Goal: Information Seeking & Learning: Learn about a topic

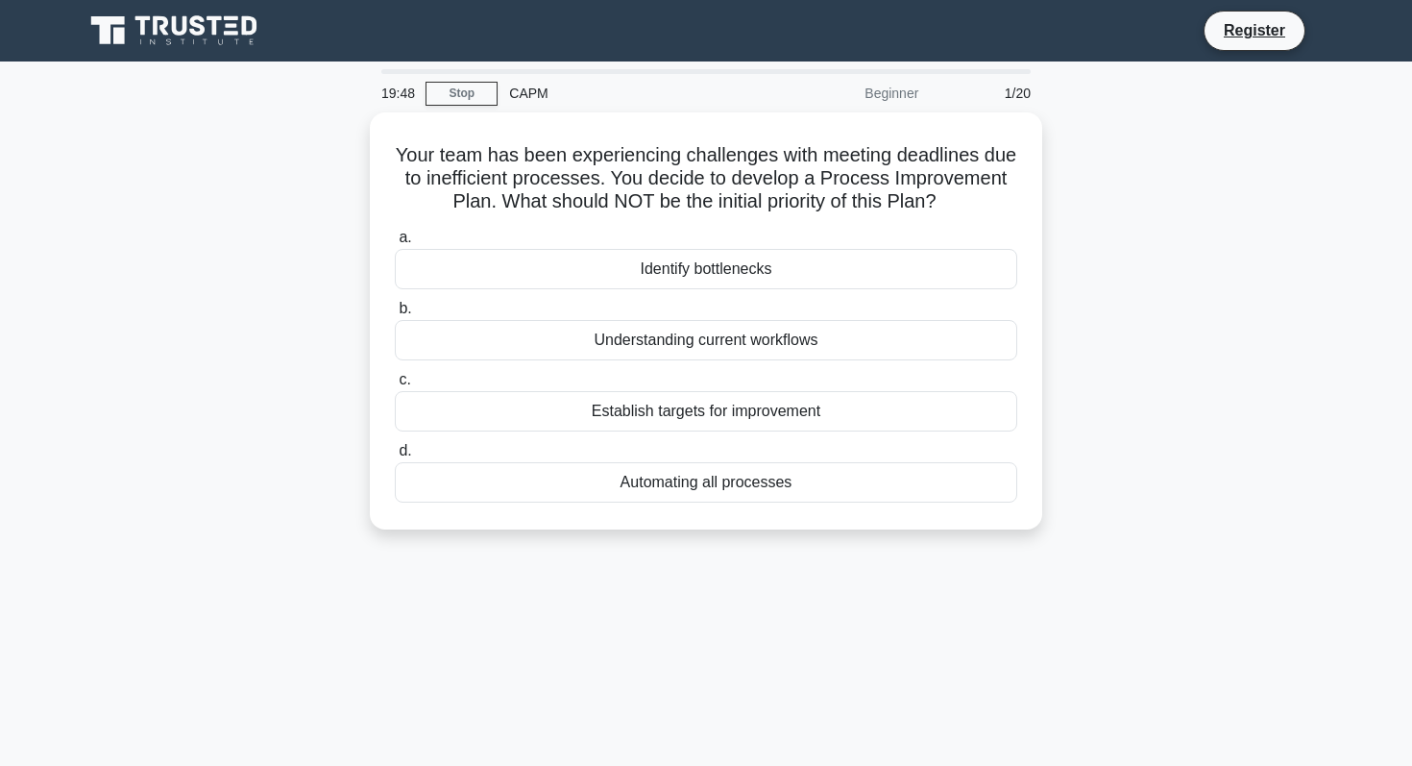
click at [1180, 577] on div "19:48 Stop CAPM Beginner 1/20 Your team has been experiencing challenges with m…" at bounding box center [706, 549] width 1268 height 961
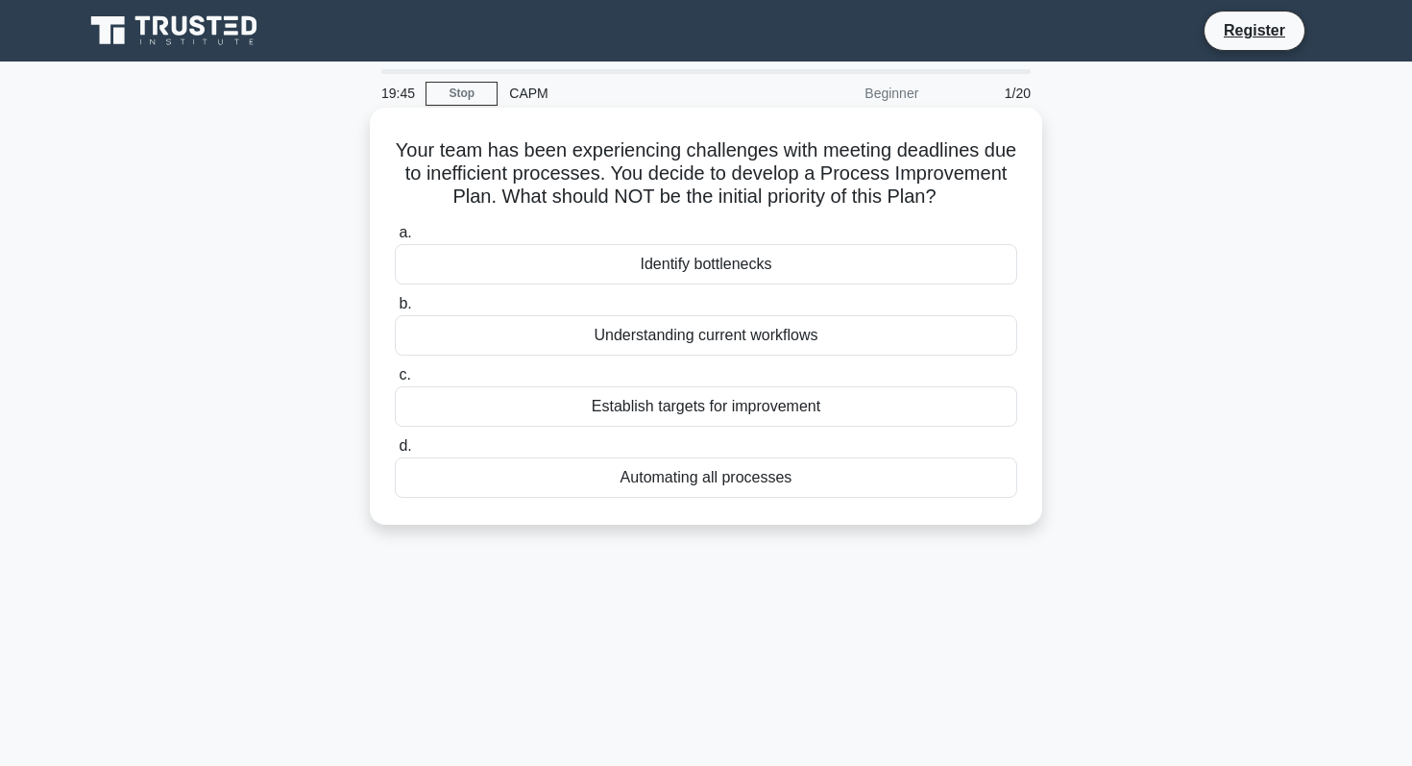
click at [858, 484] on div "Automating all processes" at bounding box center [706, 477] width 623 height 40
click at [395, 453] on input "d. Automating all processes" at bounding box center [395, 446] width 0 height 12
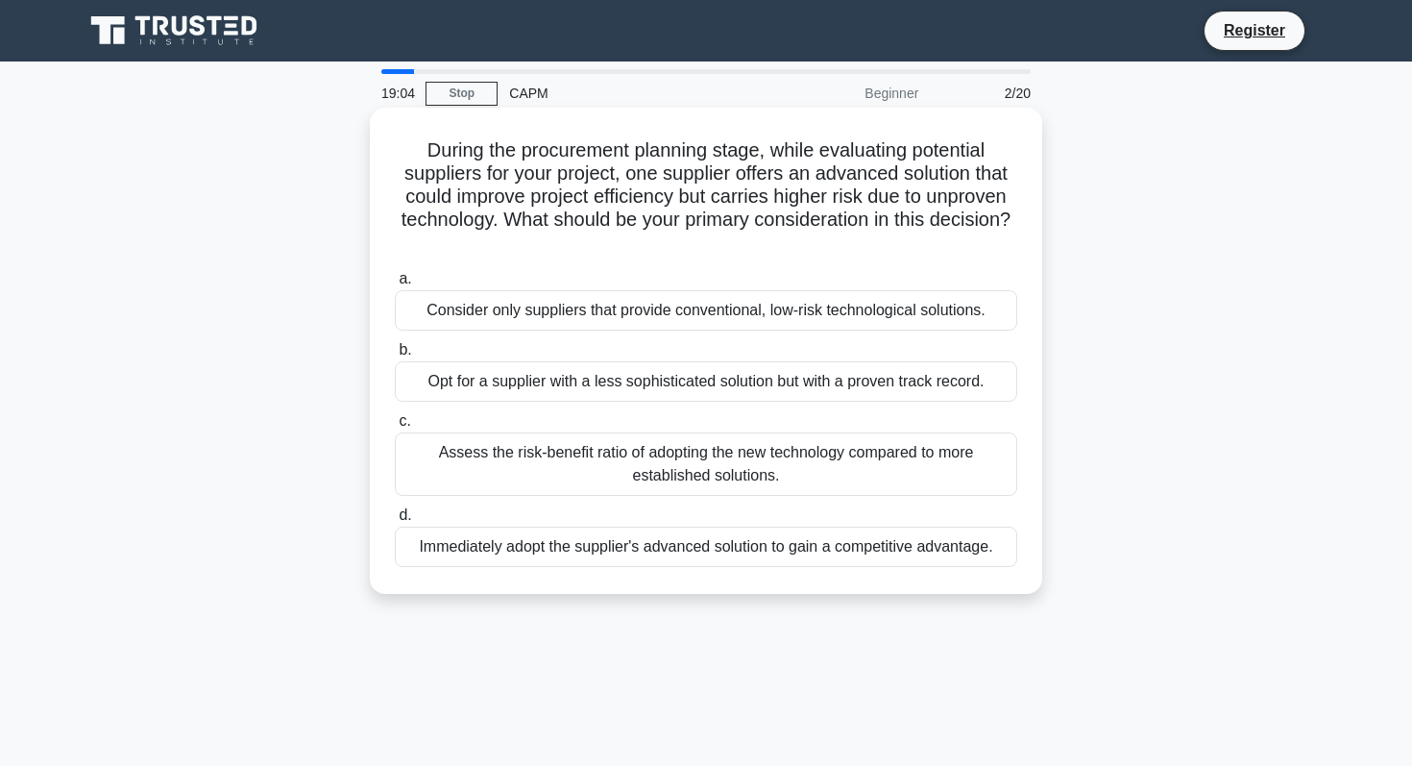
click at [699, 475] on div "Assess the risk-benefit ratio of adopting the new technology compared to more e…" at bounding box center [706, 463] width 623 height 63
click at [395, 428] on input "c. Assess the risk-benefit ratio of adopting the new technology compared to mor…" at bounding box center [395, 421] width 0 height 12
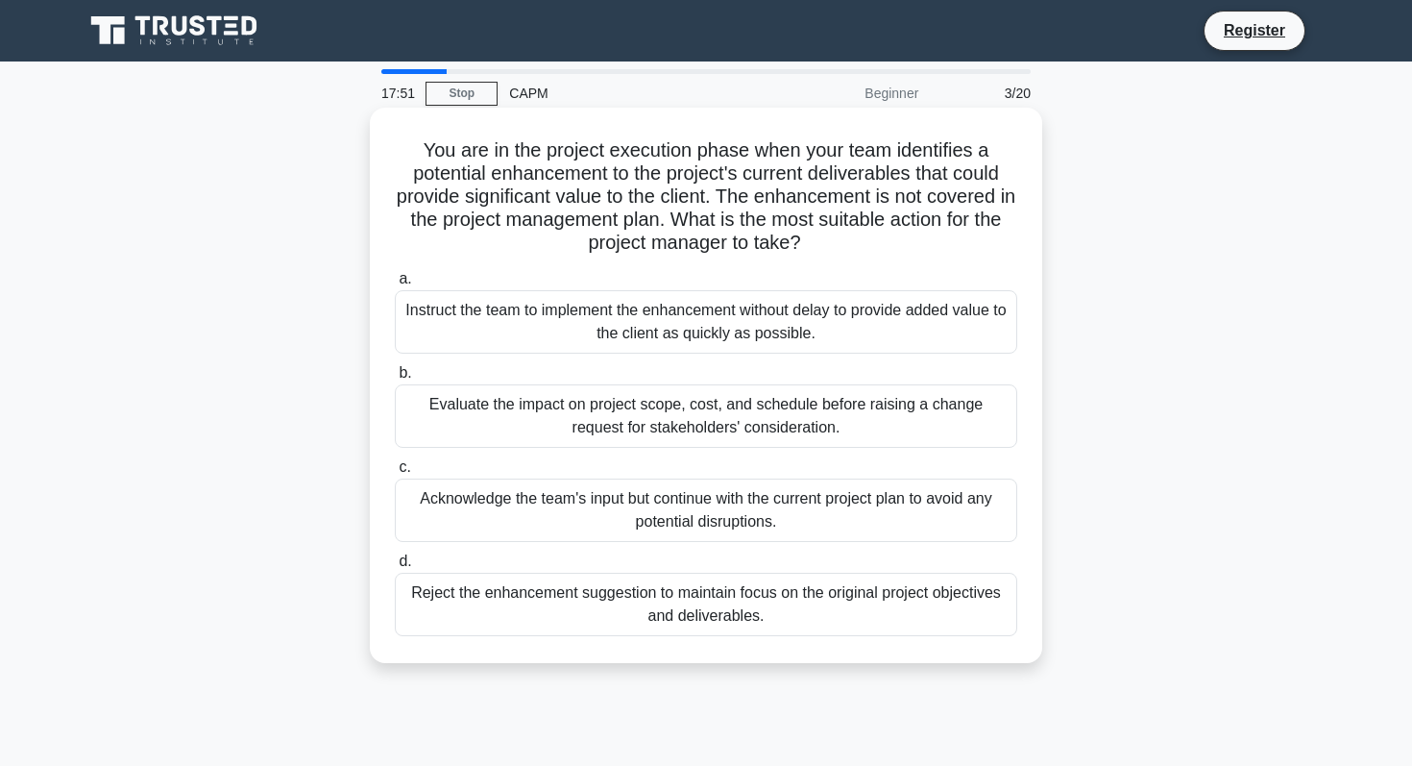
click at [683, 415] on div "Evaluate the impact on project scope, cost, and schedule before raising a chang…" at bounding box center [706, 415] width 623 height 63
click at [395, 380] on input "b. Evaluate the impact on project scope, cost, and schedule before raising a ch…" at bounding box center [395, 373] width 0 height 12
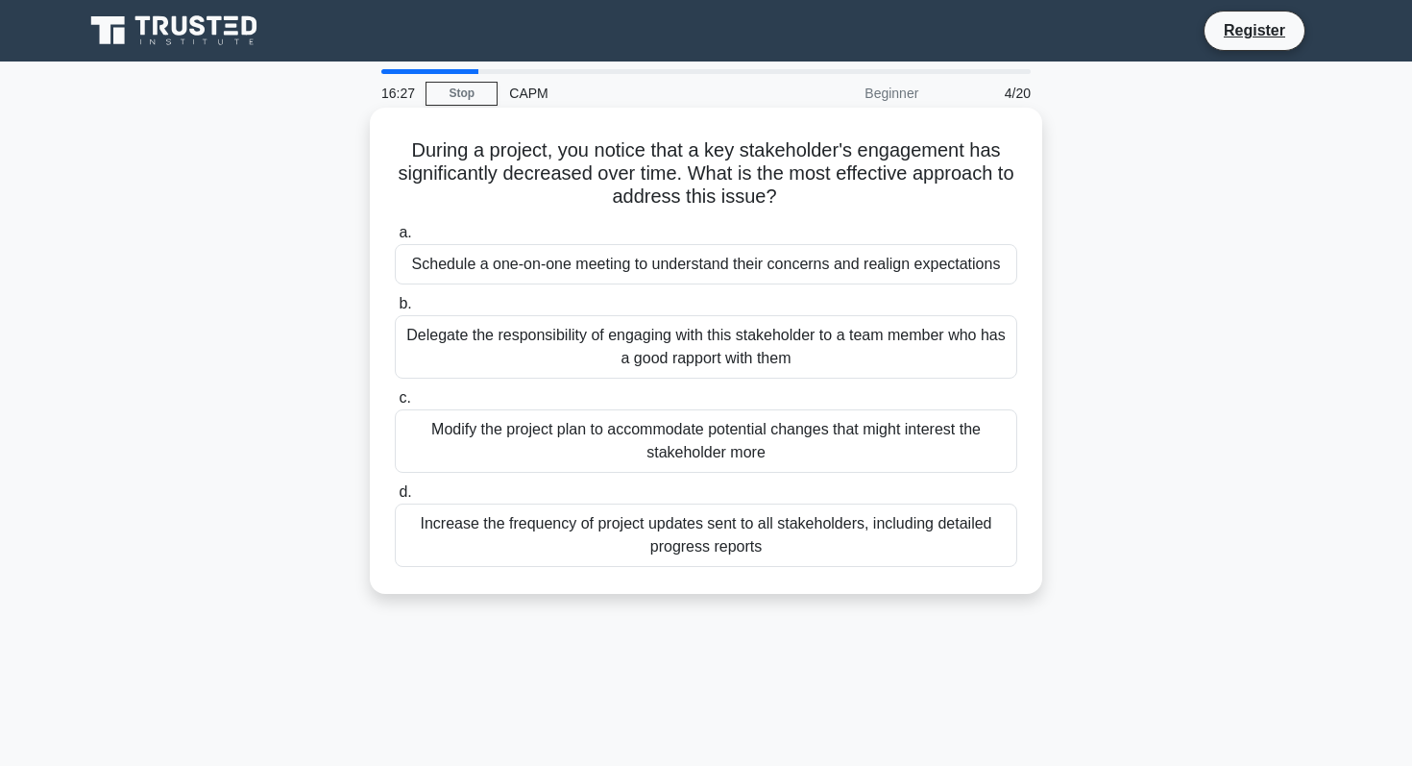
click at [526, 271] on div "Schedule a one-on-one meeting to understand their concerns and realign expectat…" at bounding box center [706, 264] width 623 height 40
click at [395, 239] on input "a. Schedule a one-on-one meeting to understand their concerns and realign expec…" at bounding box center [395, 233] width 0 height 12
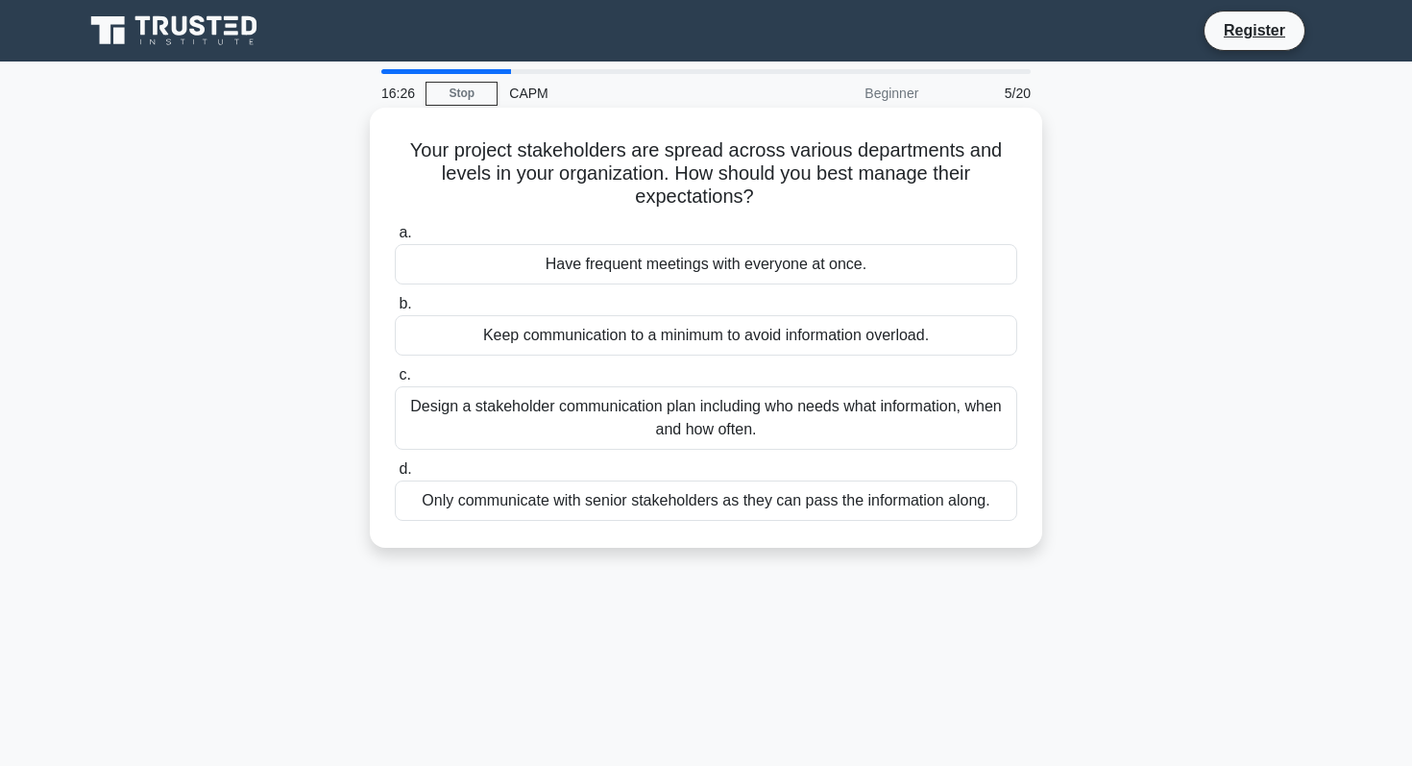
click at [526, 257] on div "Have frequent meetings with everyone at once." at bounding box center [706, 264] width 623 height 40
click at [395, 239] on input "a. Have frequent meetings with everyone at once." at bounding box center [395, 233] width 0 height 12
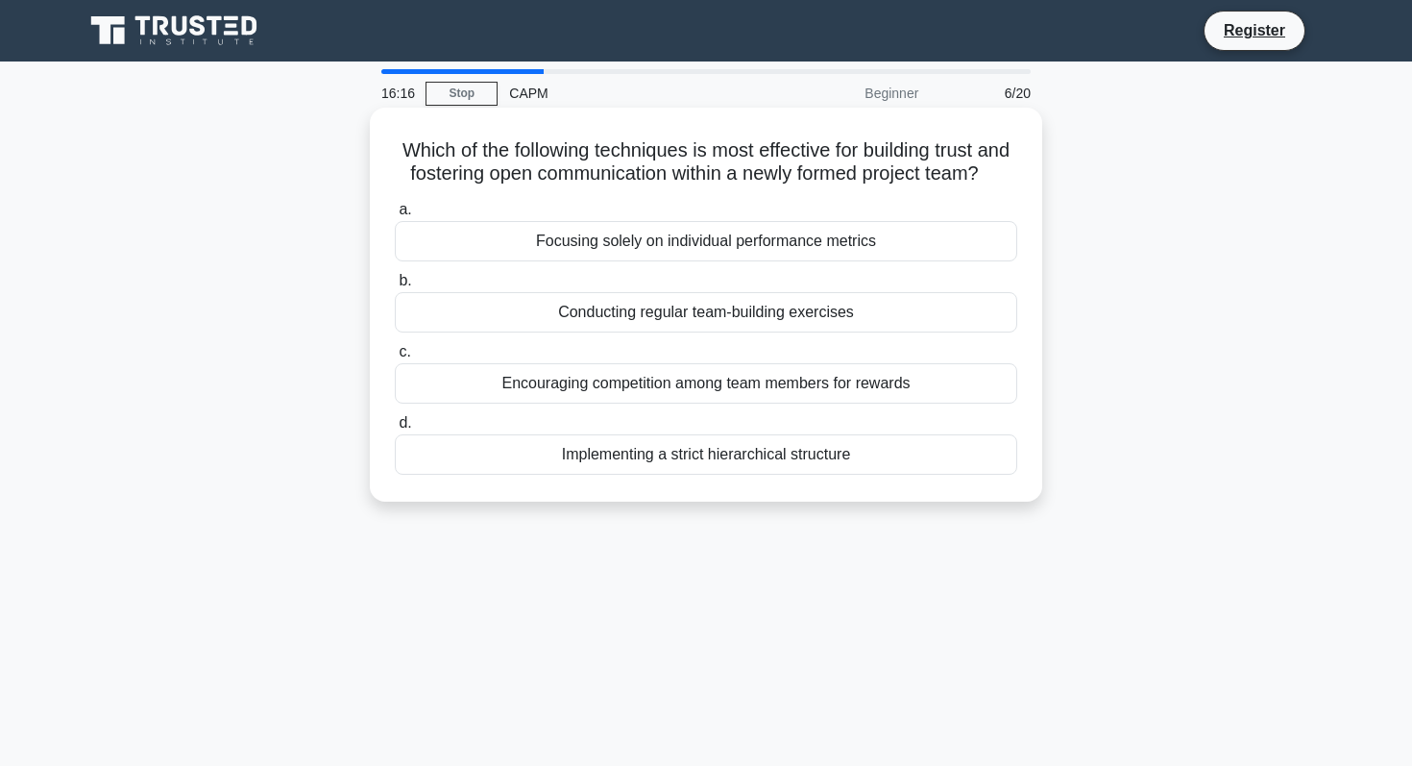
click at [709, 316] on div "Conducting regular team-building exercises" at bounding box center [706, 312] width 623 height 40
click at [395, 287] on input "b. Conducting regular team-building exercises" at bounding box center [395, 281] width 0 height 12
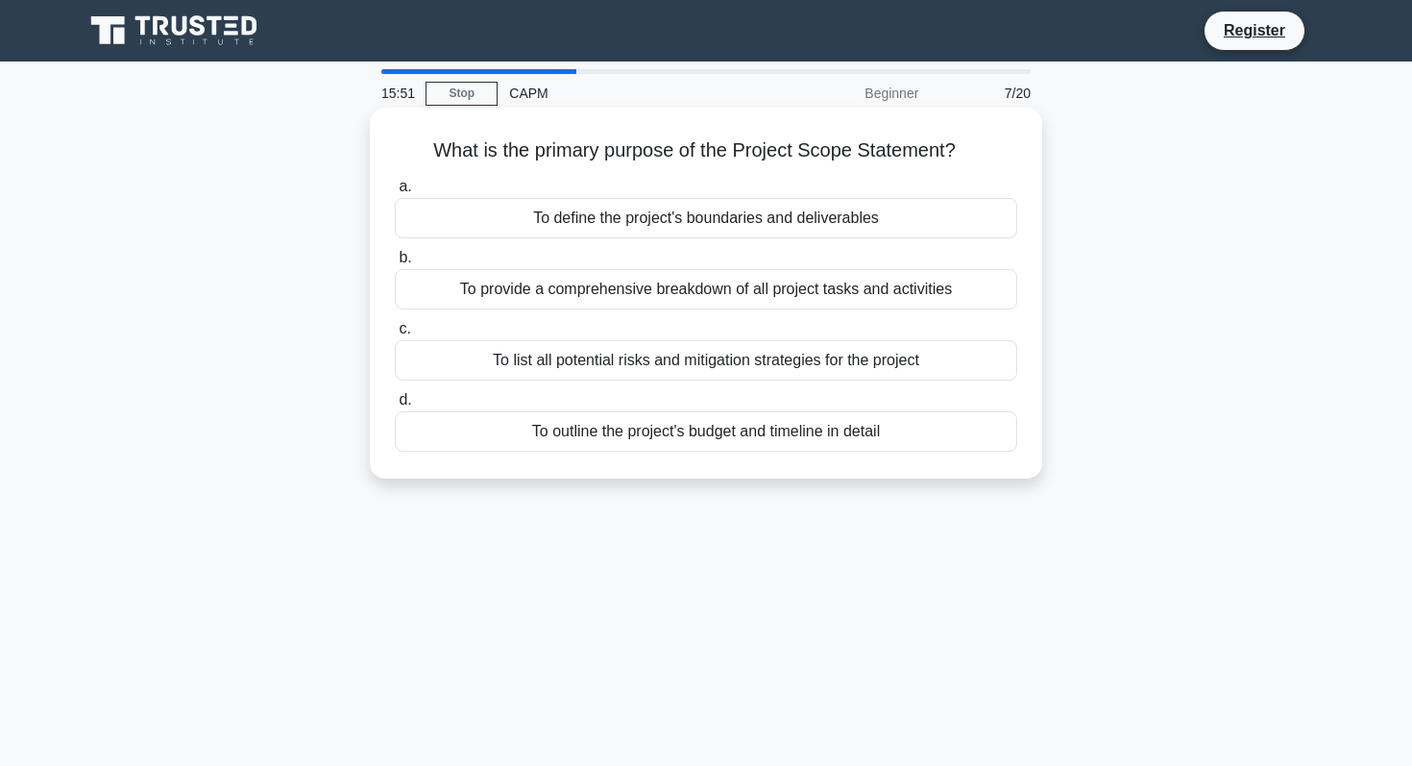
click at [678, 229] on div "To define the project's boundaries and deliverables" at bounding box center [706, 218] width 623 height 40
click at [395, 193] on input "a. To define the project's boundaries and deliverables" at bounding box center [395, 187] width 0 height 12
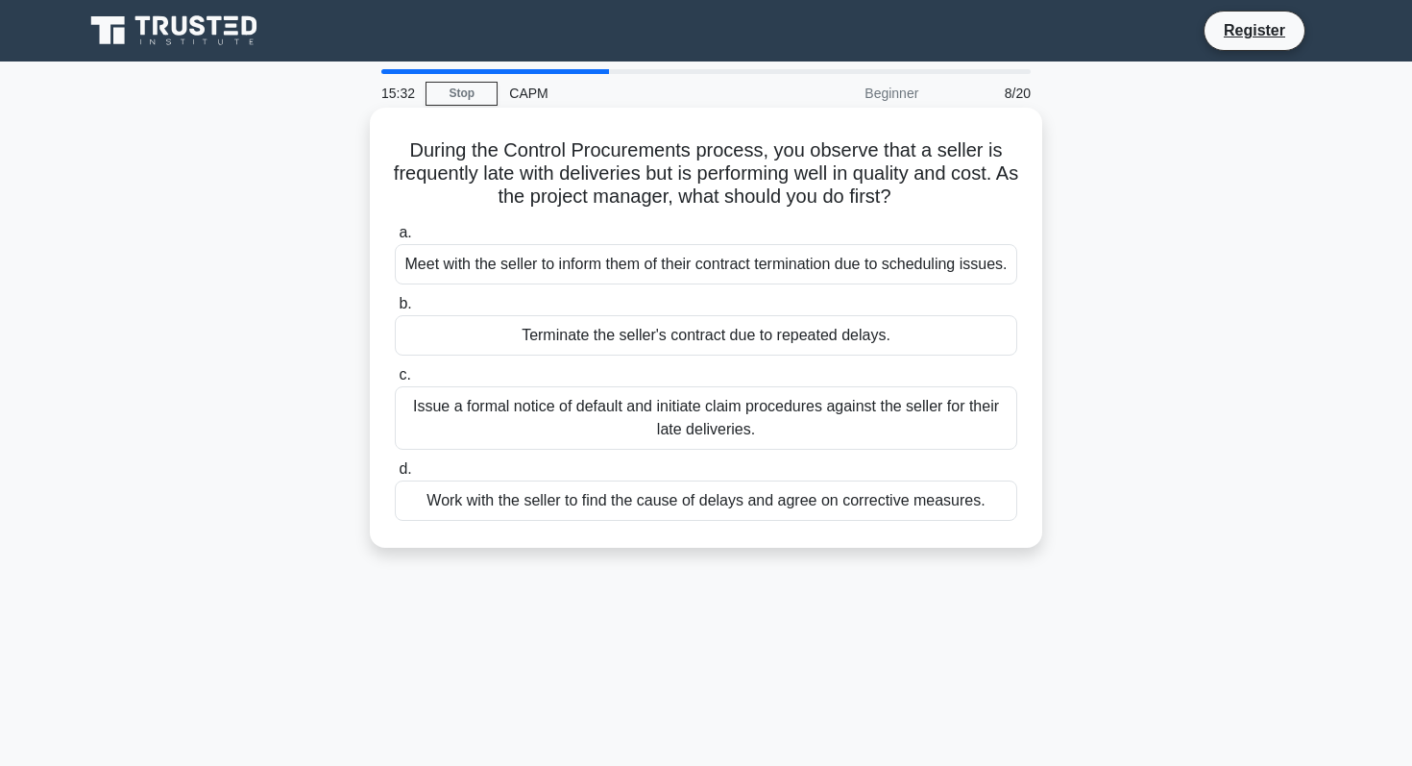
click at [686, 521] on div "Work with the seller to find the cause of delays and agree on corrective measur…" at bounding box center [706, 500] width 623 height 40
click at [395, 476] on input "d. Work with the seller to find the cause of delays and agree on corrective mea…" at bounding box center [395, 469] width 0 height 12
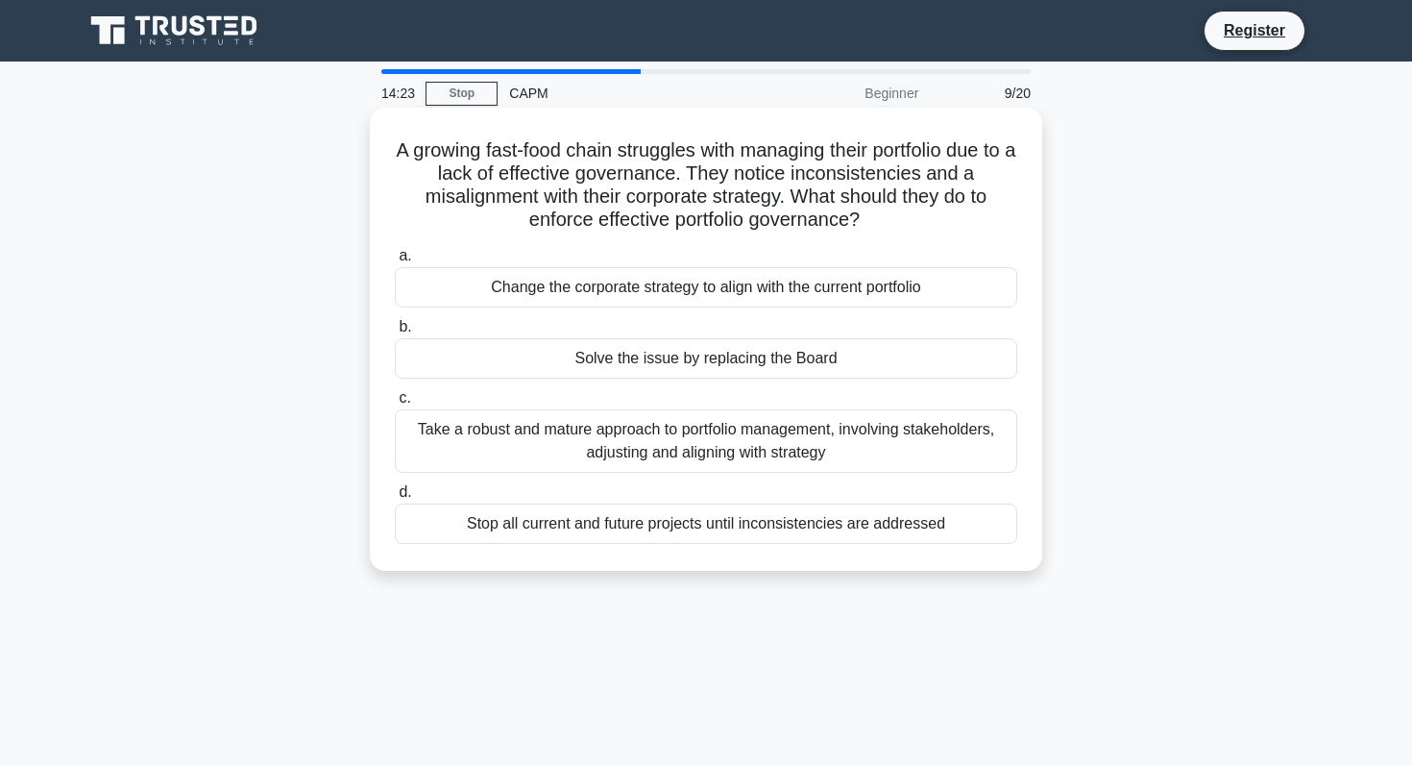
click at [578, 295] on div "Change the corporate strategy to align with the current portfolio" at bounding box center [706, 287] width 623 height 40
click at [395, 262] on input "a. Change the corporate strategy to align with the current portfolio" at bounding box center [395, 256] width 0 height 12
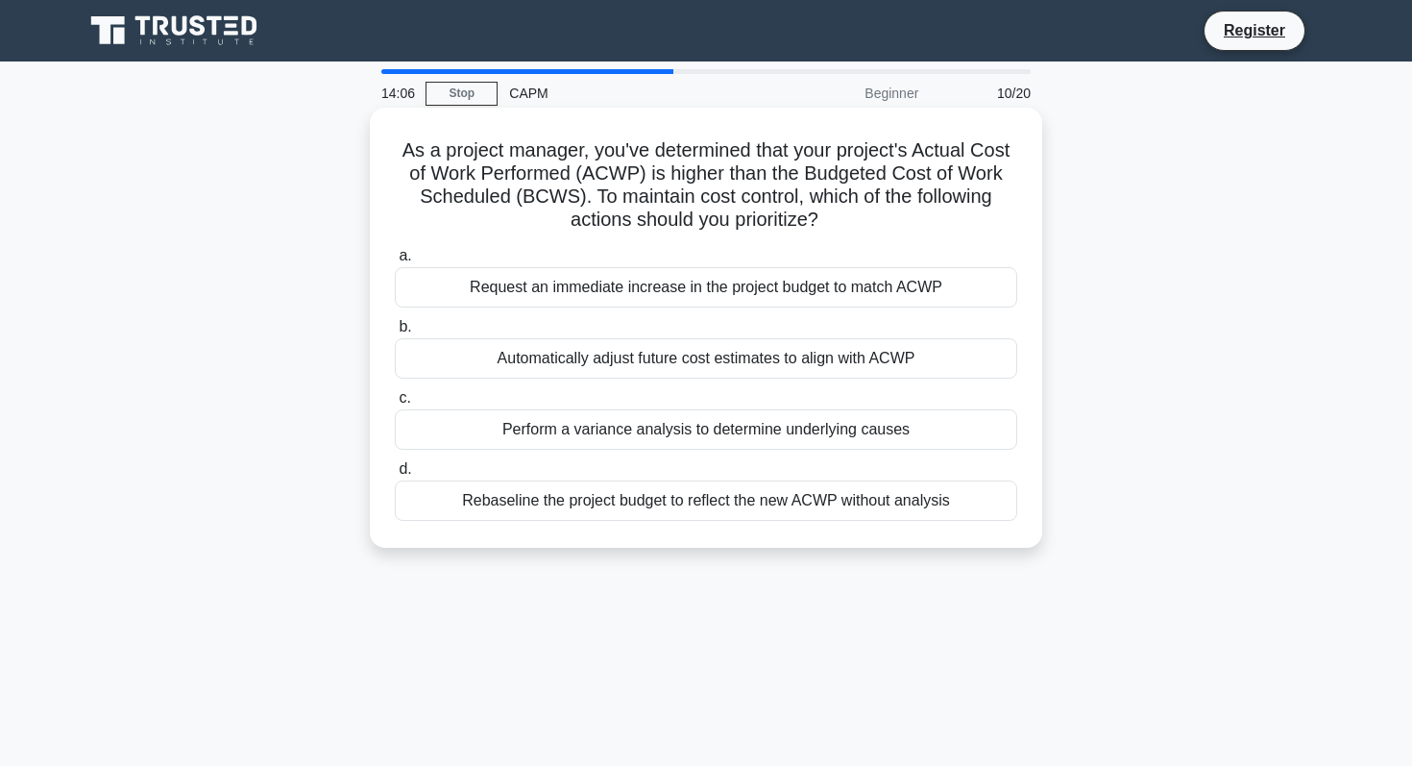
click at [631, 442] on div "Perform a variance analysis to determine underlying causes" at bounding box center [706, 429] width 623 height 40
click at [395, 404] on input "c. Perform a variance analysis to determine underlying causes" at bounding box center [395, 398] width 0 height 12
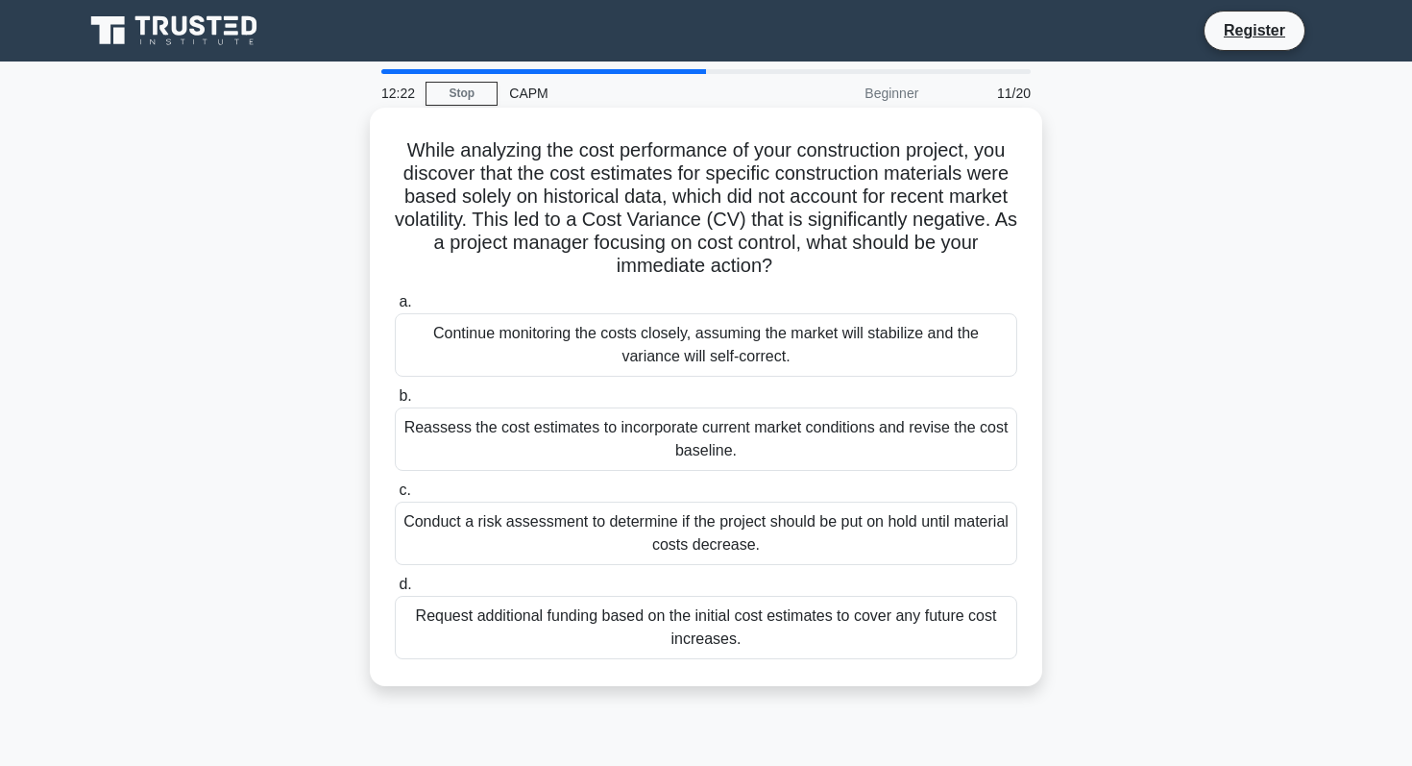
click at [675, 542] on div "Conduct a risk assessment to determine if the project should be put on hold unt…" at bounding box center [706, 533] width 623 height 63
click at [395, 497] on input "c. Conduct a risk assessment to determine if the project should be put on hold …" at bounding box center [395, 490] width 0 height 12
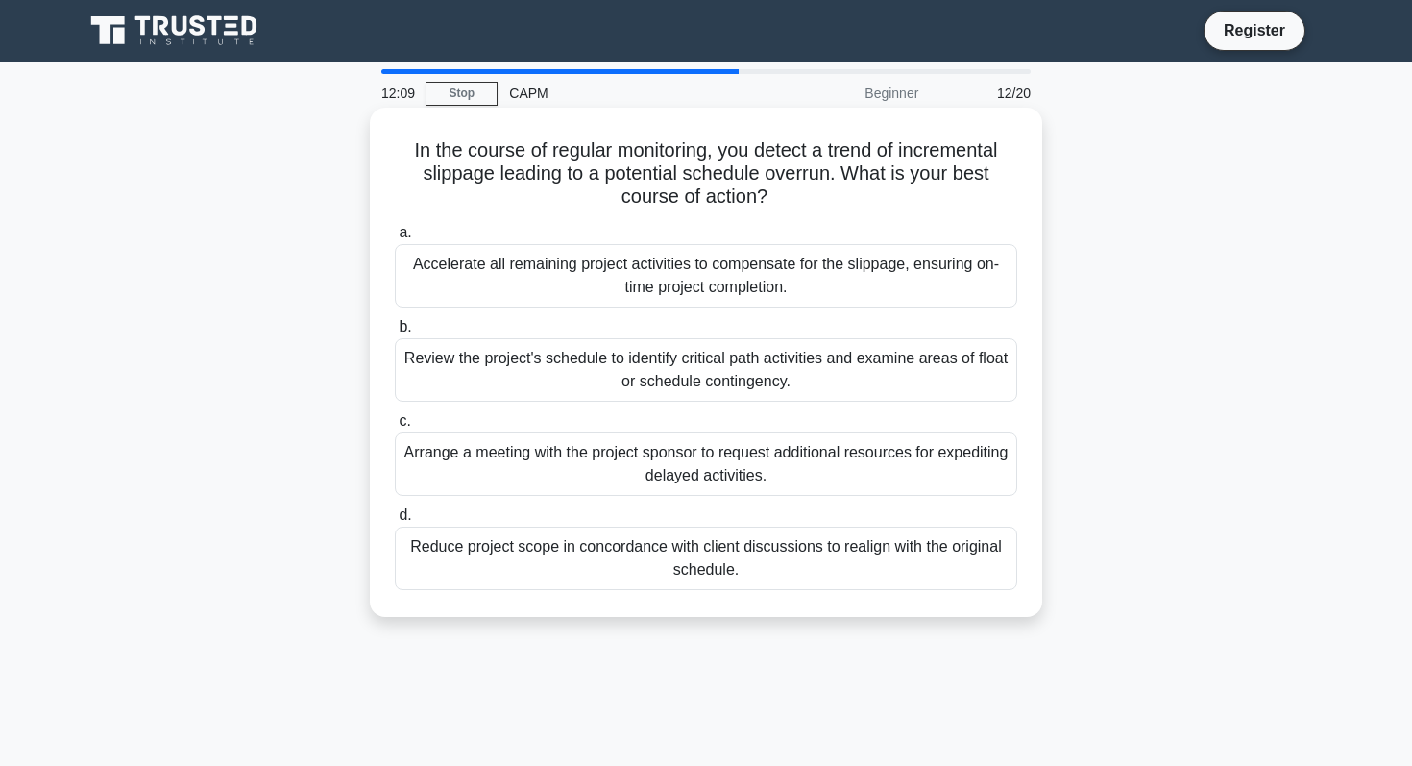
click at [689, 363] on div "Review the project's schedule to identify critical path activities and examine …" at bounding box center [706, 369] width 623 height 63
click at [395, 333] on input "b. Review the project's schedule to identify critical path activities and exami…" at bounding box center [395, 327] width 0 height 12
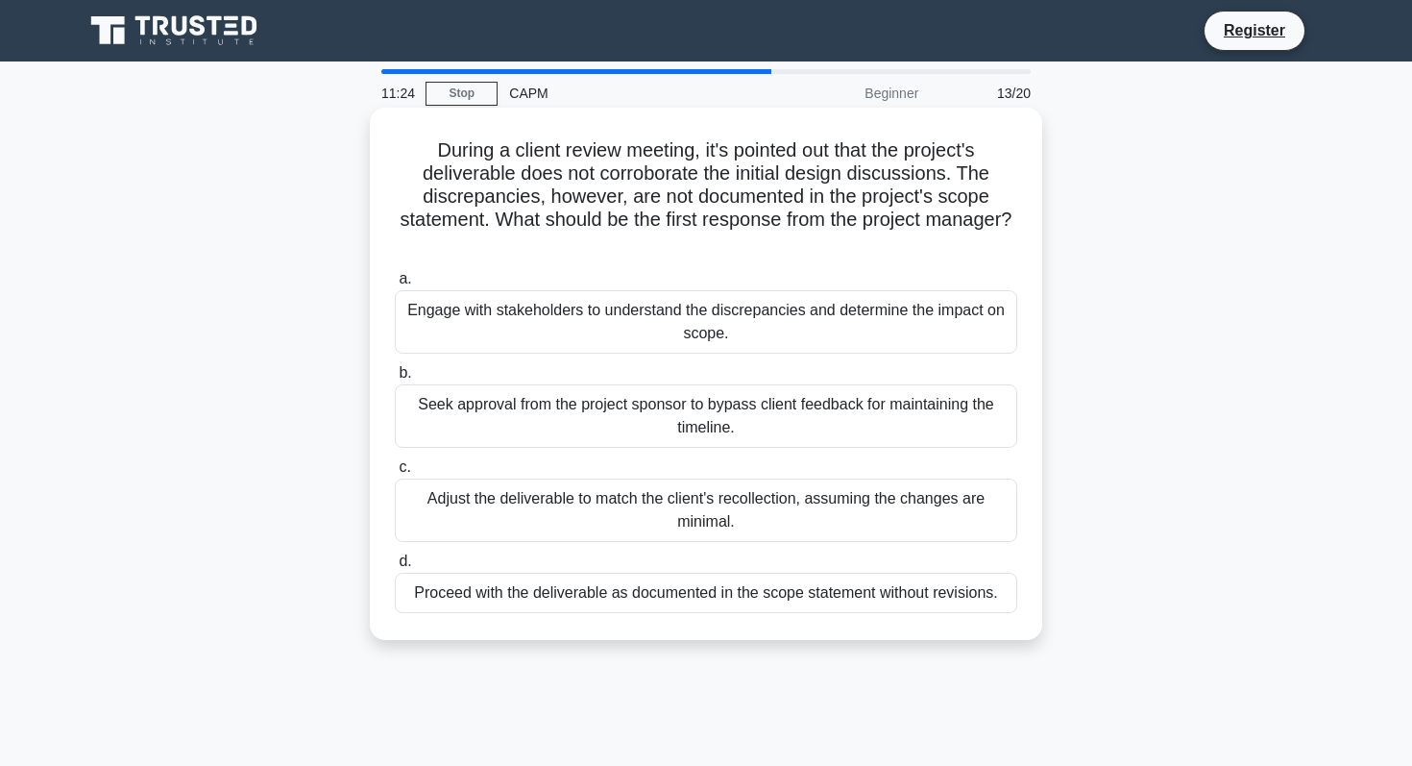
click at [562, 322] on div "Engage with stakeholders to understand the discrepancies and determine the impa…" at bounding box center [706, 321] width 623 height 63
click at [395, 285] on input "a. Engage with stakeholders to understand the discrepancies and determine the i…" at bounding box center [395, 279] width 0 height 12
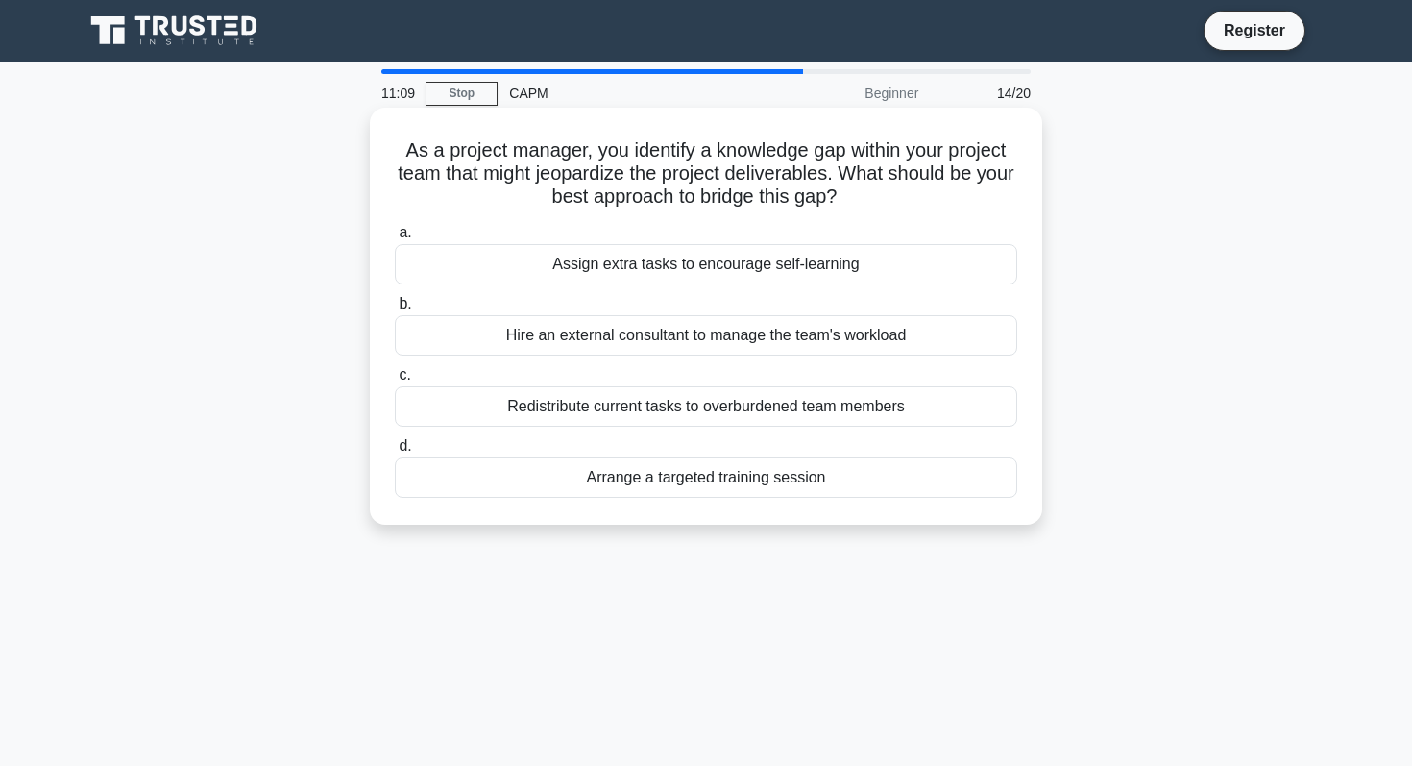
click at [569, 409] on div "Redistribute current tasks to overburdened team members" at bounding box center [706, 406] width 623 height 40
click at [395, 381] on input "c. Redistribute current tasks to overburdened team members" at bounding box center [395, 375] width 0 height 12
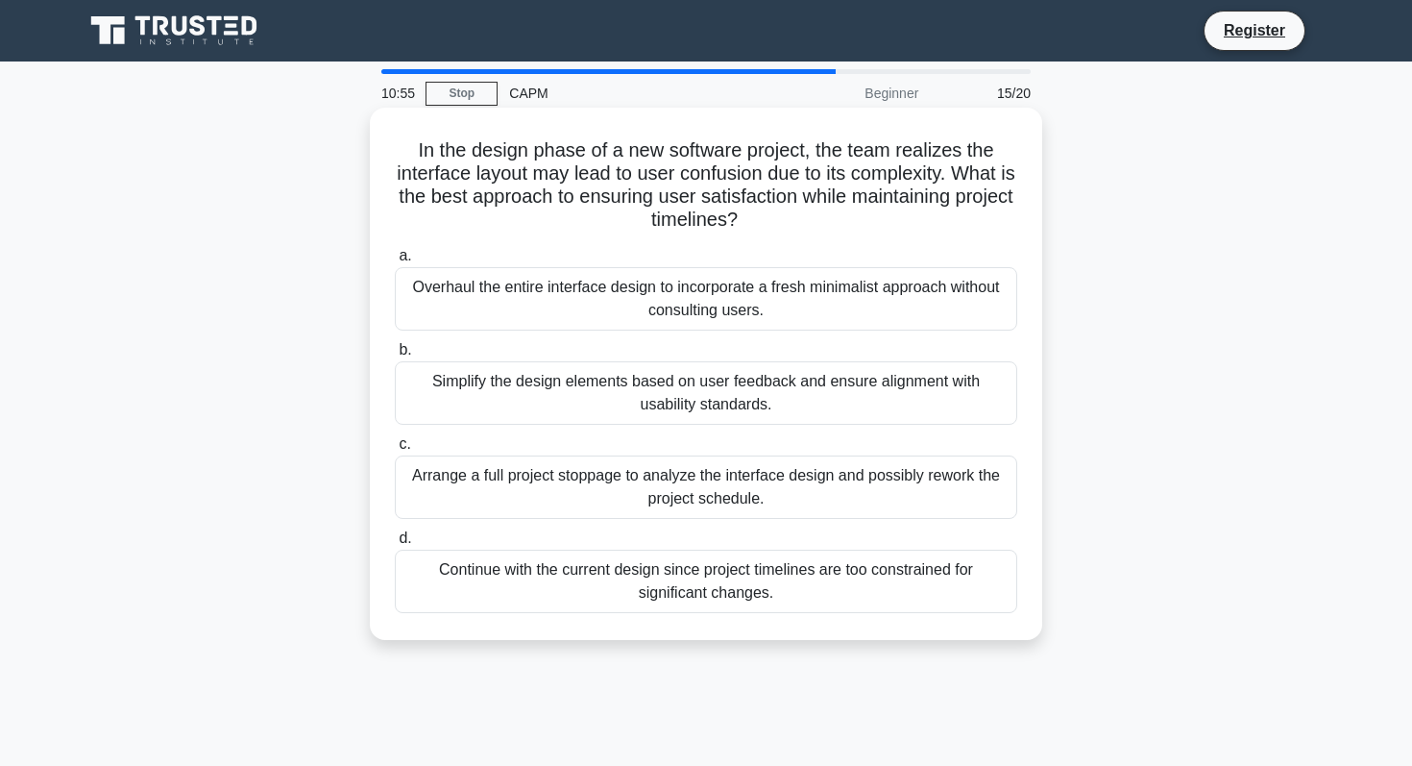
click at [582, 388] on div "Simplify the design elements based on user feedback and ensure alignment with u…" at bounding box center [706, 392] width 623 height 63
click at [395, 356] on input "b. Simplify the design elements based on user feedback and ensure alignment wit…" at bounding box center [395, 350] width 0 height 12
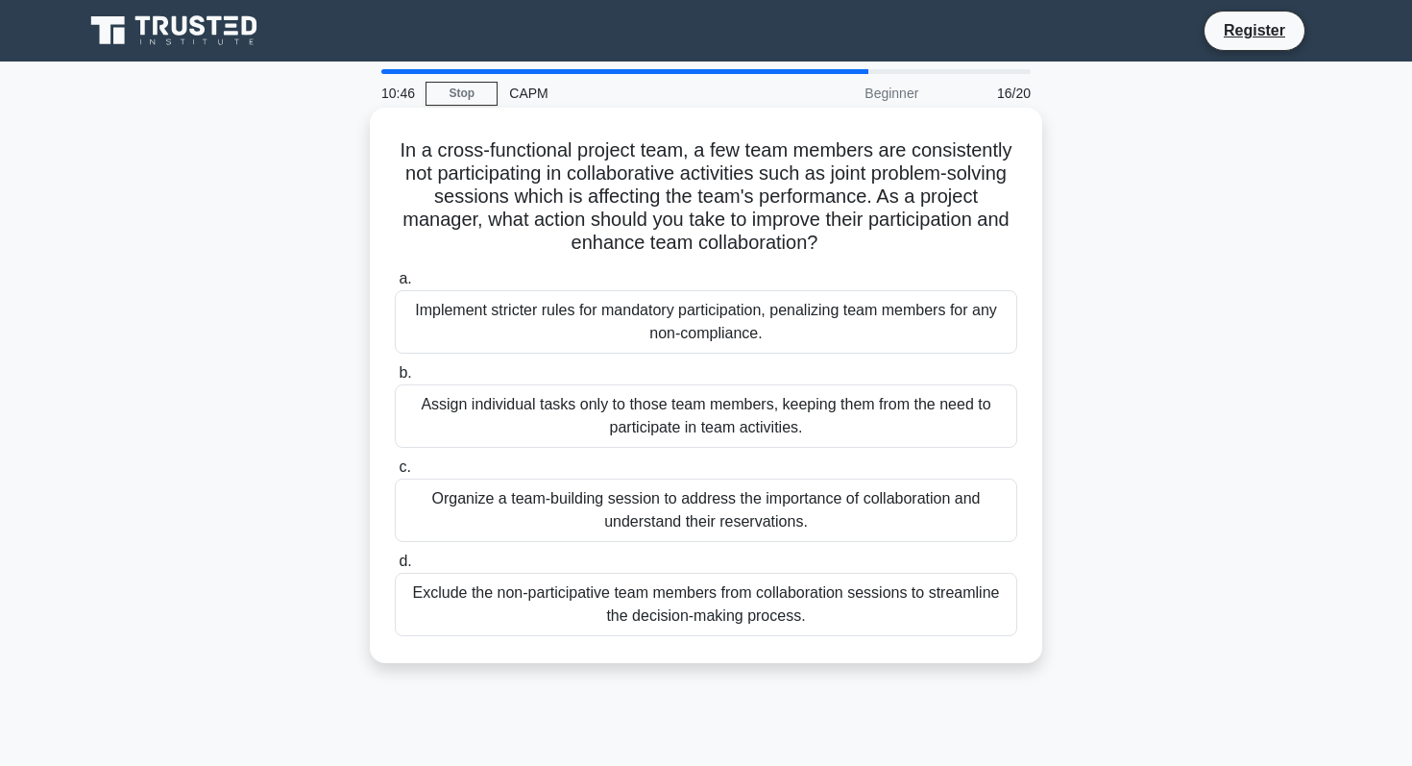
click at [581, 524] on div "Organize a team-building session to address the importance of collaboration and…" at bounding box center [706, 509] width 623 height 63
click at [395, 474] on input "c. Organize a team-building session to address the importance of collaboration …" at bounding box center [395, 467] width 0 height 12
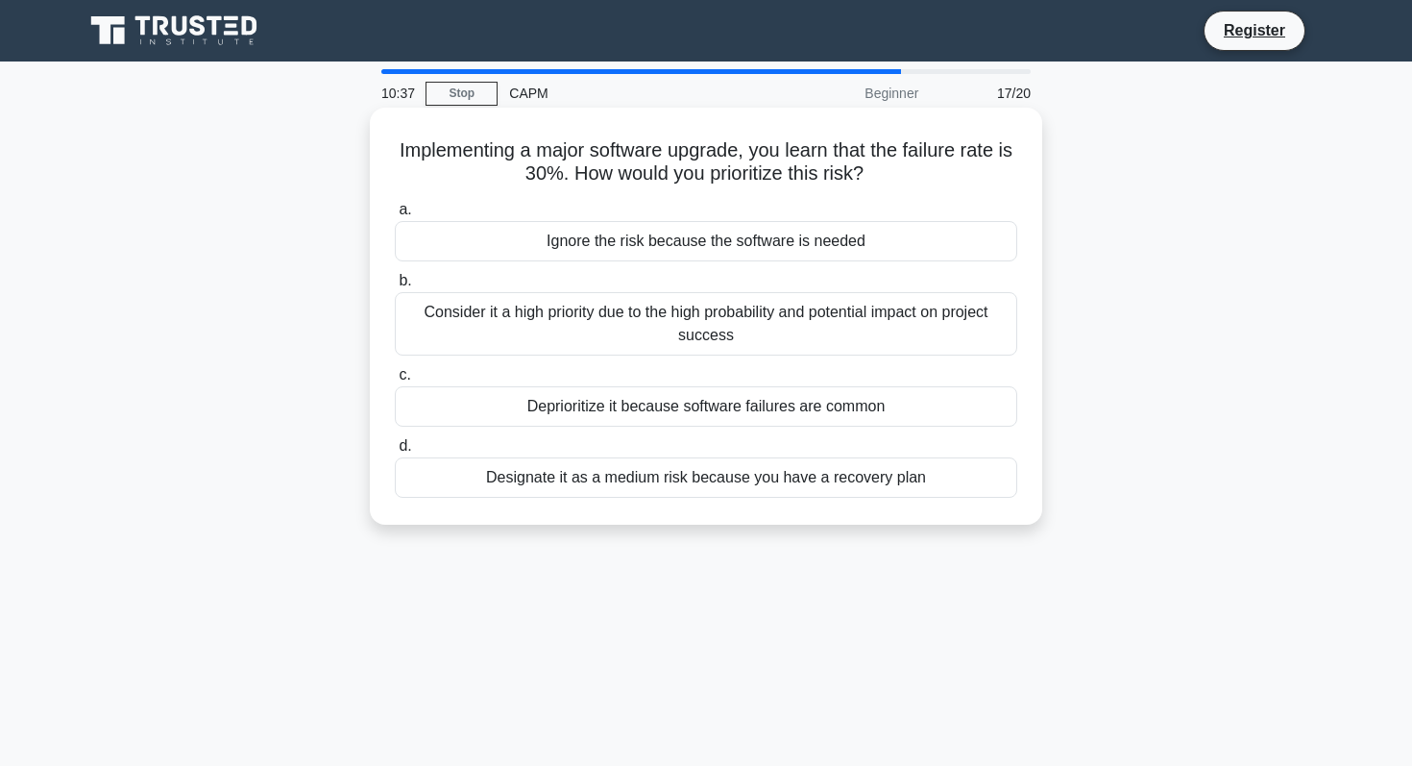
click at [588, 331] on div "Consider it a high priority due to the high probability and potential impact on…" at bounding box center [706, 323] width 623 height 63
click at [395, 287] on input "b. Consider it a high priority due to the high probability and potential impact…" at bounding box center [395, 281] width 0 height 12
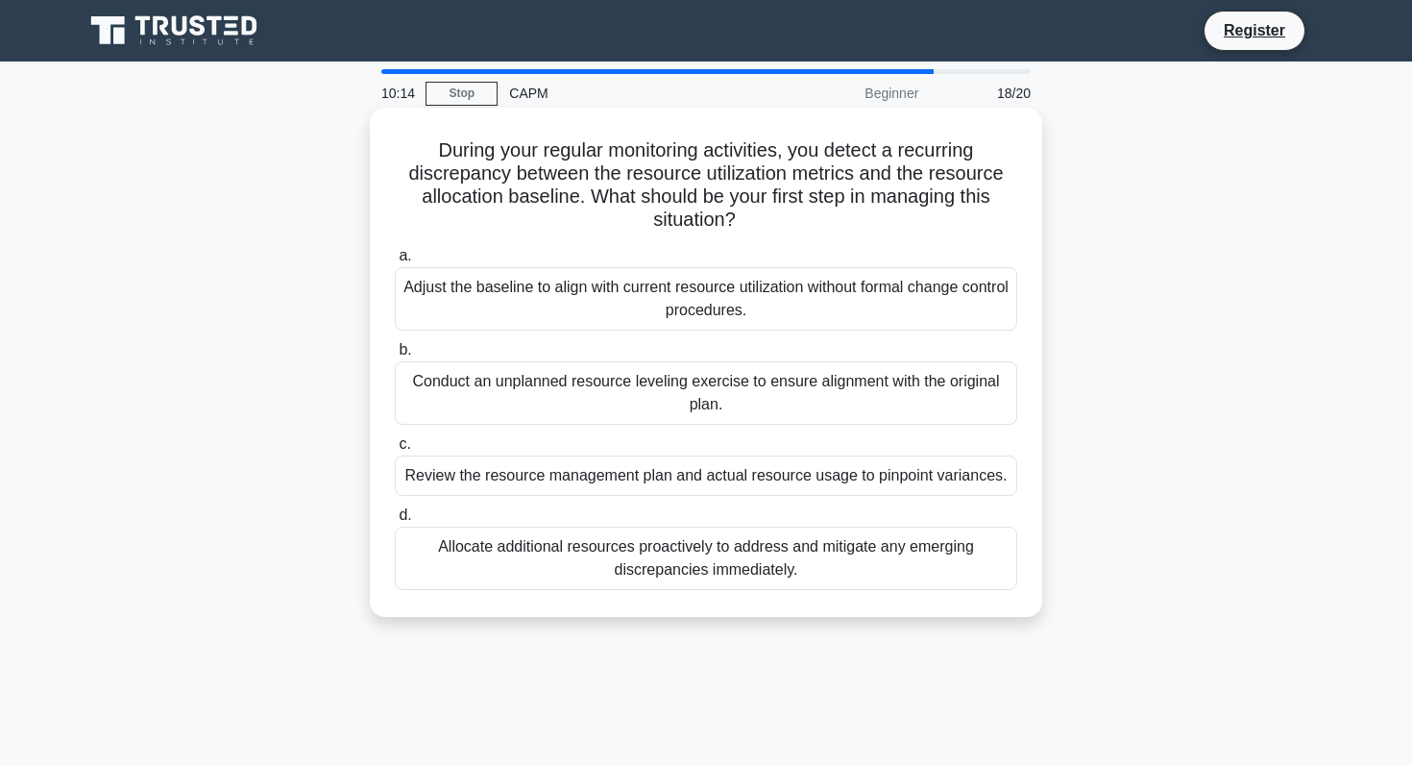
click at [586, 286] on div "Adjust the baseline to align with current resource utilization without formal c…" at bounding box center [706, 298] width 623 height 63
click at [395, 262] on input "a. Adjust the baseline to align with current resource utilization without forma…" at bounding box center [395, 256] width 0 height 12
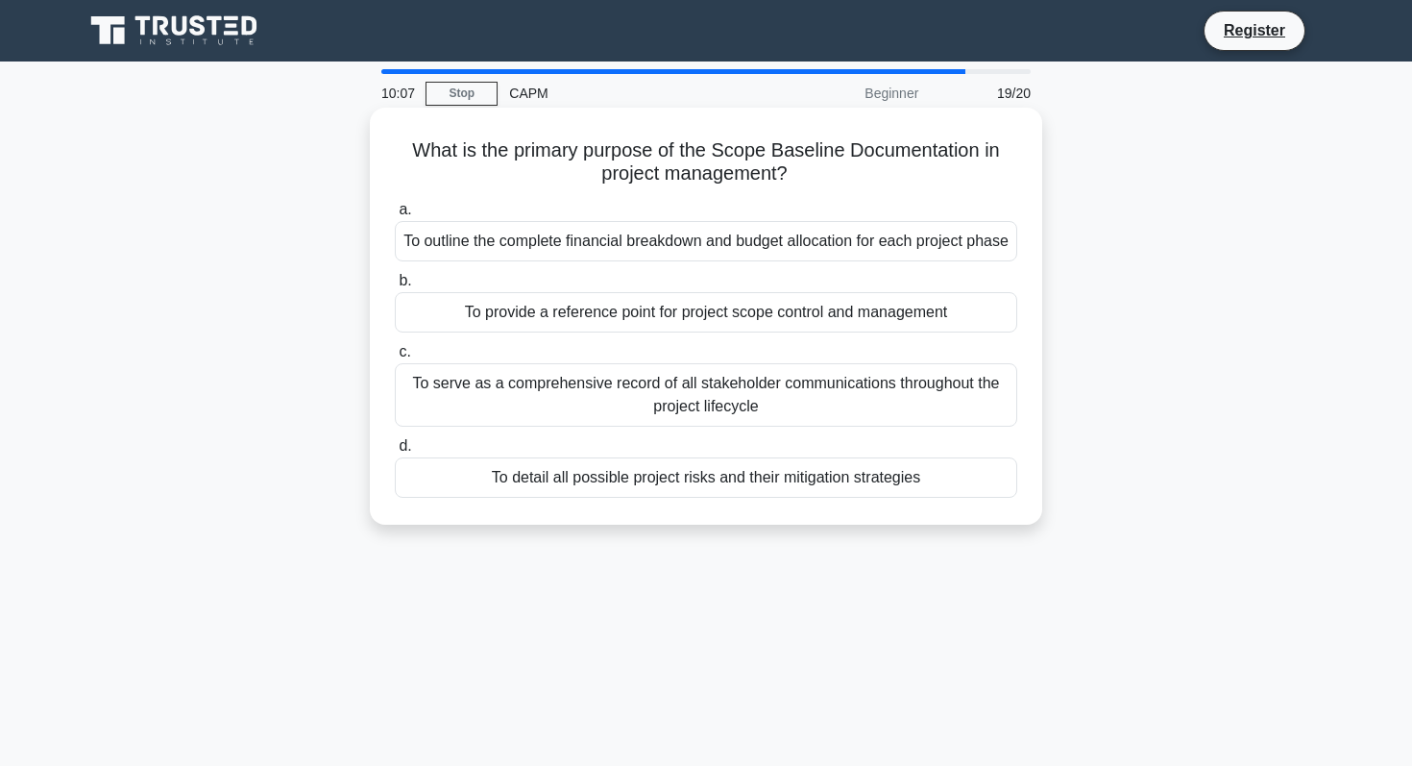
click at [631, 498] on div "To detail all possible project risks and their mitigation strategies" at bounding box center [706, 477] width 623 height 40
click at [395, 453] on input "d. To detail all possible project risks and their mitigation strategies" at bounding box center [395, 446] width 0 height 12
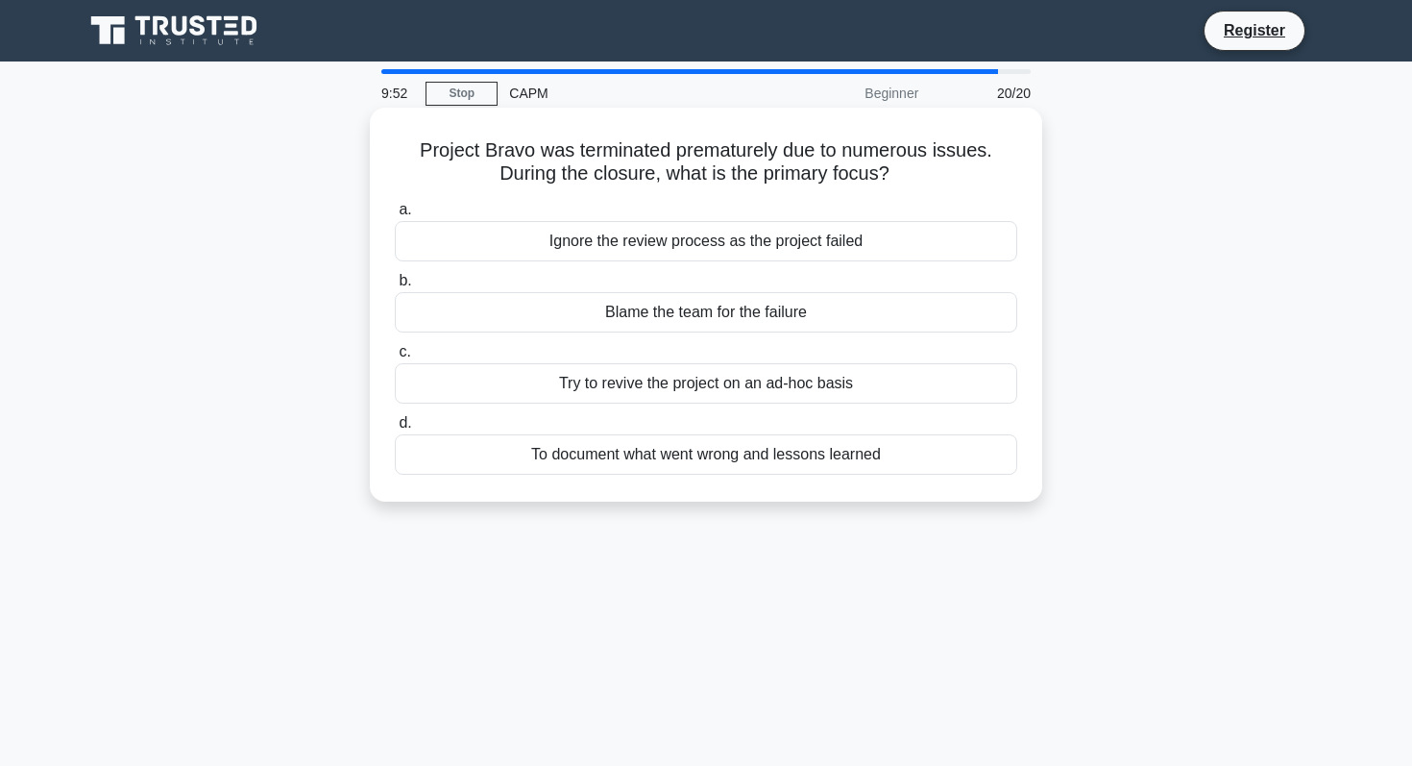
click at [786, 247] on div "Ignore the review process as the project failed" at bounding box center [706, 241] width 623 height 40
click at [395, 216] on input "a. Ignore the review process as the project failed" at bounding box center [395, 210] width 0 height 12
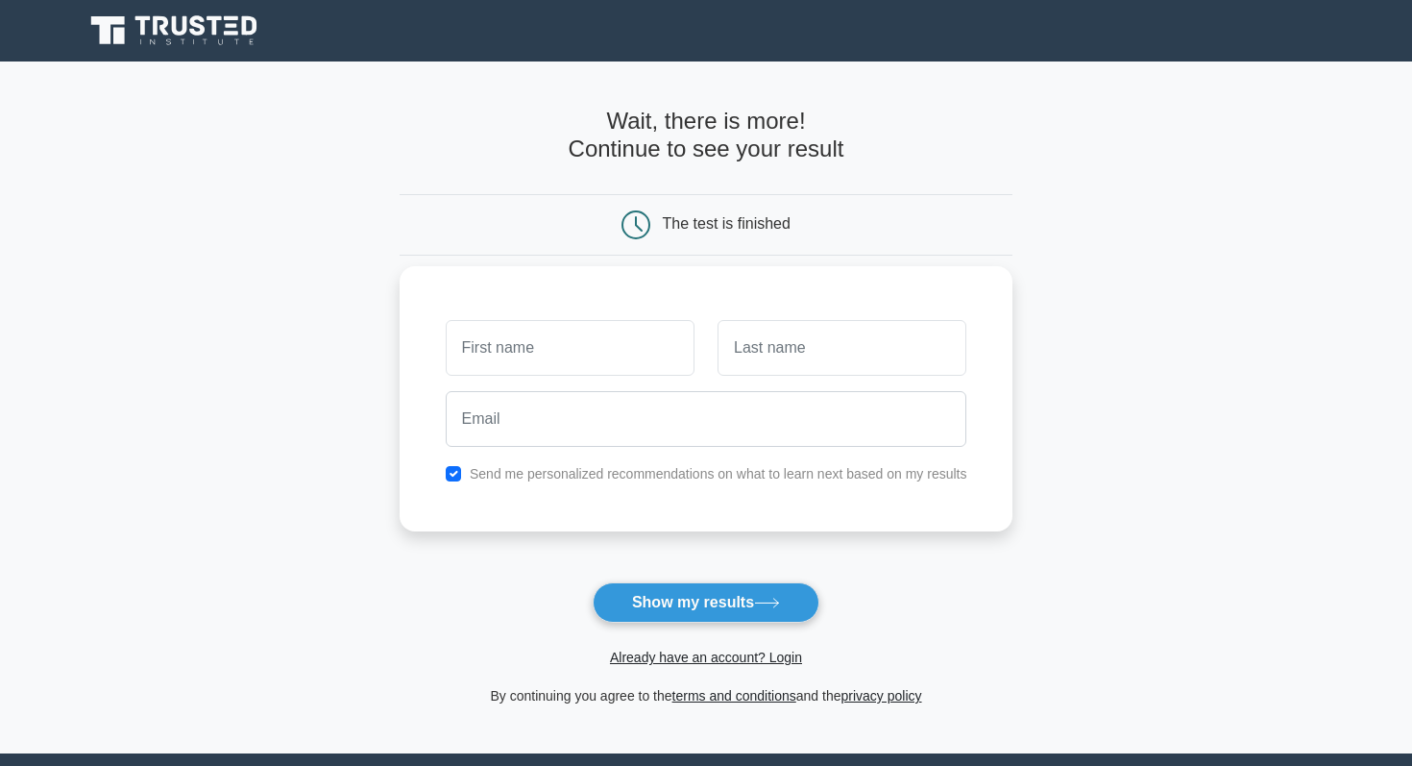
click at [615, 351] on input "text" at bounding box center [570, 348] width 249 height 56
type input "Shreya"
click at [723, 363] on input "text" at bounding box center [842, 348] width 249 height 56
type input "Nair"
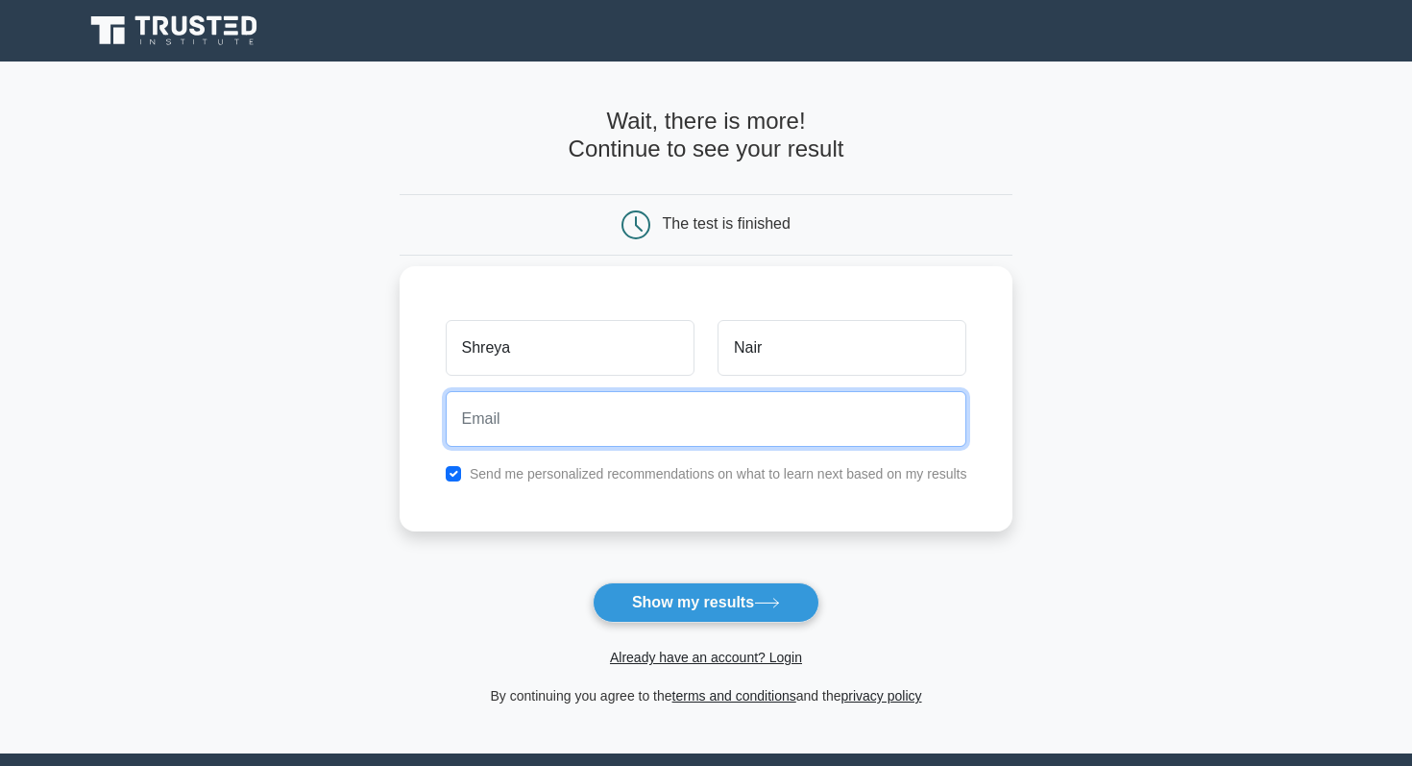
click at [793, 415] on input "email" at bounding box center [707, 419] width 522 height 56
type input "san5503@psu.edu"
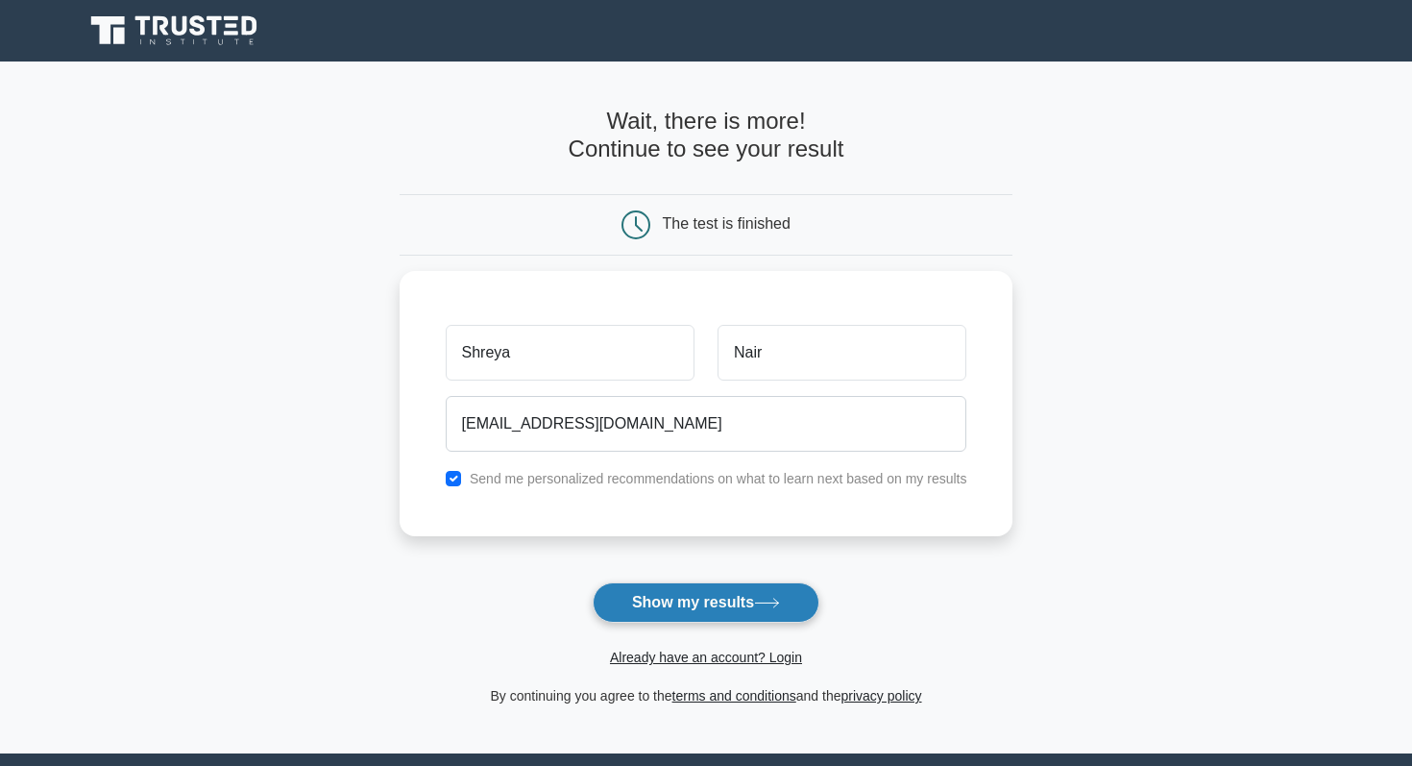
click at [674, 606] on button "Show my results" at bounding box center [706, 602] width 227 height 40
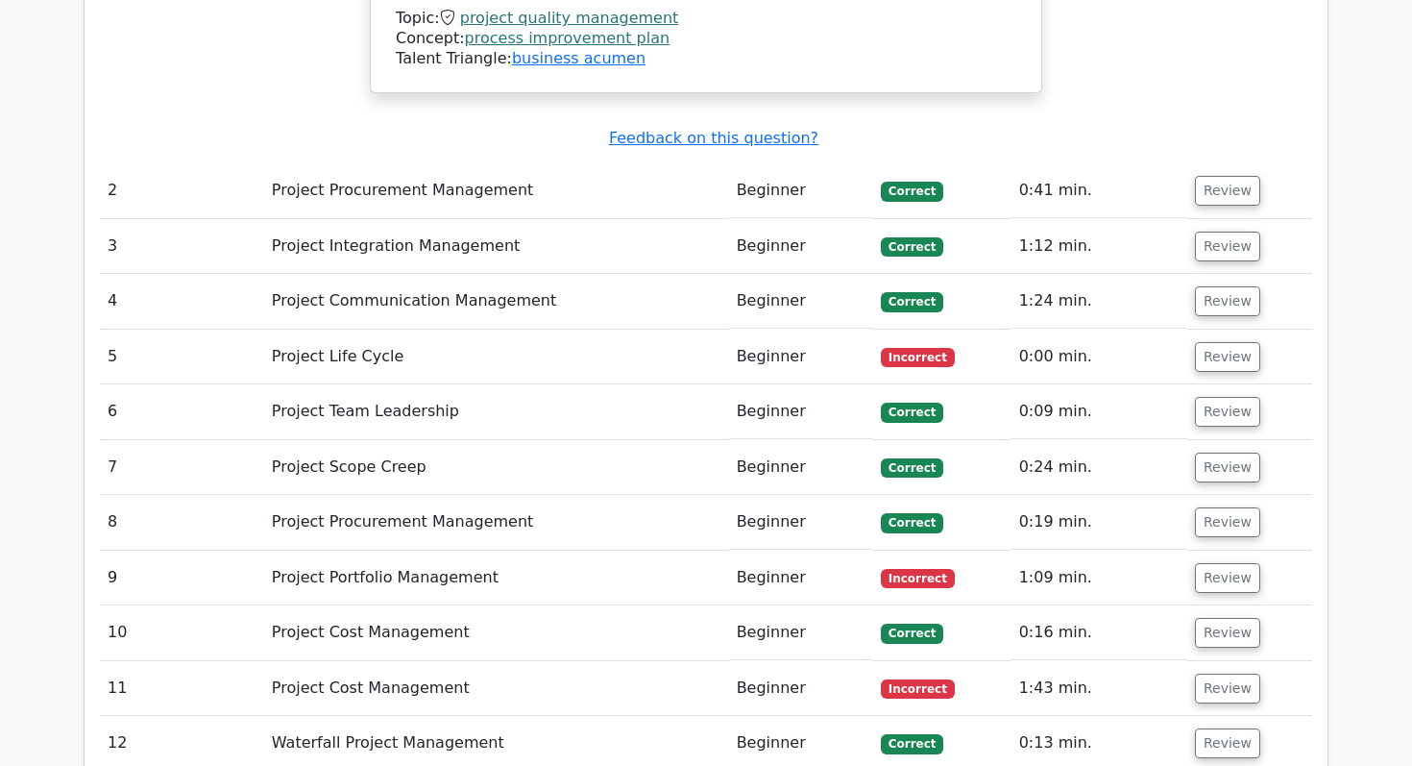
scroll to position [2867, 0]
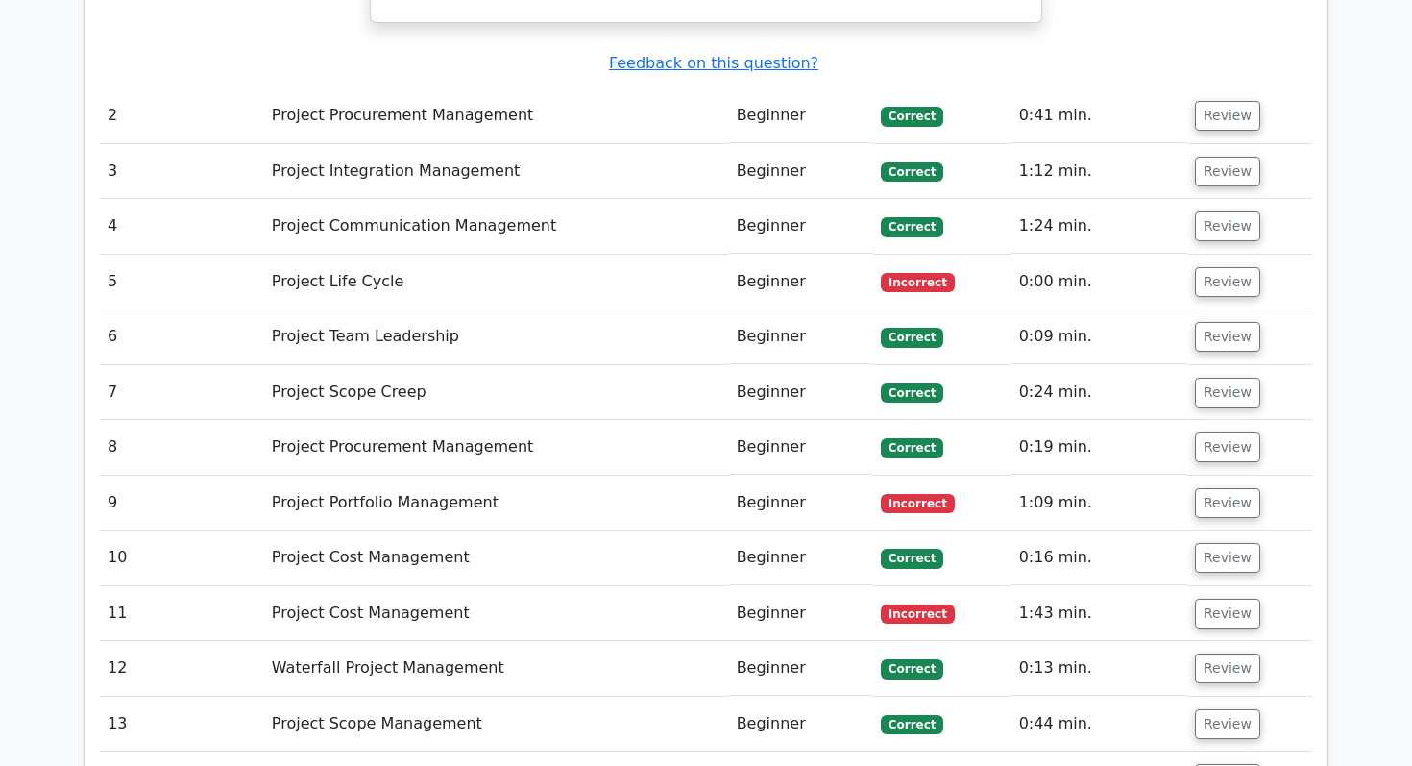
click at [793, 255] on td "Beginner" at bounding box center [801, 282] width 144 height 55
click at [1212, 267] on button "Review" at bounding box center [1227, 282] width 65 height 30
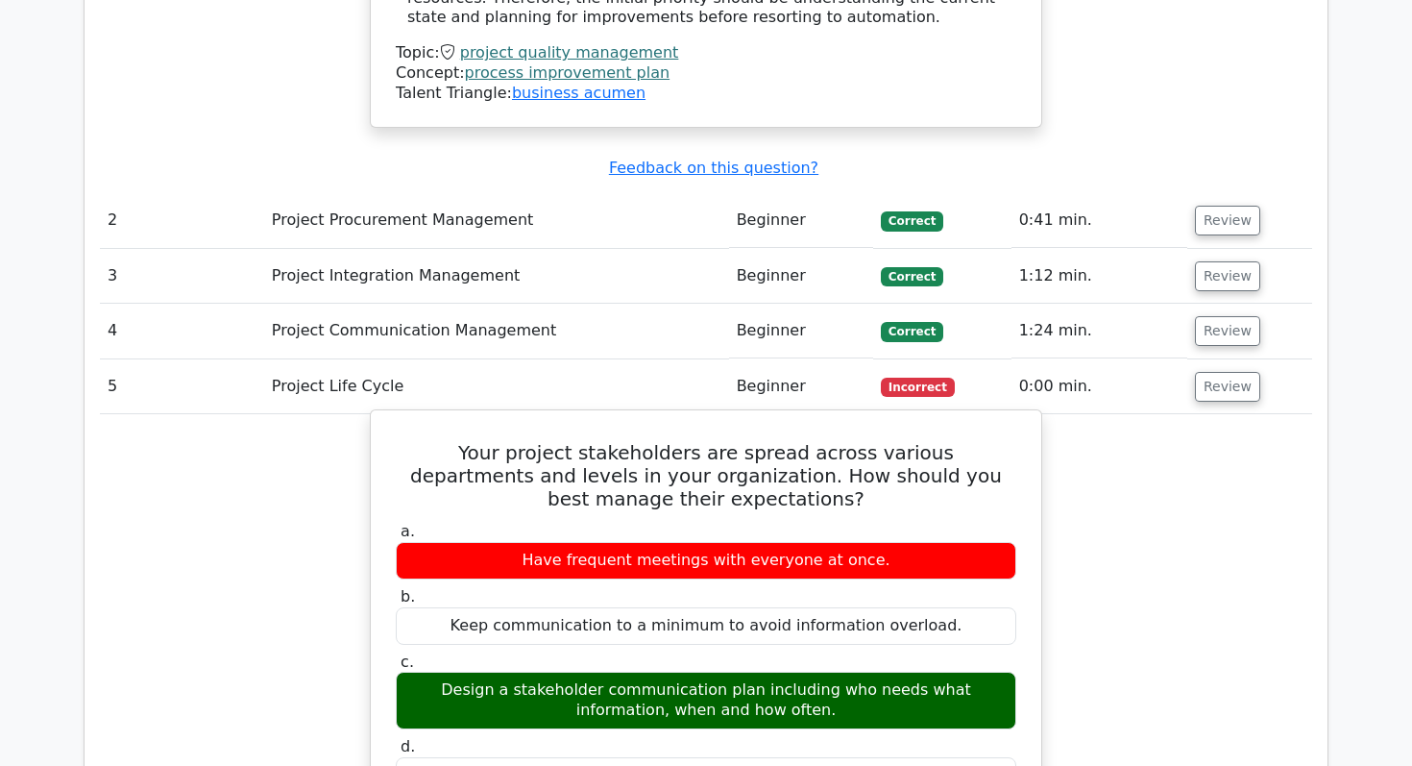
scroll to position [2760, 0]
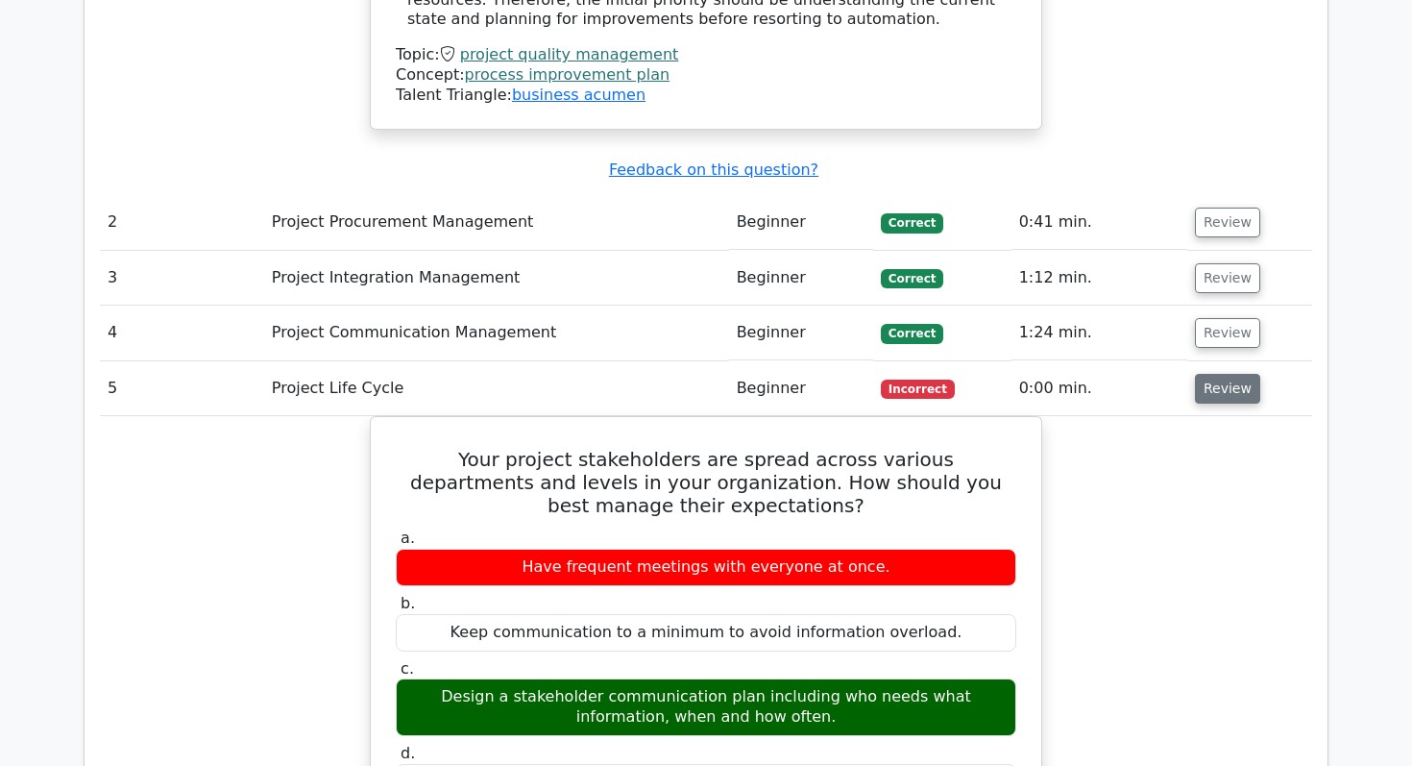
click at [1218, 374] on button "Review" at bounding box center [1227, 389] width 65 height 30
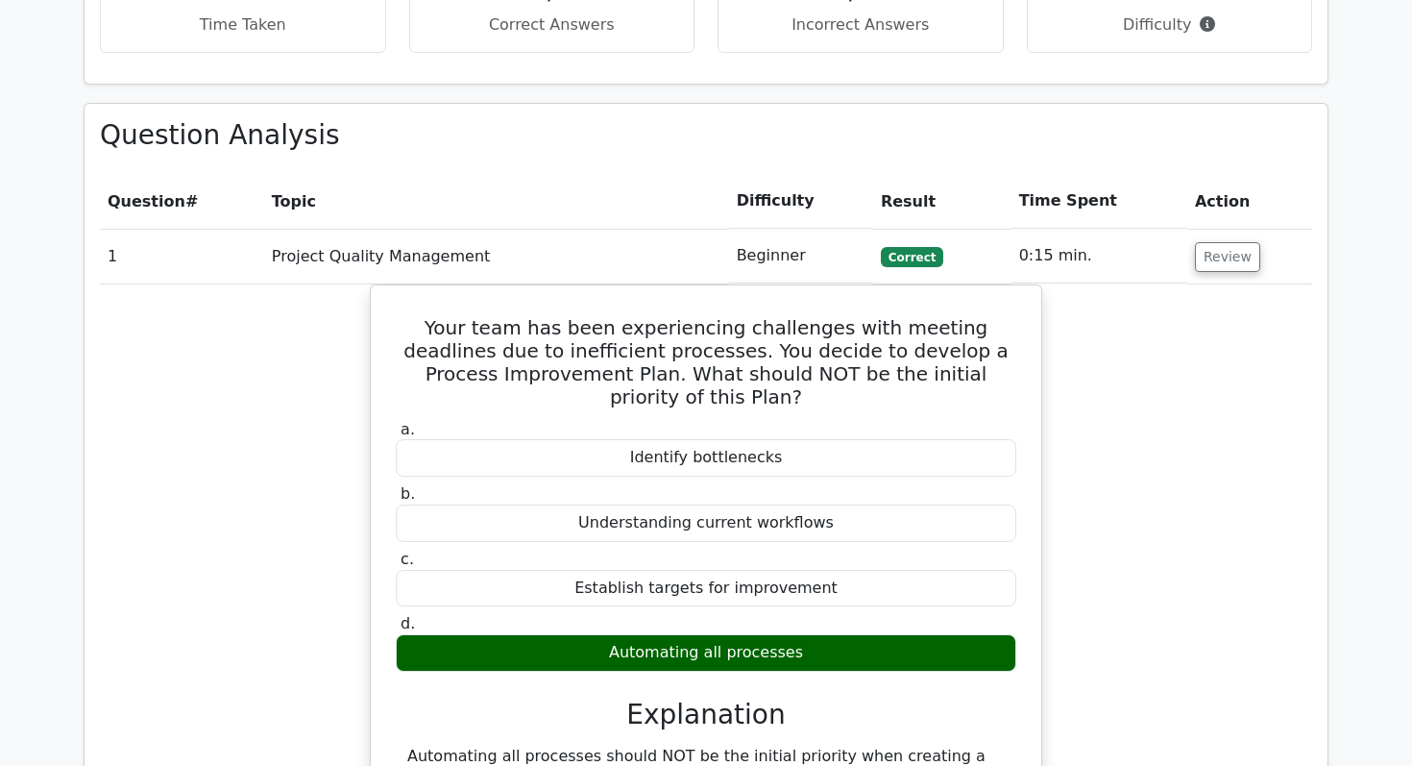
scroll to position [1767, 0]
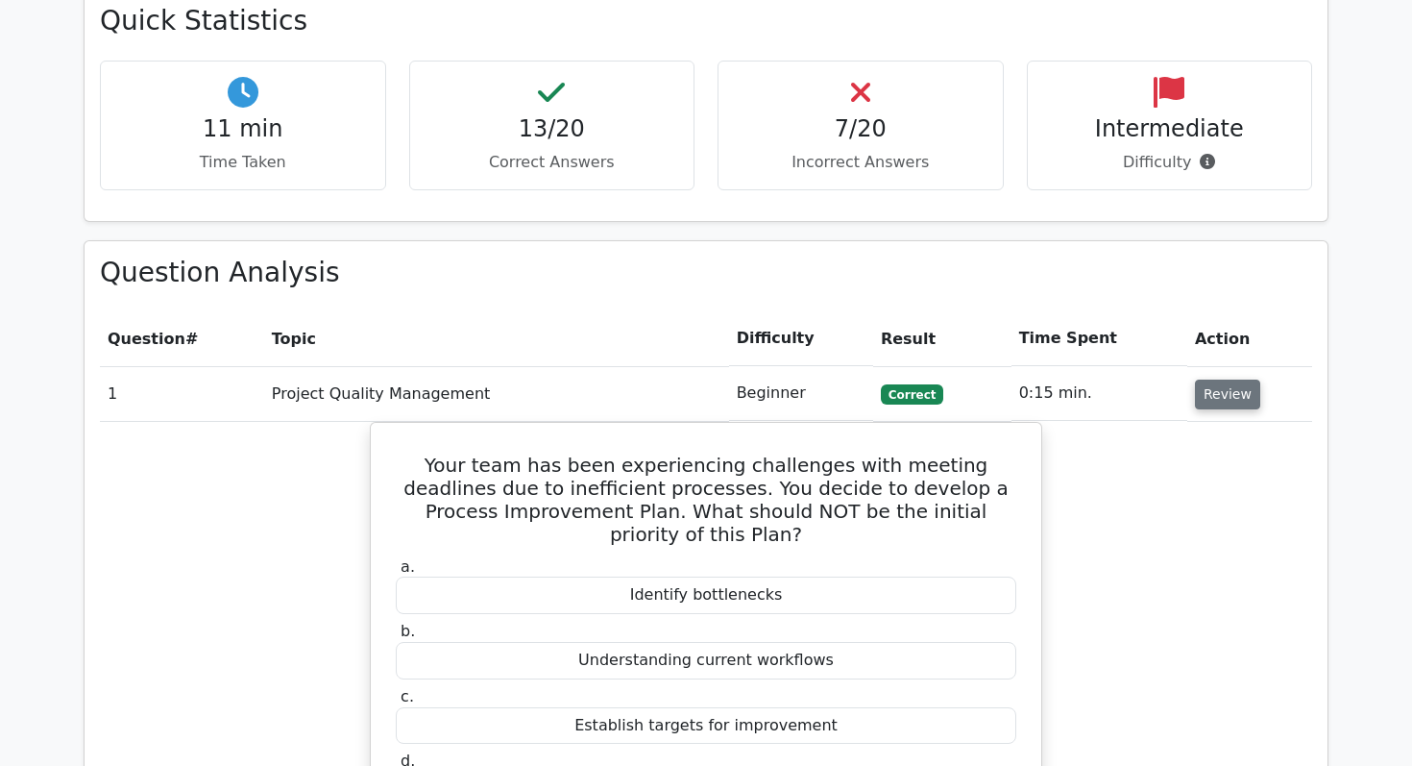
click at [1201, 380] on button "Review" at bounding box center [1227, 395] width 65 height 30
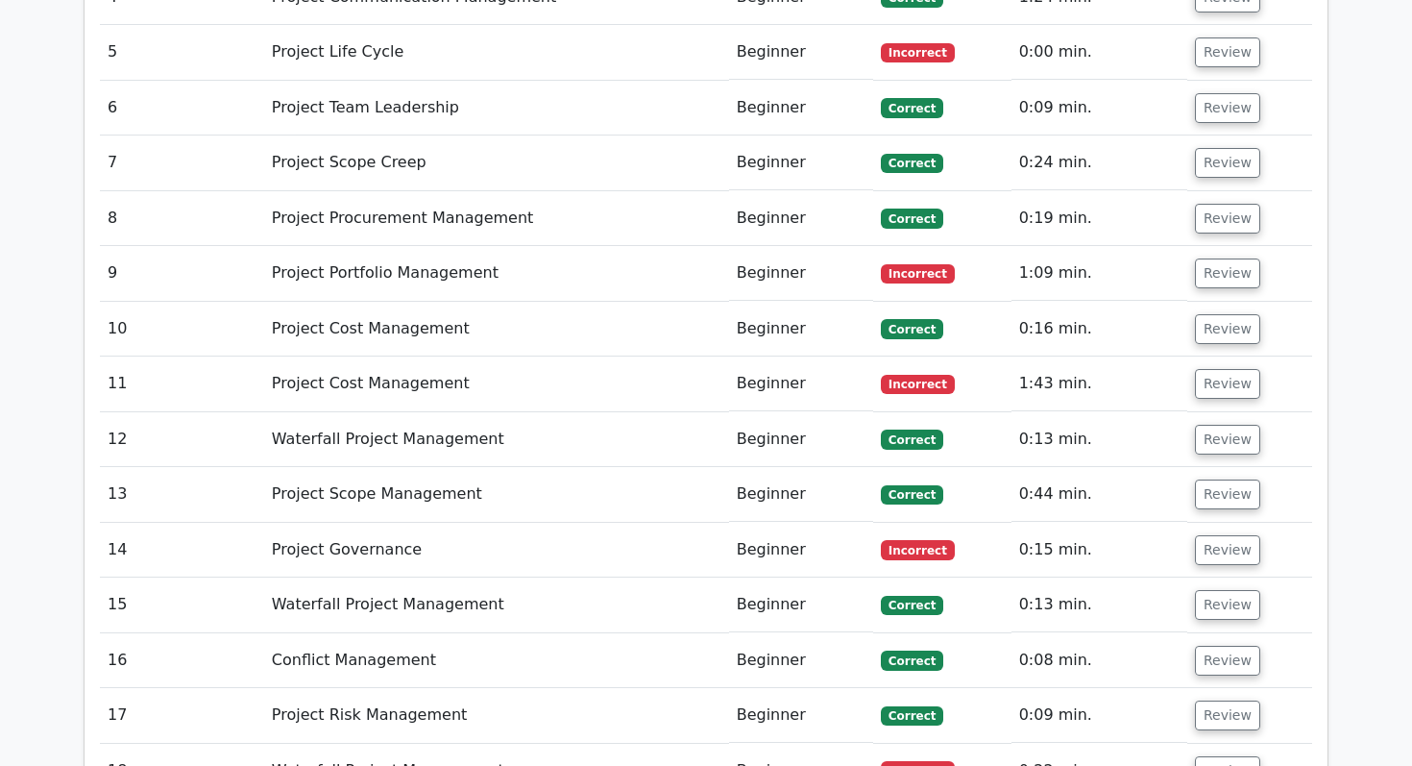
scroll to position [2333, 0]
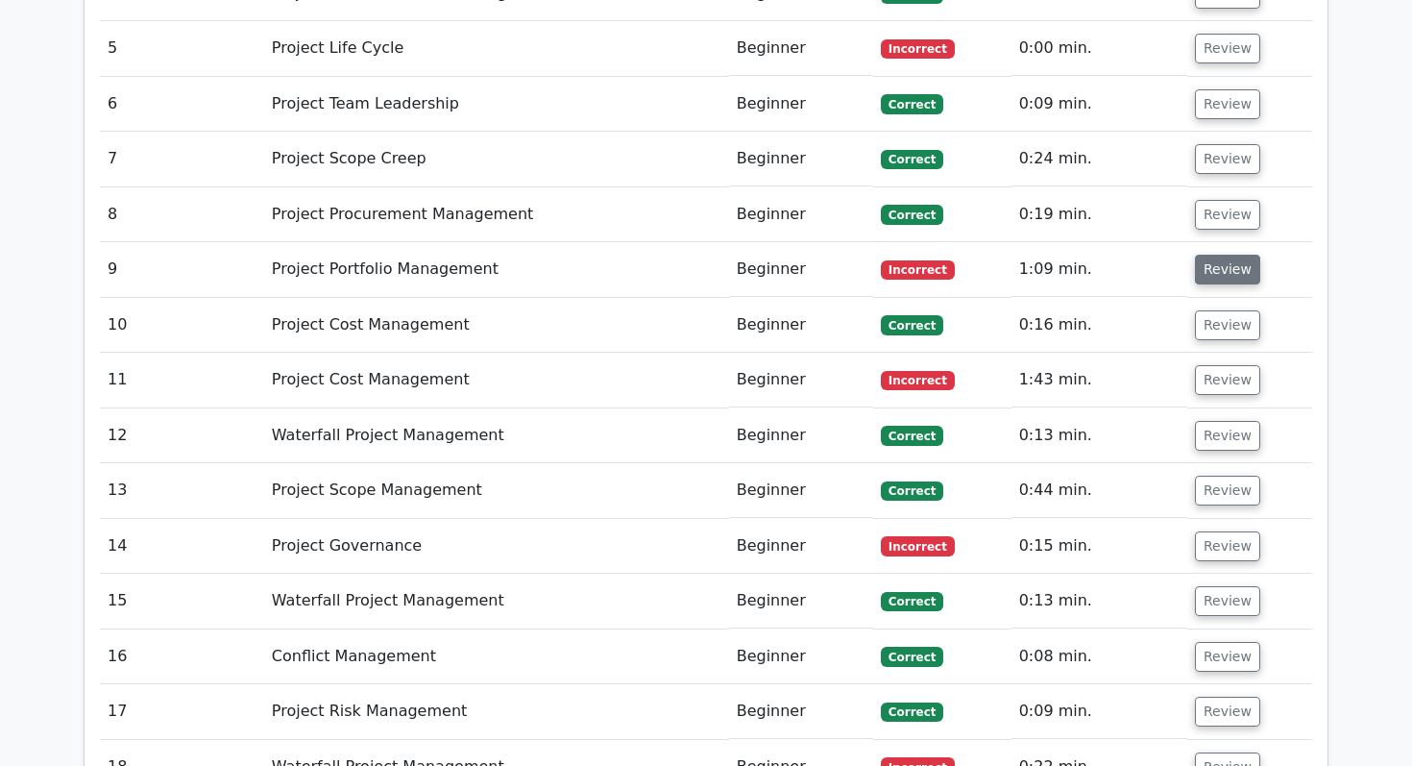
click at [1237, 255] on button "Review" at bounding box center [1227, 270] width 65 height 30
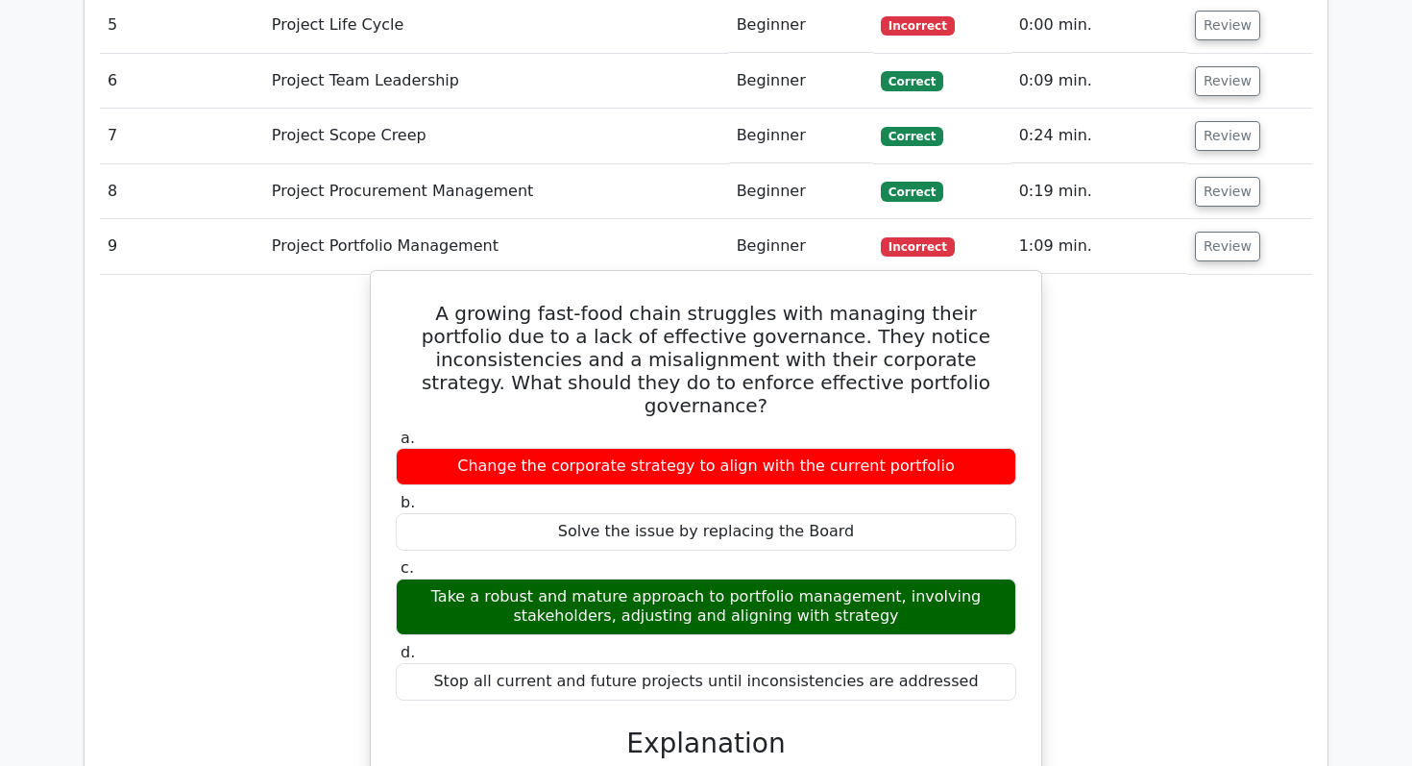
scroll to position [2366, 0]
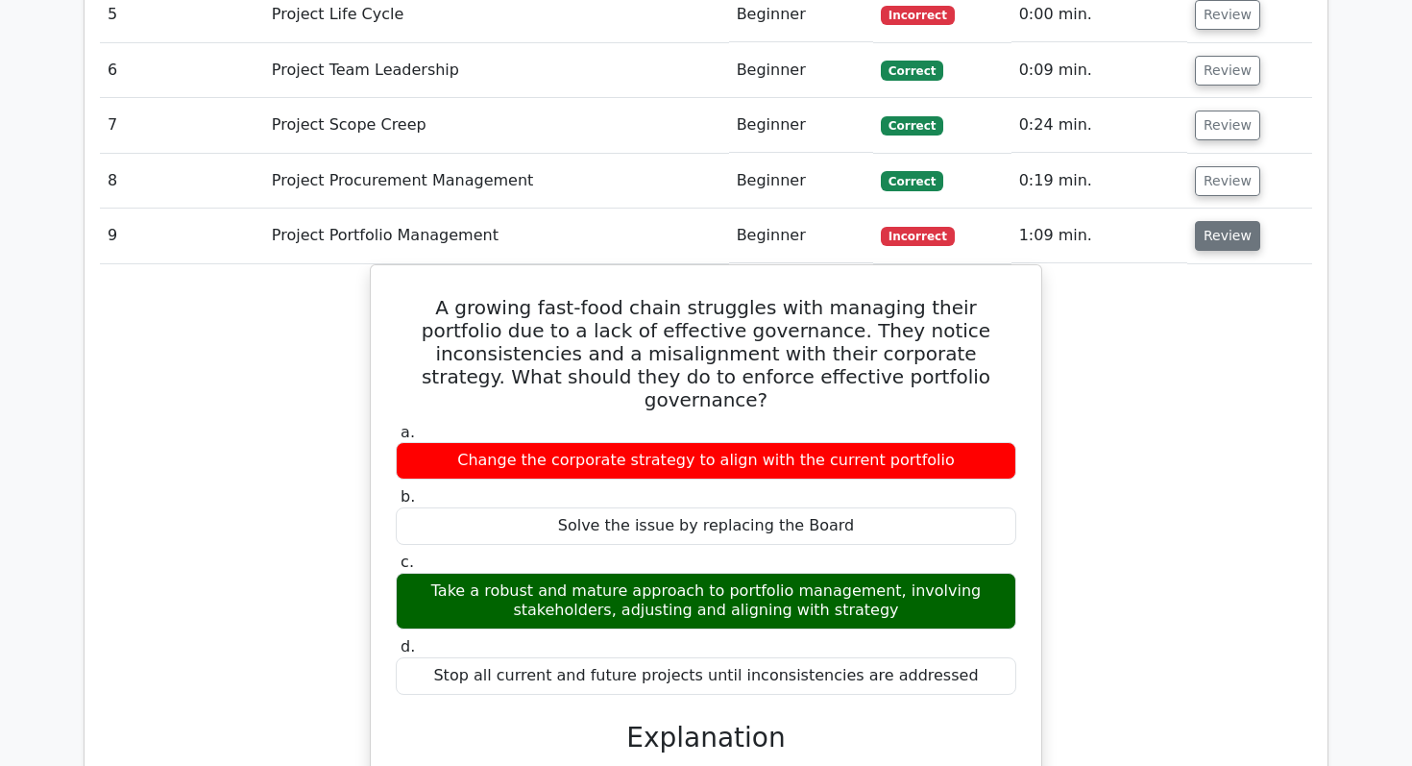
click at [1195, 221] on button "Review" at bounding box center [1227, 236] width 65 height 30
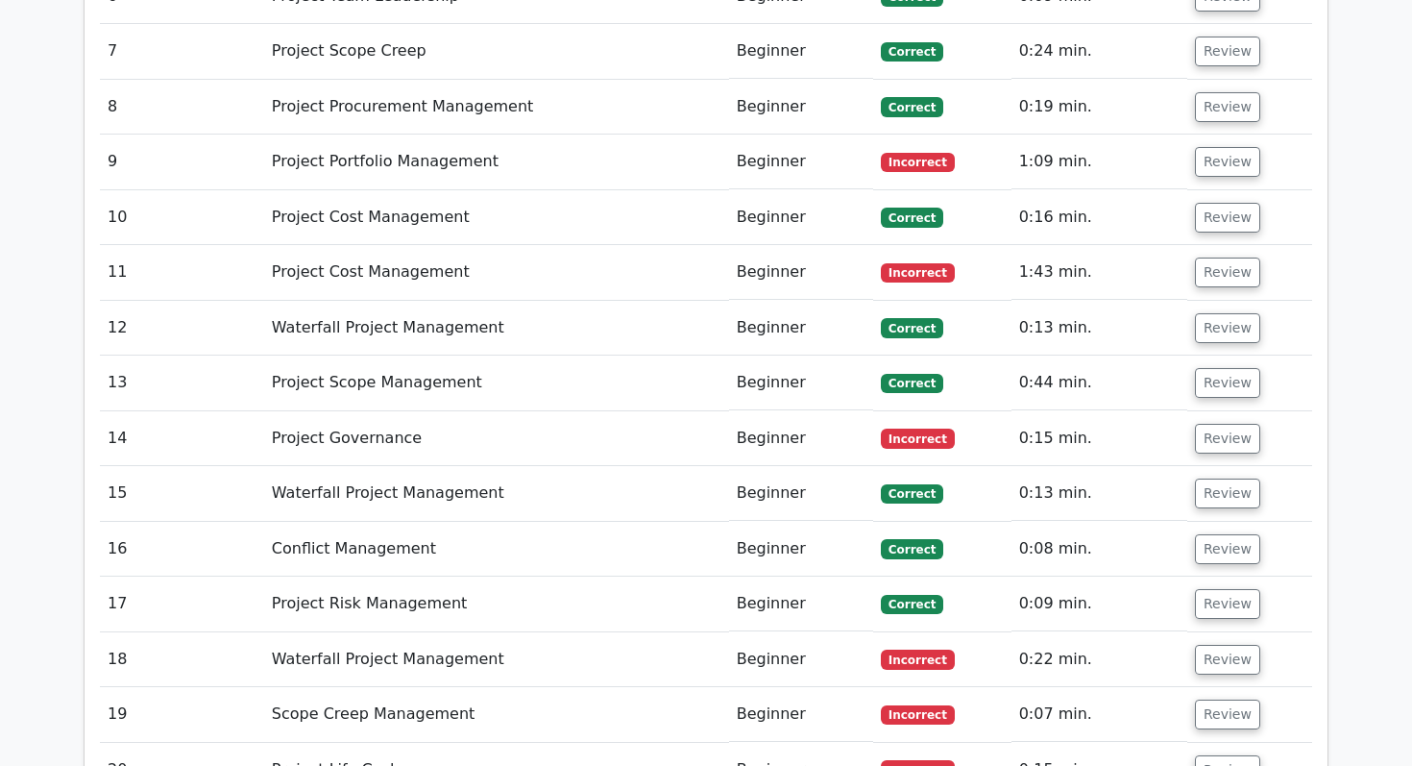
scroll to position [2447, 0]
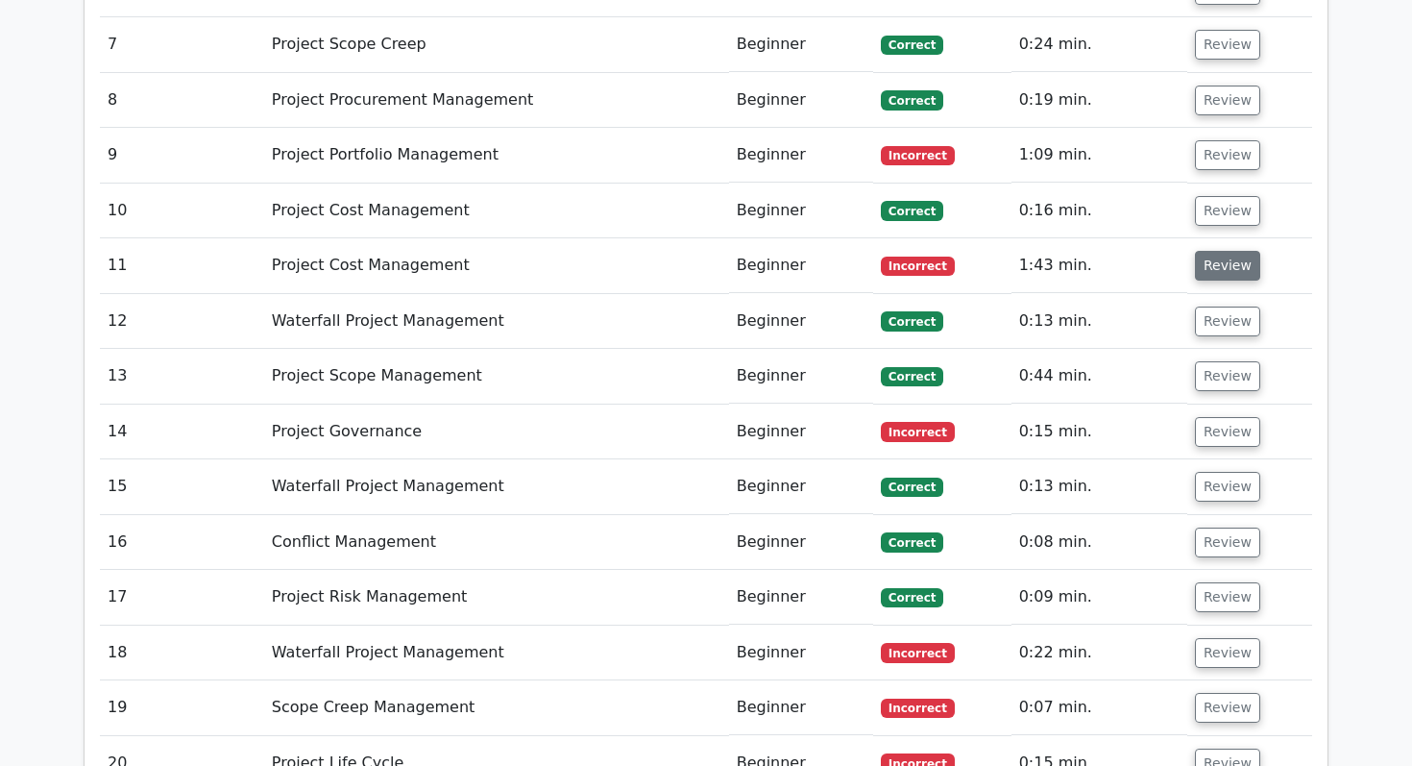
click at [1195, 251] on button "Review" at bounding box center [1227, 266] width 65 height 30
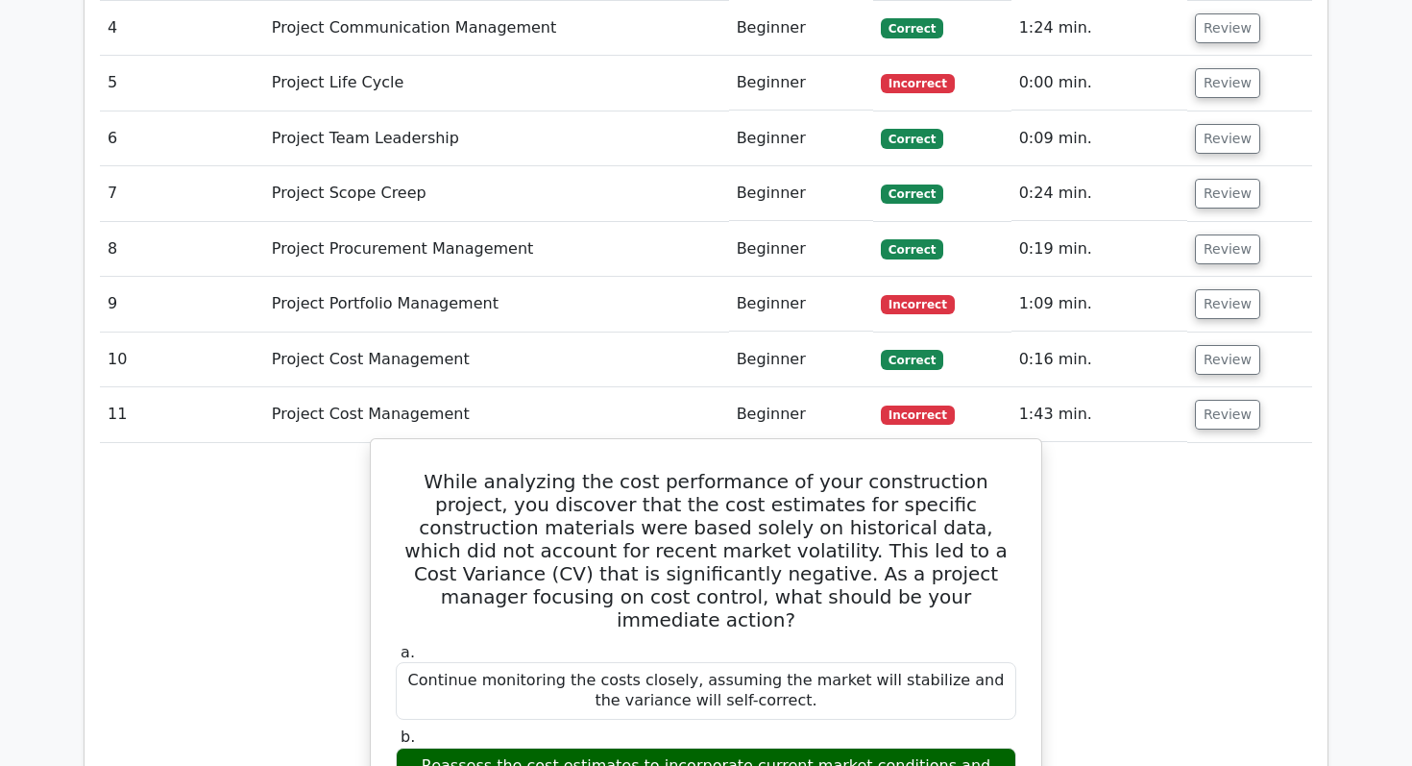
scroll to position [2273, 0]
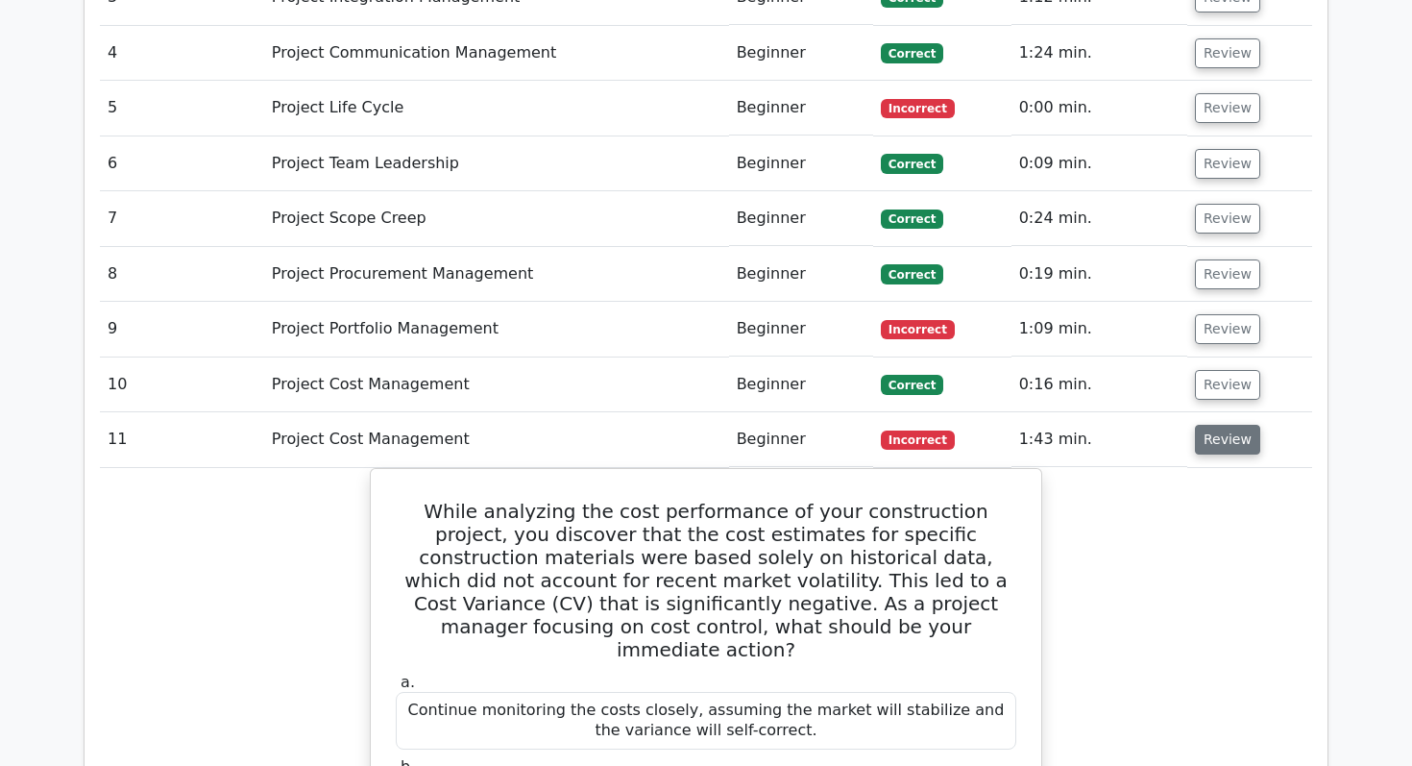
click at [1202, 425] on button "Review" at bounding box center [1227, 440] width 65 height 30
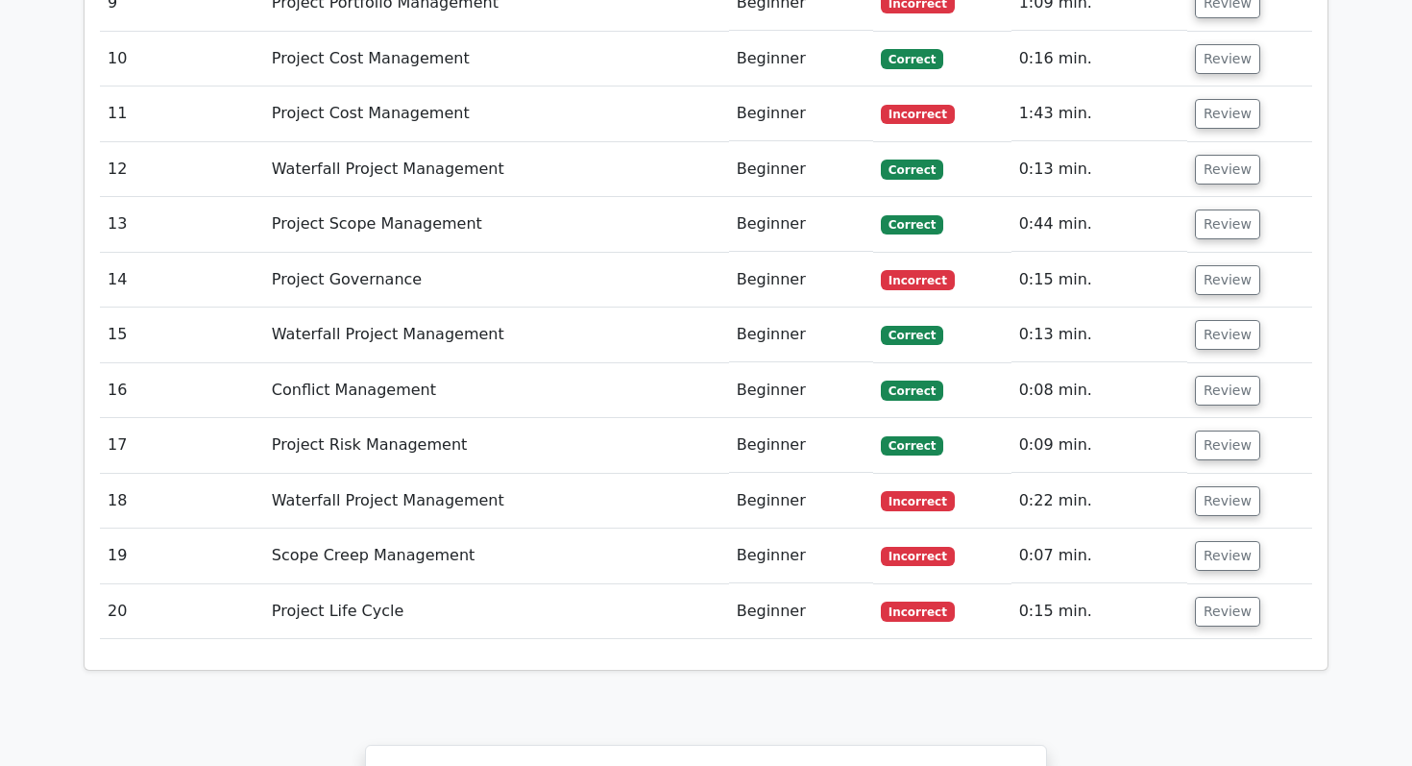
scroll to position [2616, 0]
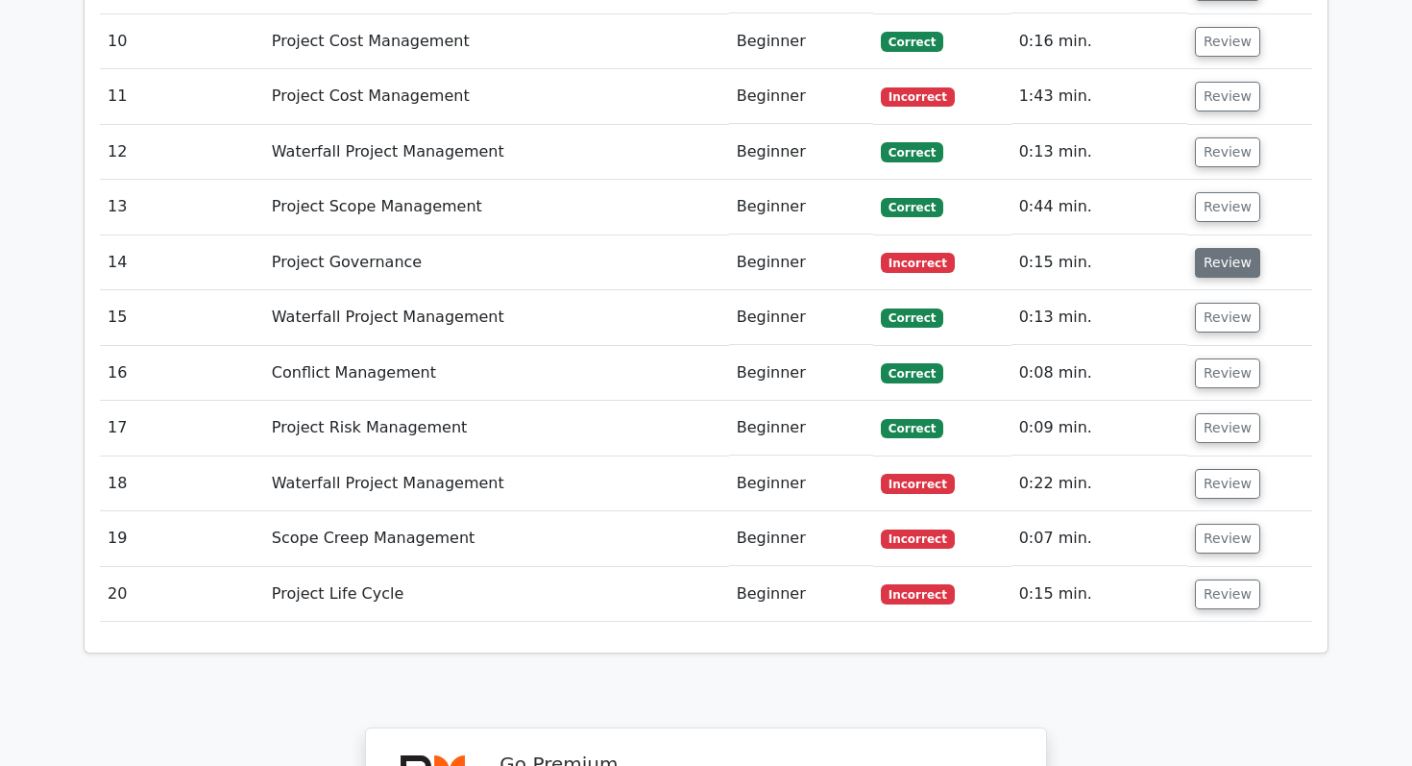
click at [1203, 248] on button "Review" at bounding box center [1227, 263] width 65 height 30
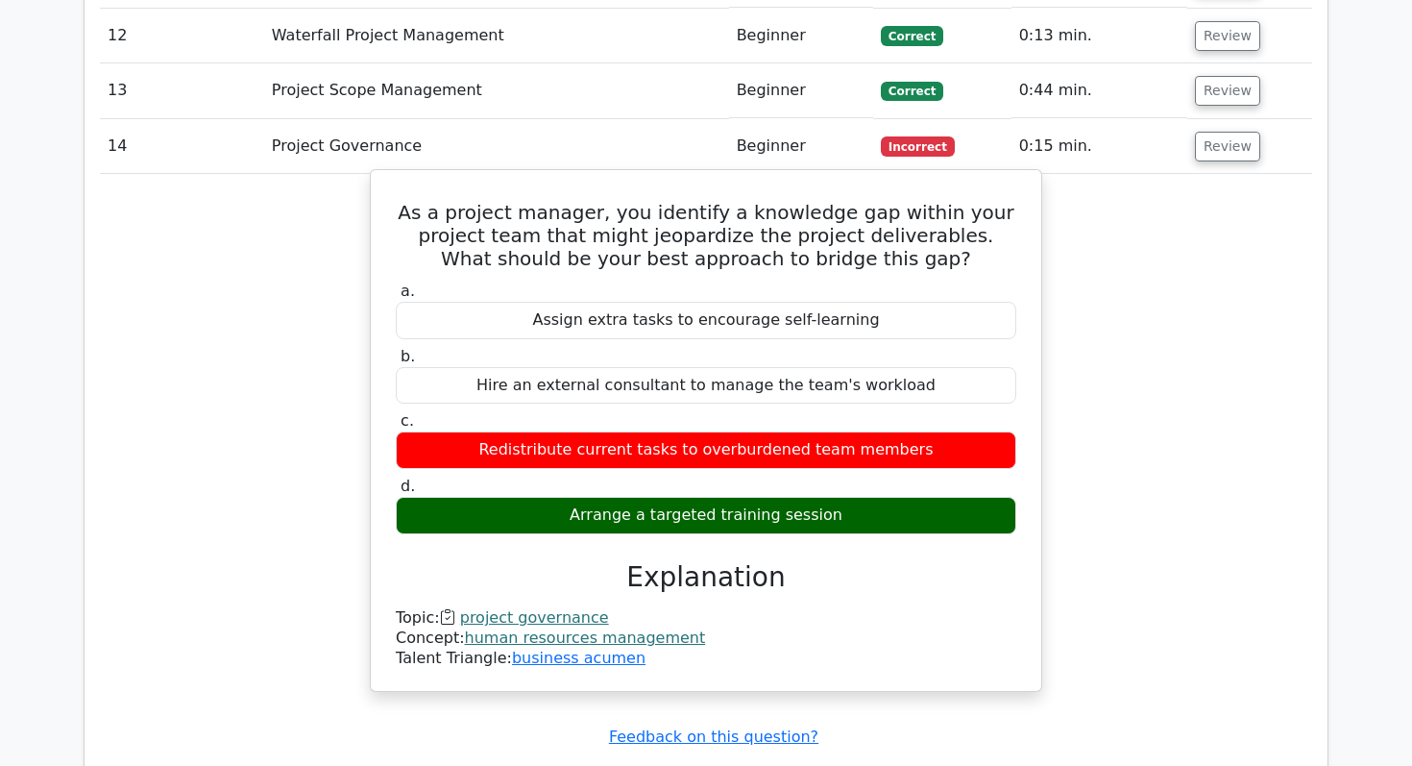
scroll to position [2740, 0]
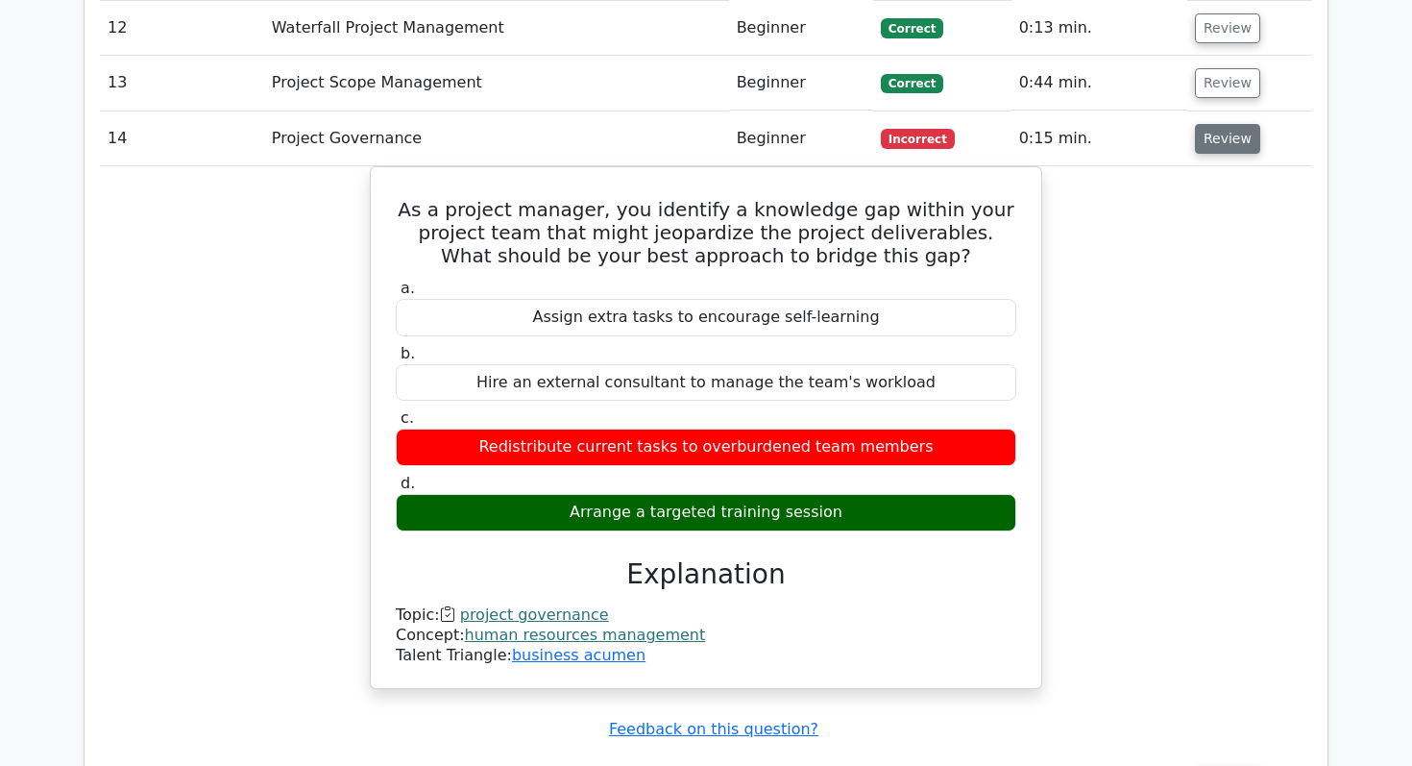
click at [1210, 124] on button "Review" at bounding box center [1227, 139] width 65 height 30
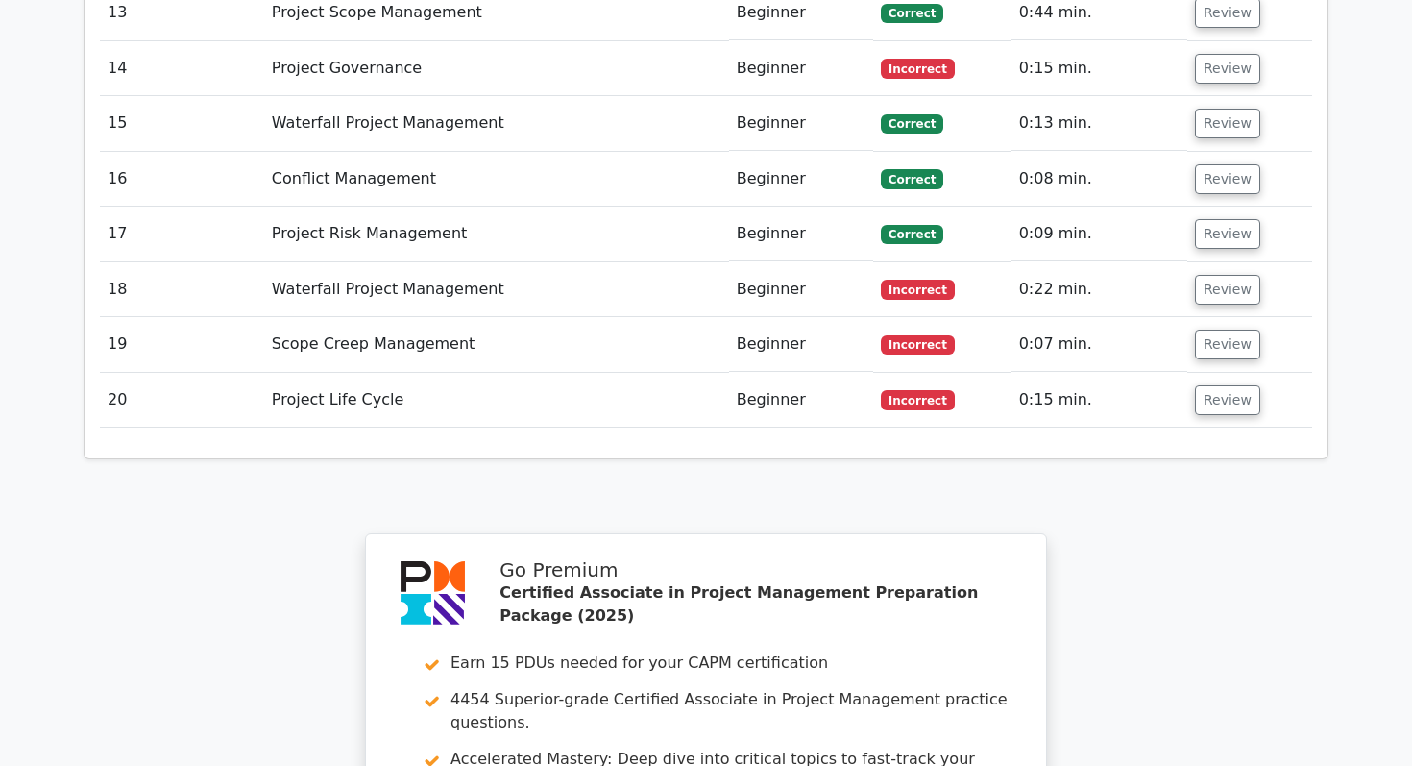
scroll to position [2811, 0]
click at [1217, 274] on button "Review" at bounding box center [1227, 289] width 65 height 30
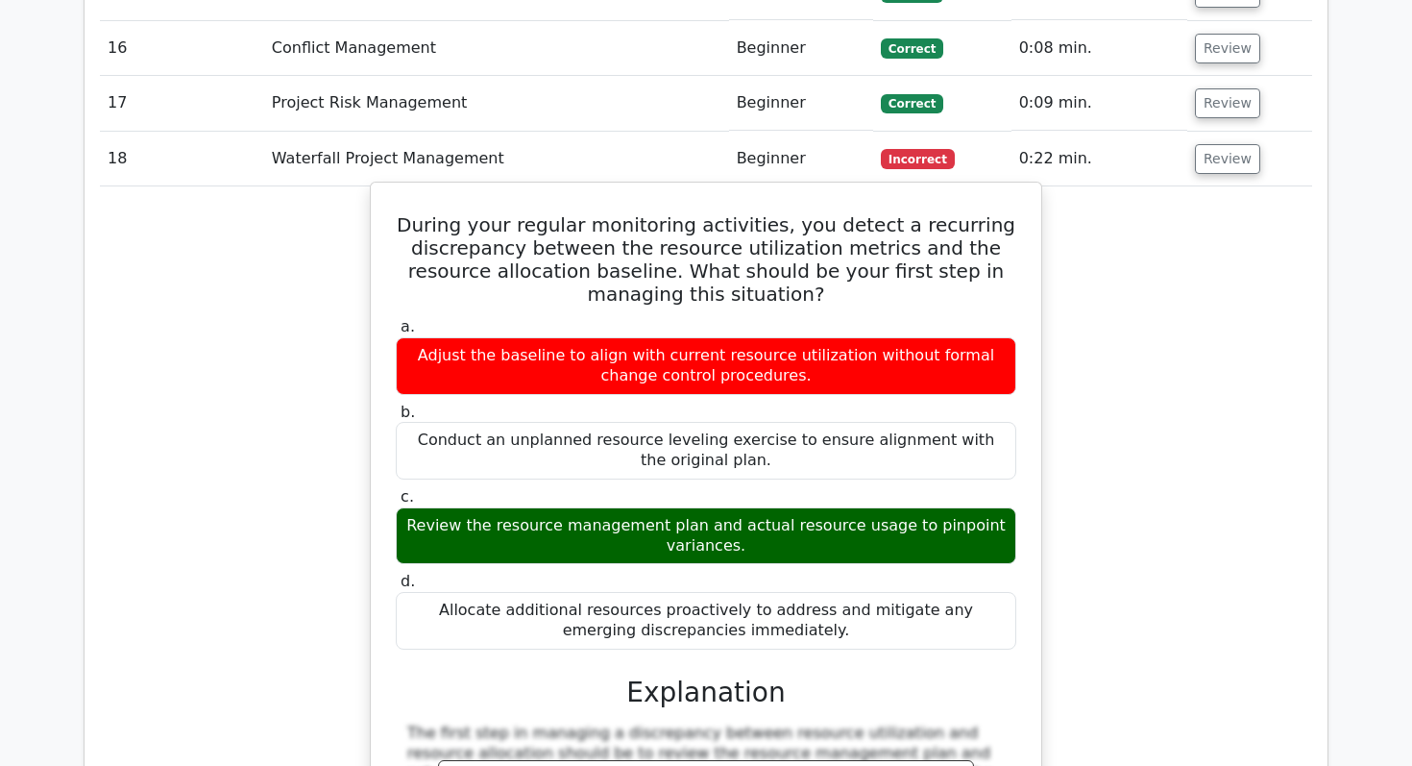
scroll to position [2943, 0]
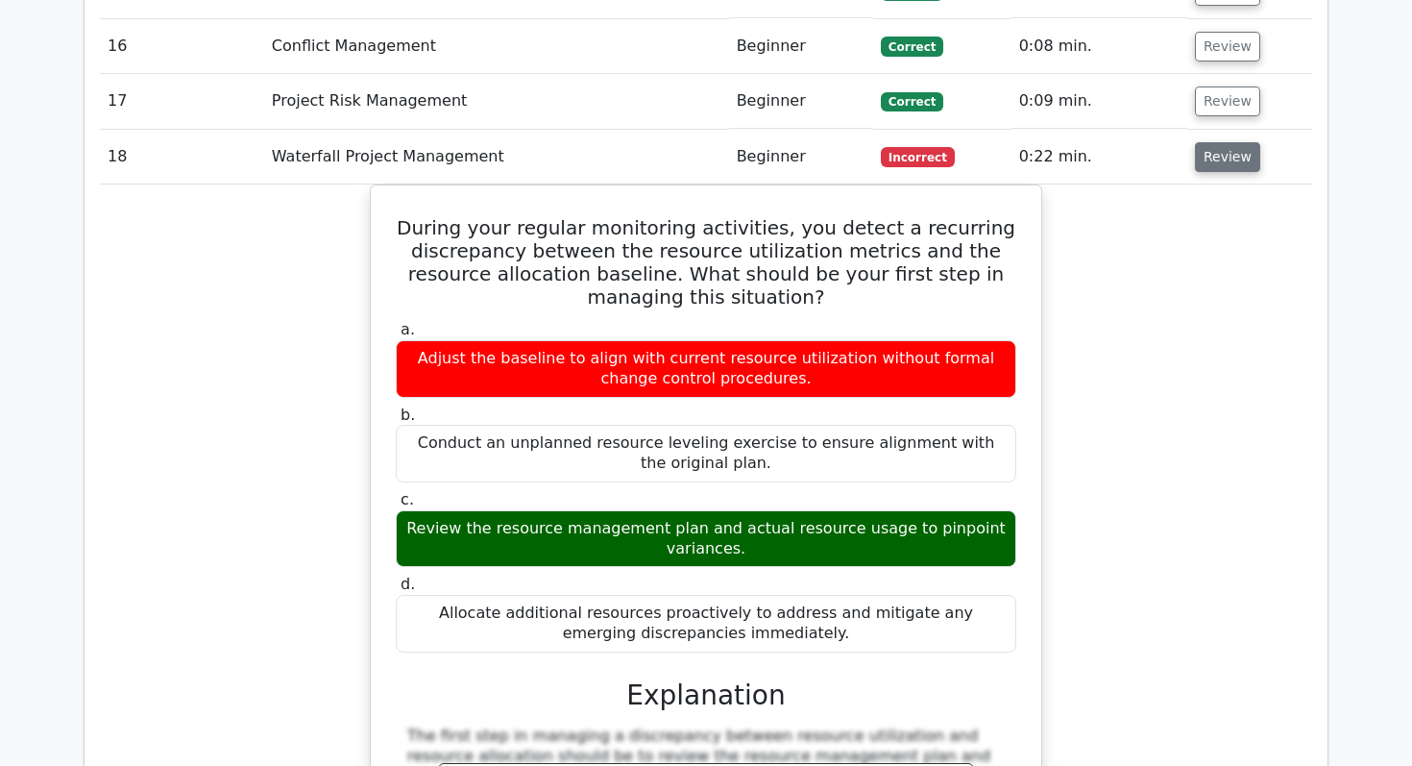
click at [1209, 142] on button "Review" at bounding box center [1227, 157] width 65 height 30
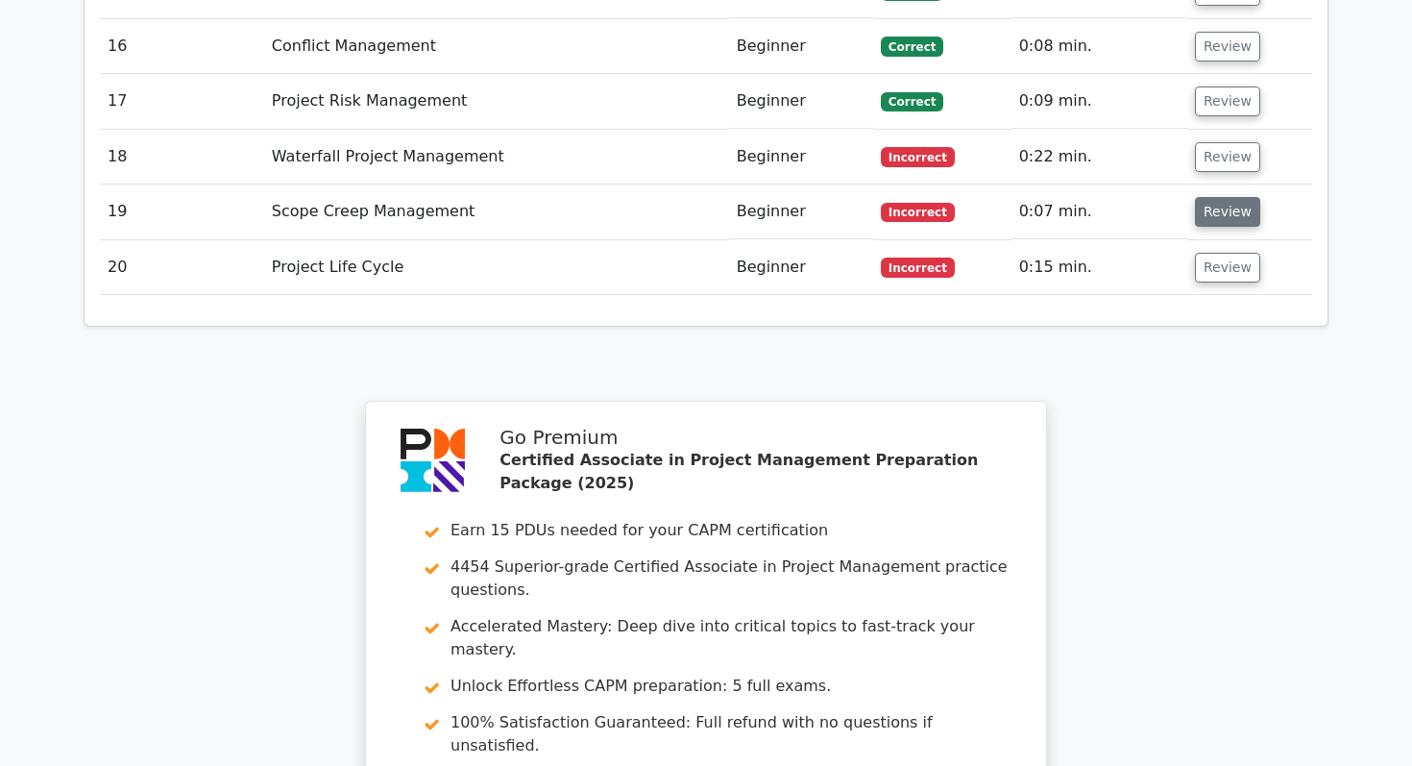
click at [1209, 197] on button "Review" at bounding box center [1227, 212] width 65 height 30
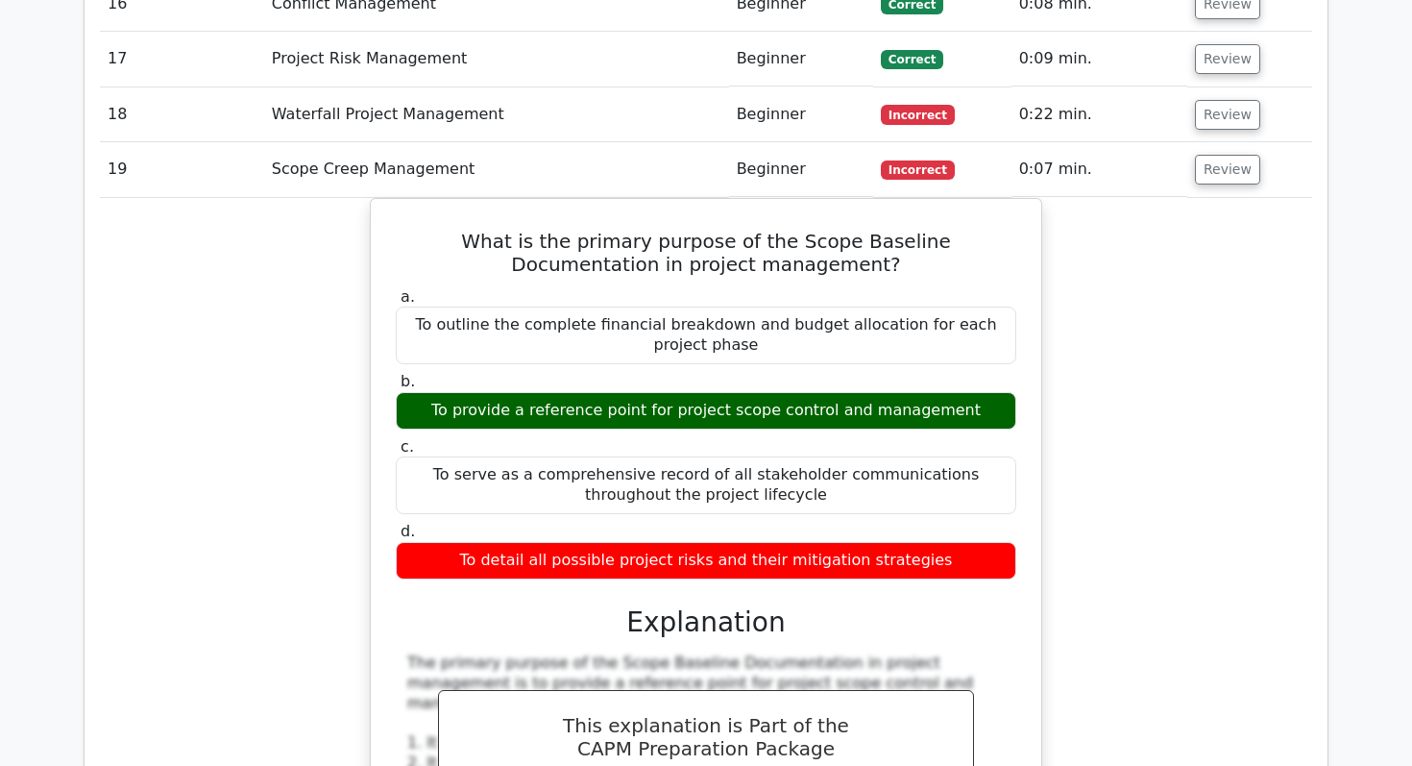
scroll to position [2987, 0]
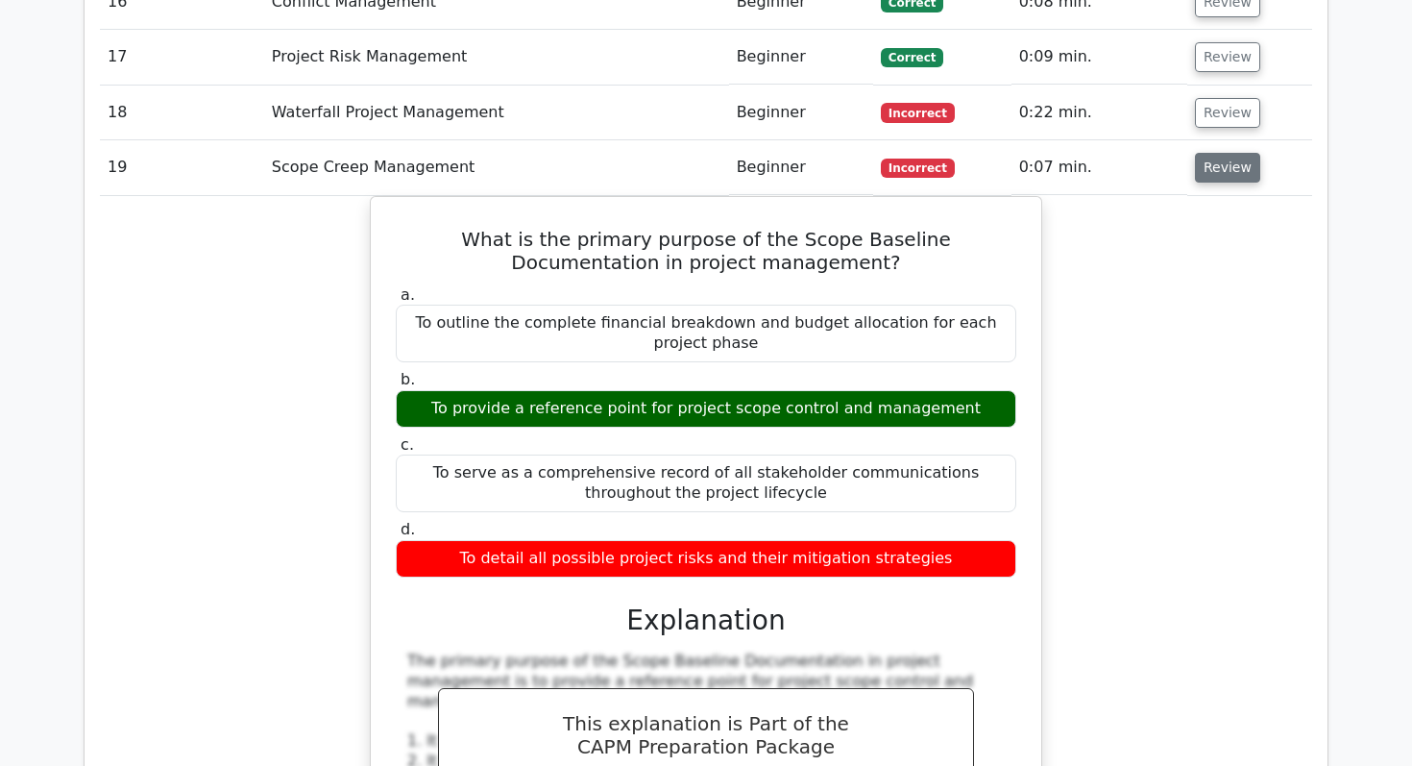
click at [1215, 153] on button "Review" at bounding box center [1227, 168] width 65 height 30
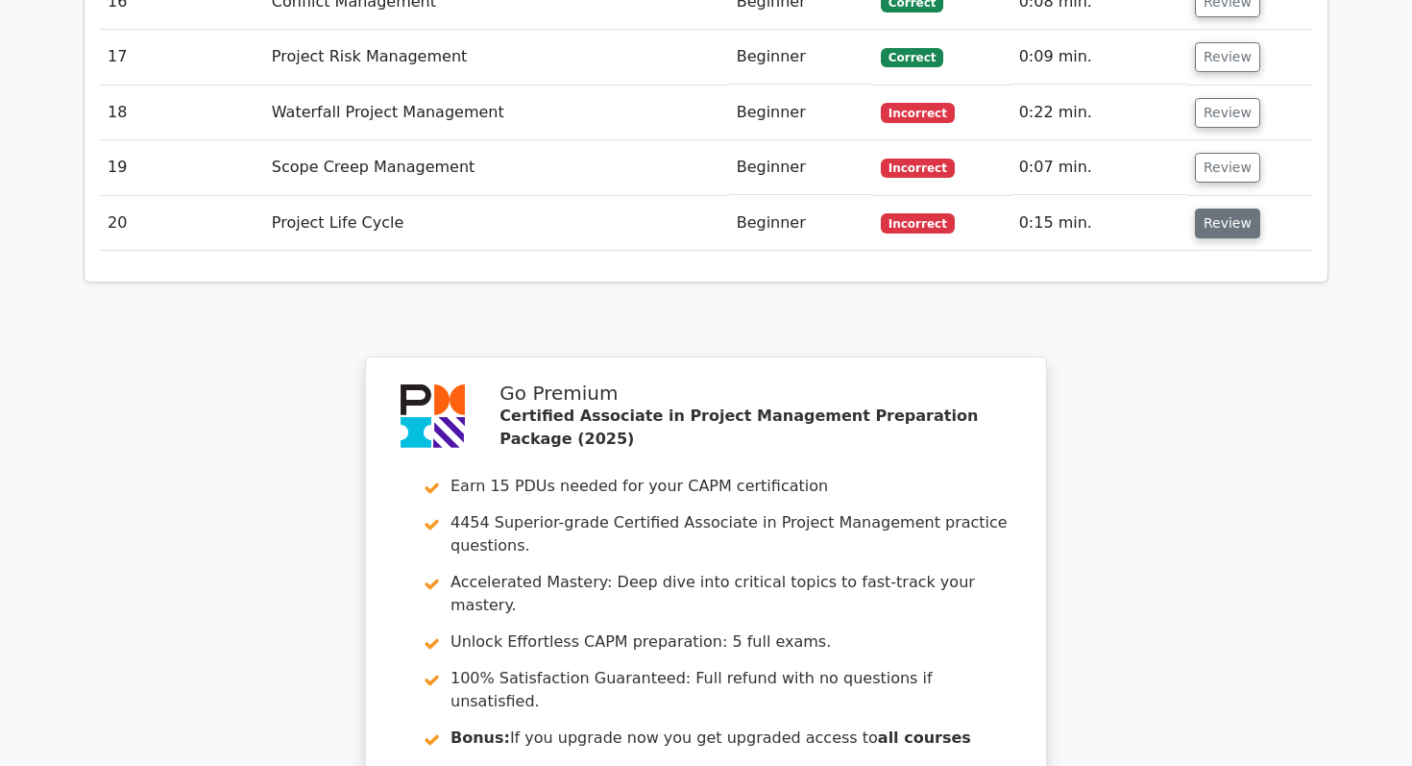
click at [1202, 208] on button "Review" at bounding box center [1227, 223] width 65 height 30
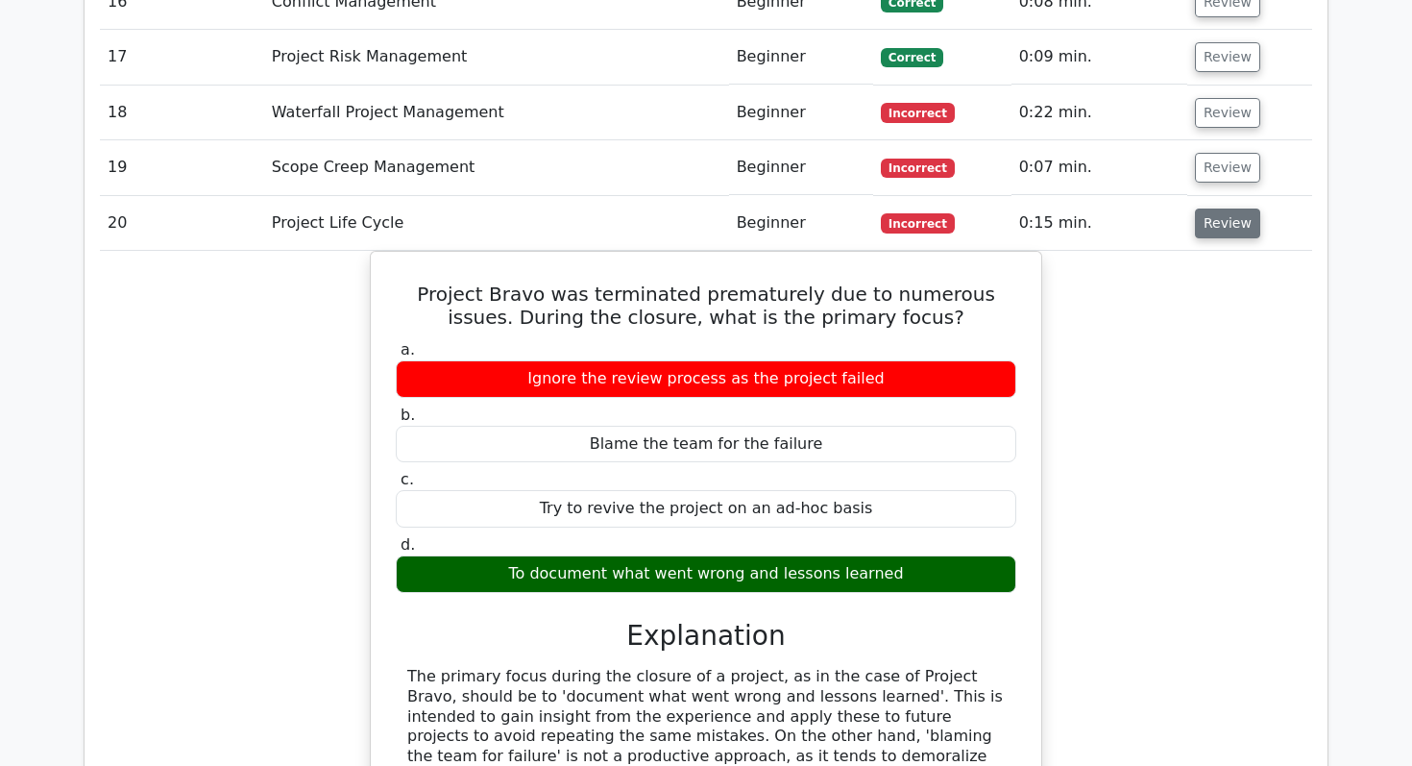
click at [1210, 208] on button "Review" at bounding box center [1227, 223] width 65 height 30
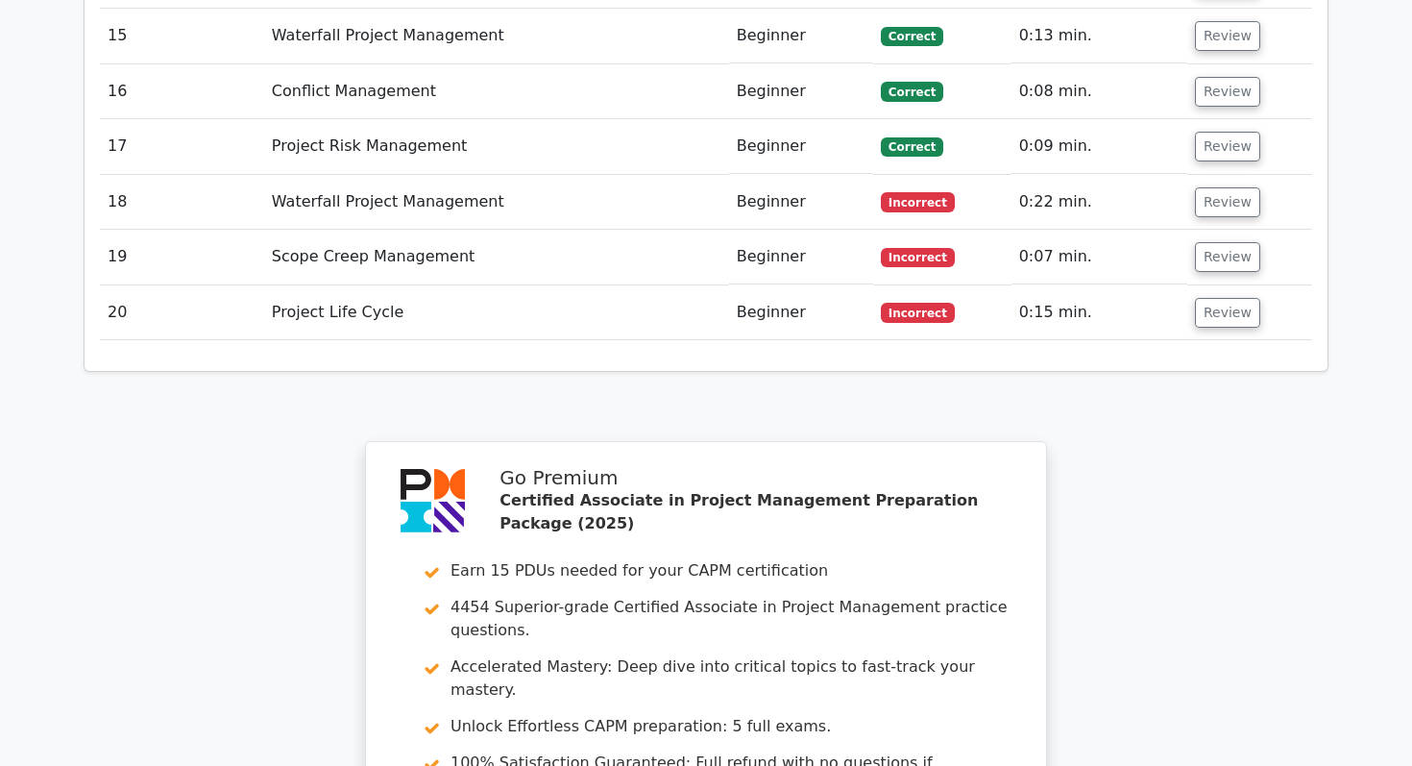
scroll to position [3430, 0]
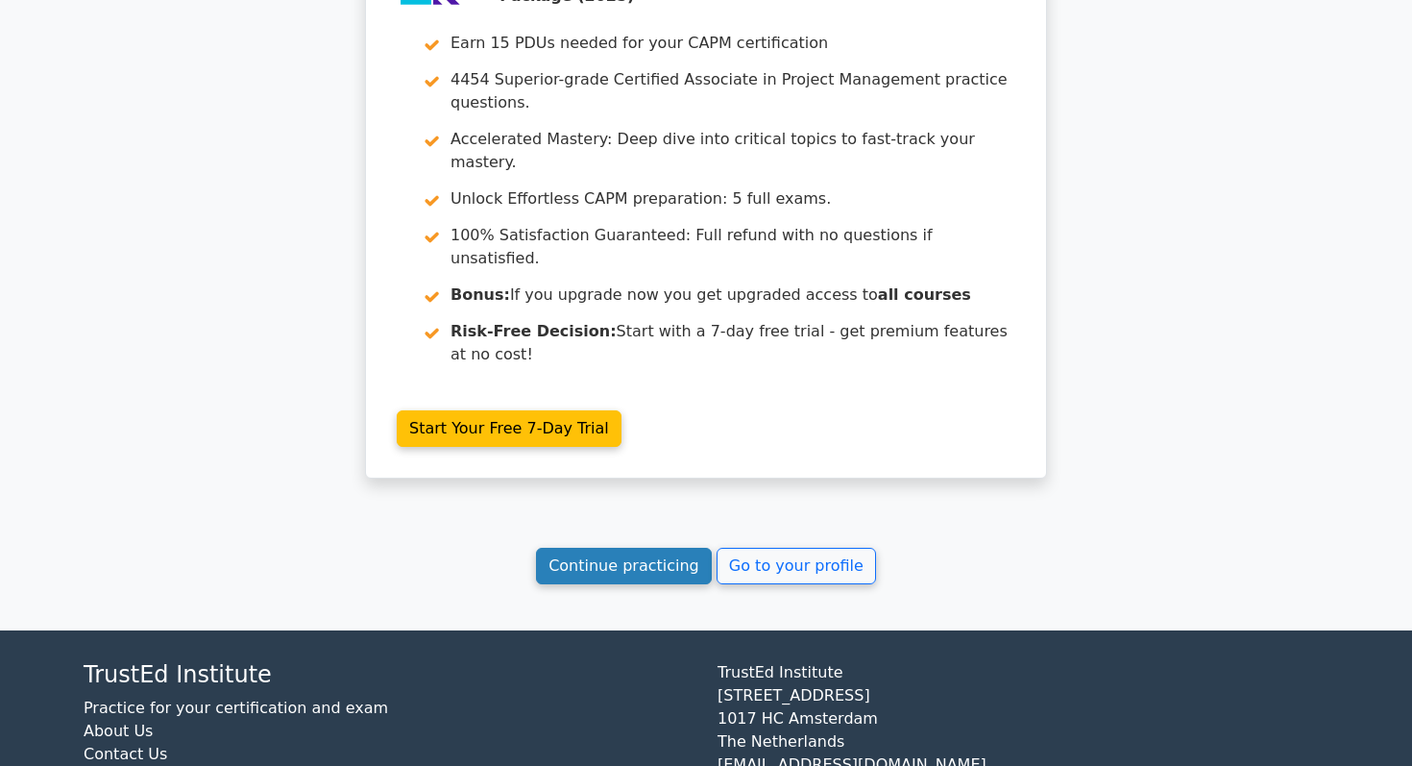
click at [625, 548] on link "Continue practicing" at bounding box center [624, 566] width 176 height 37
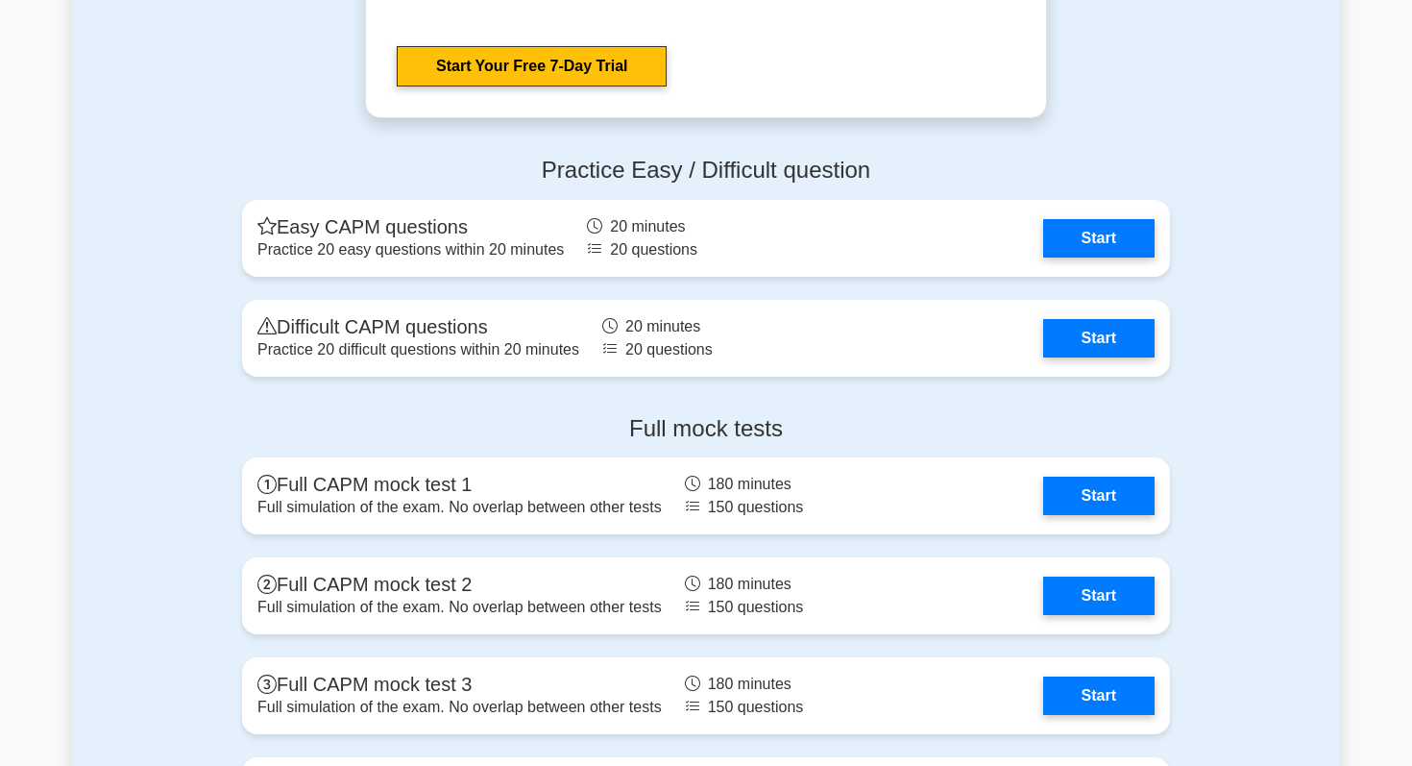
scroll to position [5669, 0]
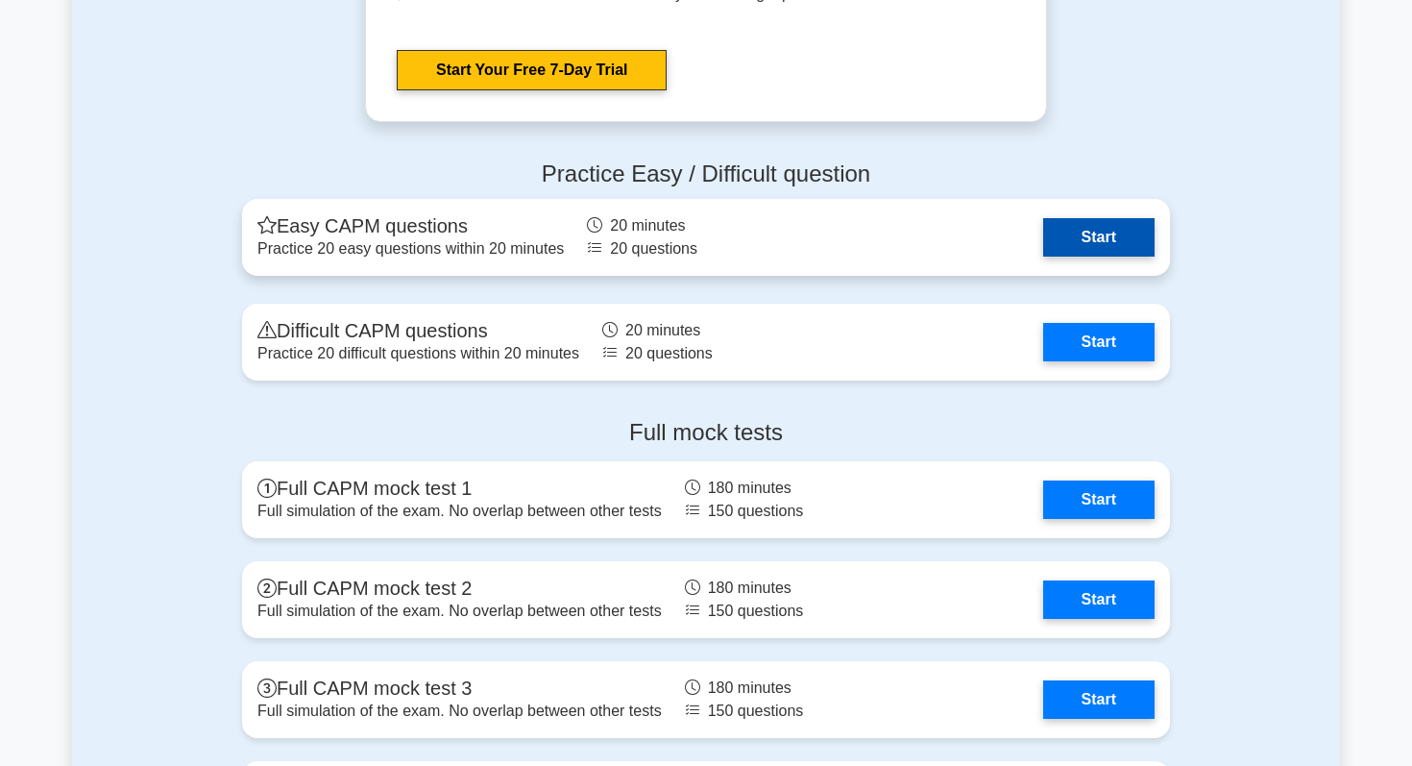
click at [1051, 243] on link "Start" at bounding box center [1098, 237] width 111 height 38
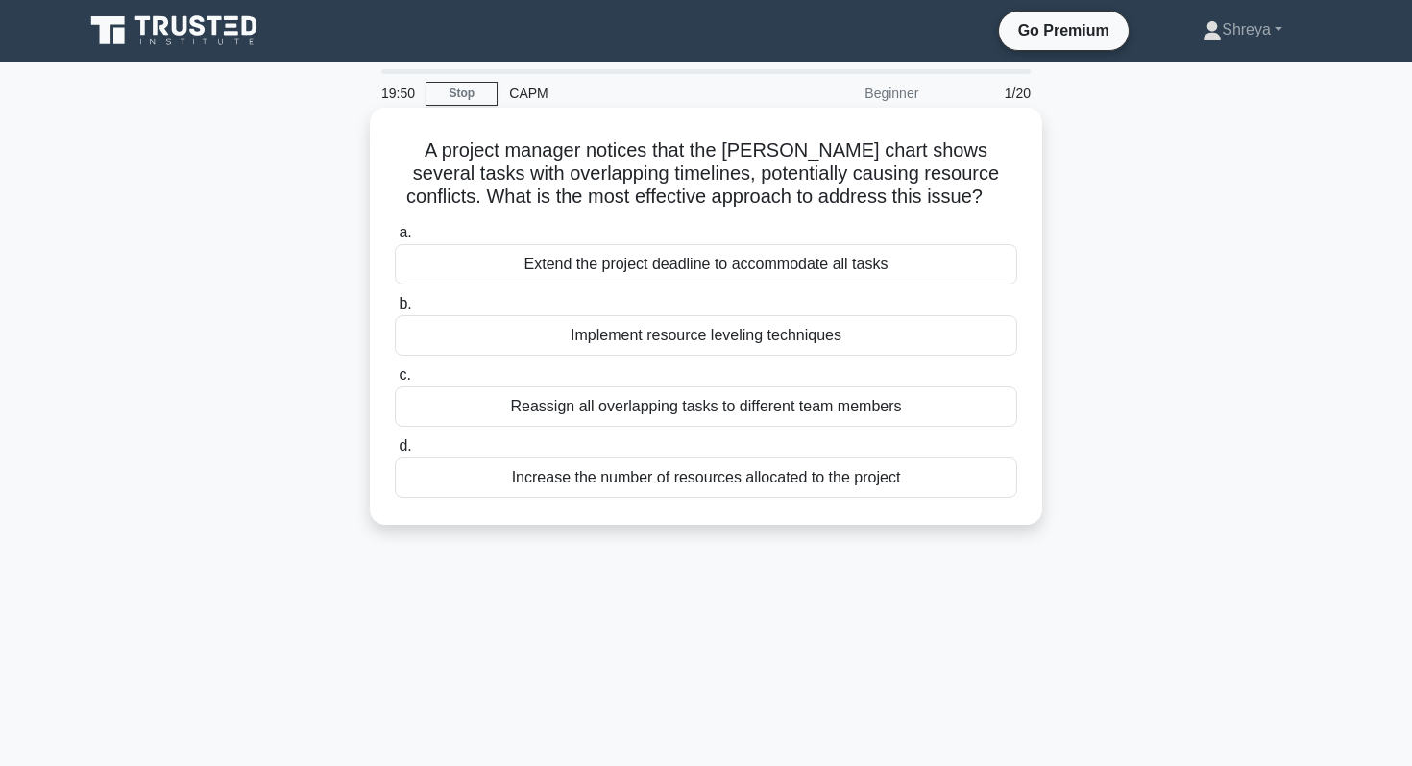
click at [777, 491] on div "Increase the number of resources allocated to the project" at bounding box center [706, 477] width 623 height 40
click at [395, 453] on input "d. Increase the number of resources allocated to the project" at bounding box center [395, 446] width 0 height 12
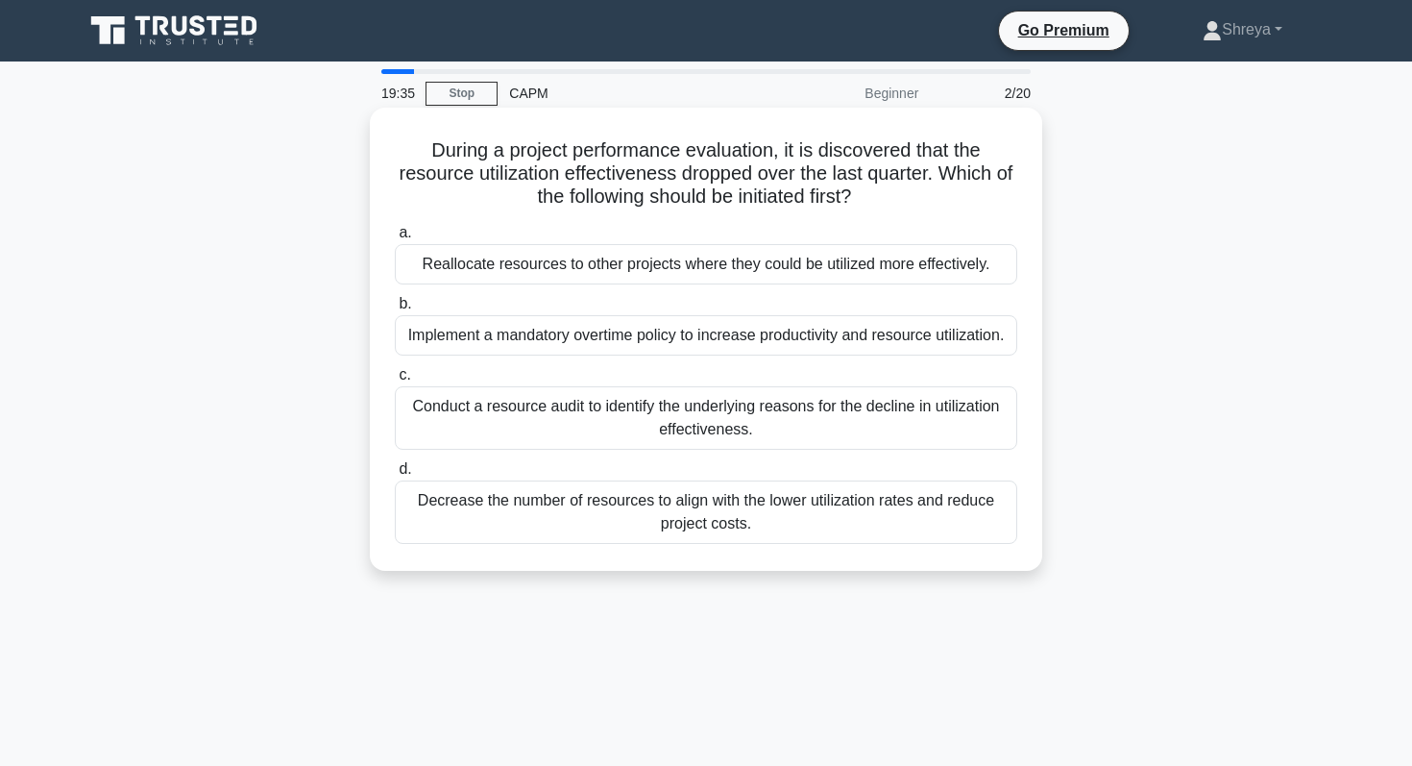
click at [607, 423] on div "Conduct a resource audit to identify the underlying reasons for the decline in …" at bounding box center [706, 417] width 623 height 63
click at [395, 381] on input "c. Conduct a resource audit to identify the underlying reasons for the decline …" at bounding box center [395, 375] width 0 height 12
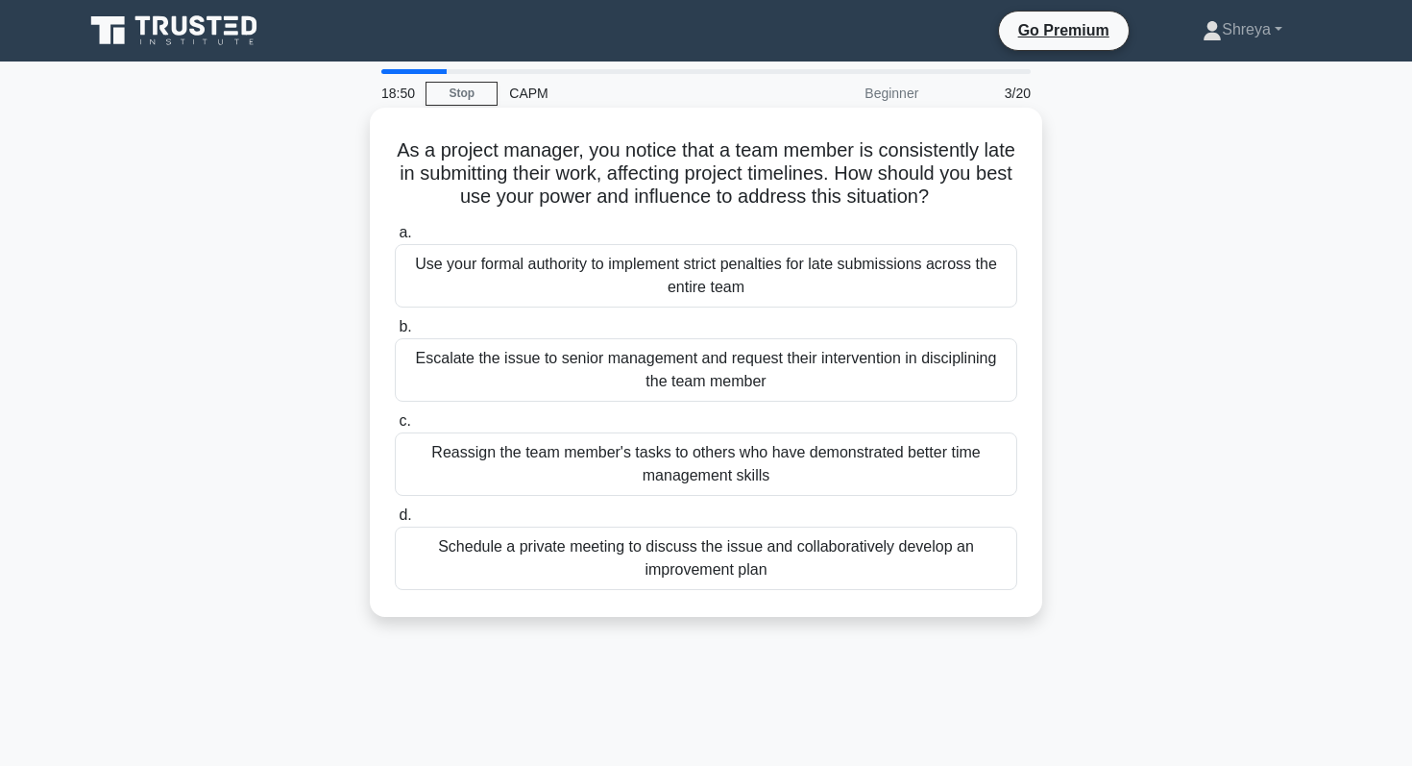
click at [739, 562] on div "Schedule a private meeting to discuss the issue and collaboratively develop an …" at bounding box center [706, 558] width 623 height 63
click at [395, 522] on input "d. Schedule a private meeting to discuss the issue and collaboratively develop …" at bounding box center [395, 515] width 0 height 12
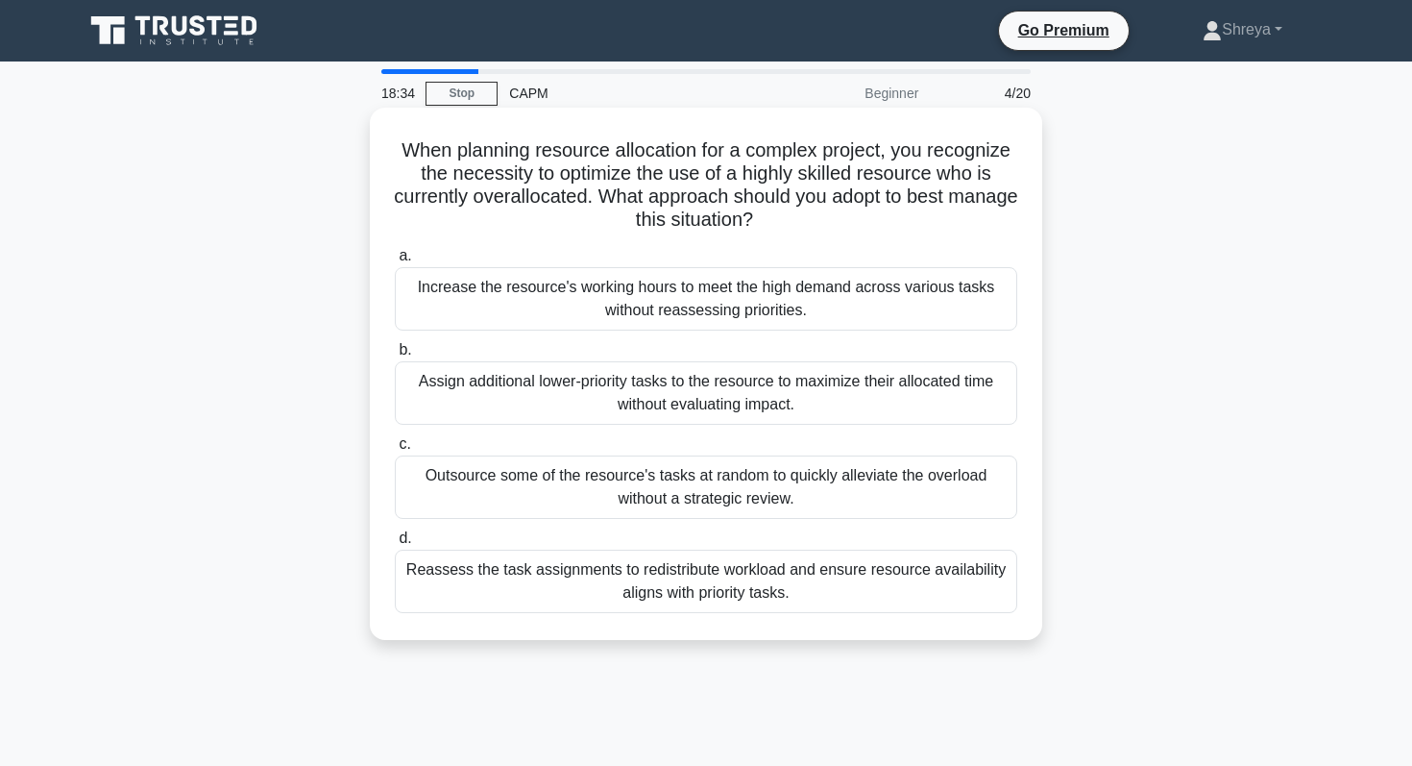
click at [674, 497] on div "Outsource some of the resource's tasks at random to quickly alleviate the overl…" at bounding box center [706, 486] width 623 height 63
click at [395, 451] on input "c. Outsource some of the resource's tasks at random to quickly alleviate the ov…" at bounding box center [395, 444] width 0 height 12
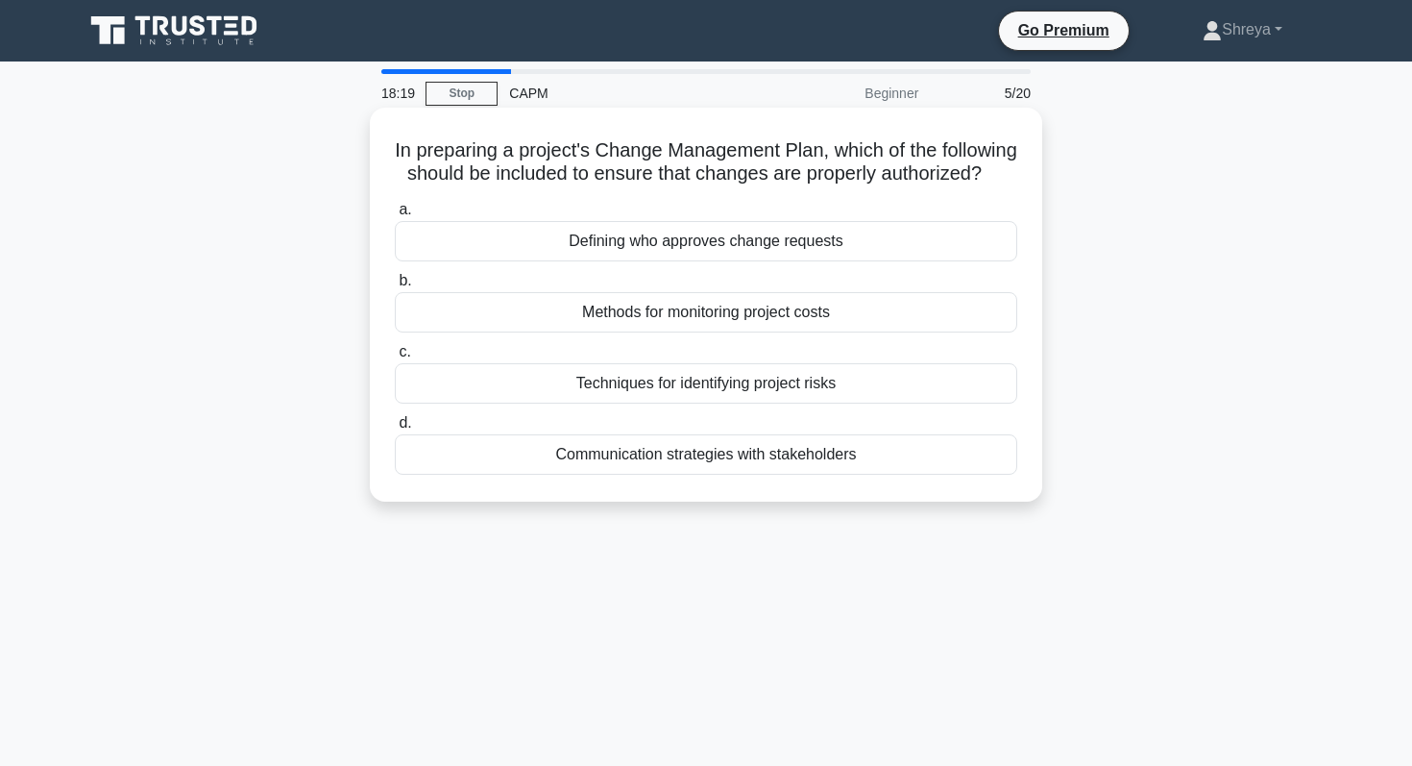
click at [673, 247] on div "Defining who approves change requests" at bounding box center [706, 241] width 623 height 40
click at [395, 216] on input "a. Defining who approves change requests" at bounding box center [395, 210] width 0 height 12
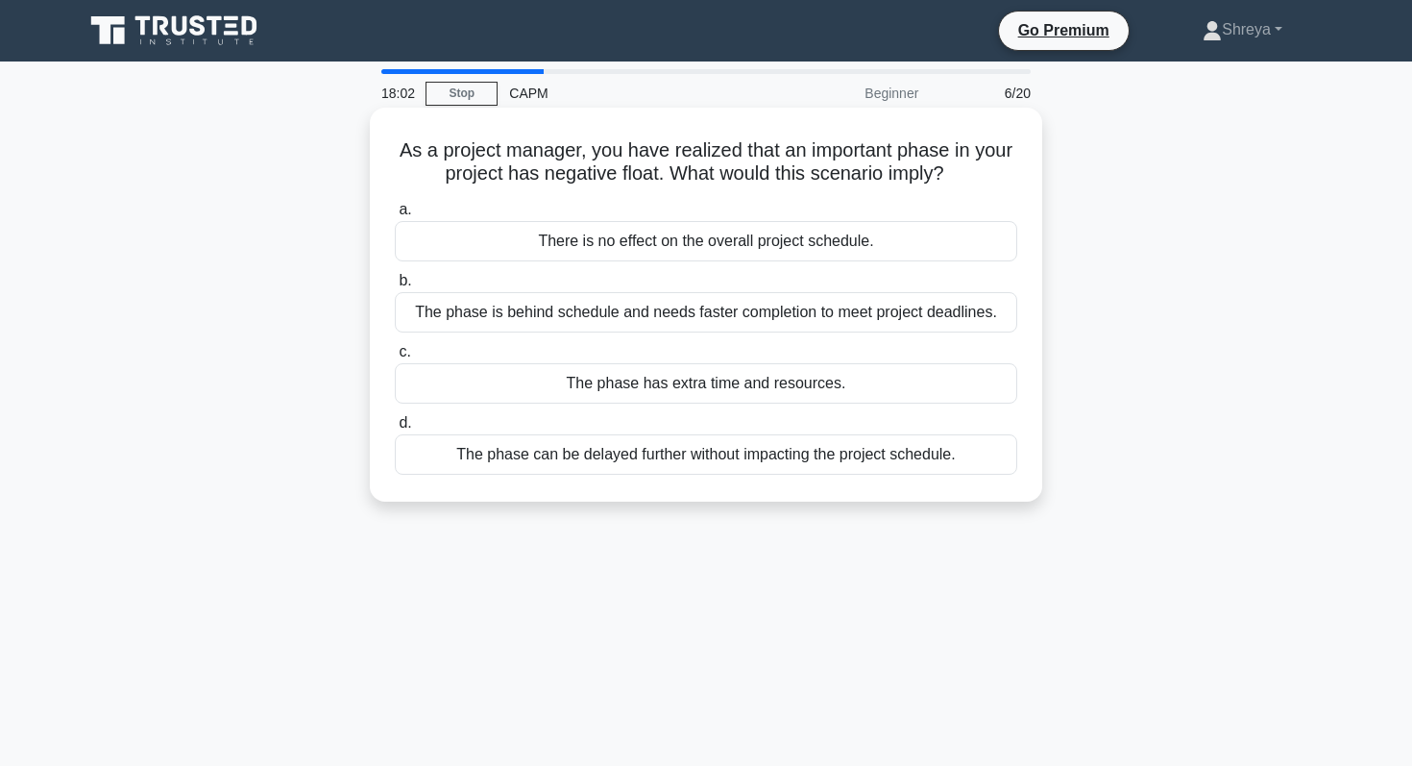
click at [694, 320] on div "The phase is behind schedule and needs faster completion to meet project deadli…" at bounding box center [706, 312] width 623 height 40
click at [395, 287] on input "b. The phase is behind schedule and needs faster completion to meet project dea…" at bounding box center [395, 281] width 0 height 12
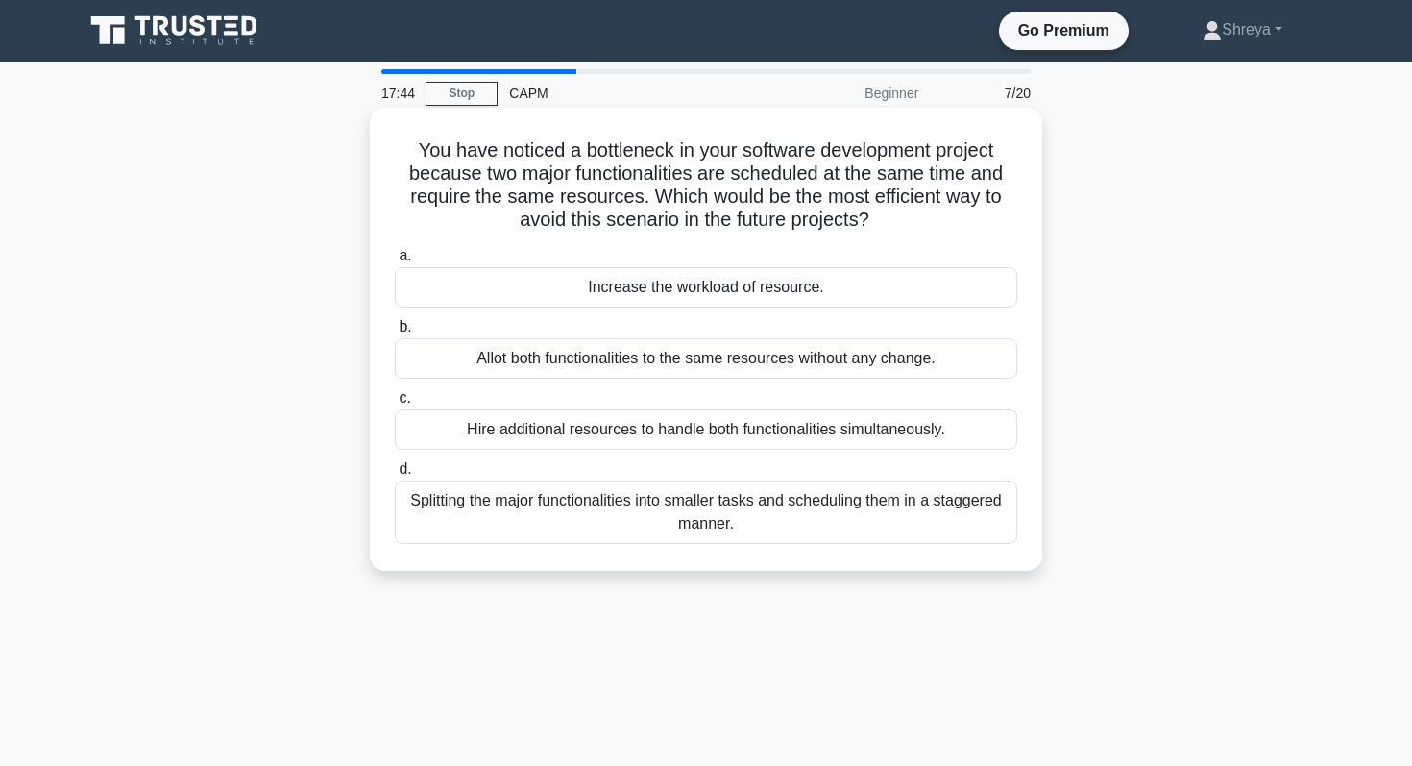
click at [696, 366] on div "Allot both functionalities to the same resources without any change." at bounding box center [706, 358] width 623 height 40
click at [395, 333] on input "b. Allot both functionalities to the same resources without any change." at bounding box center [395, 327] width 0 height 12
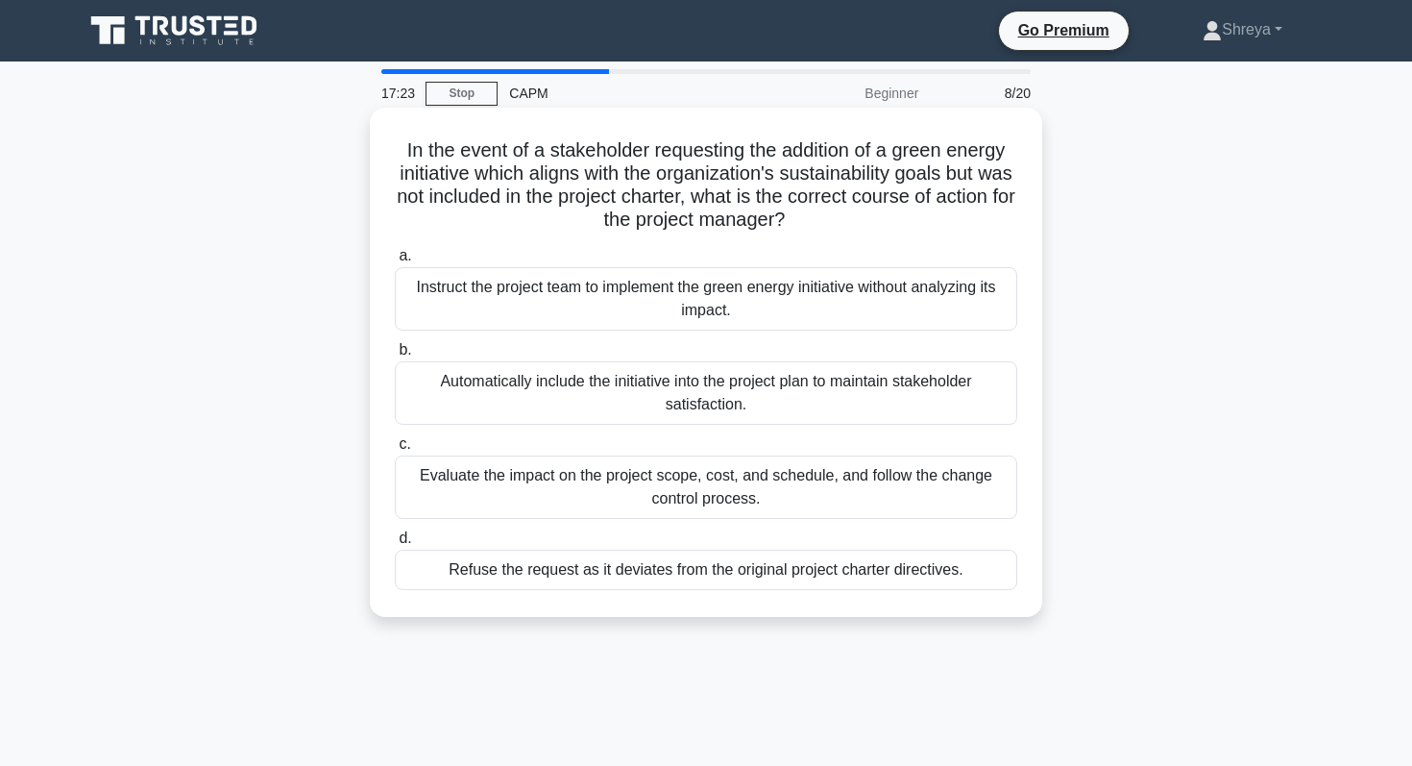
click at [687, 473] on div "Evaluate the impact on the project scope, cost, and schedule, and follow the ch…" at bounding box center [706, 486] width 623 height 63
click at [395, 451] on input "c. Evaluate the impact on the project scope, cost, and schedule, and follow the…" at bounding box center [395, 444] width 0 height 12
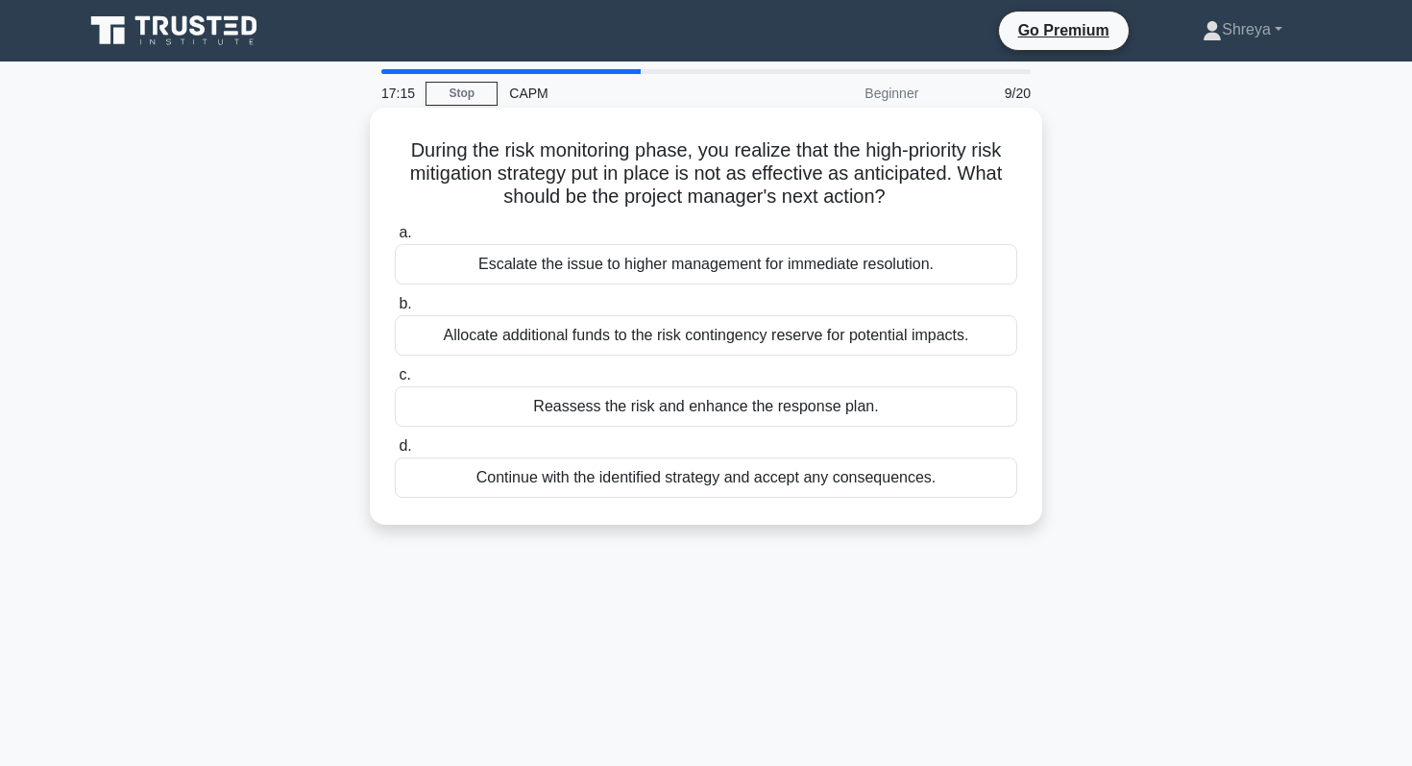
click at [642, 414] on div "Reassess the risk and enhance the response plan." at bounding box center [706, 406] width 623 height 40
click at [395, 381] on input "c. Reassess the risk and enhance the response plan." at bounding box center [395, 375] width 0 height 12
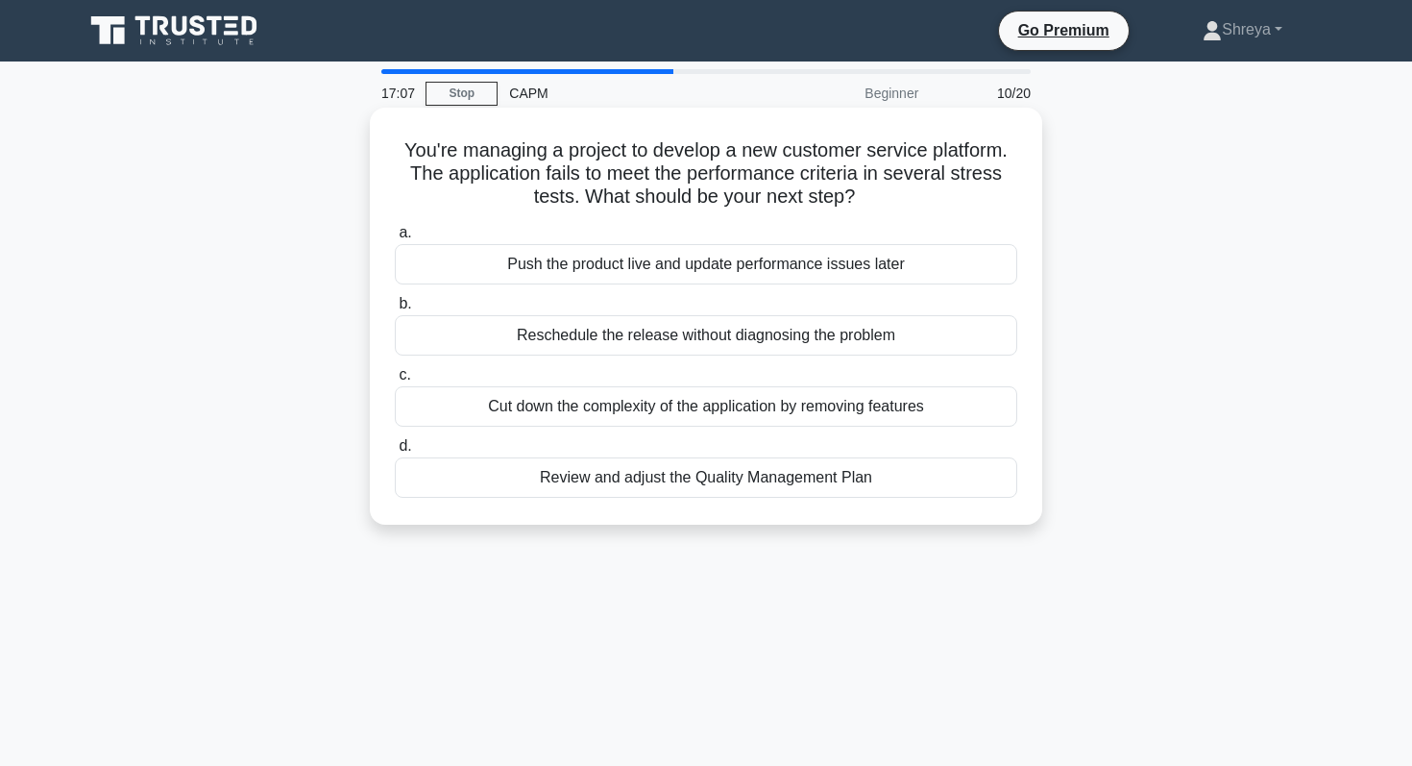
click at [652, 489] on div "Review and adjust the Quality Management Plan" at bounding box center [706, 477] width 623 height 40
click at [395, 453] on input "d. Review and adjust the Quality Management Plan" at bounding box center [395, 446] width 0 height 12
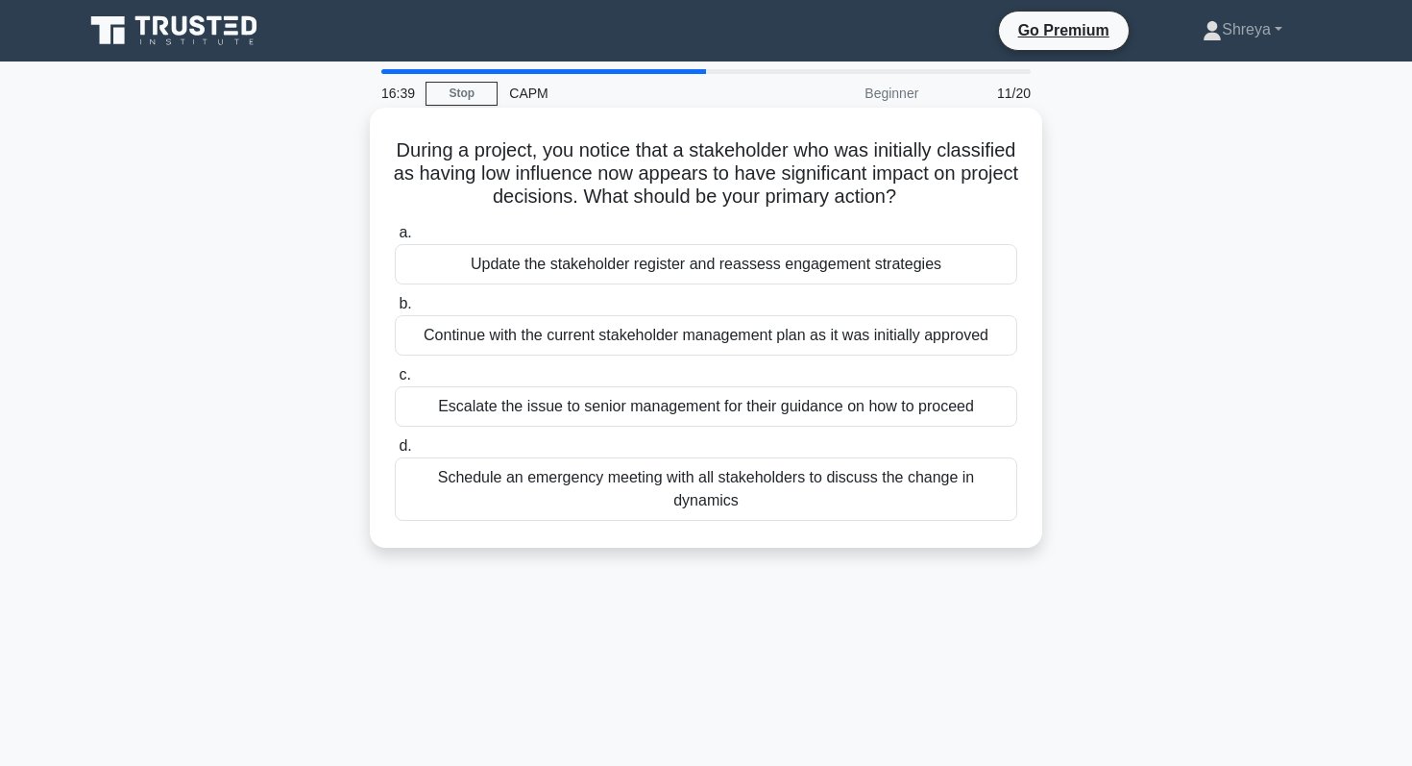
click at [666, 482] on div "Schedule an emergency meeting with all stakeholders to discuss the change in dy…" at bounding box center [706, 488] width 623 height 63
click at [395, 453] on input "d. Schedule an emergency meeting with all stakeholders to discuss the change in…" at bounding box center [395, 446] width 0 height 12
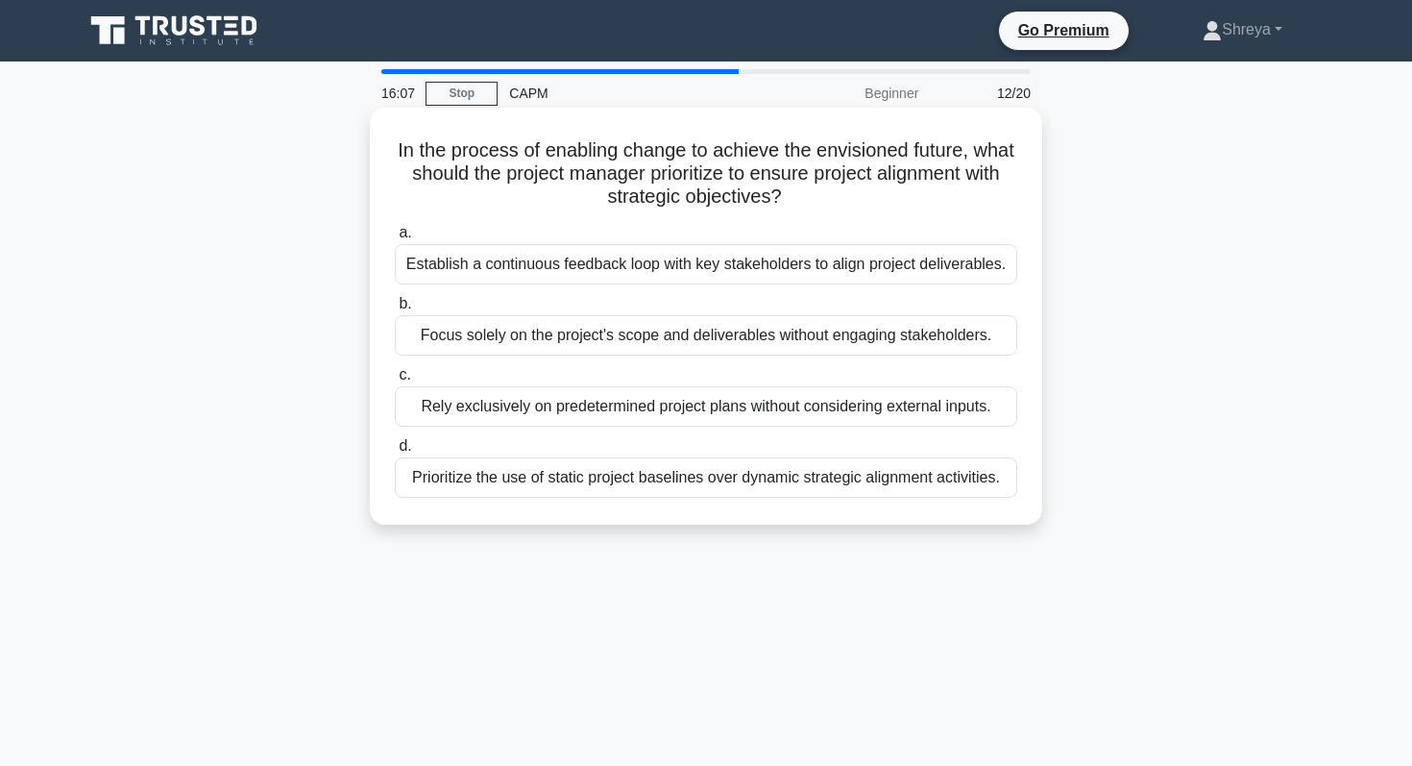
click at [648, 463] on div "Prioritize the use of static project baselines over dynamic strategic alignment…" at bounding box center [706, 477] width 623 height 40
click at [395, 453] on input "d. Prioritize the use of static project baselines over dynamic strategic alignm…" at bounding box center [395, 446] width 0 height 12
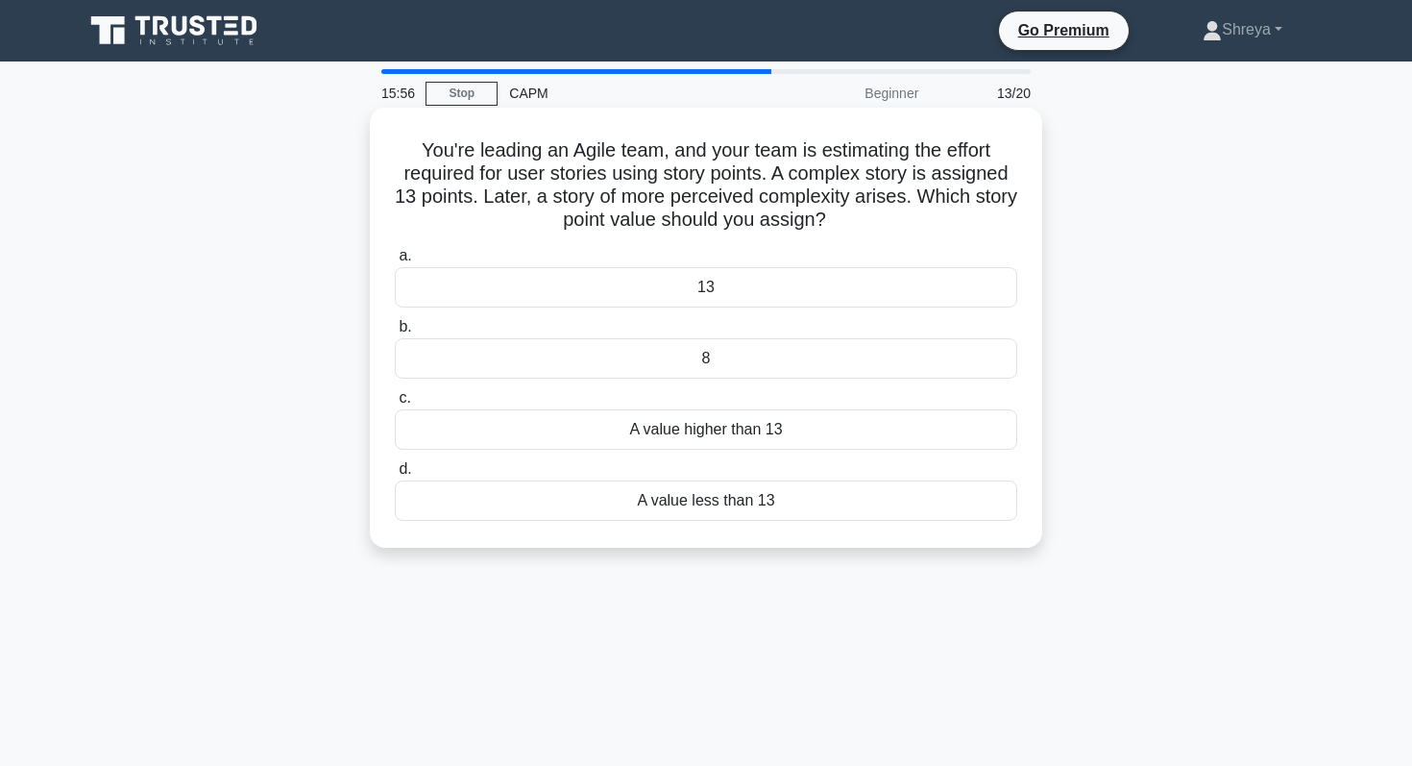
click at [640, 429] on div "A value higher than 13" at bounding box center [706, 429] width 623 height 40
click at [395, 404] on input "c. A value higher than 13" at bounding box center [395, 398] width 0 height 12
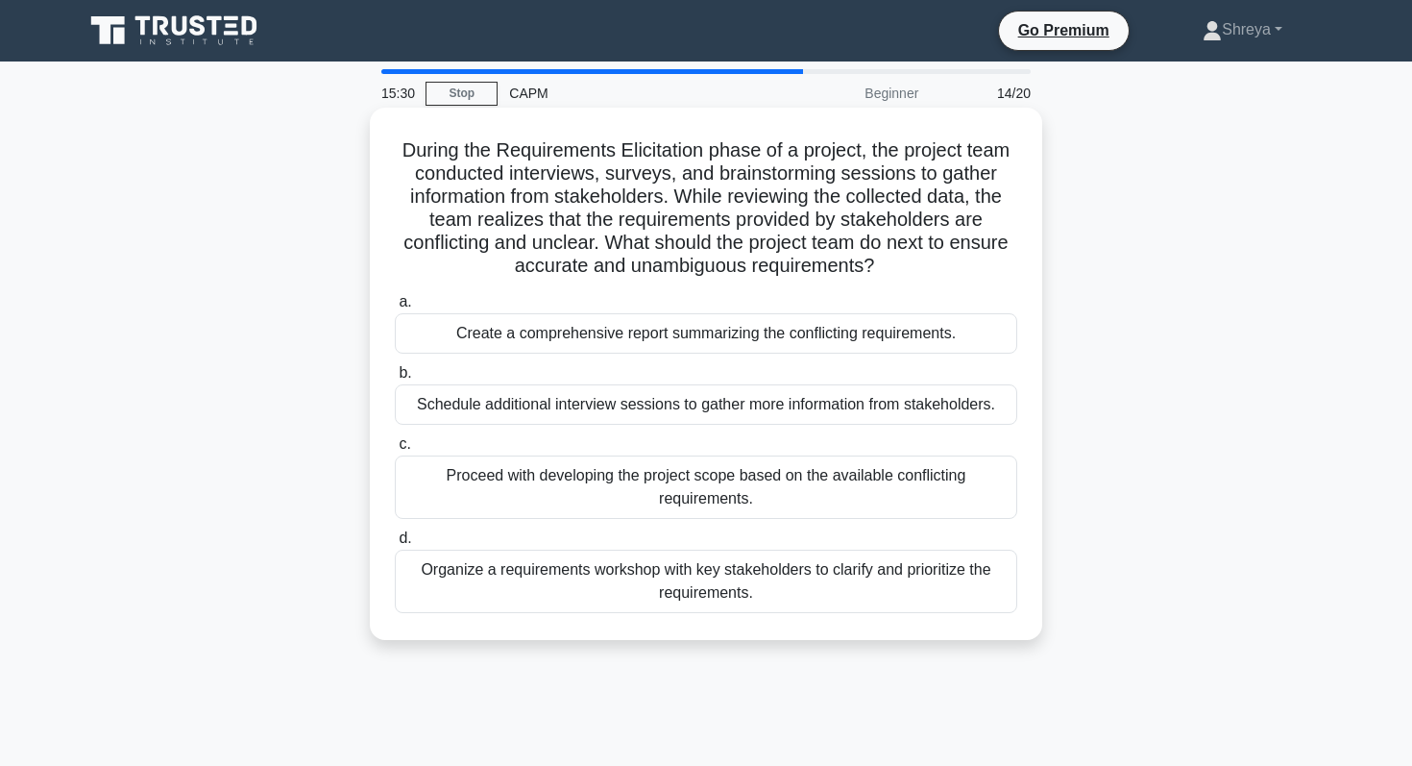
click at [645, 584] on div "Organize a requirements workshop with key stakeholders to clarify and prioritiz…" at bounding box center [706, 581] width 623 height 63
click at [395, 545] on input "d. Organize a requirements workshop with key stakeholders to clarify and priori…" at bounding box center [395, 538] width 0 height 12
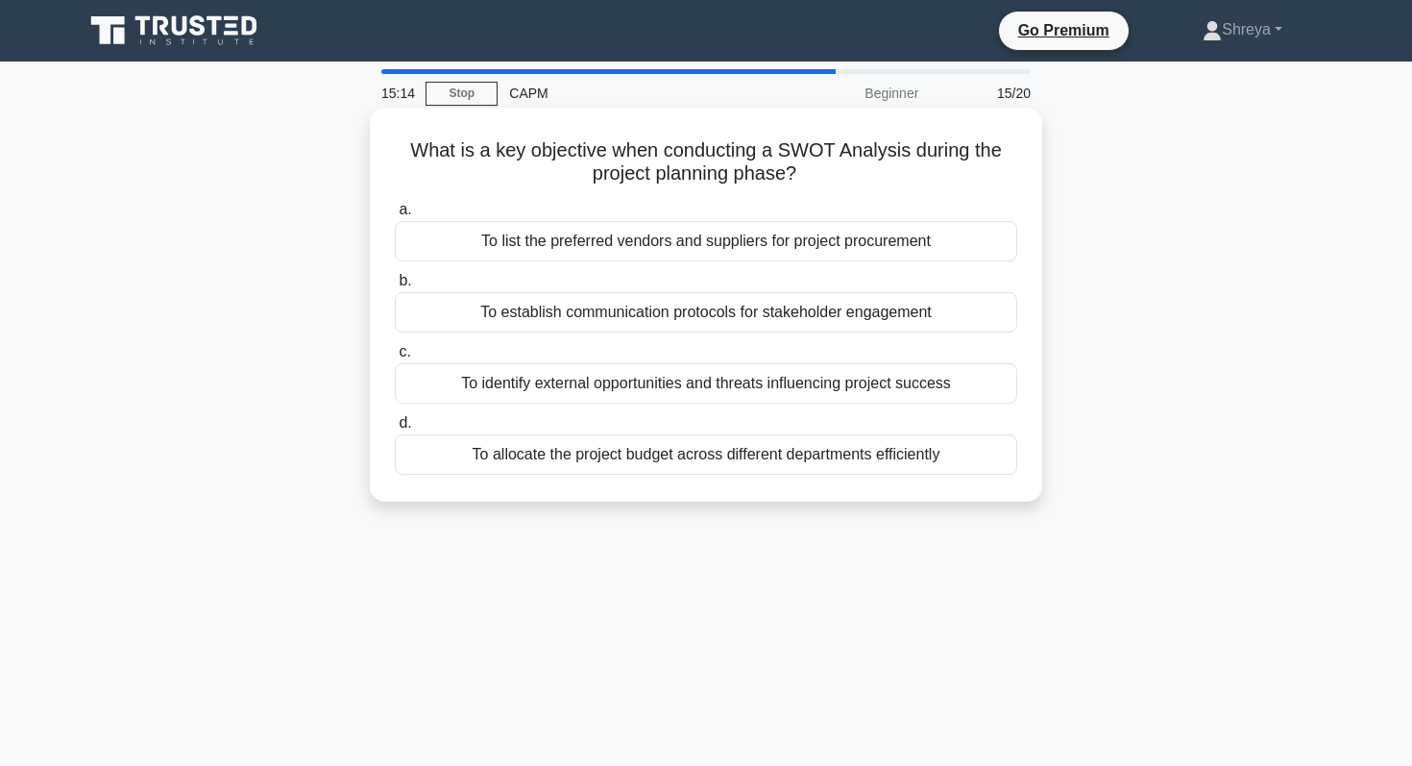
click at [650, 375] on div "To identify external opportunities and threats influencing project success" at bounding box center [706, 383] width 623 height 40
click at [395, 358] on input "c. To identify external opportunities and threats influencing project success" at bounding box center [395, 352] width 0 height 12
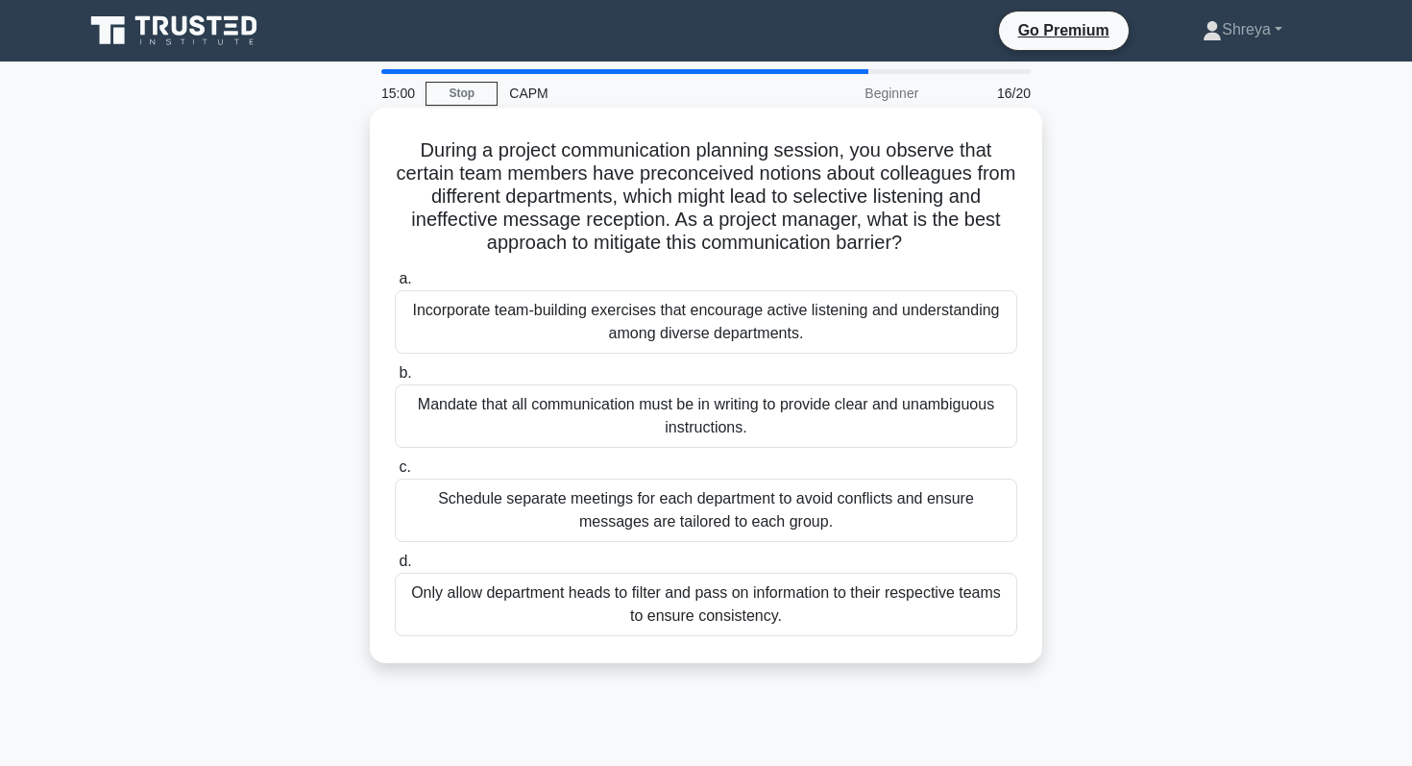
click at [628, 328] on div "Incorporate team-building exercises that encourage active listening and underst…" at bounding box center [706, 321] width 623 height 63
click at [395, 285] on input "a. Incorporate team-building exercises that encourage active listening and unde…" at bounding box center [395, 279] width 0 height 12
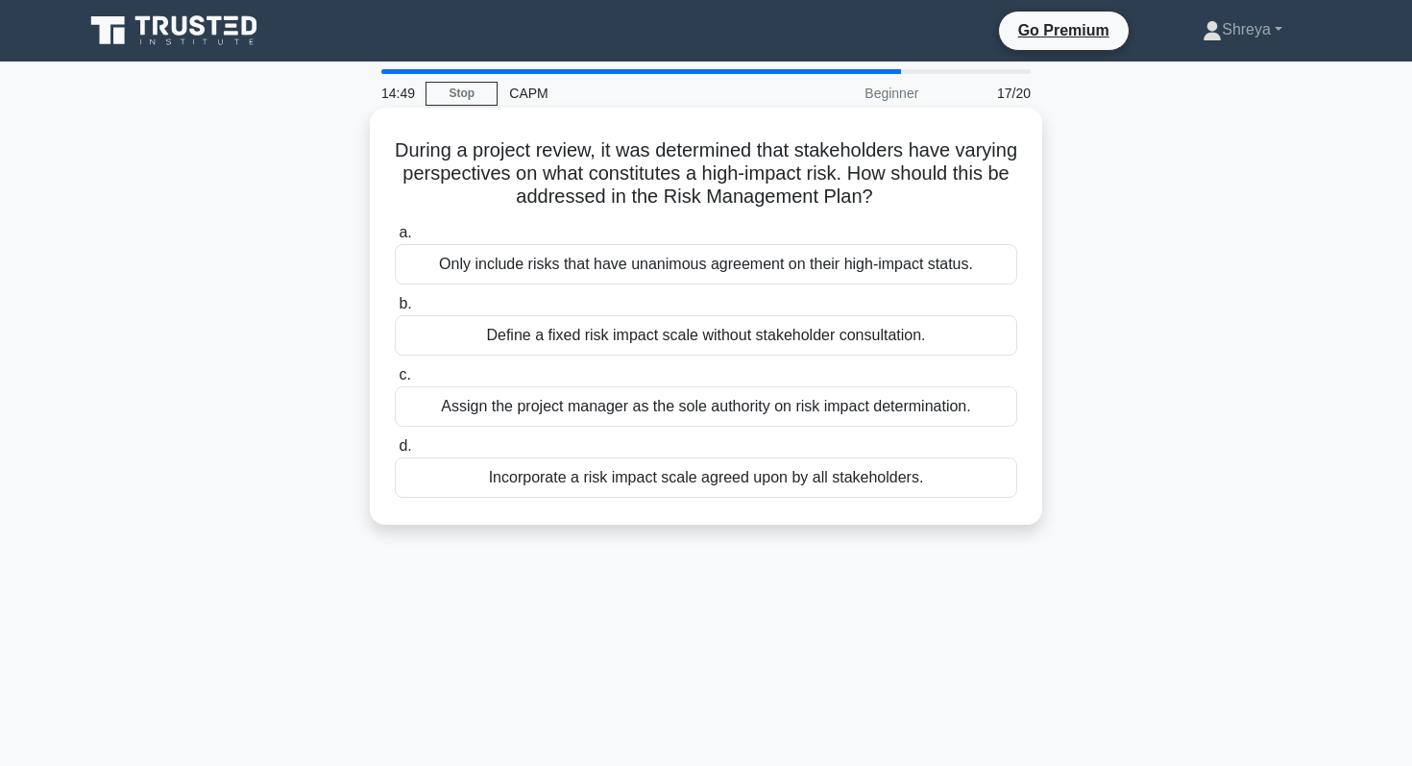
click at [638, 261] on div "Only include risks that have unanimous agreement on their high-impact status." at bounding box center [706, 264] width 623 height 40
click at [395, 239] on input "a. Only include risks that have unanimous agreement on their high-impact status." at bounding box center [395, 233] width 0 height 12
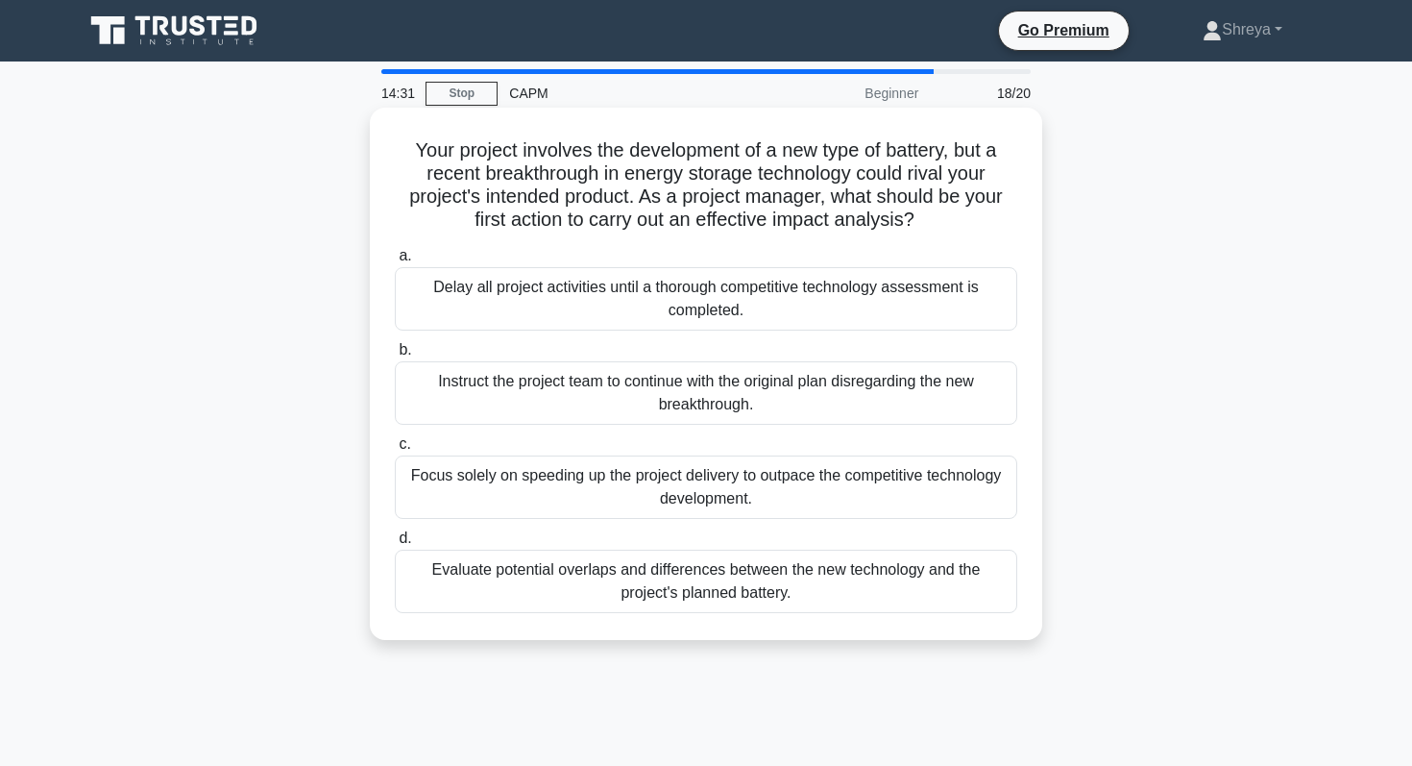
click at [710, 595] on div "Evaluate potential overlaps and differences between the new technology and the …" at bounding box center [706, 581] width 623 height 63
click at [395, 545] on input "d. Evaluate potential overlaps and differences between the new technology and t…" at bounding box center [395, 538] width 0 height 12
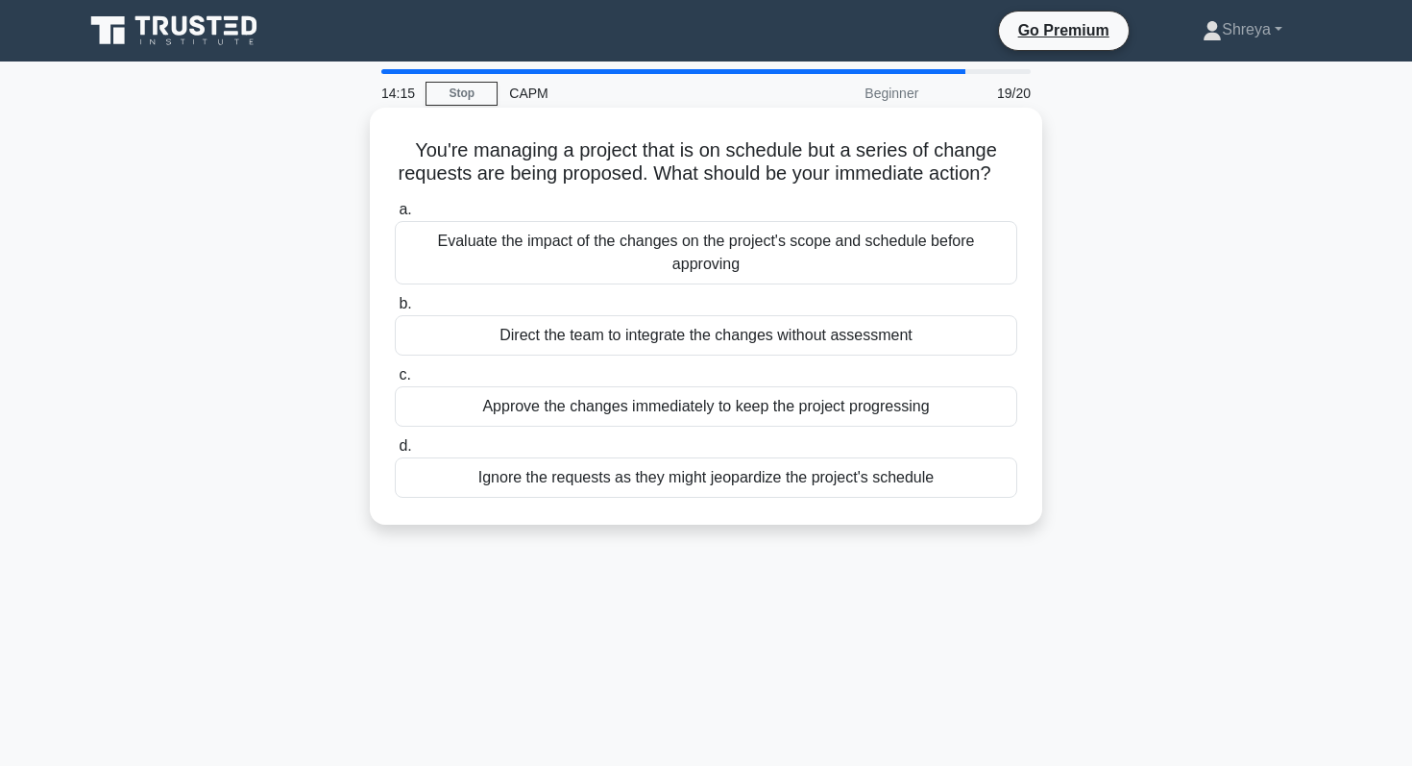
click at [620, 250] on div "Evaluate the impact of the changes on the project's scope and schedule before a…" at bounding box center [706, 252] width 623 height 63
click at [395, 216] on input "a. Evaluate the impact of the changes on the project's scope and schedule befor…" at bounding box center [395, 210] width 0 height 12
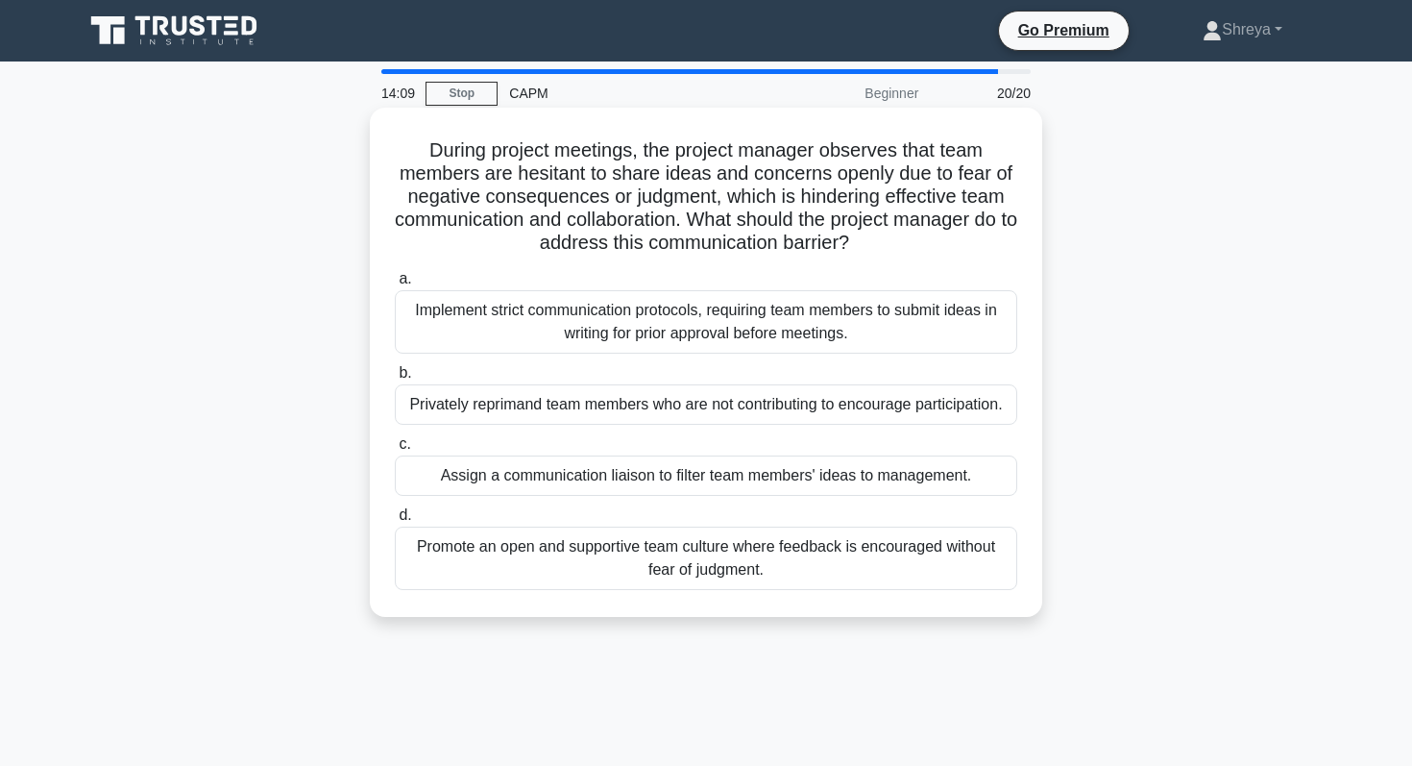
click at [622, 557] on div "Promote an open and supportive team culture where feedback is encouraged withou…" at bounding box center [706, 558] width 623 height 63
click at [395, 522] on input "d. Promote an open and supportive team culture where feedback is encouraged wit…" at bounding box center [395, 515] width 0 height 12
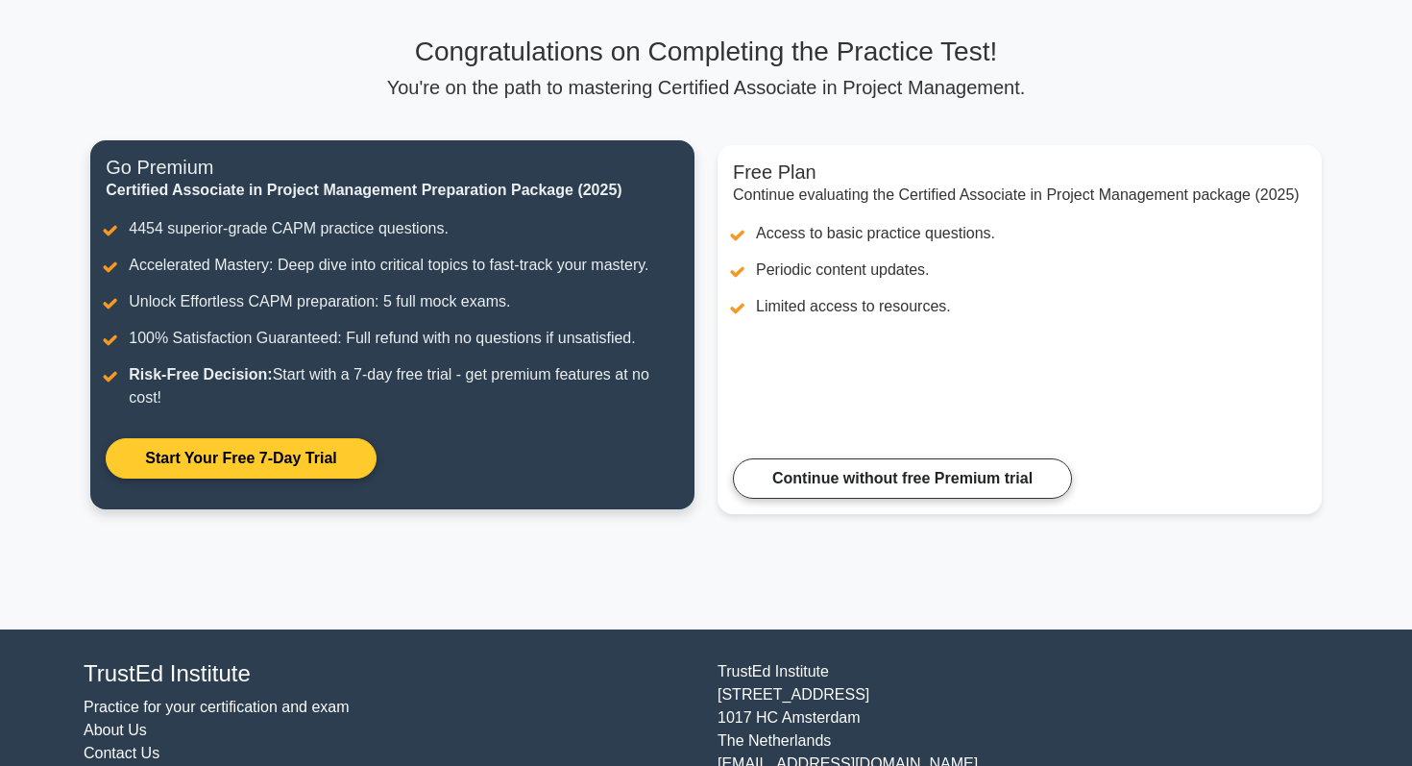
scroll to position [194, 0]
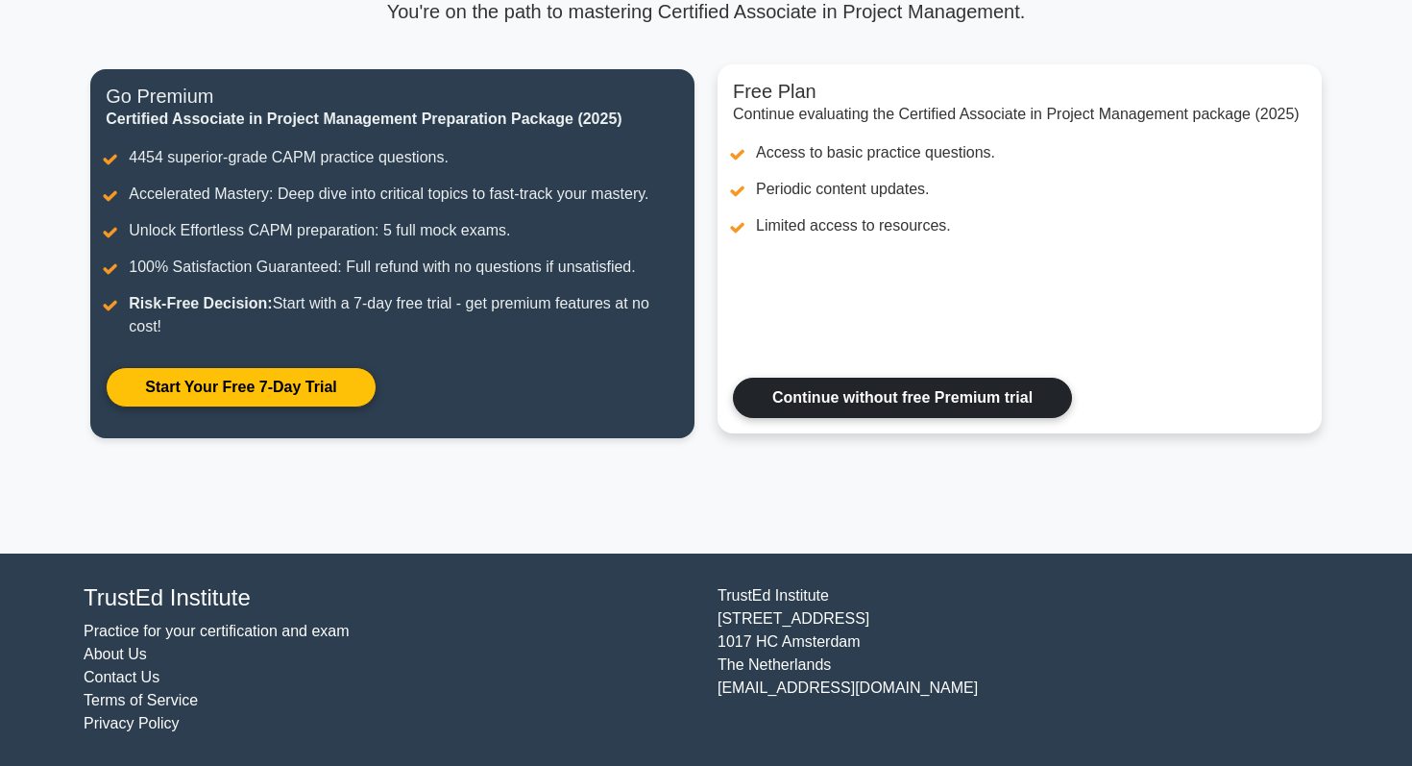
click at [747, 413] on link "Continue without free Premium trial" at bounding box center [902, 398] width 339 height 40
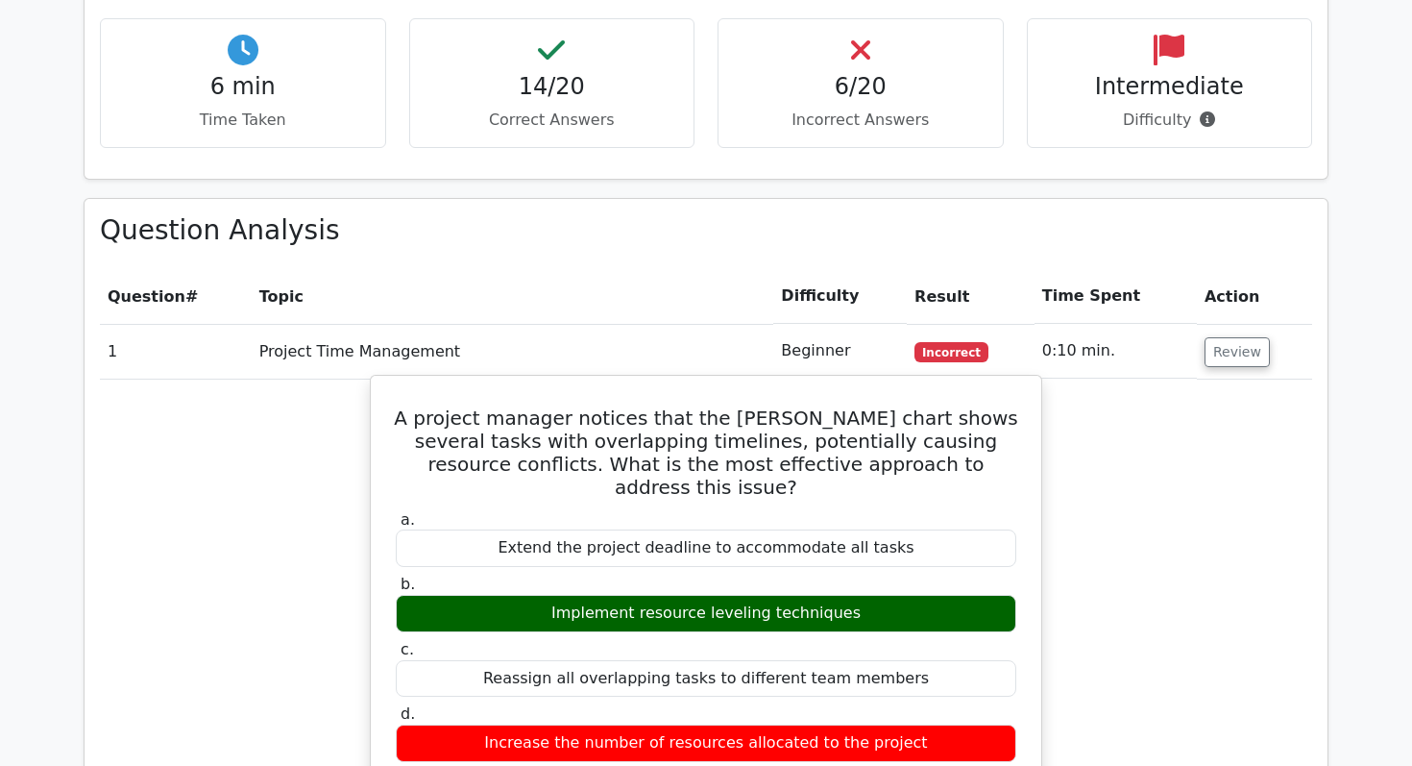
scroll to position [1862, 0]
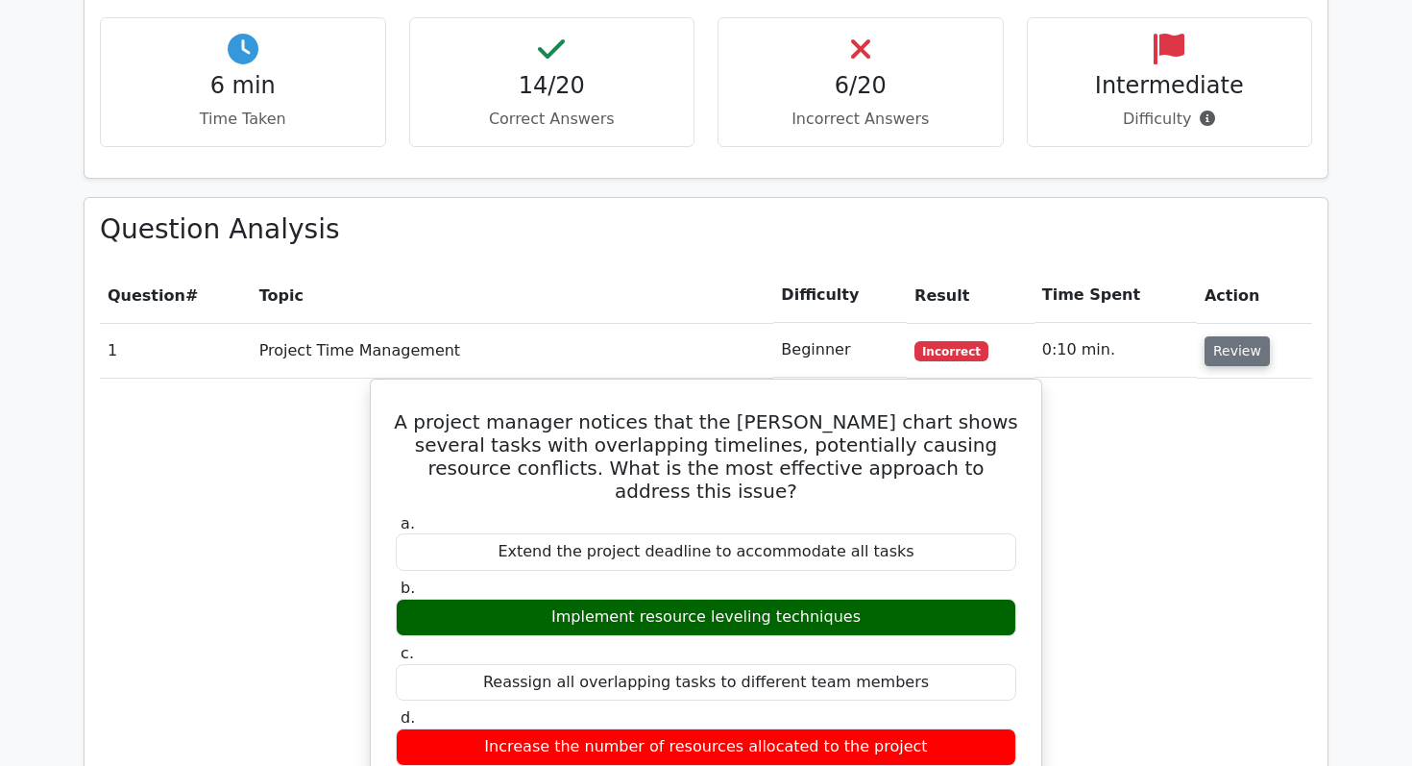
click at [1237, 336] on button "Review" at bounding box center [1237, 351] width 65 height 30
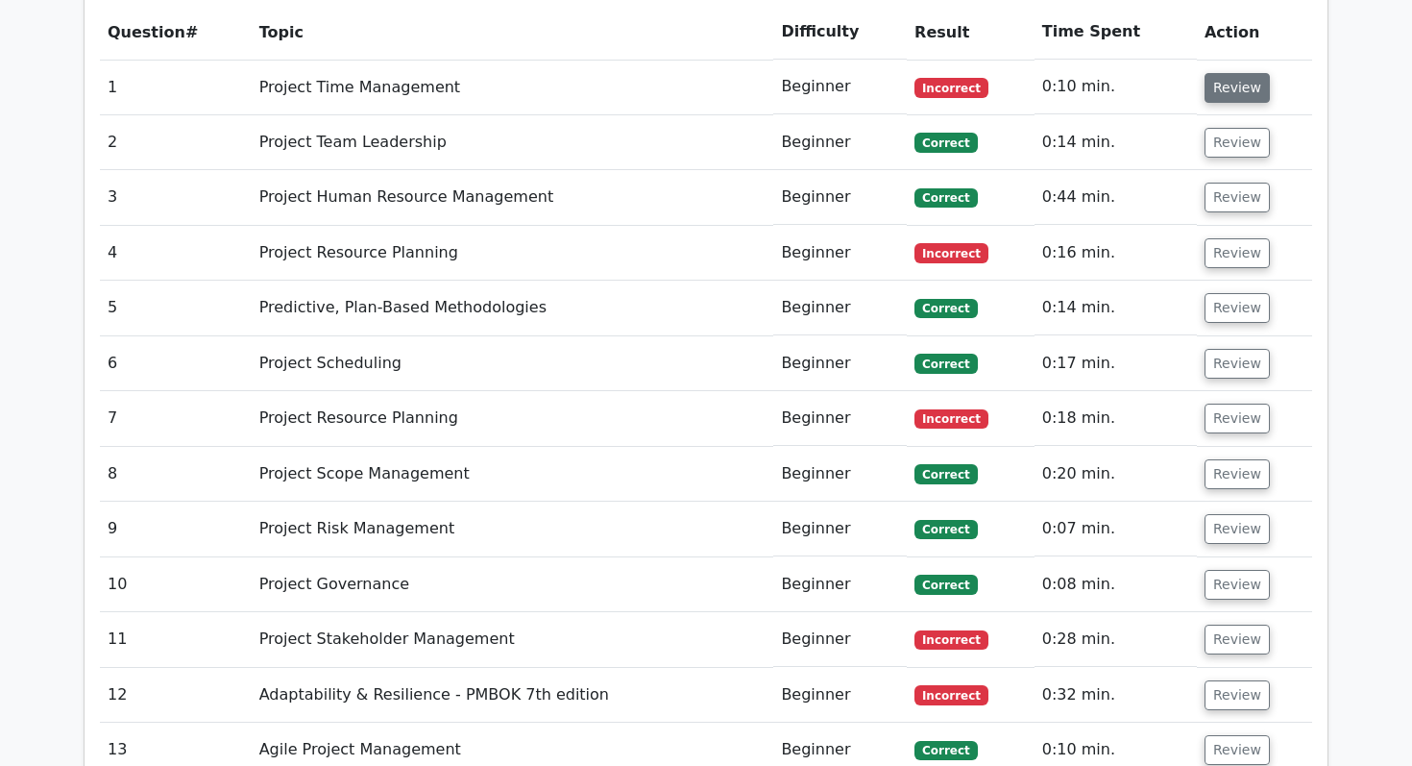
scroll to position [2136, 0]
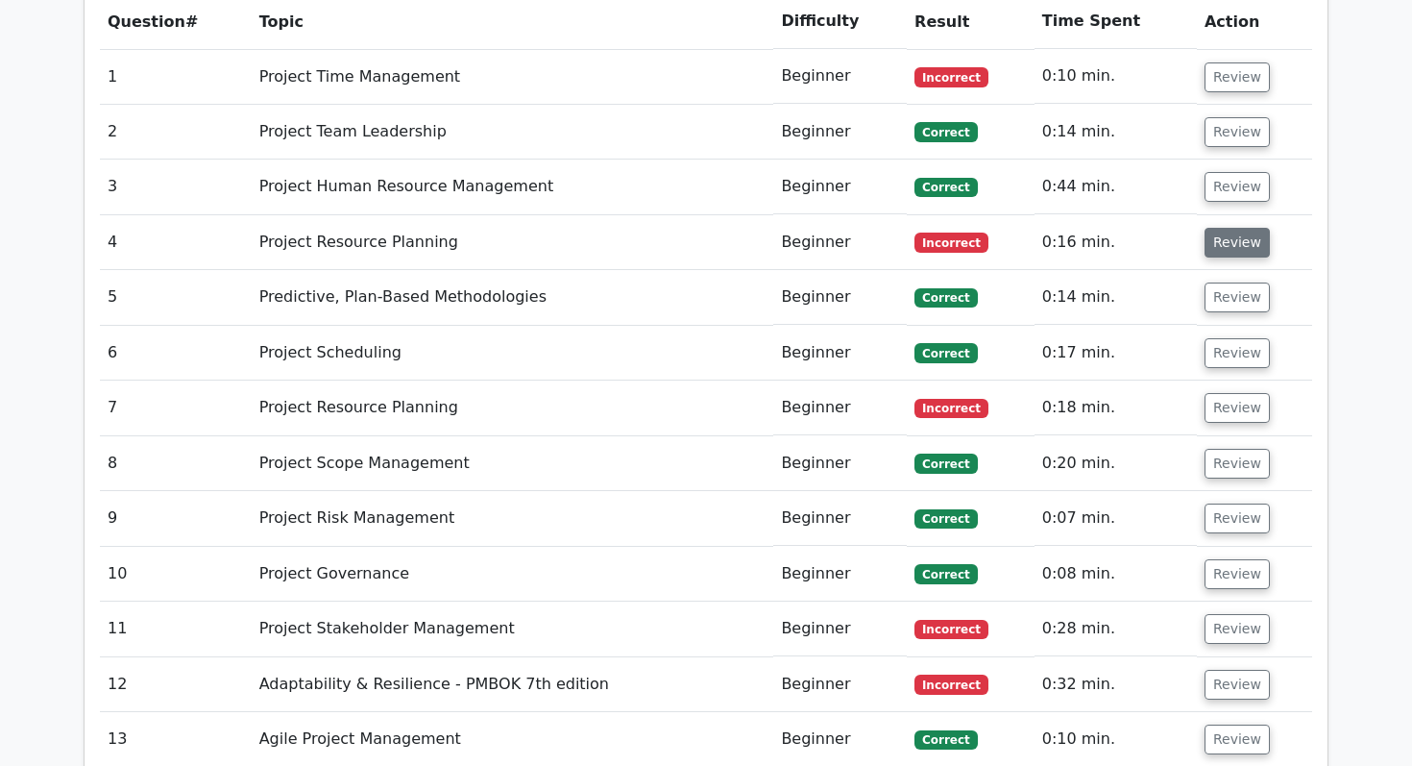
click at [1225, 228] on button "Review" at bounding box center [1237, 243] width 65 height 30
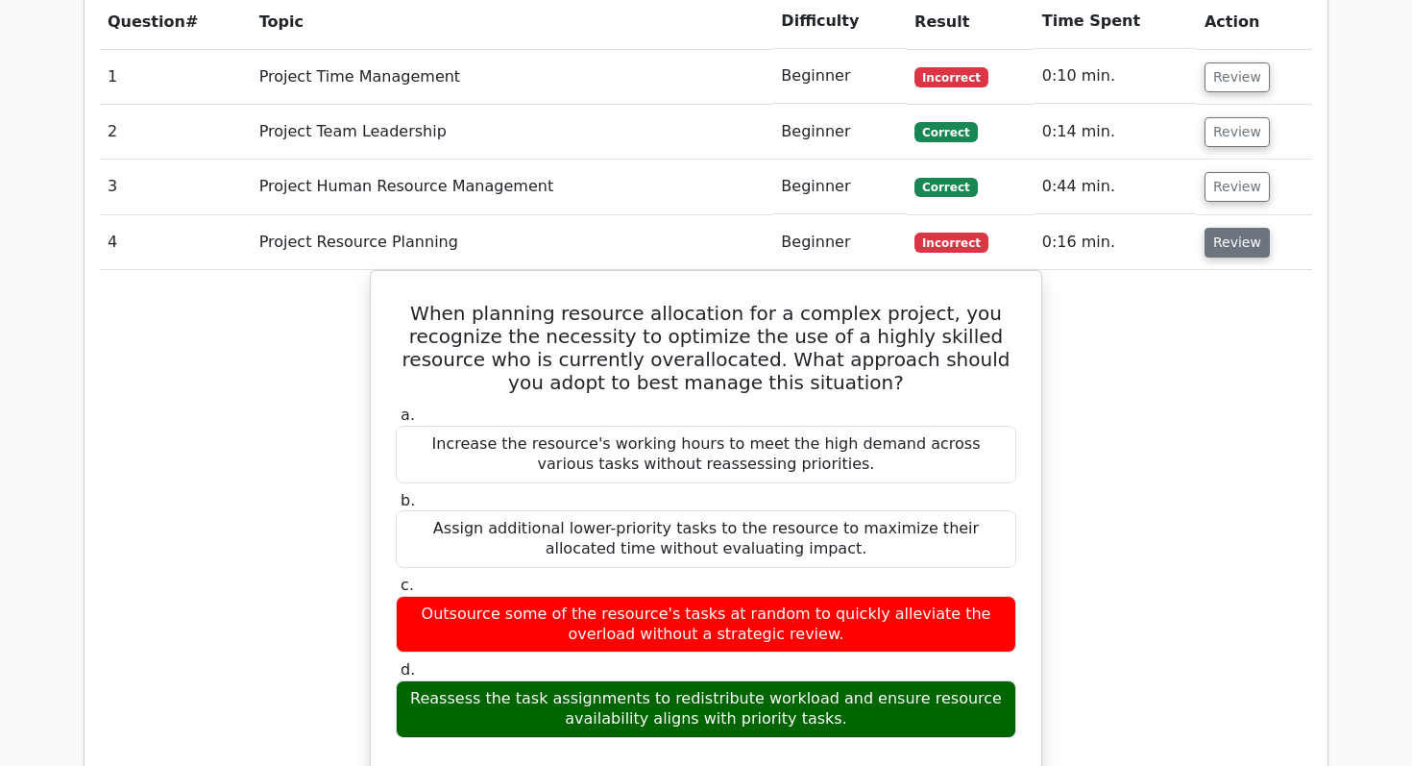
click at [1225, 228] on button "Review" at bounding box center [1237, 243] width 65 height 30
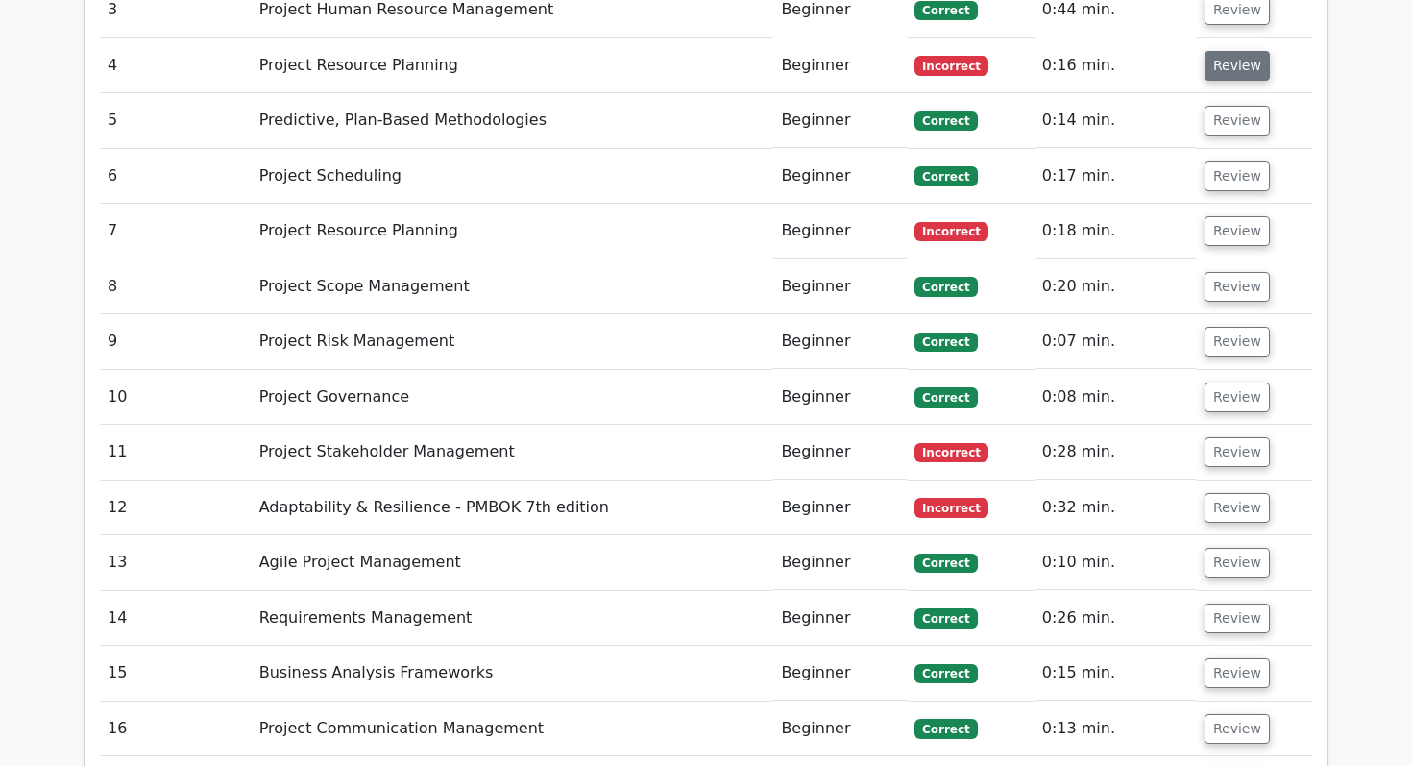
scroll to position [2323, 0]
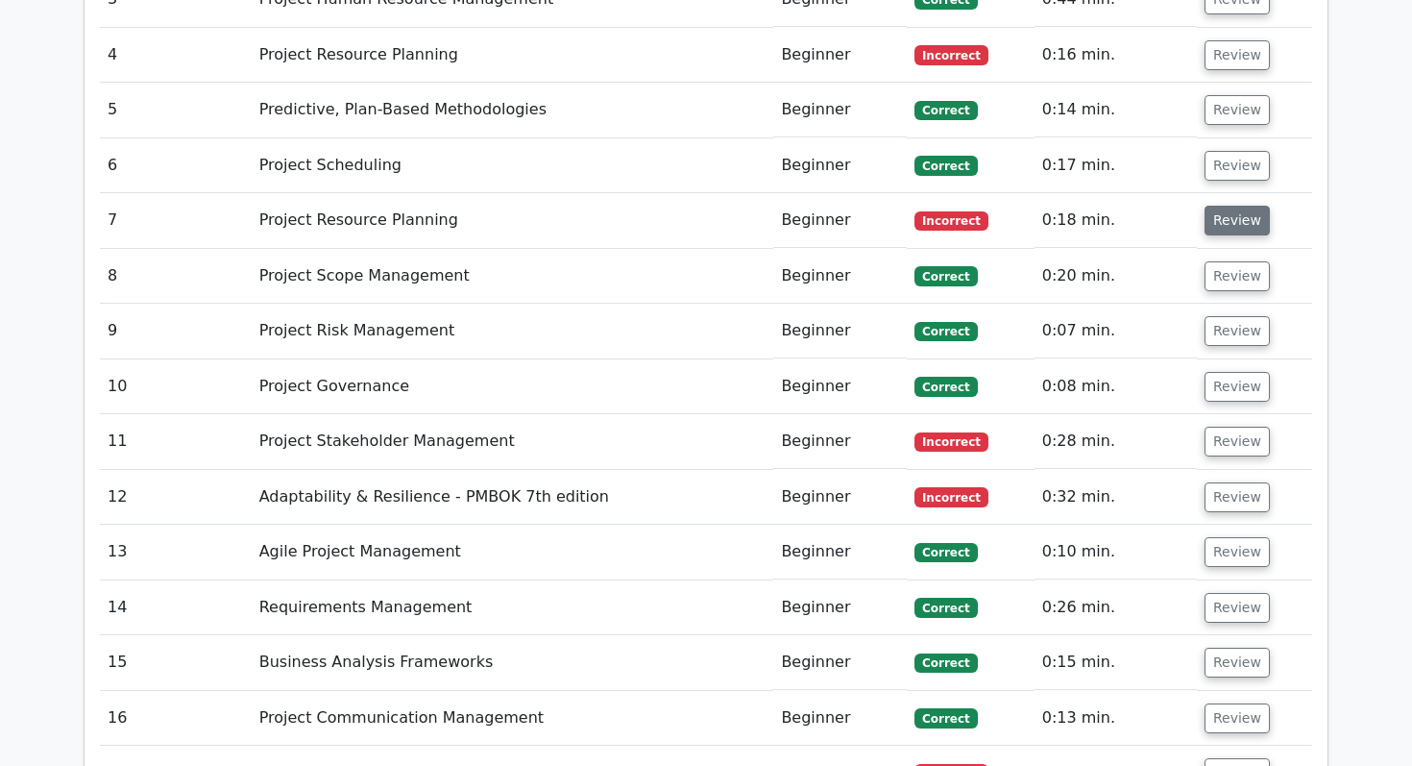
click at [1224, 206] on button "Review" at bounding box center [1237, 221] width 65 height 30
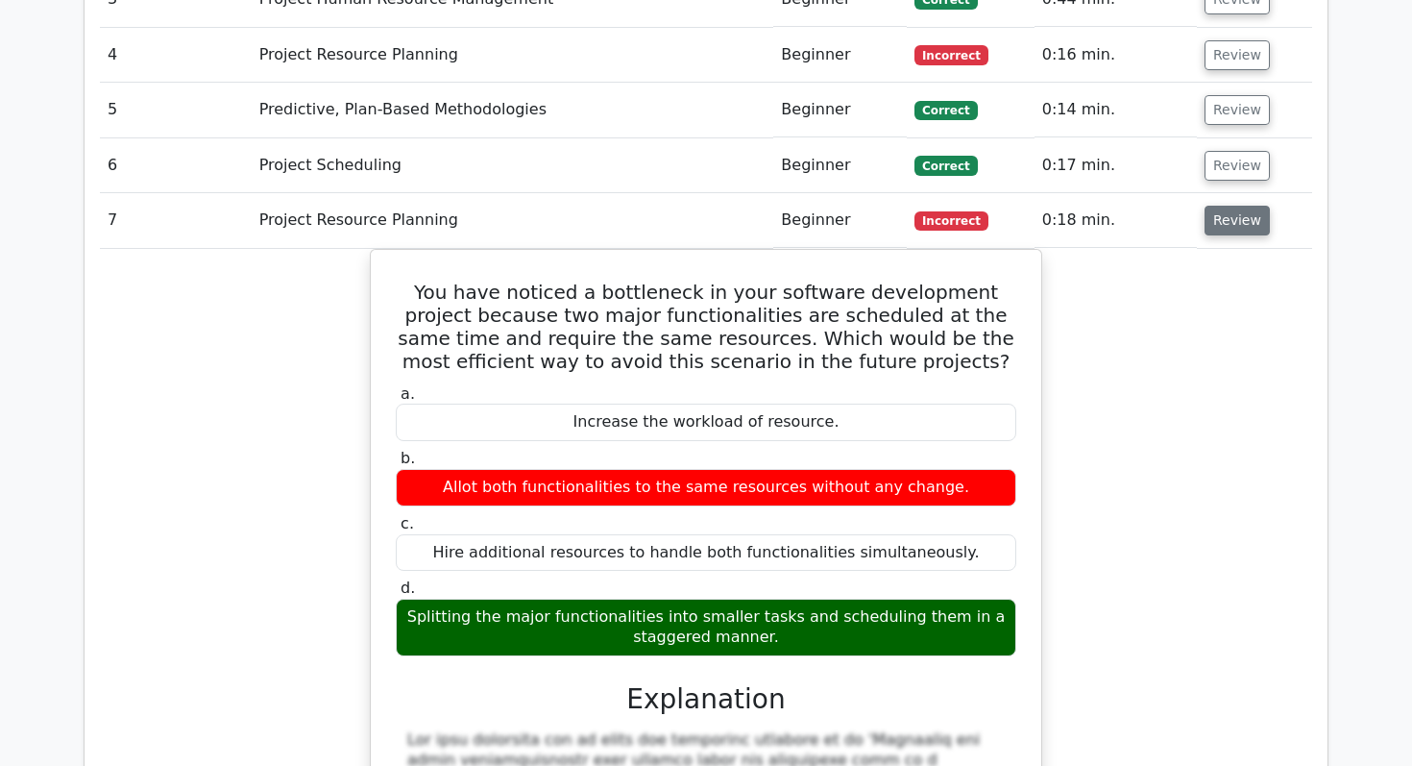
click at [1224, 206] on button "Review" at bounding box center [1237, 221] width 65 height 30
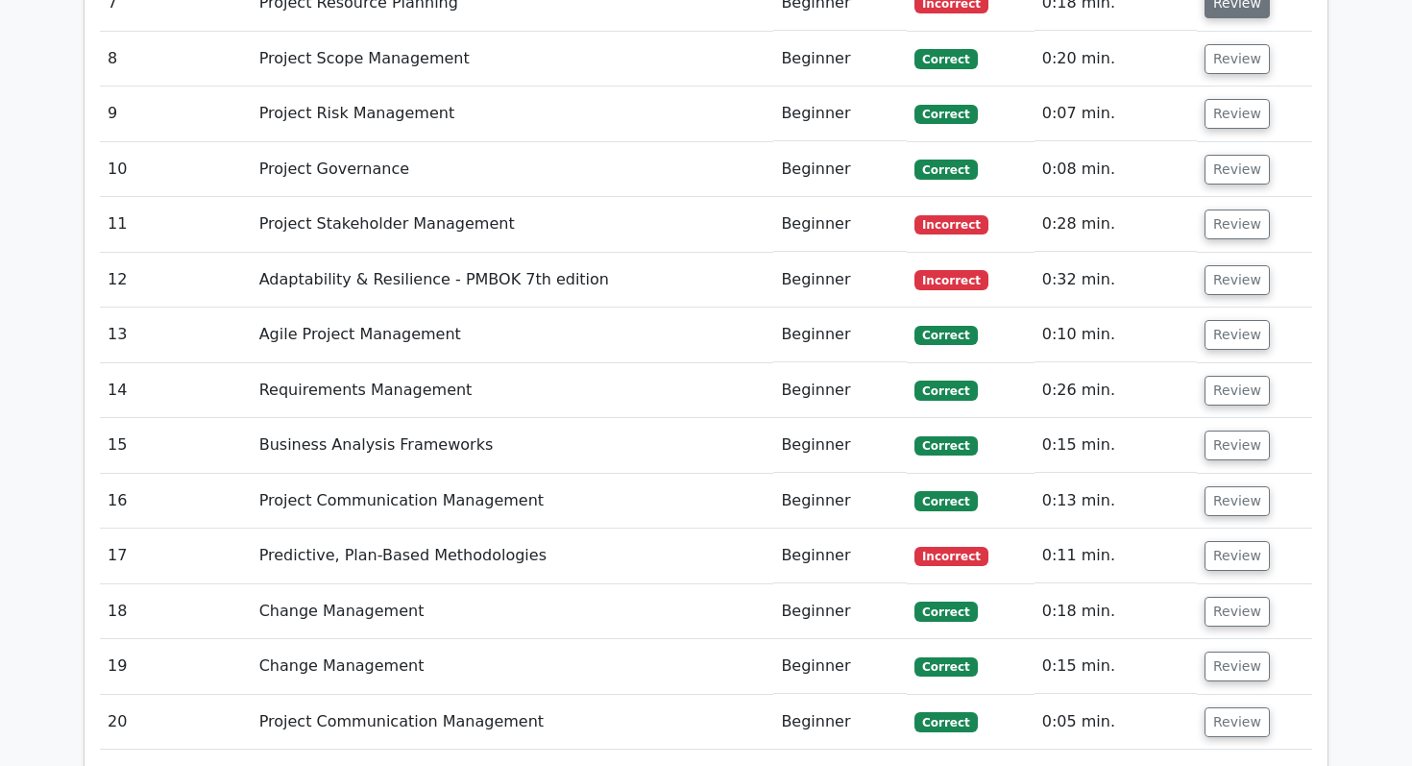
scroll to position [2559, 0]
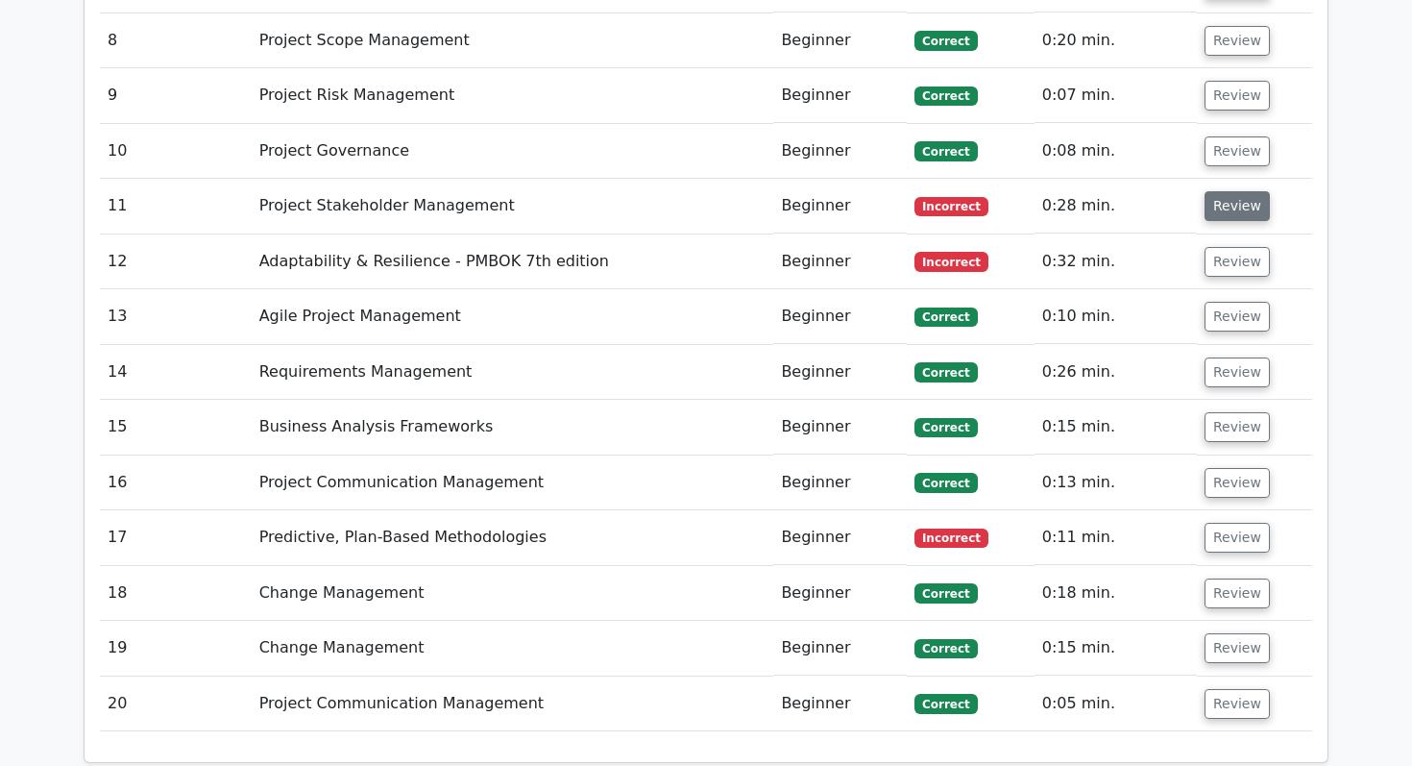
click at [1223, 191] on button "Review" at bounding box center [1237, 206] width 65 height 30
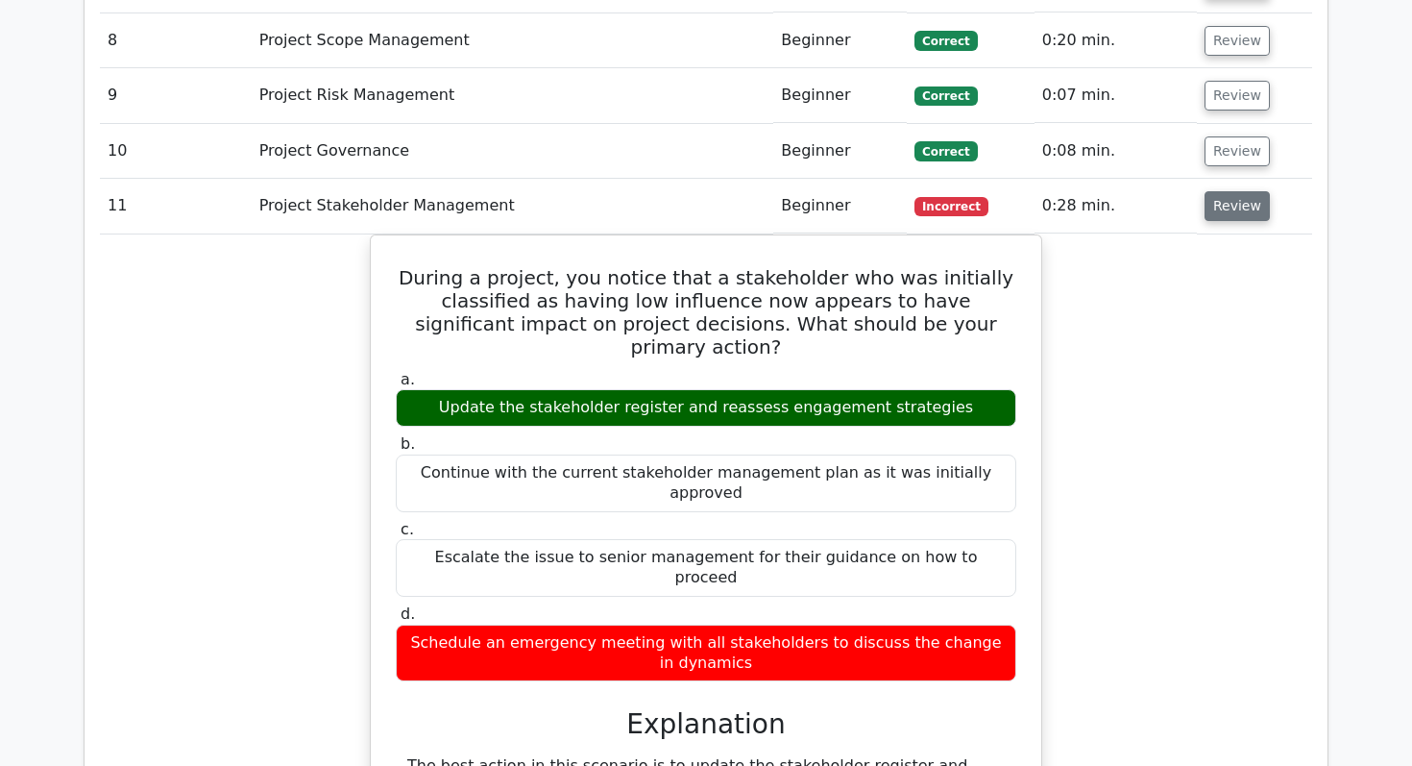
click at [1223, 191] on button "Review" at bounding box center [1237, 206] width 65 height 30
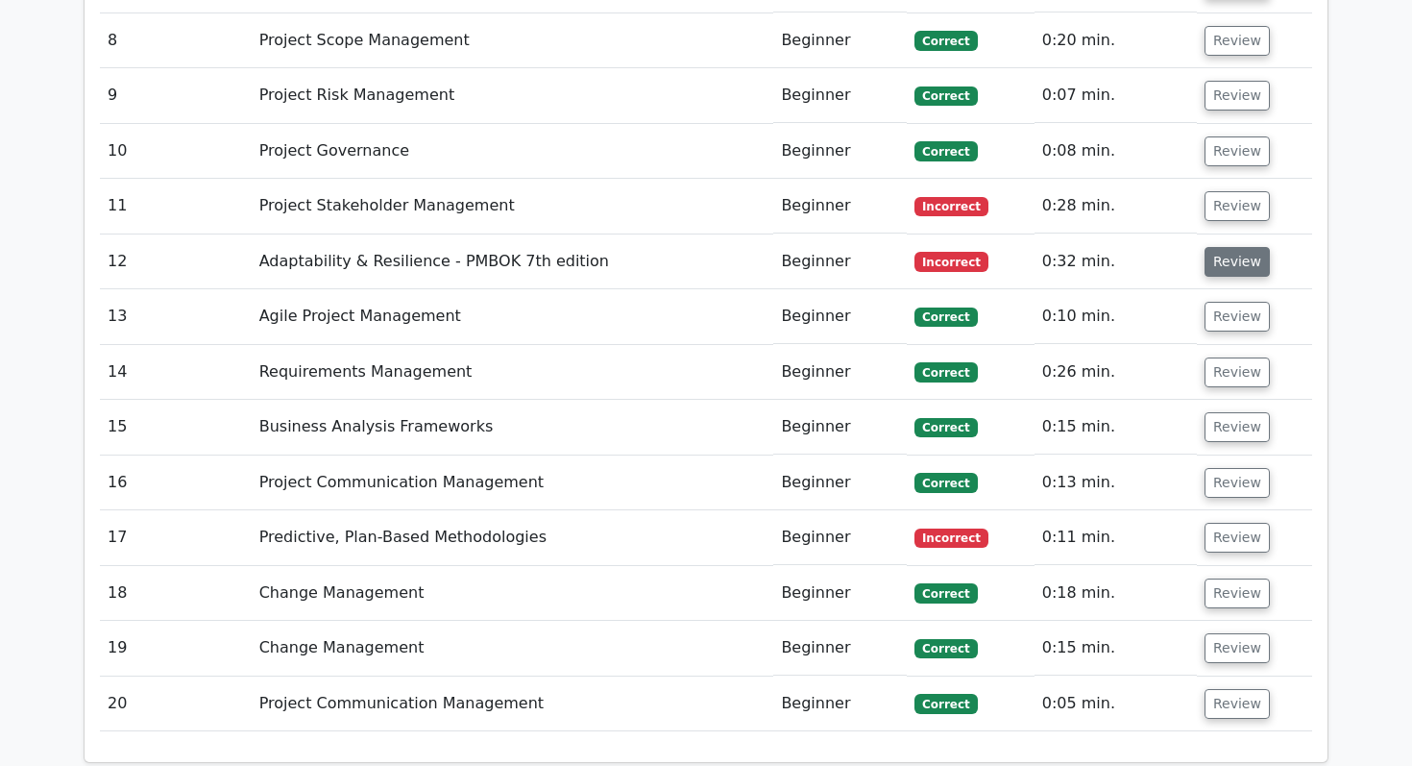
click at [1222, 247] on button "Review" at bounding box center [1237, 262] width 65 height 30
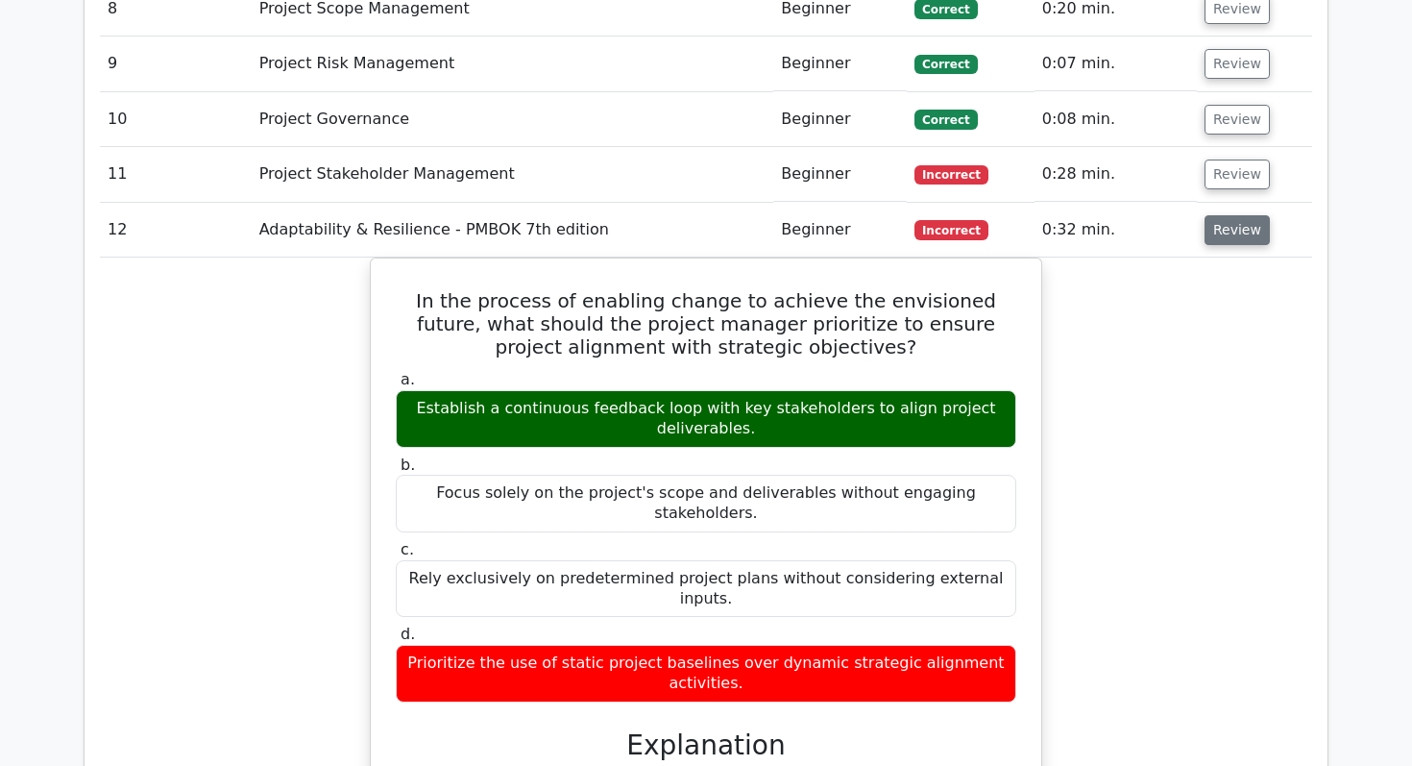
scroll to position [2608, 0]
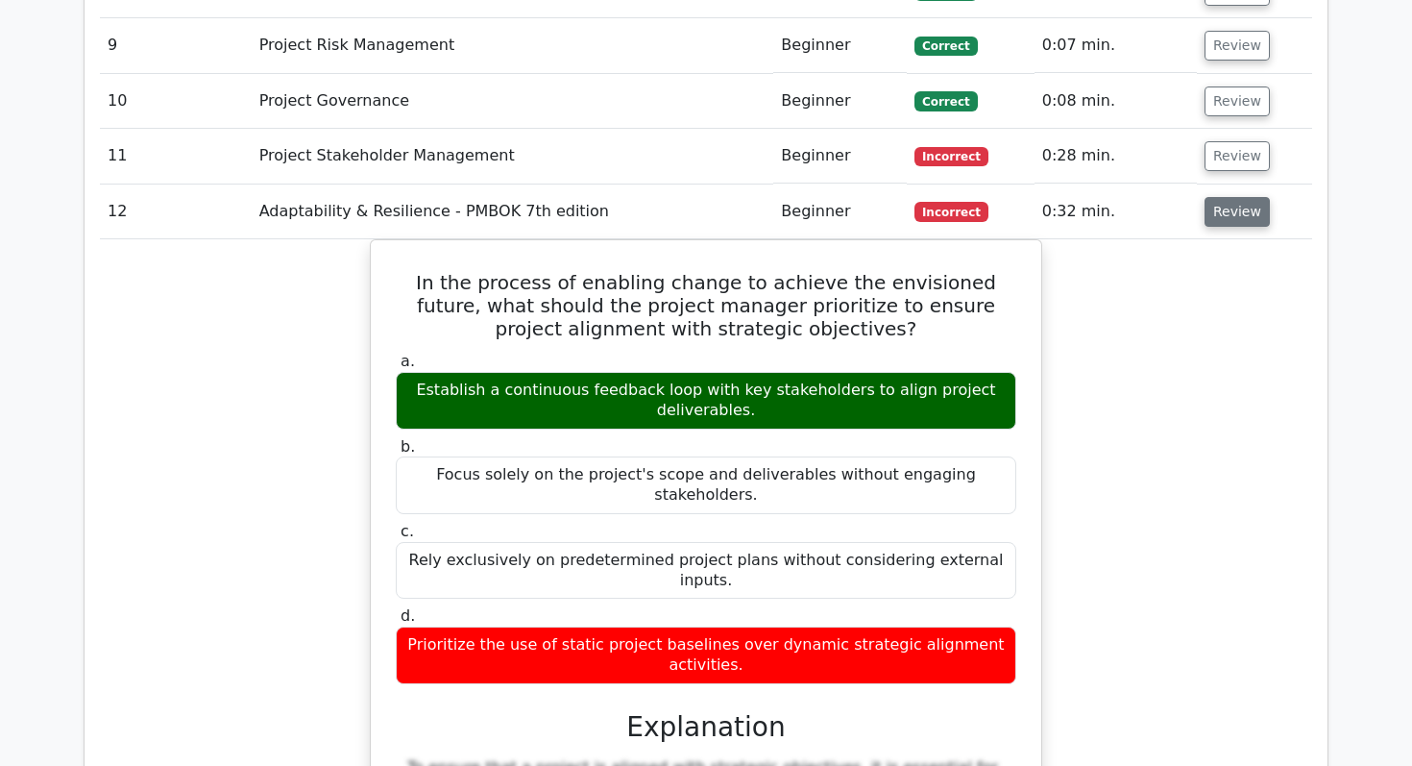
click at [1222, 239] on div "In the process of enabling change to achieve the envisioned future, what should…" at bounding box center [706, 749] width 1212 height 1021
click at [1231, 197] on button "Review" at bounding box center [1237, 212] width 65 height 30
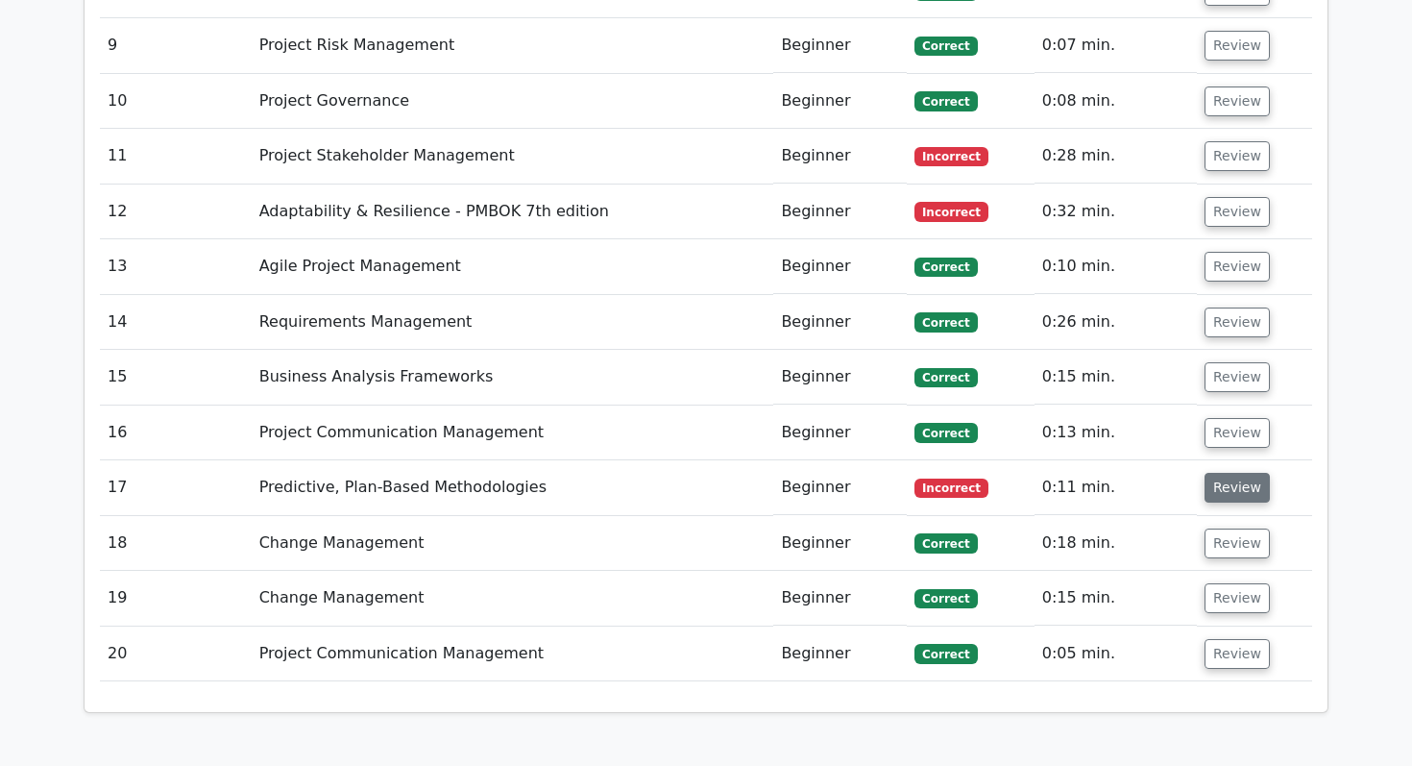
click at [1211, 473] on button "Review" at bounding box center [1237, 488] width 65 height 30
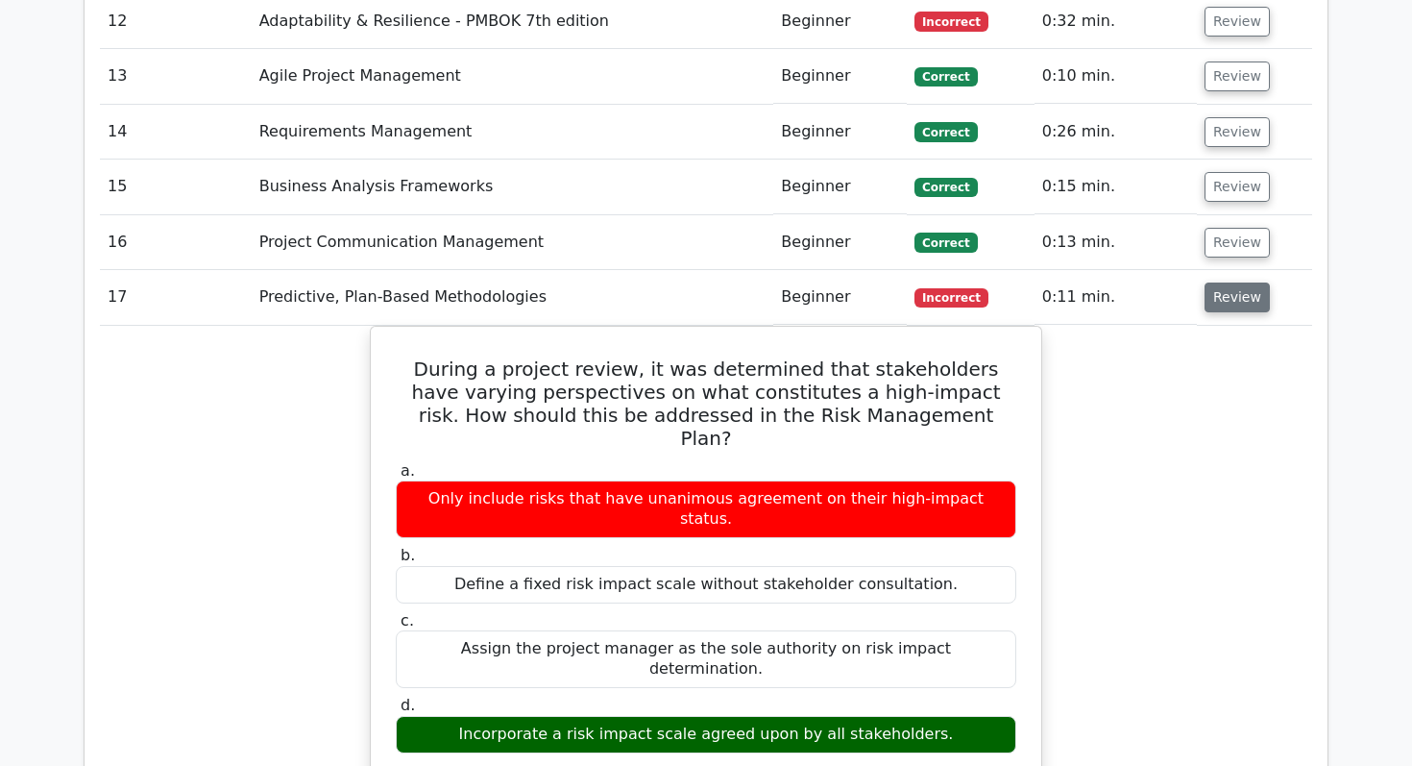
scroll to position [2811, 0]
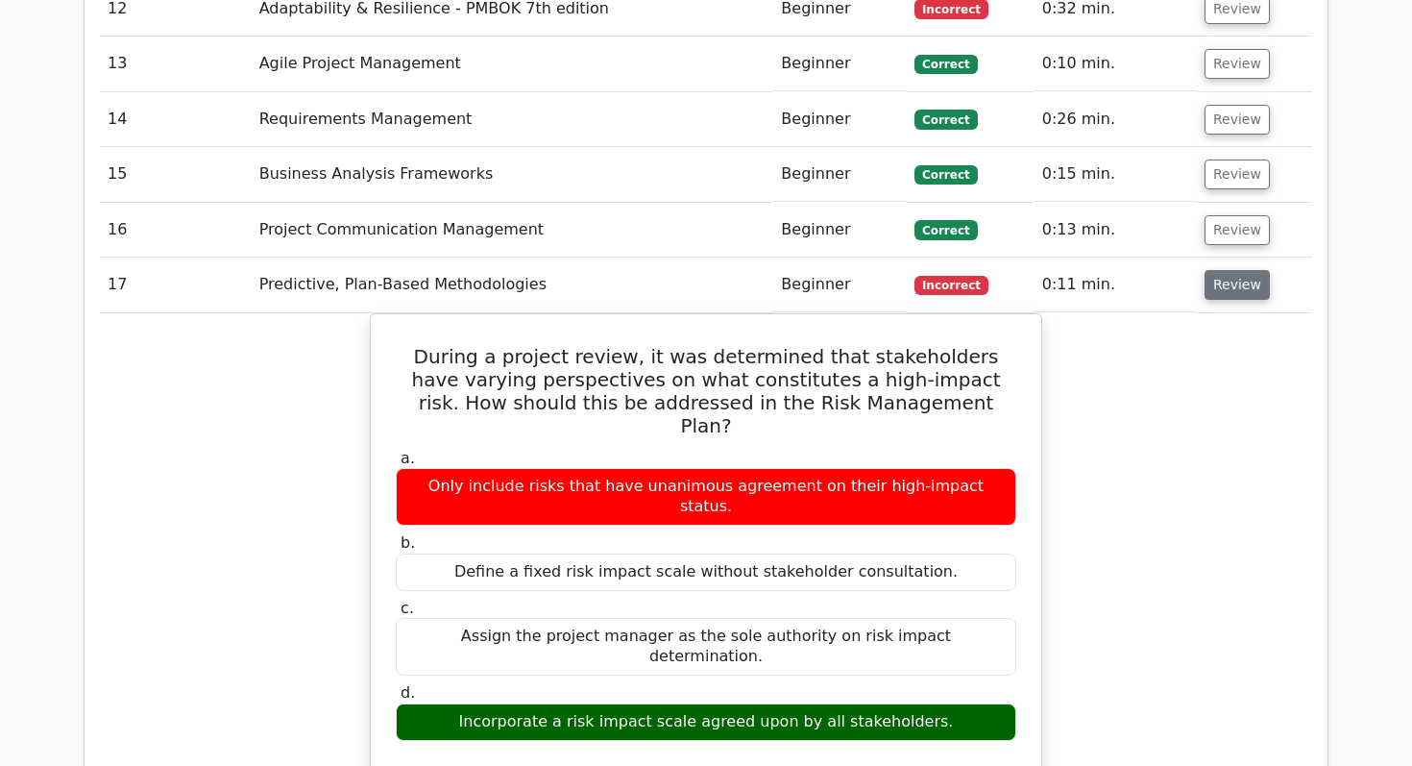
click at [1225, 270] on button "Review" at bounding box center [1237, 285] width 65 height 30
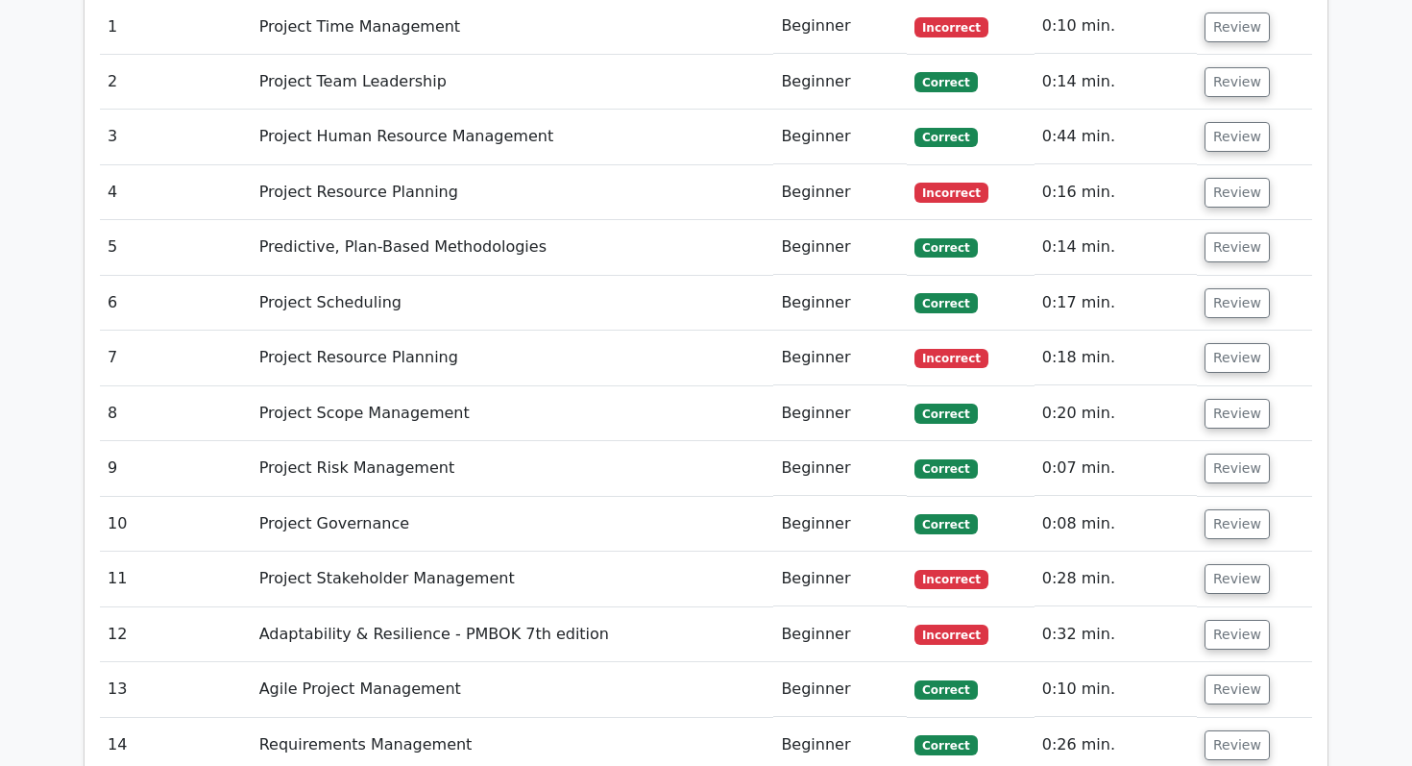
scroll to position [3482, 0]
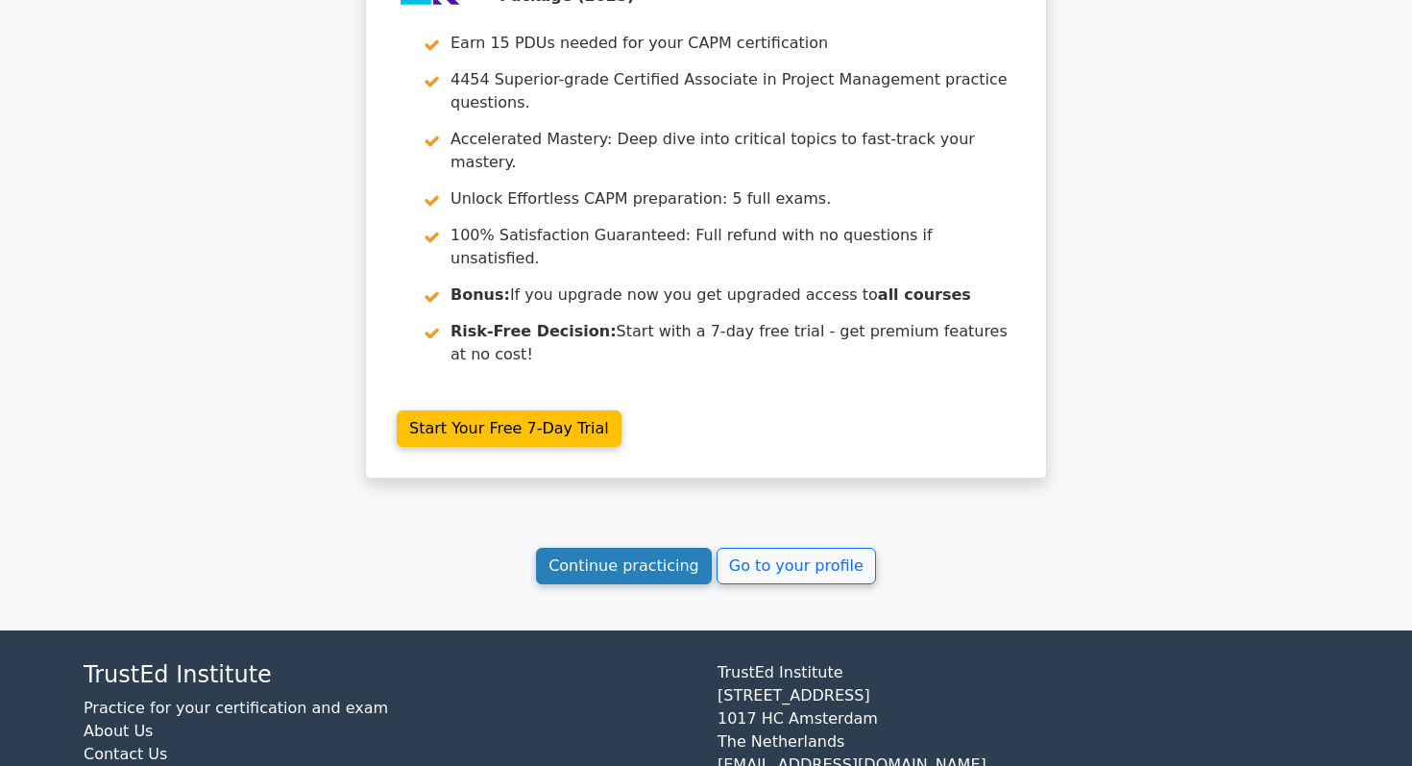
click at [656, 548] on link "Continue practicing" at bounding box center [624, 566] width 176 height 37
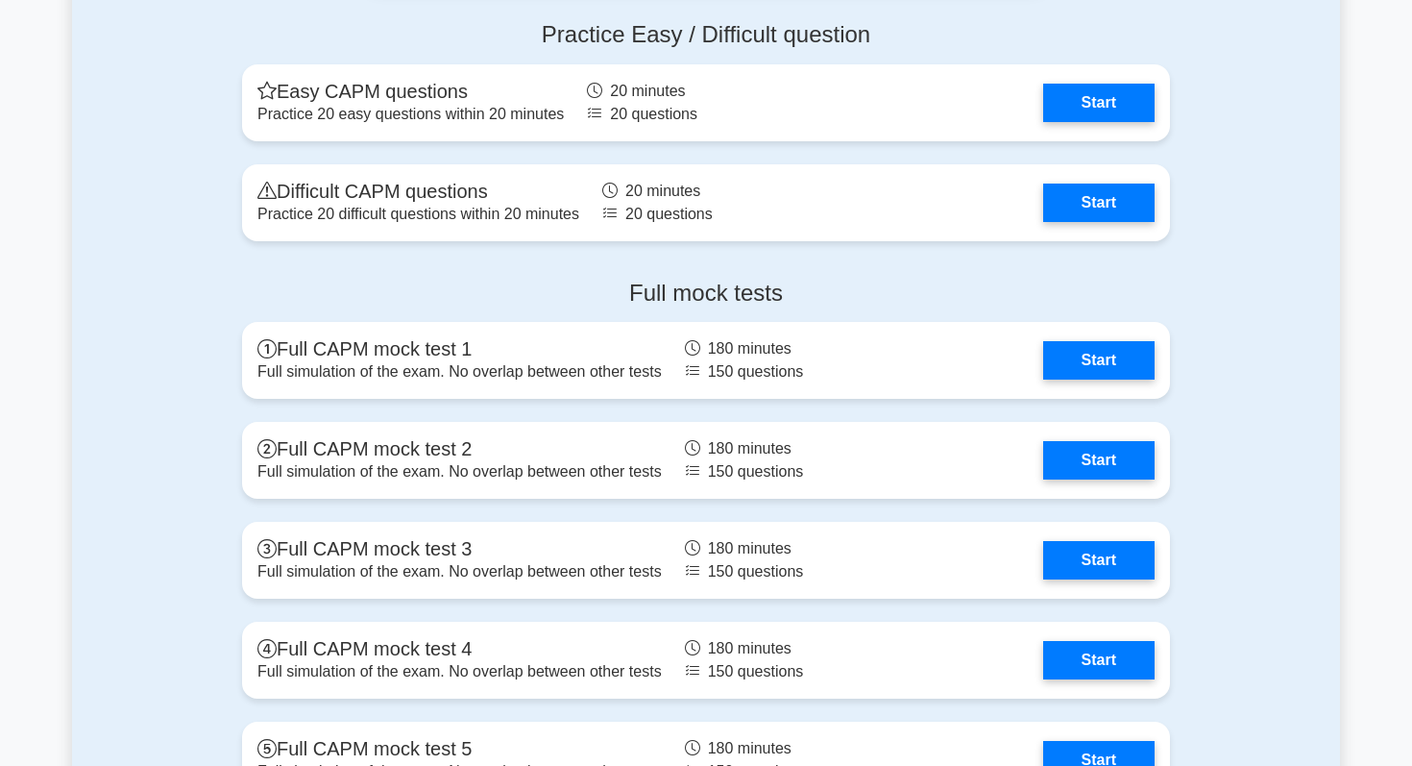
scroll to position [6282, 0]
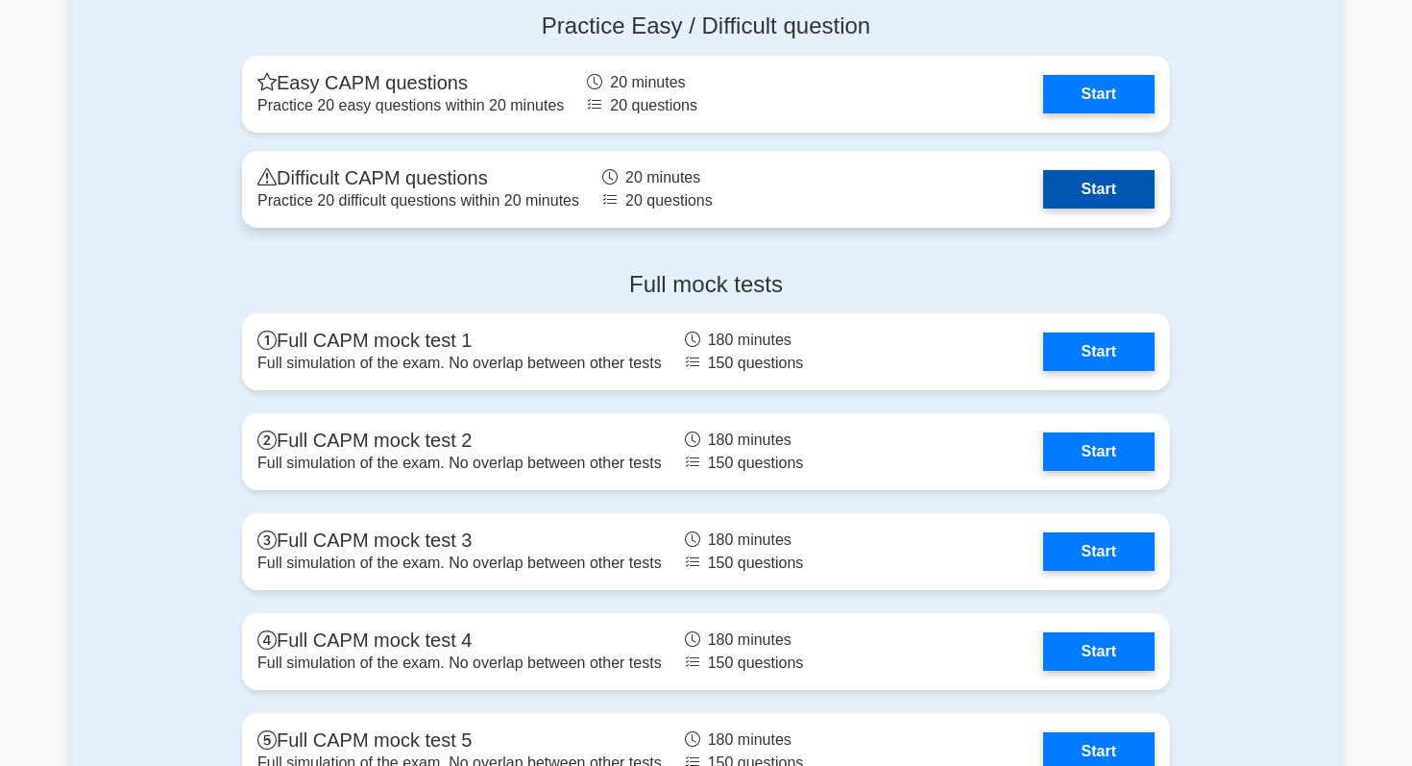
click at [1059, 193] on link "Start" at bounding box center [1098, 189] width 111 height 38
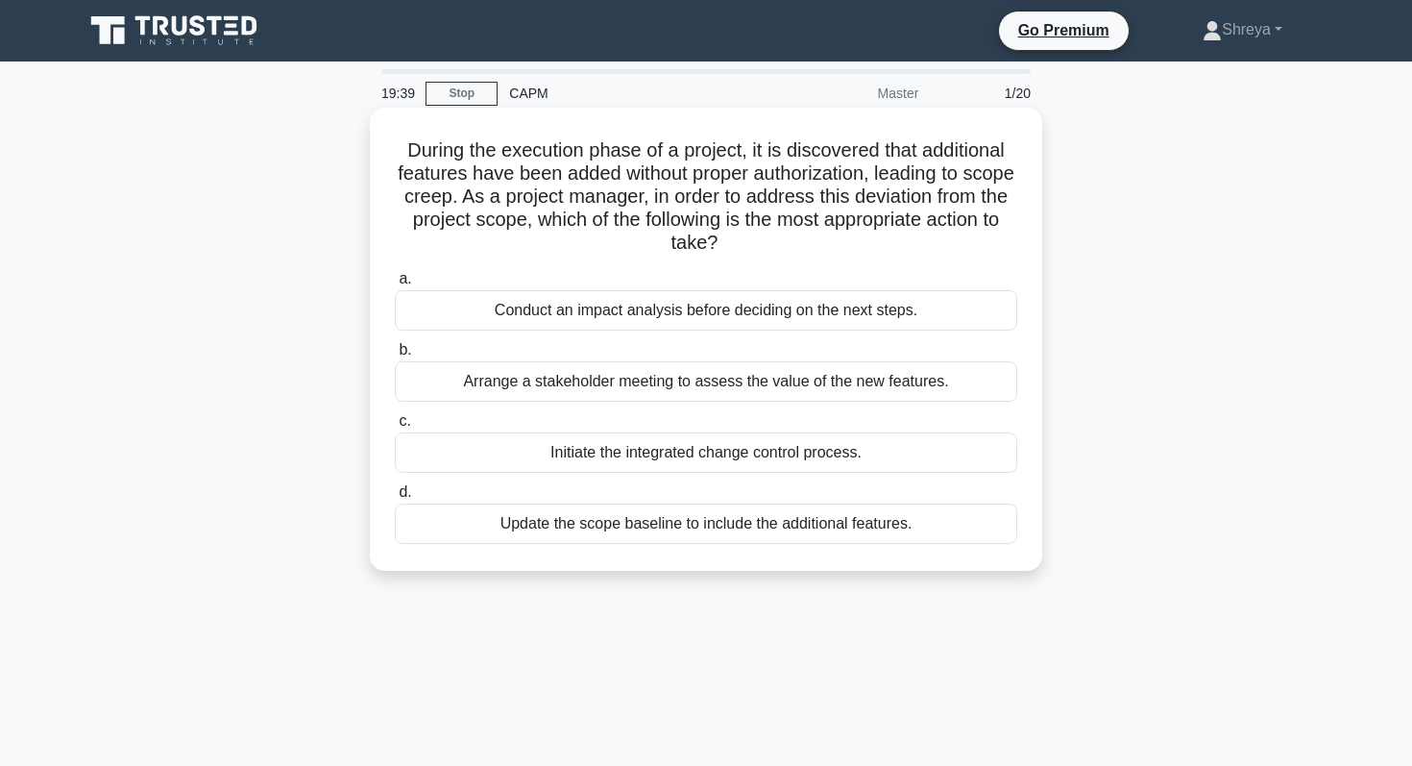
click at [597, 307] on div "Conduct an impact analysis before deciding on the next steps." at bounding box center [706, 310] width 623 height 40
click at [395, 285] on input "a. Conduct an impact analysis before deciding on the next steps." at bounding box center [395, 279] width 0 height 12
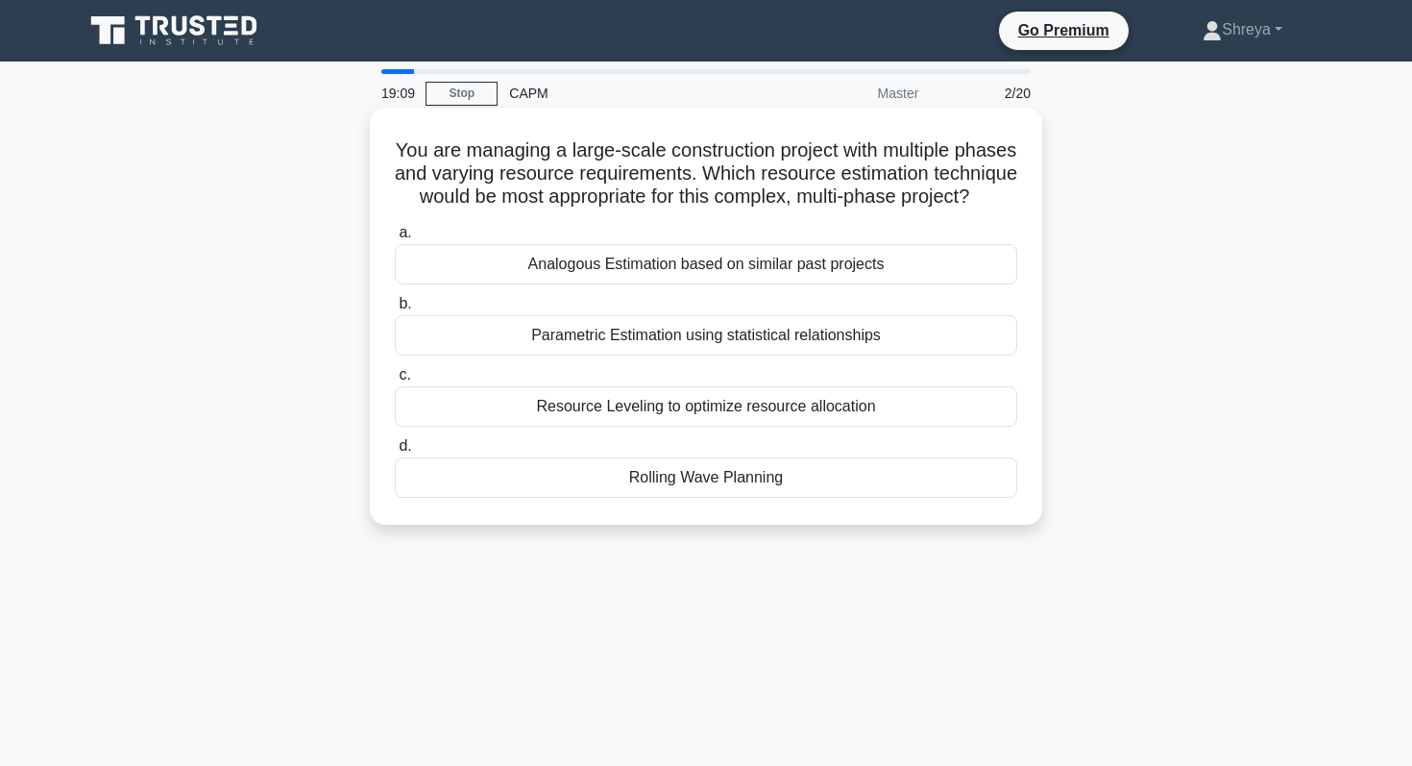
click at [777, 411] on div "Resource Leveling to optimize resource allocation" at bounding box center [706, 406] width 623 height 40
click at [395, 381] on input "c. Resource Leveling to optimize resource allocation" at bounding box center [395, 375] width 0 height 12
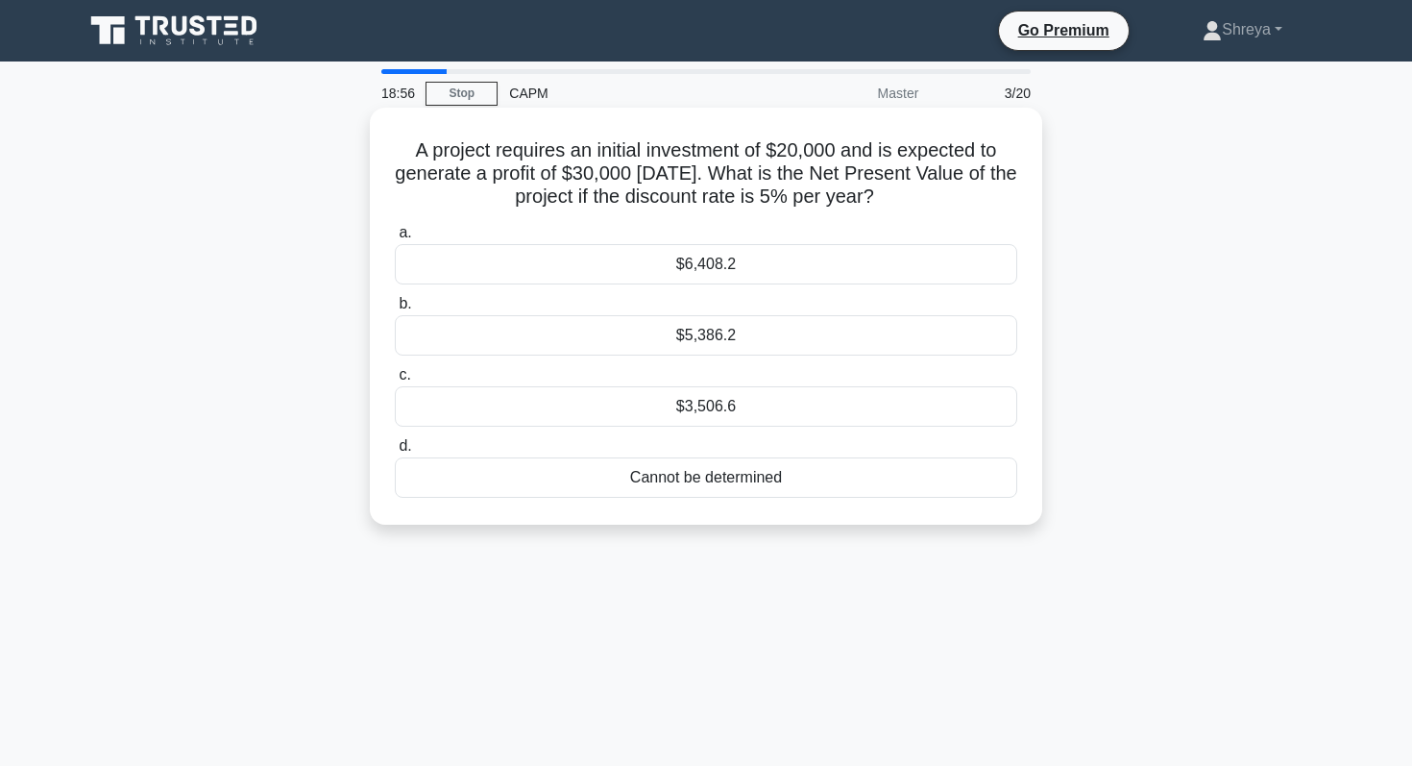
click at [673, 338] on div "$5,386.2" at bounding box center [706, 335] width 623 height 40
click at [395, 310] on input "b. $5,386.2" at bounding box center [395, 304] width 0 height 12
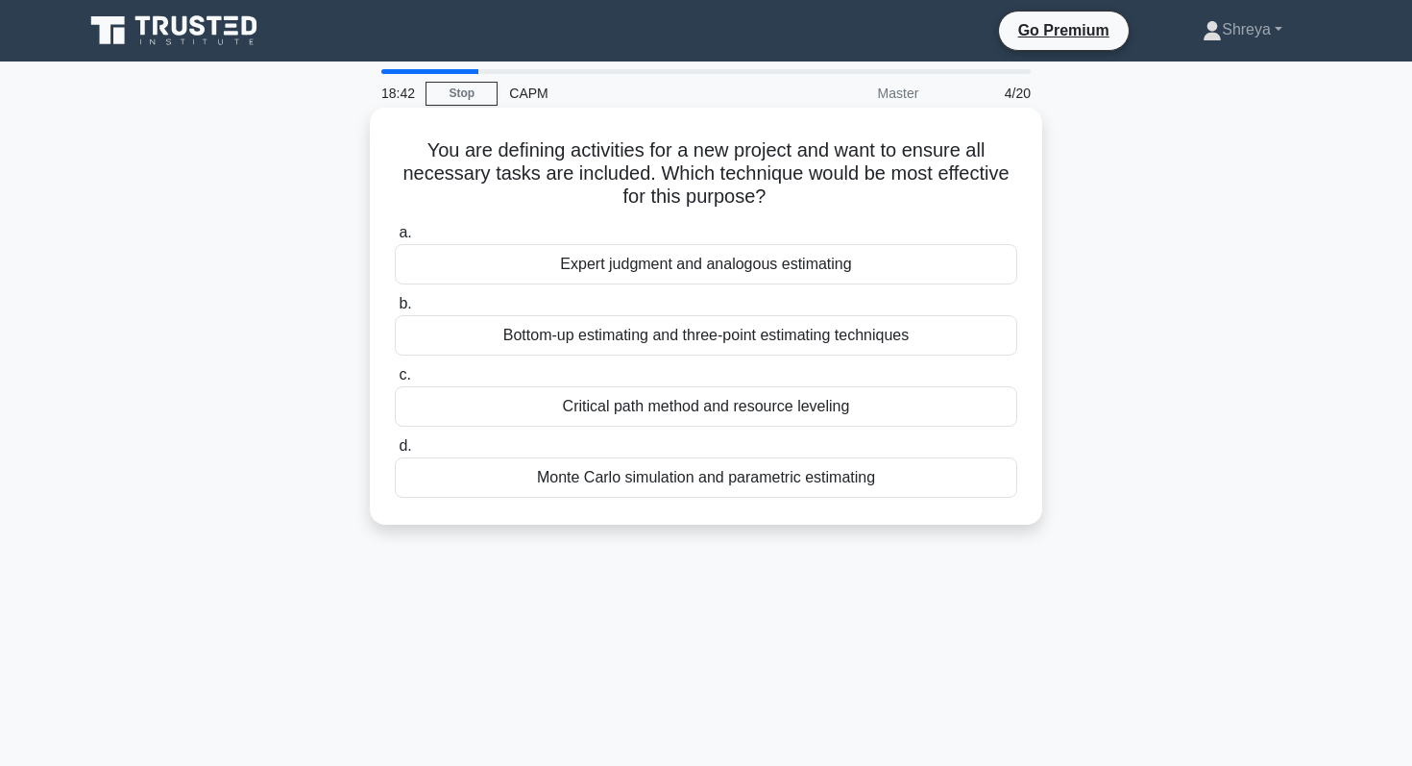
click at [642, 325] on div "Bottom-up estimating and three-point estimating techniques" at bounding box center [706, 335] width 623 height 40
click at [395, 310] on input "b. Bottom-up estimating and three-point estimating techniques" at bounding box center [395, 304] width 0 height 12
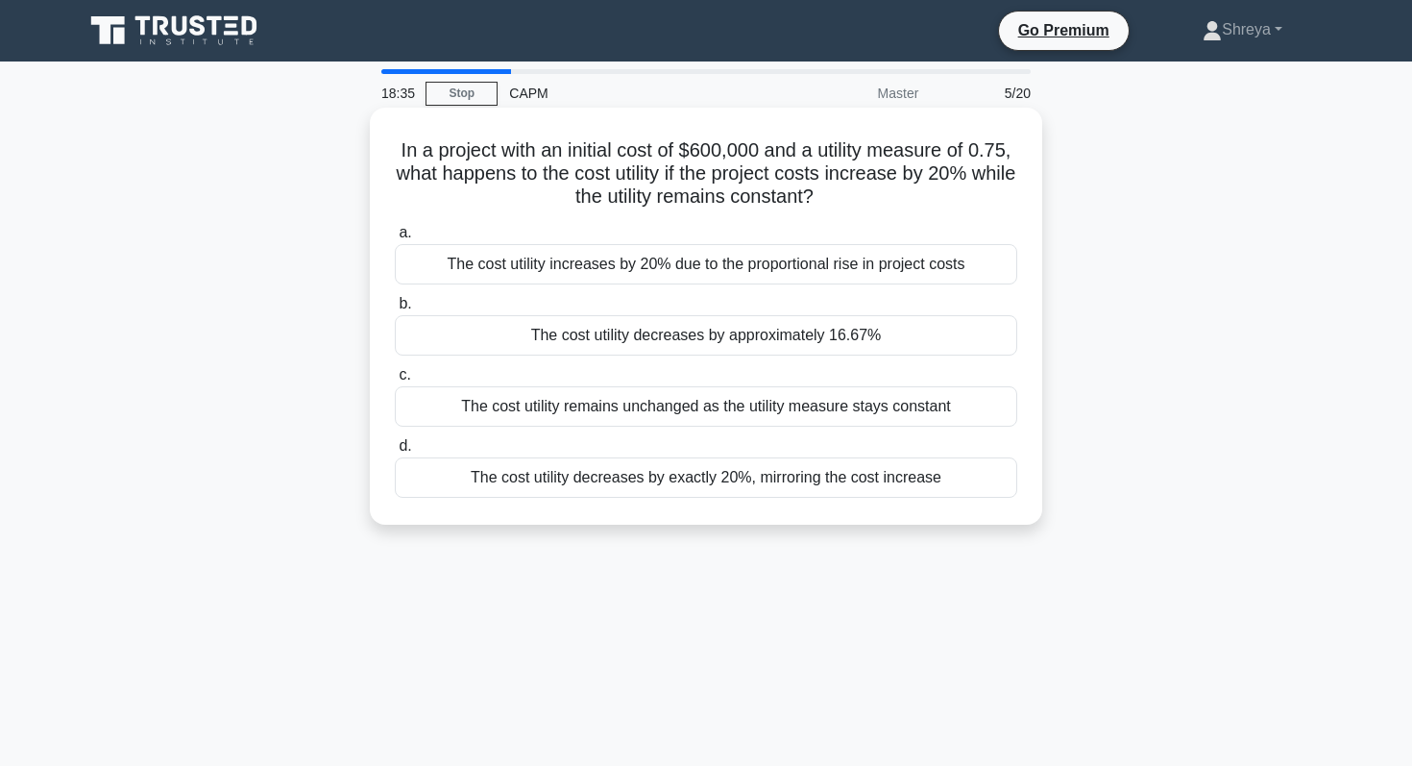
click at [605, 266] on div "The cost utility increases by 20% due to the proportional rise in project costs" at bounding box center [706, 264] width 623 height 40
click at [395, 239] on input "a. The cost utility increases by 20% due to the proportional rise in project co…" at bounding box center [395, 233] width 0 height 12
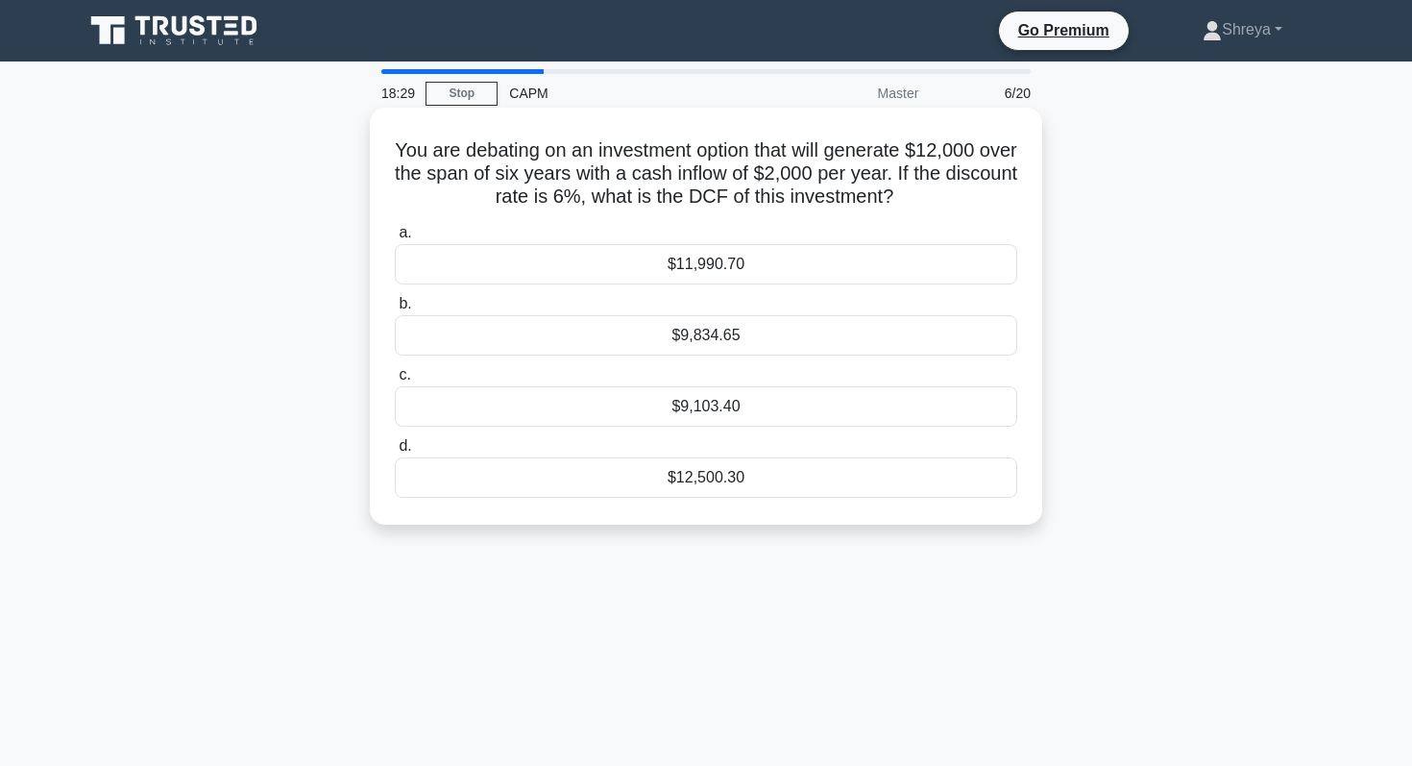
click at [677, 331] on div "$9,834.65" at bounding box center [706, 335] width 623 height 40
click at [395, 310] on input "b. $9,834.65" at bounding box center [395, 304] width 0 height 12
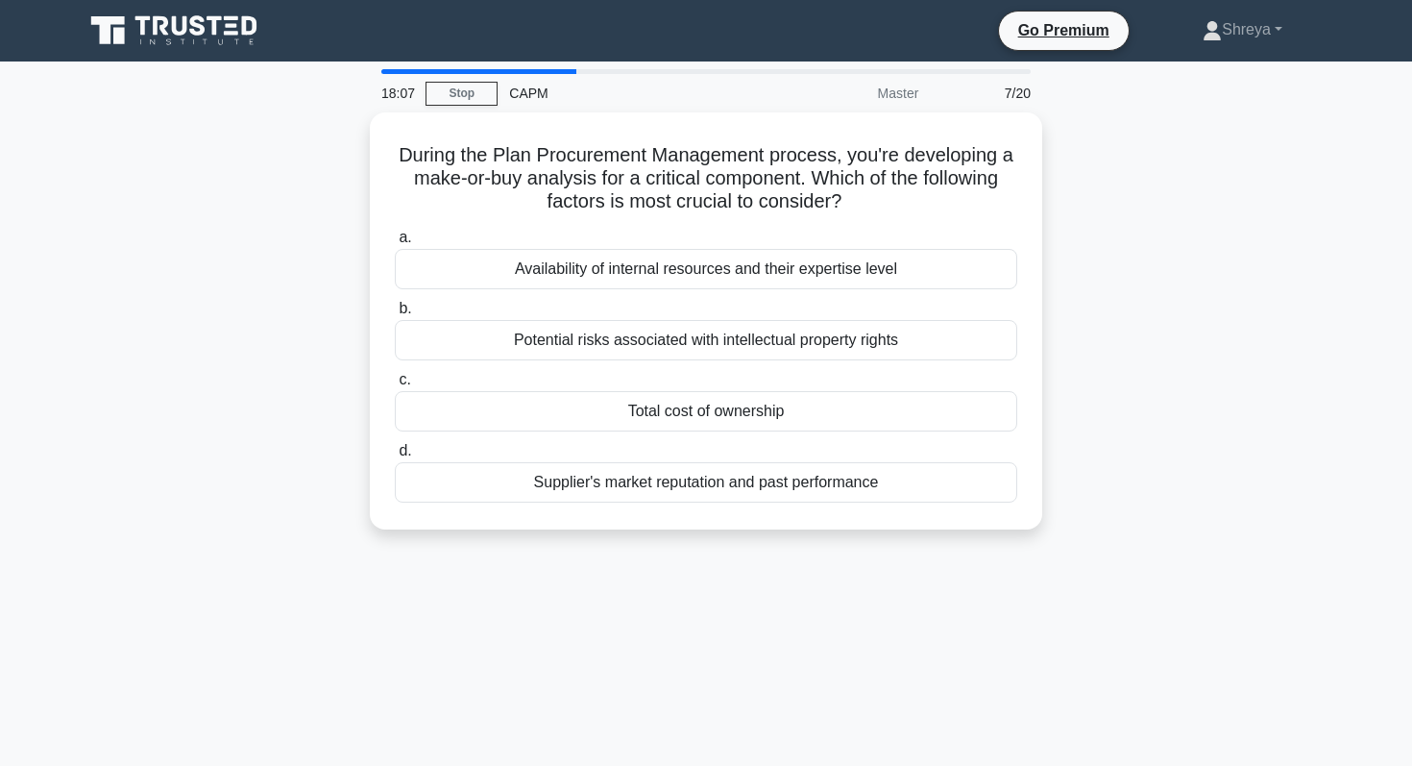
click at [679, 330] on div "Potential risks associated with intellectual property rights" at bounding box center [706, 340] width 623 height 40
click at [395, 315] on input "b. Potential risks associated with intellectual property rights" at bounding box center [395, 309] width 0 height 12
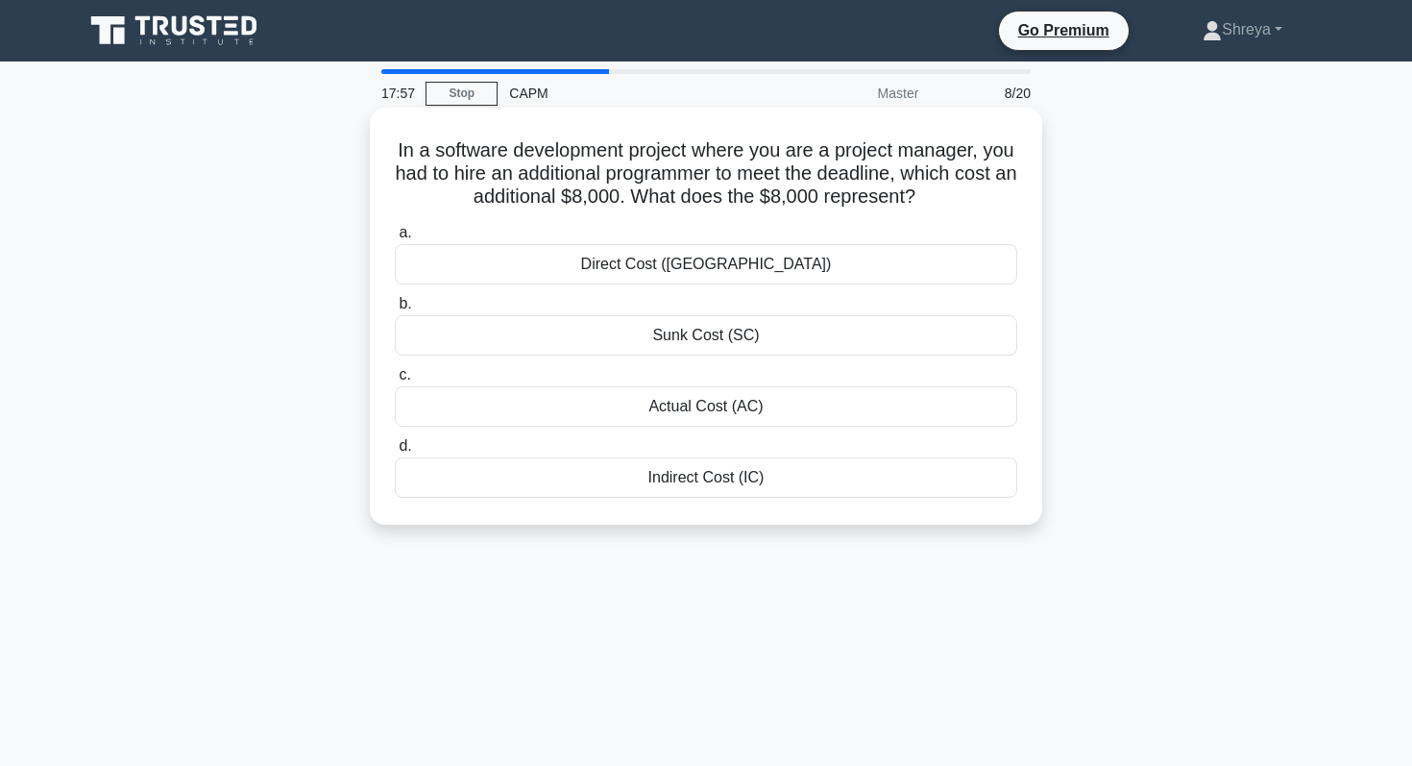
click at [674, 336] on div "Sunk Cost (SC)" at bounding box center [706, 335] width 623 height 40
click at [395, 310] on input "b. Sunk Cost (SC)" at bounding box center [395, 304] width 0 height 12
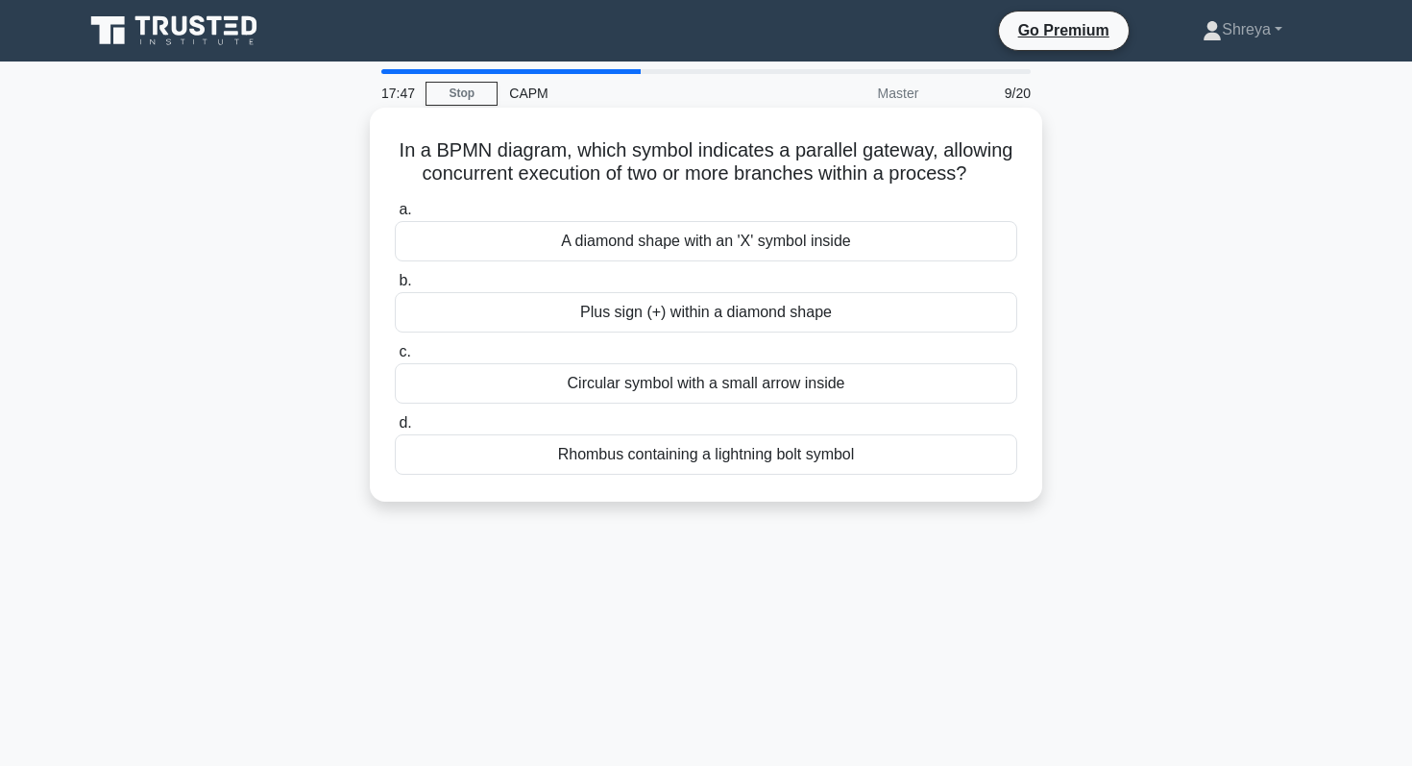
click at [672, 389] on div "Circular symbol with a small arrow inside" at bounding box center [706, 383] width 623 height 40
click at [395, 358] on input "c. Circular symbol with a small arrow inside" at bounding box center [395, 352] width 0 height 12
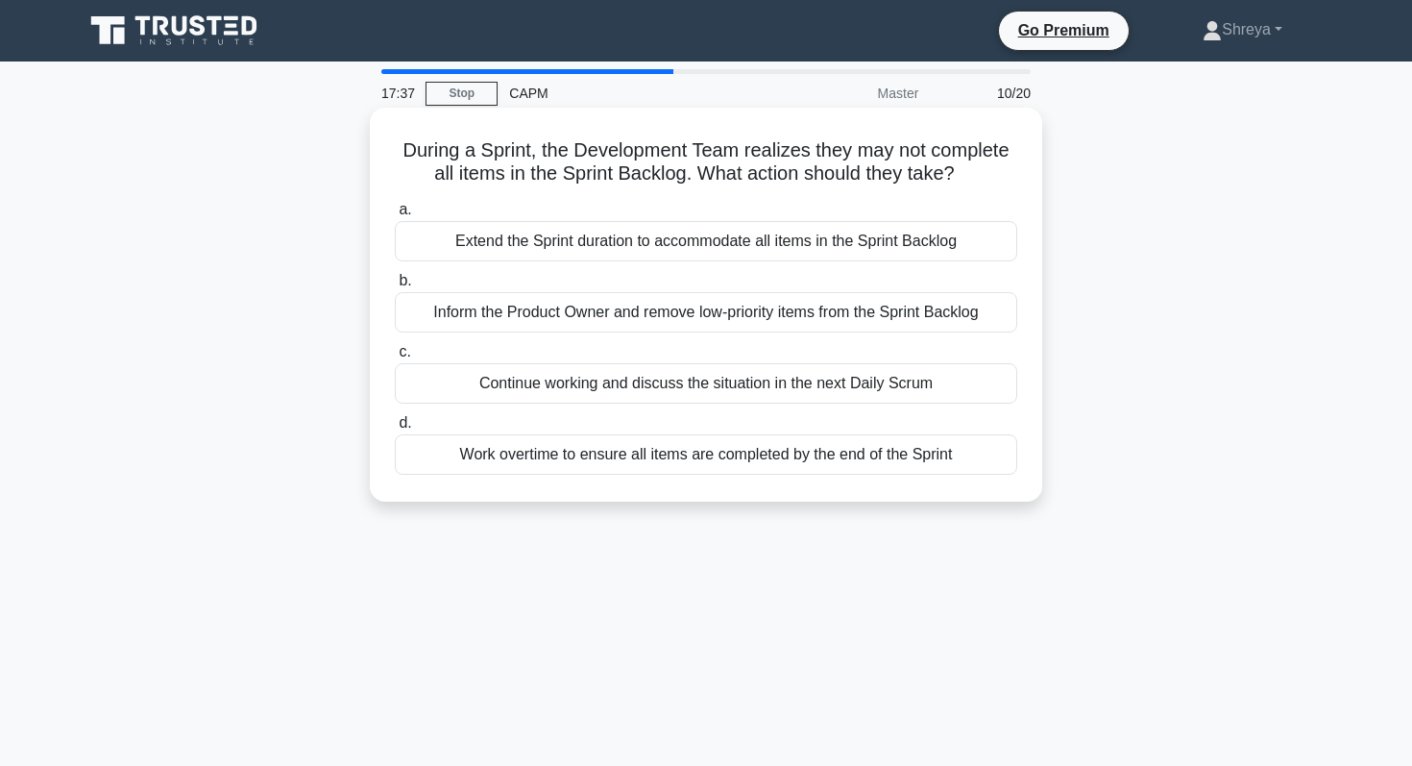
click at [617, 242] on div "Extend the Sprint duration to accommodate all items in the Sprint Backlog" at bounding box center [706, 241] width 623 height 40
click at [395, 216] on input "a. Extend the Sprint duration to accommodate all items in the Sprint Backlog" at bounding box center [395, 210] width 0 height 12
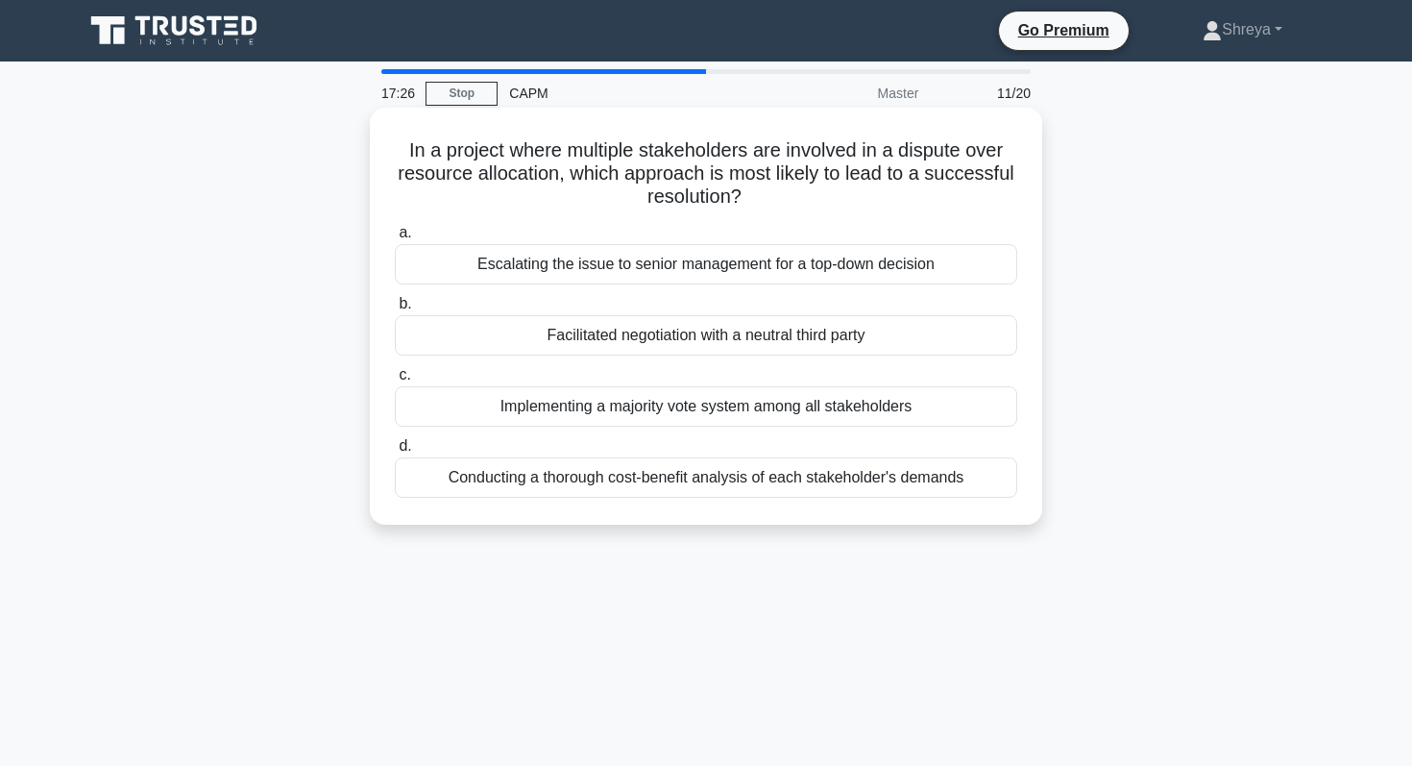
click at [633, 478] on div "Conducting a thorough cost-benefit analysis of each stakeholder's demands" at bounding box center [706, 477] width 623 height 40
click at [395, 453] on input "d. Conducting a thorough cost-benefit analysis of each stakeholder's demands" at bounding box center [395, 446] width 0 height 12
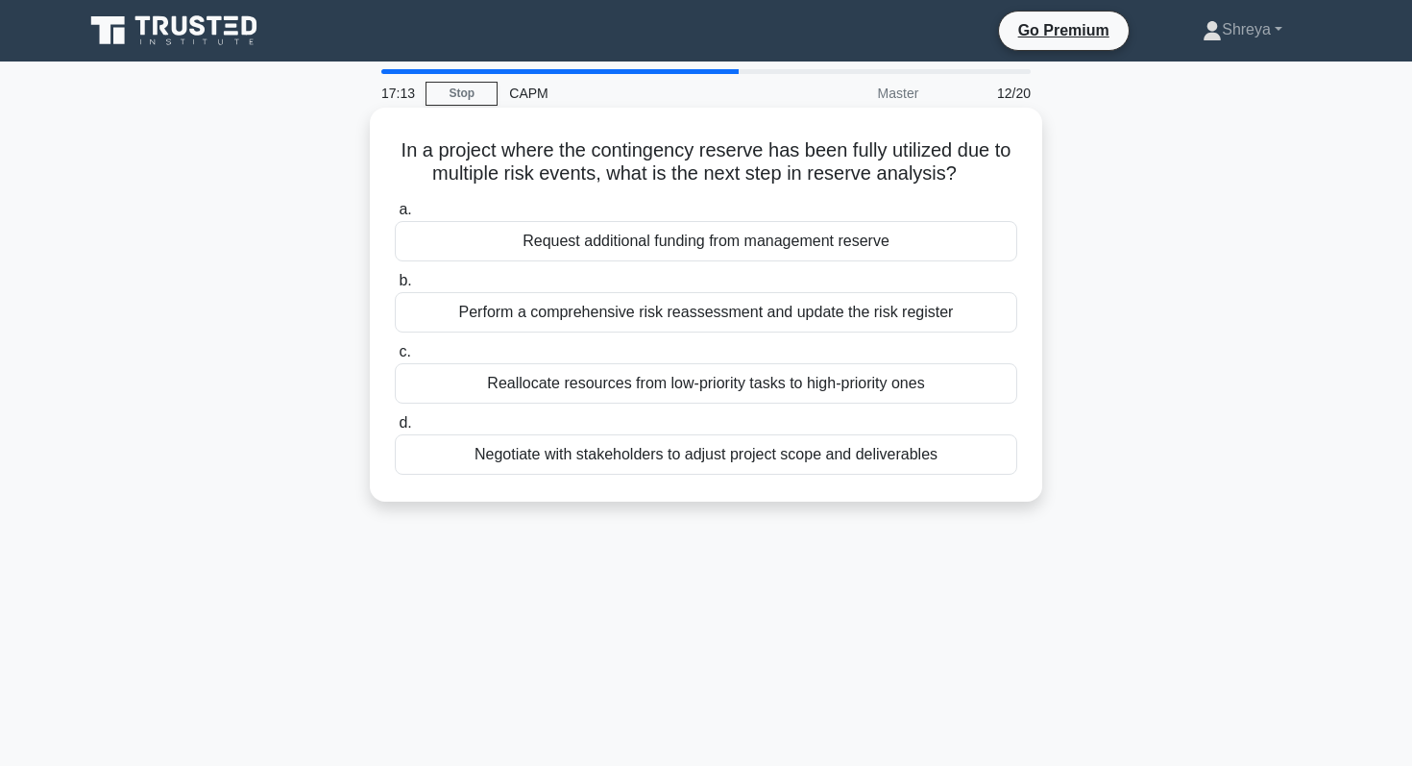
click at [562, 315] on div "Perform a comprehensive risk reassessment and update the risk register" at bounding box center [706, 312] width 623 height 40
click at [395, 287] on input "b. Perform a comprehensive risk reassessment and update the risk register" at bounding box center [395, 281] width 0 height 12
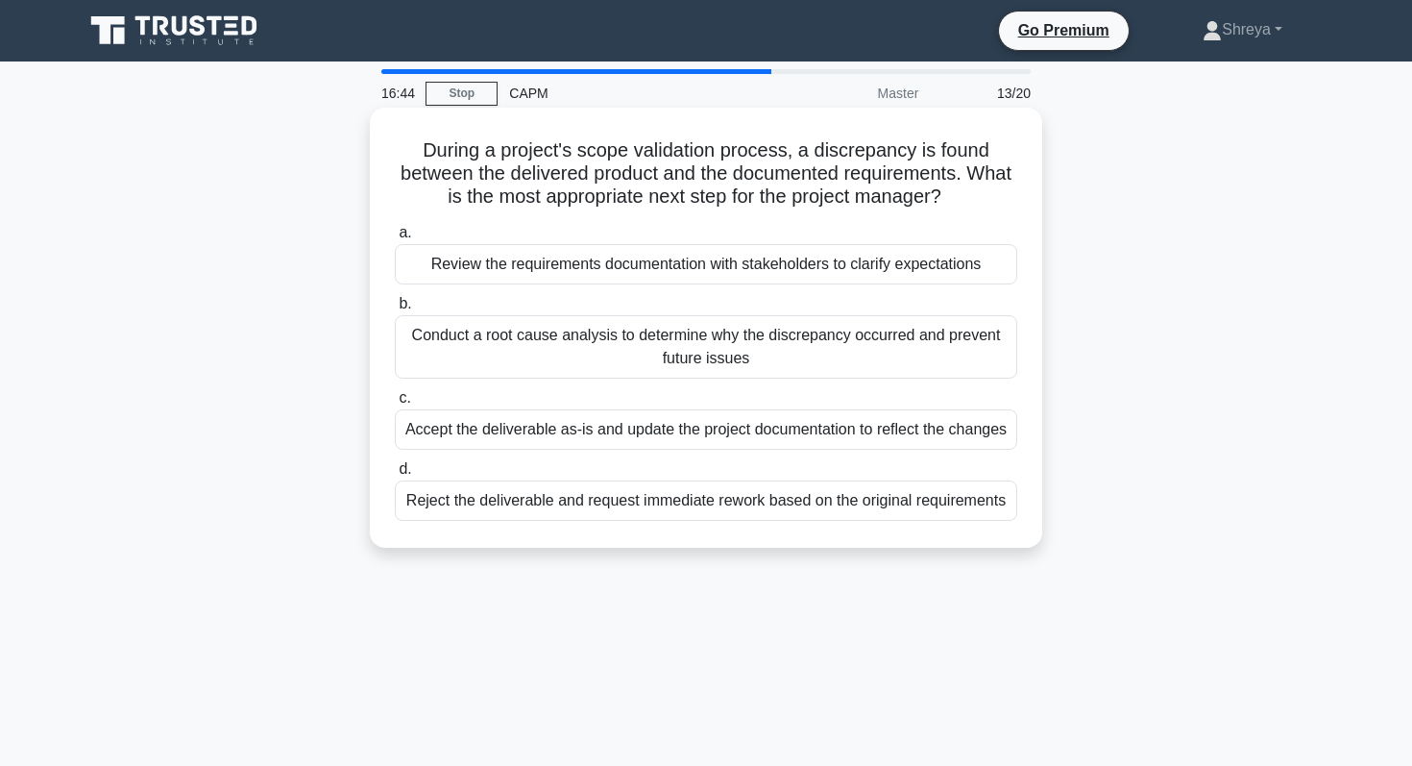
click at [559, 366] on div "Conduct a root cause analysis to determine why the discrepancy occurred and pre…" at bounding box center [706, 346] width 623 height 63
click at [395, 310] on input "b. Conduct a root cause analysis to determine why the discrepancy occurred and …" at bounding box center [395, 304] width 0 height 12
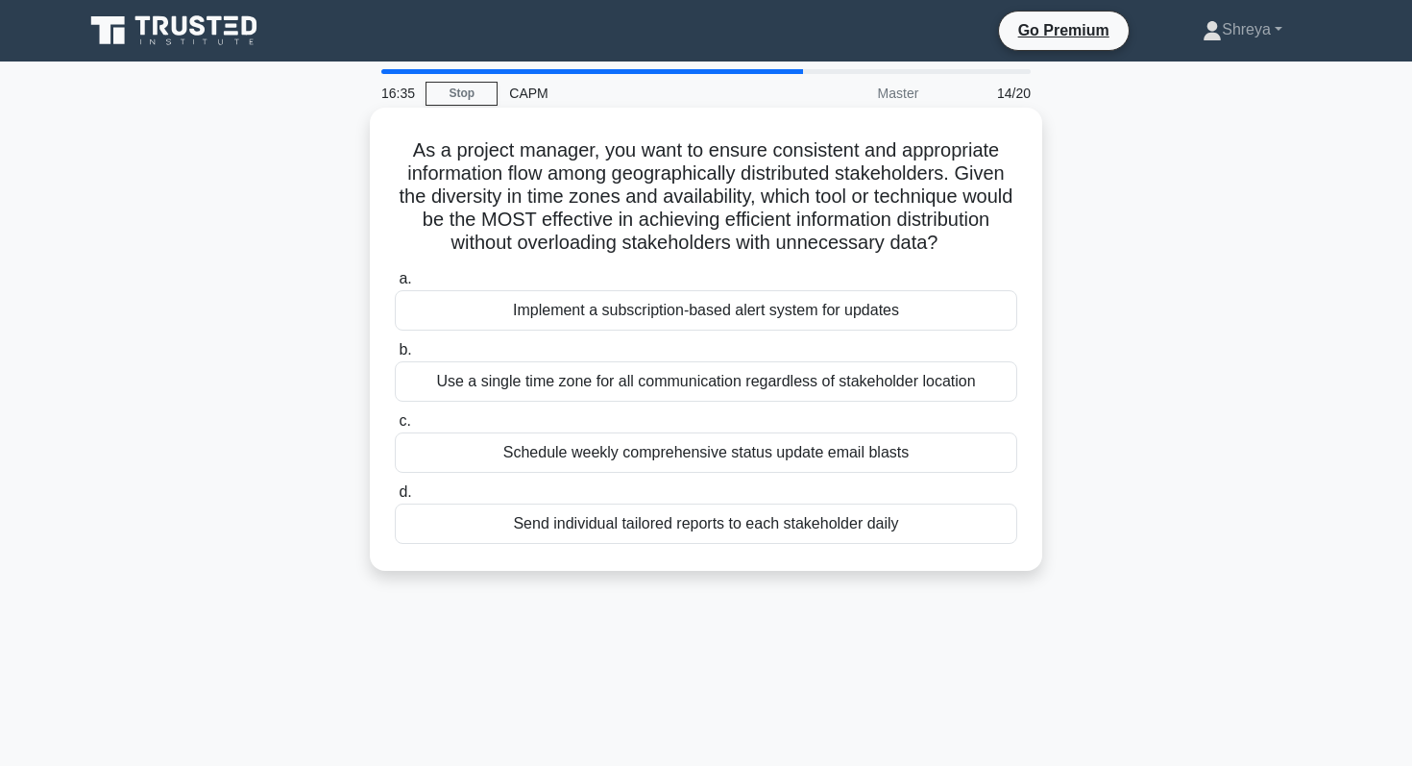
click at [559, 381] on div "Use a single time zone for all communication regardless of stakeholder location" at bounding box center [706, 381] width 623 height 40
click at [395, 356] on input "b. Use a single time zone for all communication regardless of stakeholder locat…" at bounding box center [395, 350] width 0 height 12
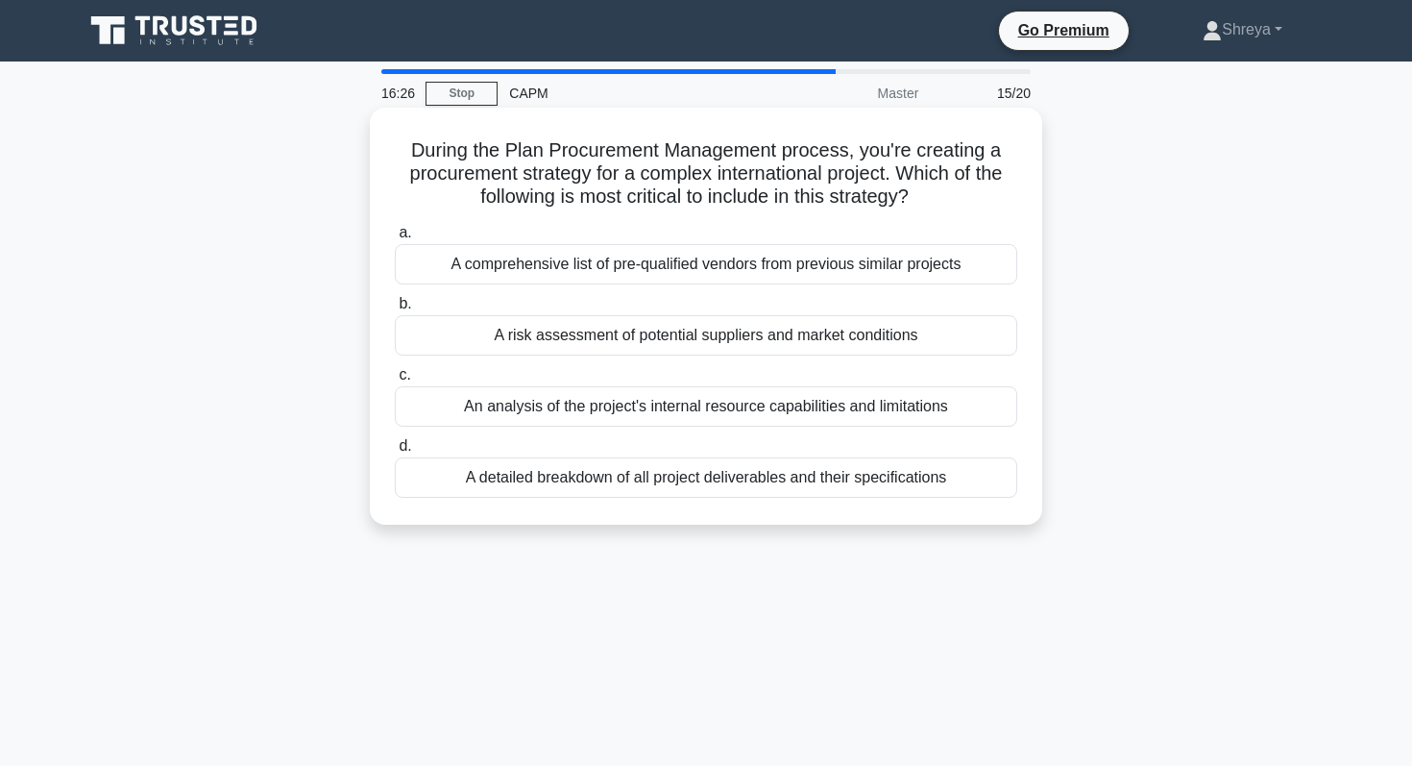
click at [547, 481] on div "A detailed breakdown of all project deliverables and their specifications" at bounding box center [706, 477] width 623 height 40
click at [395, 453] on input "d. A detailed breakdown of all project deliverables and their specifications" at bounding box center [395, 446] width 0 height 12
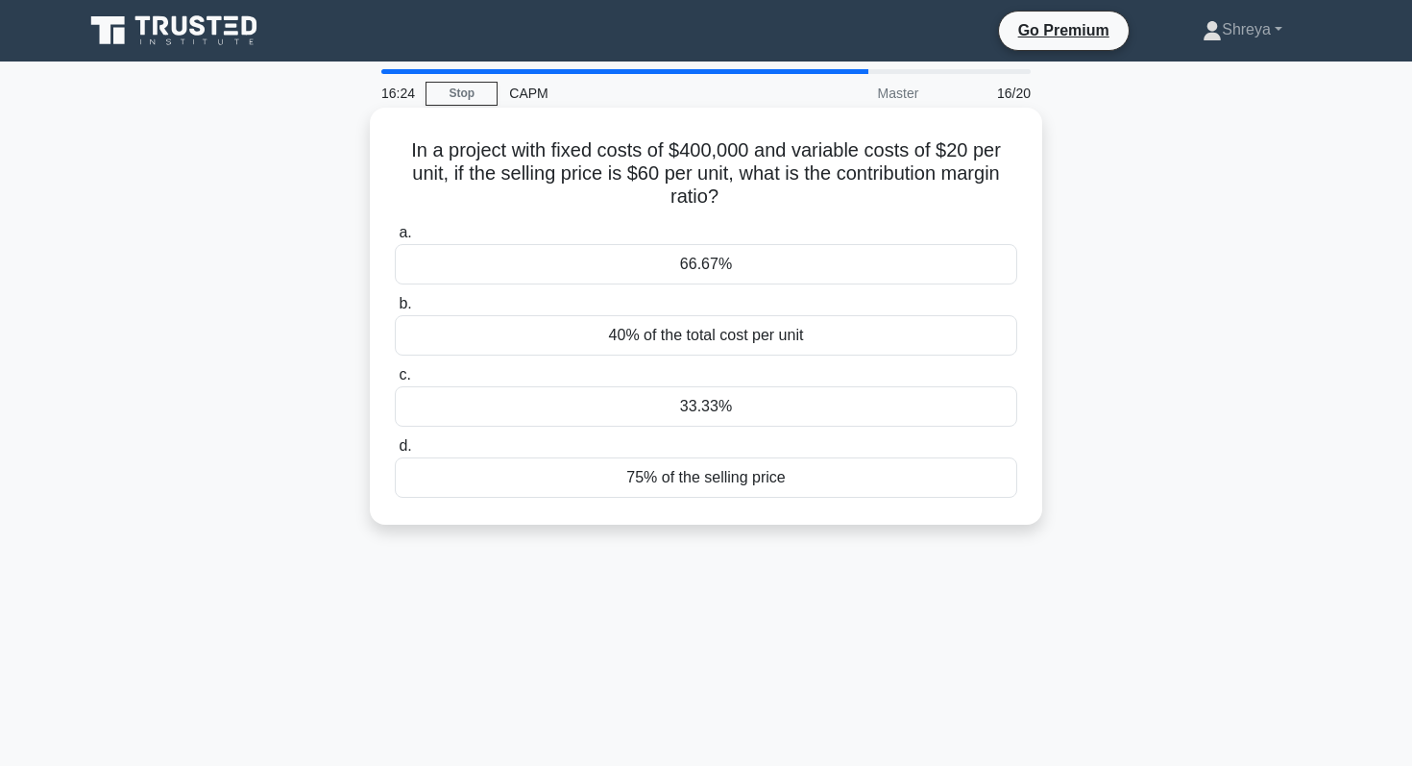
click at [580, 271] on div "66.67%" at bounding box center [706, 264] width 623 height 40
click at [395, 239] on input "a. 66.67%" at bounding box center [395, 233] width 0 height 12
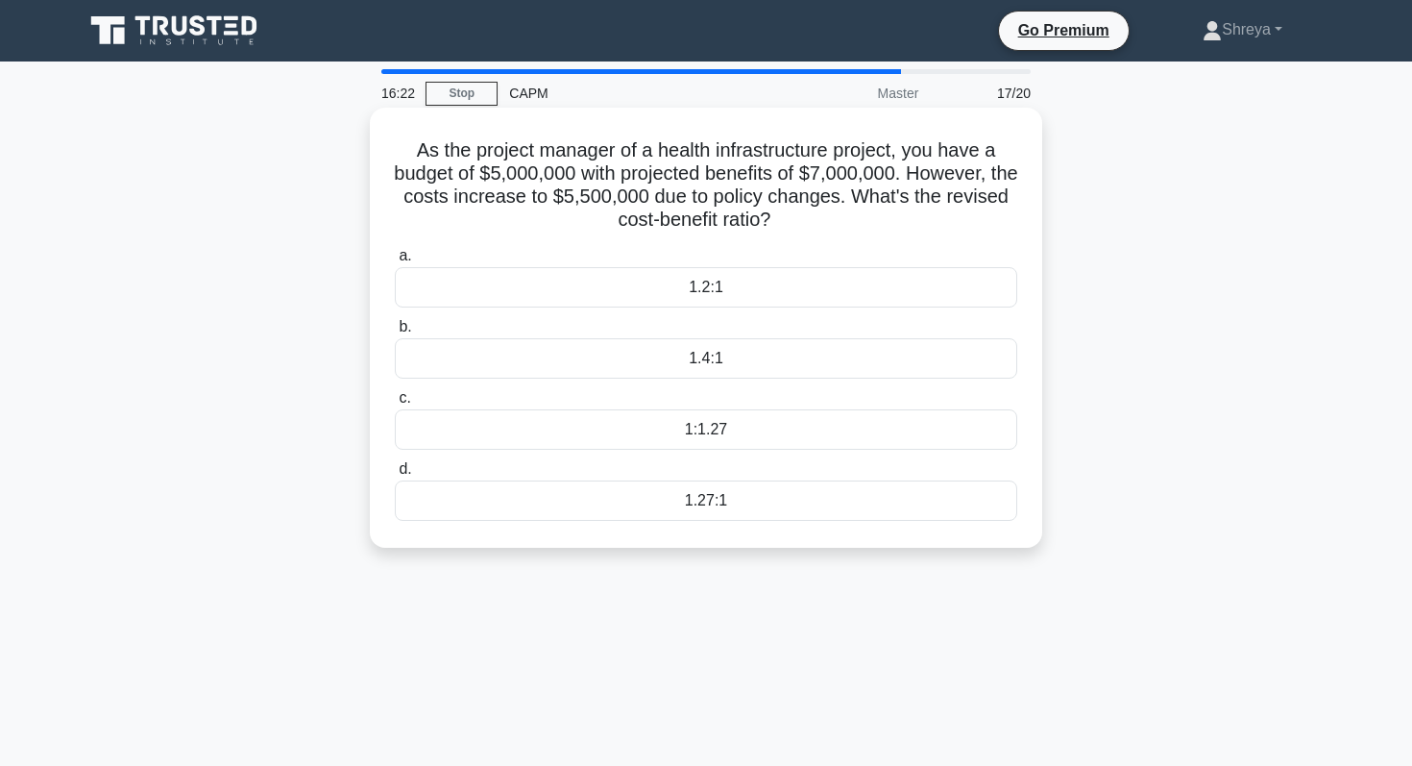
click at [608, 357] on div "1.4:1" at bounding box center [706, 358] width 623 height 40
click at [395, 333] on input "b. 1.4:1" at bounding box center [395, 327] width 0 height 12
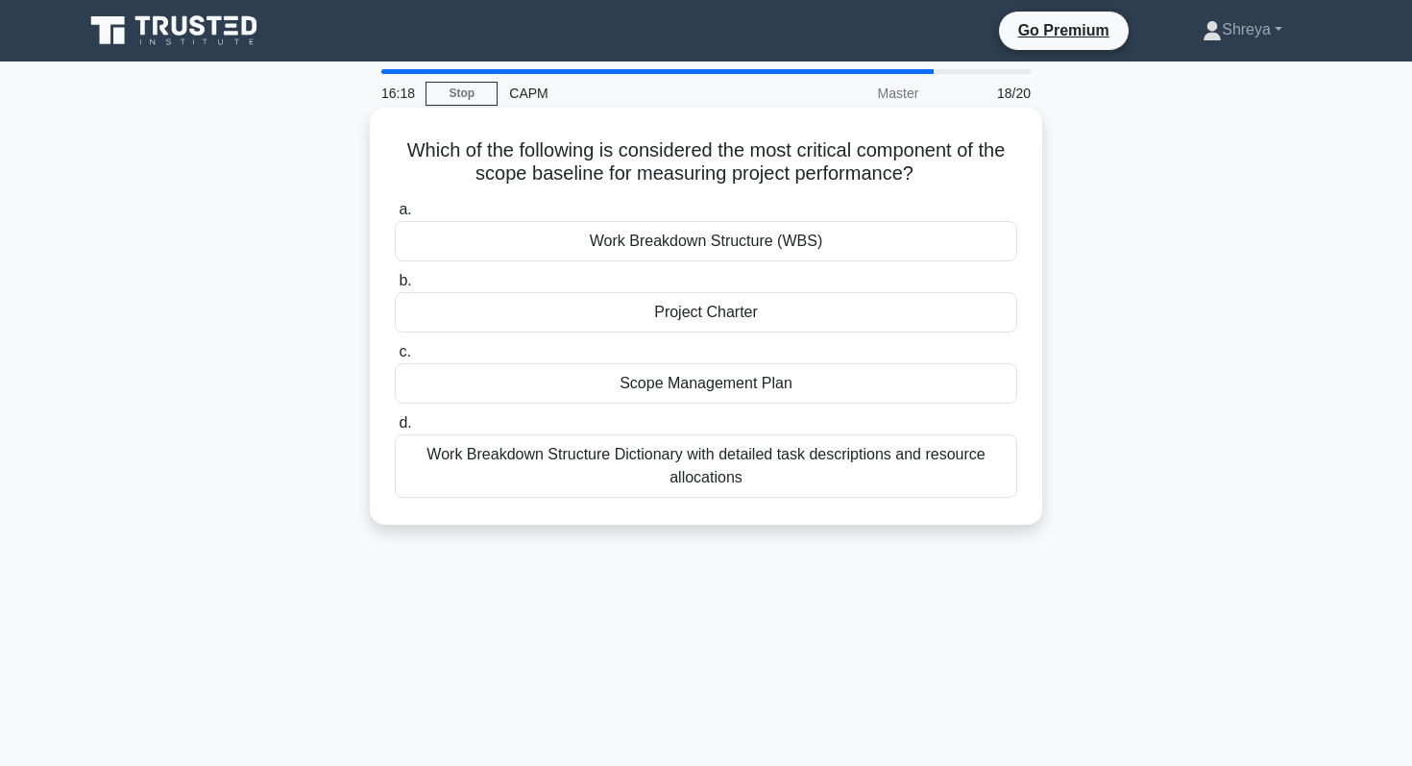
click at [604, 380] on div "Scope Management Plan" at bounding box center [706, 383] width 623 height 40
click at [395, 358] on input "c. Scope Management Plan" at bounding box center [395, 352] width 0 height 12
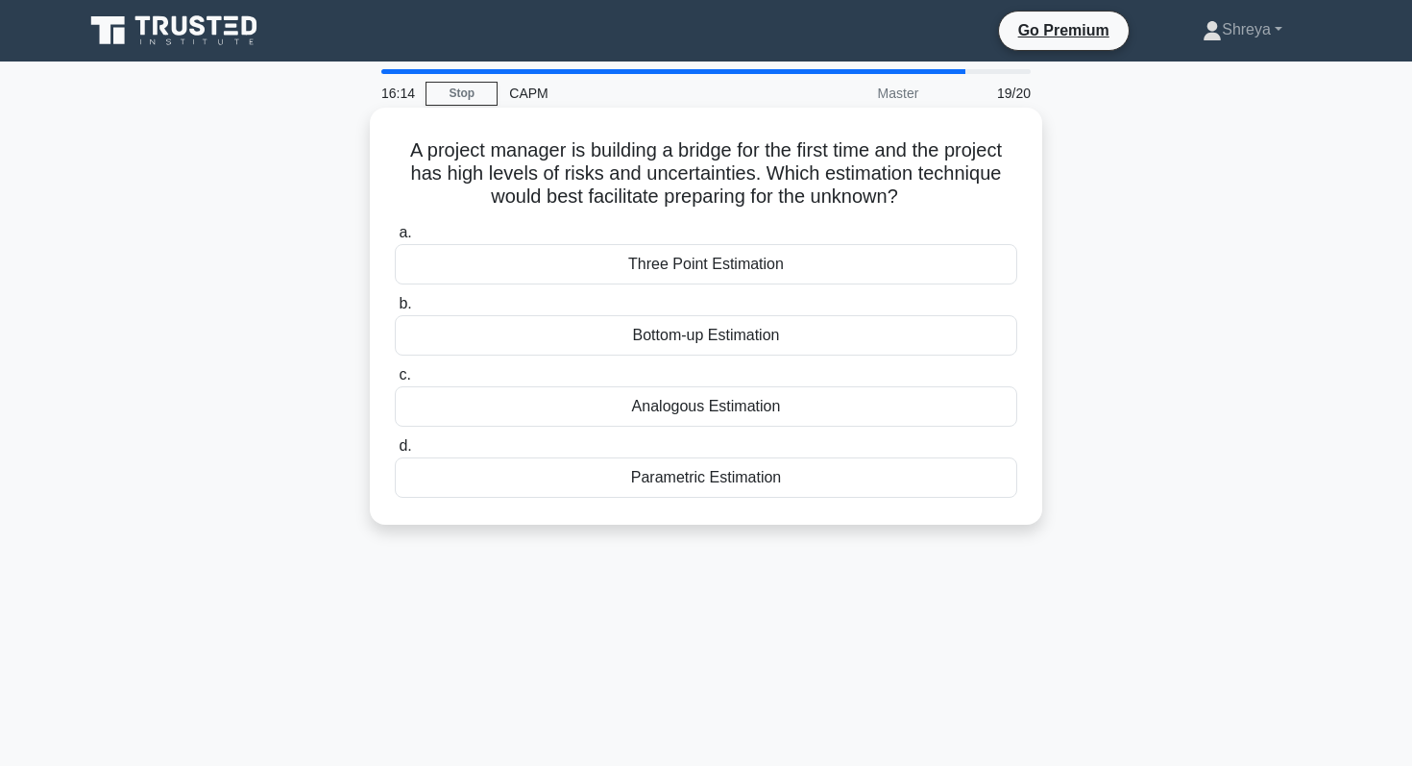
click at [639, 272] on div "Three Point Estimation" at bounding box center [706, 264] width 623 height 40
click at [395, 239] on input "a. Three Point Estimation" at bounding box center [395, 233] width 0 height 12
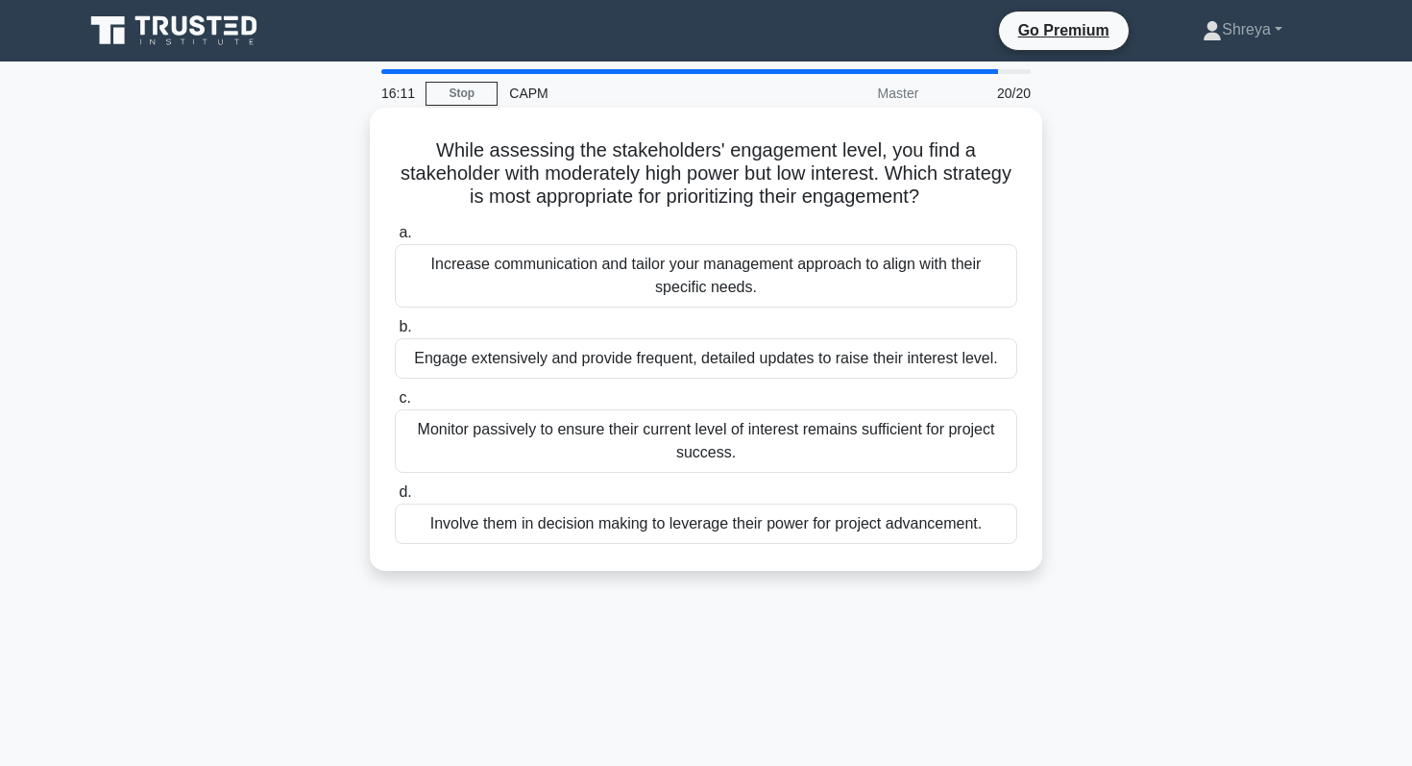
click at [640, 270] on div "Increase communication and tailor your management approach to align with their …" at bounding box center [706, 275] width 623 height 63
click at [395, 239] on input "a. Increase communication and tailor your management approach to align with the…" at bounding box center [395, 233] width 0 height 12
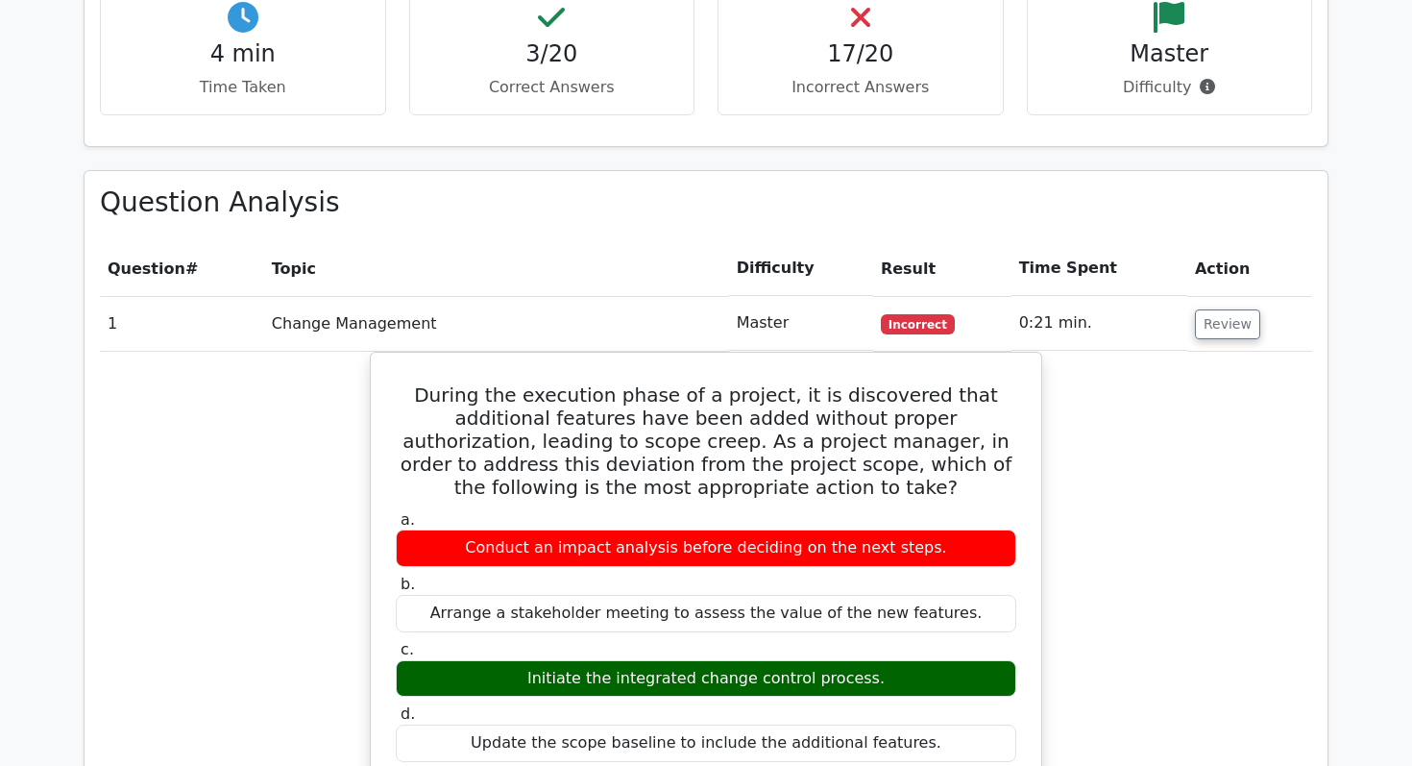
scroll to position [1816, 0]
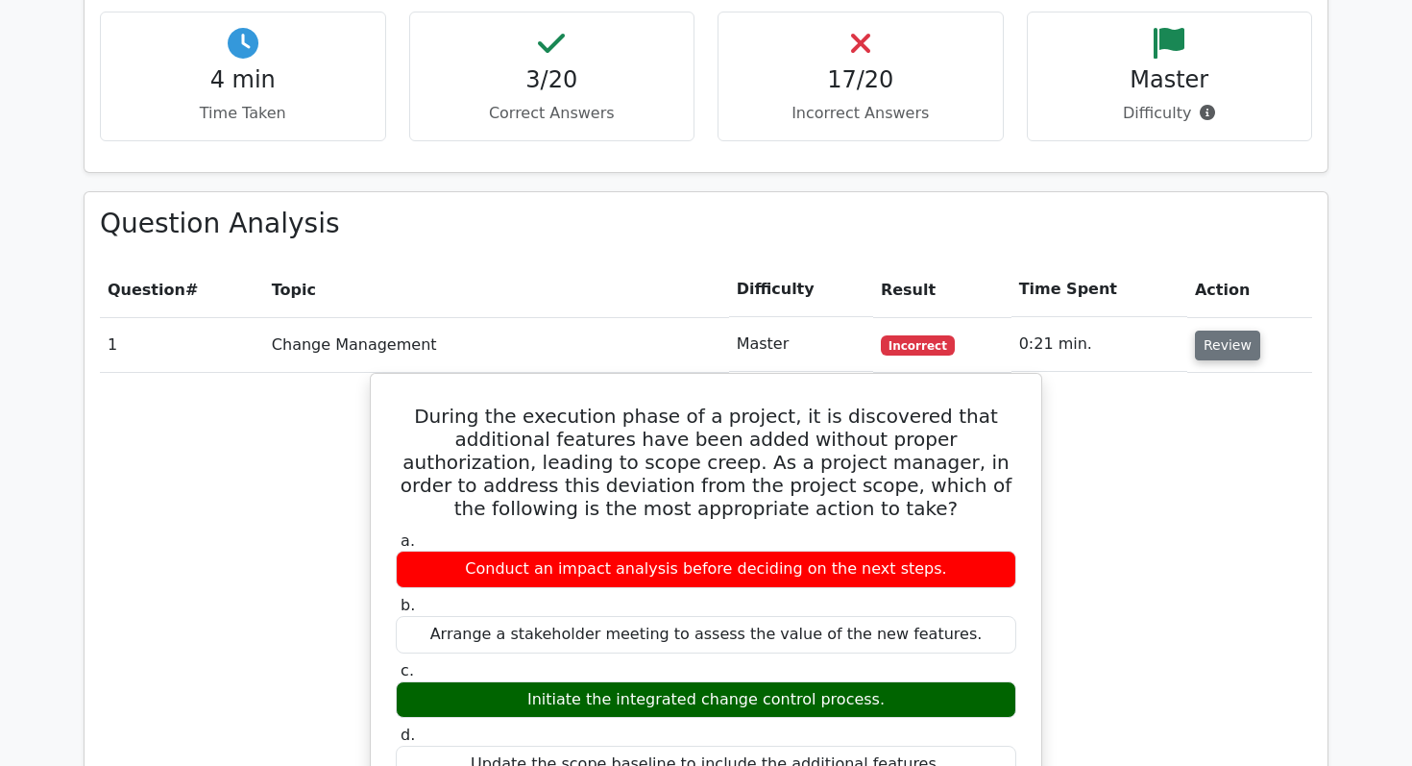
click at [1199, 331] on button "Review" at bounding box center [1227, 346] width 65 height 30
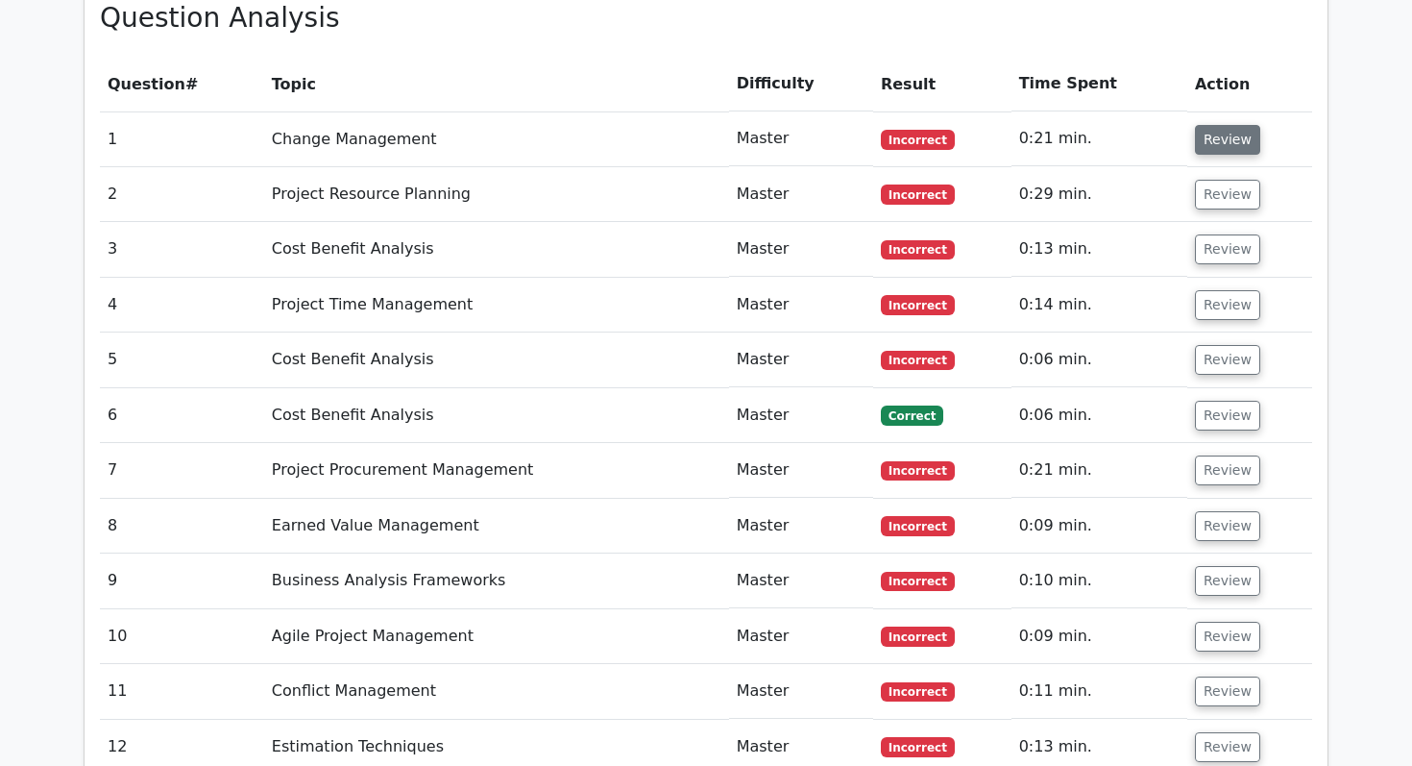
scroll to position [2018, 0]
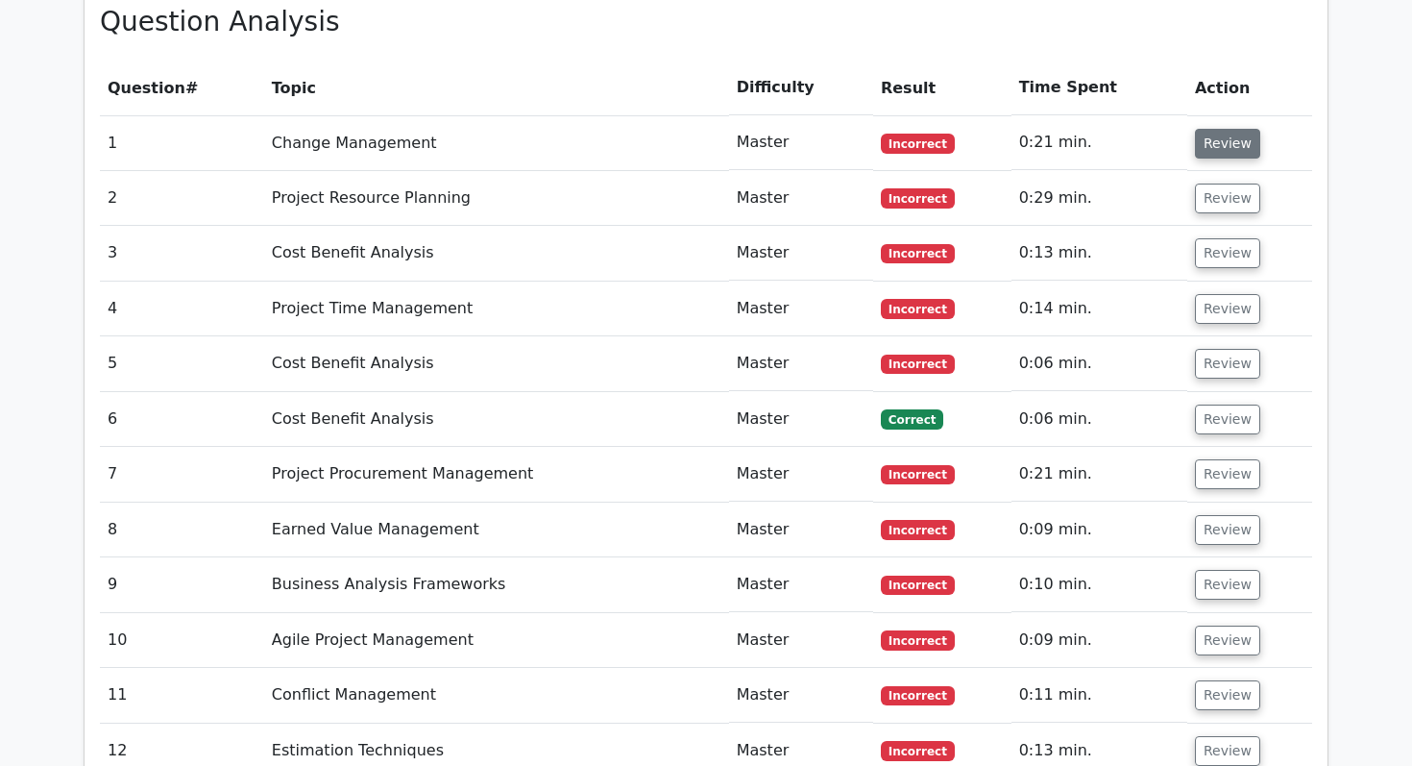
click at [1205, 129] on button "Review" at bounding box center [1227, 144] width 65 height 30
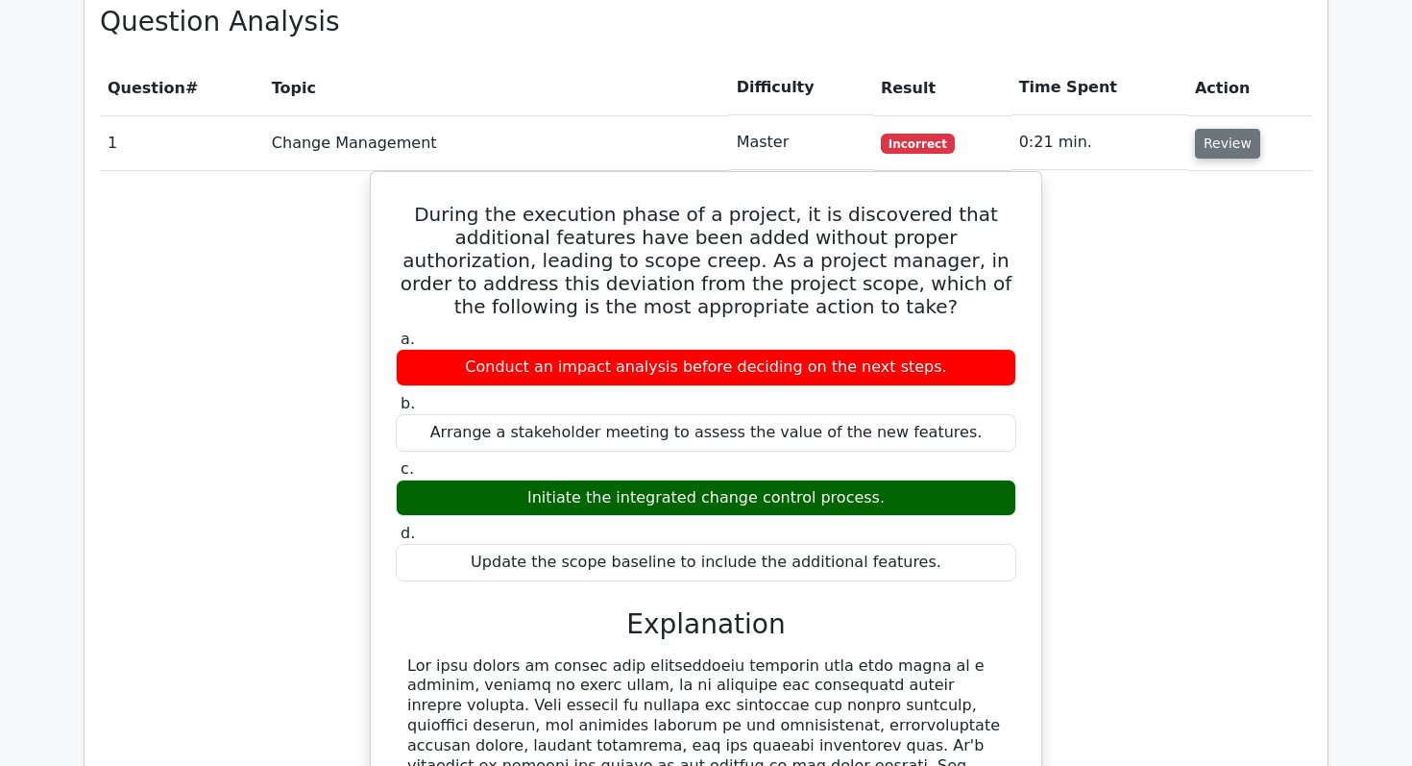
click at [1200, 129] on button "Review" at bounding box center [1227, 144] width 65 height 30
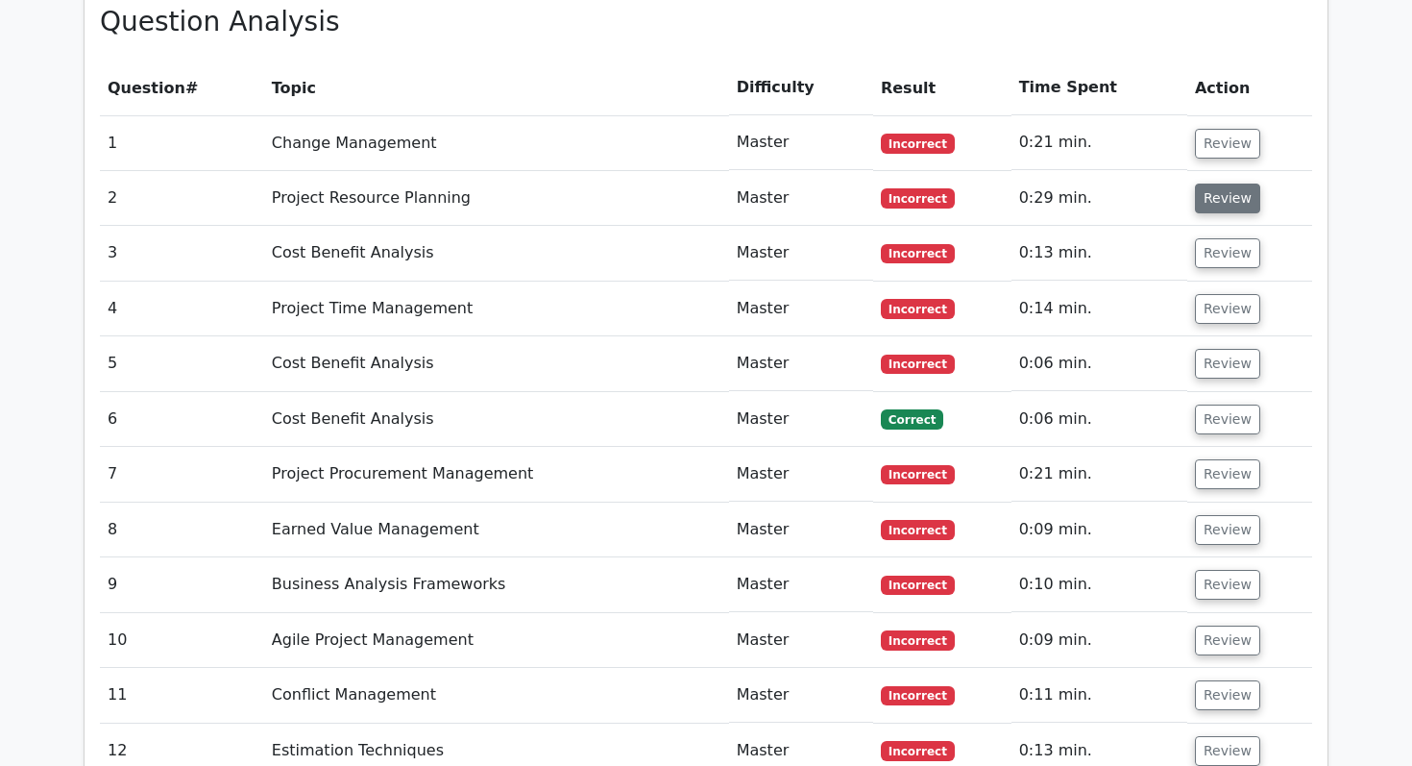
click at [1207, 184] on button "Review" at bounding box center [1227, 199] width 65 height 30
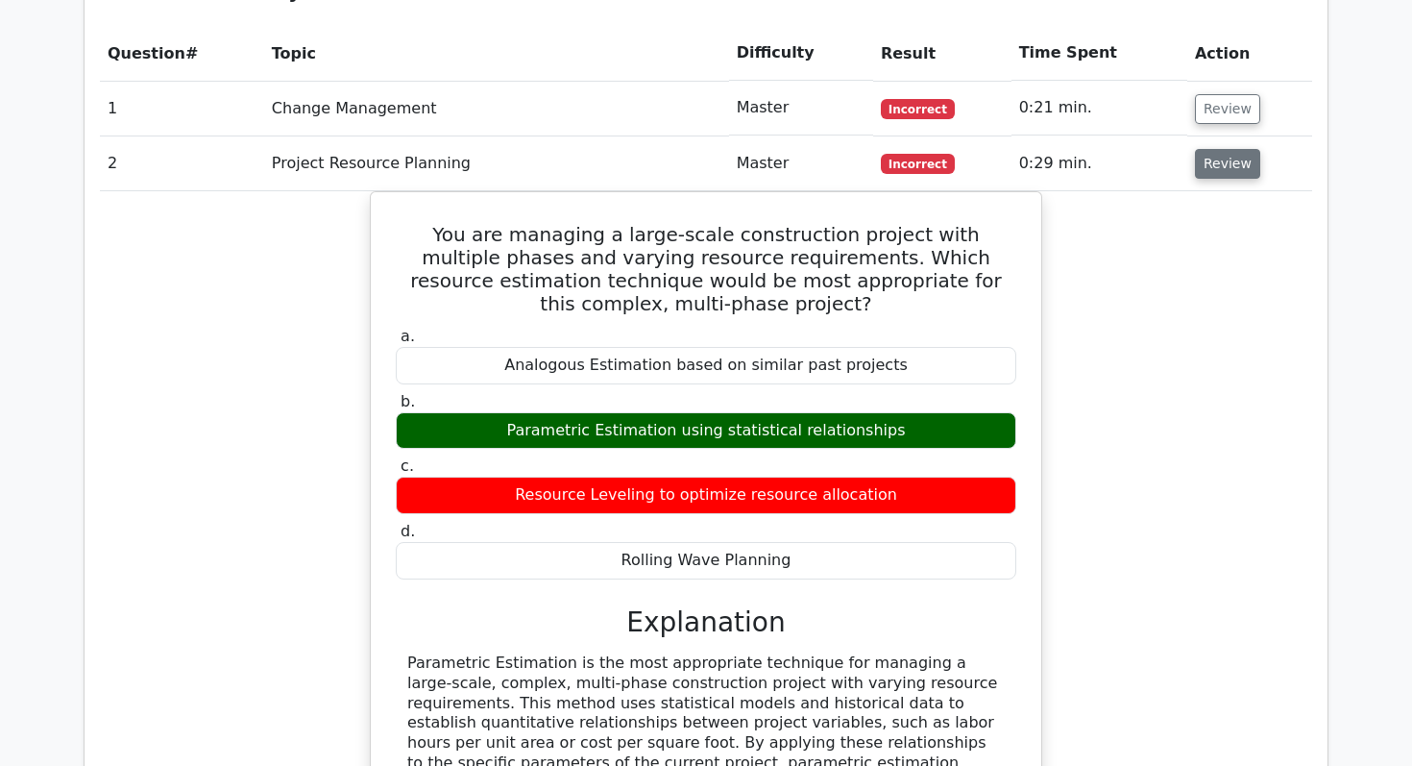
scroll to position [2045, 0]
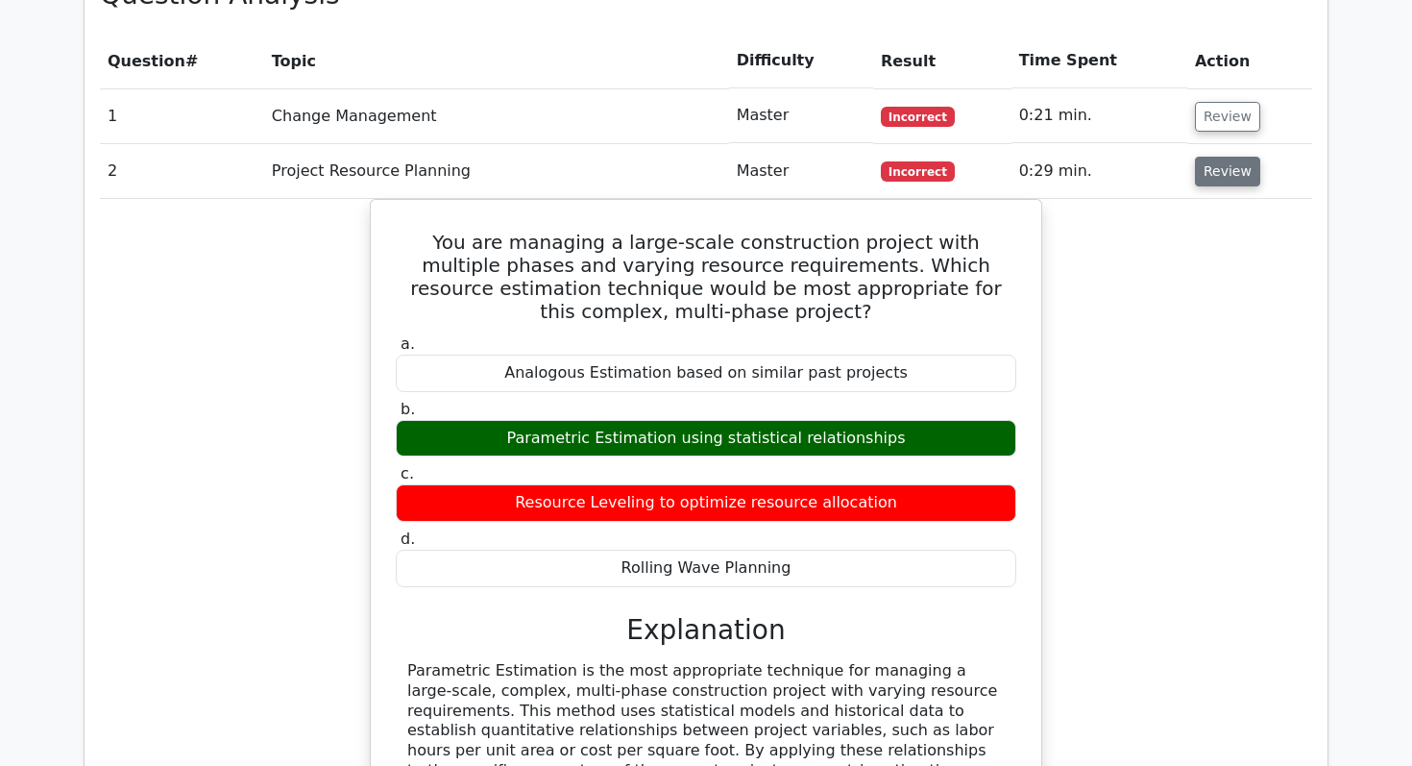
click at [1207, 157] on button "Review" at bounding box center [1227, 172] width 65 height 30
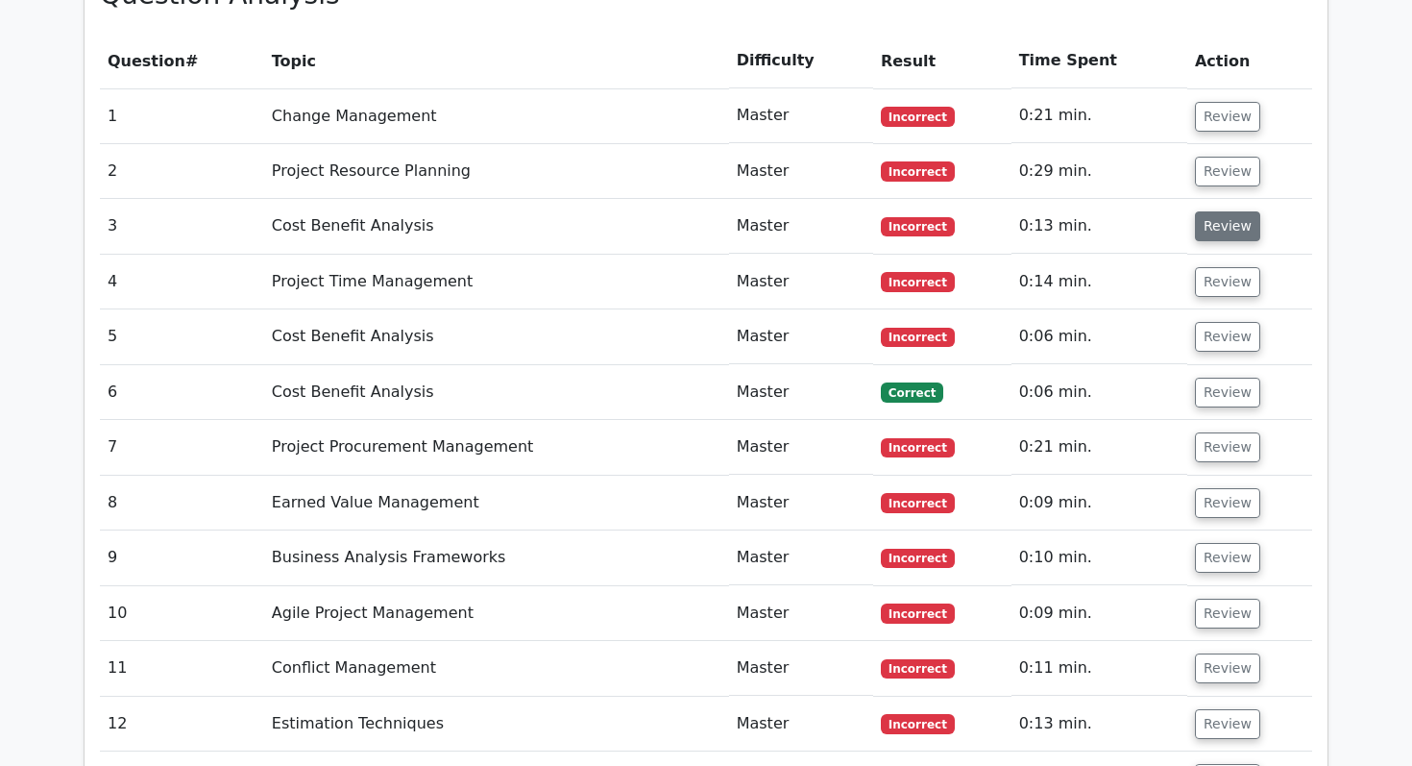
click at [1204, 211] on button "Review" at bounding box center [1227, 226] width 65 height 30
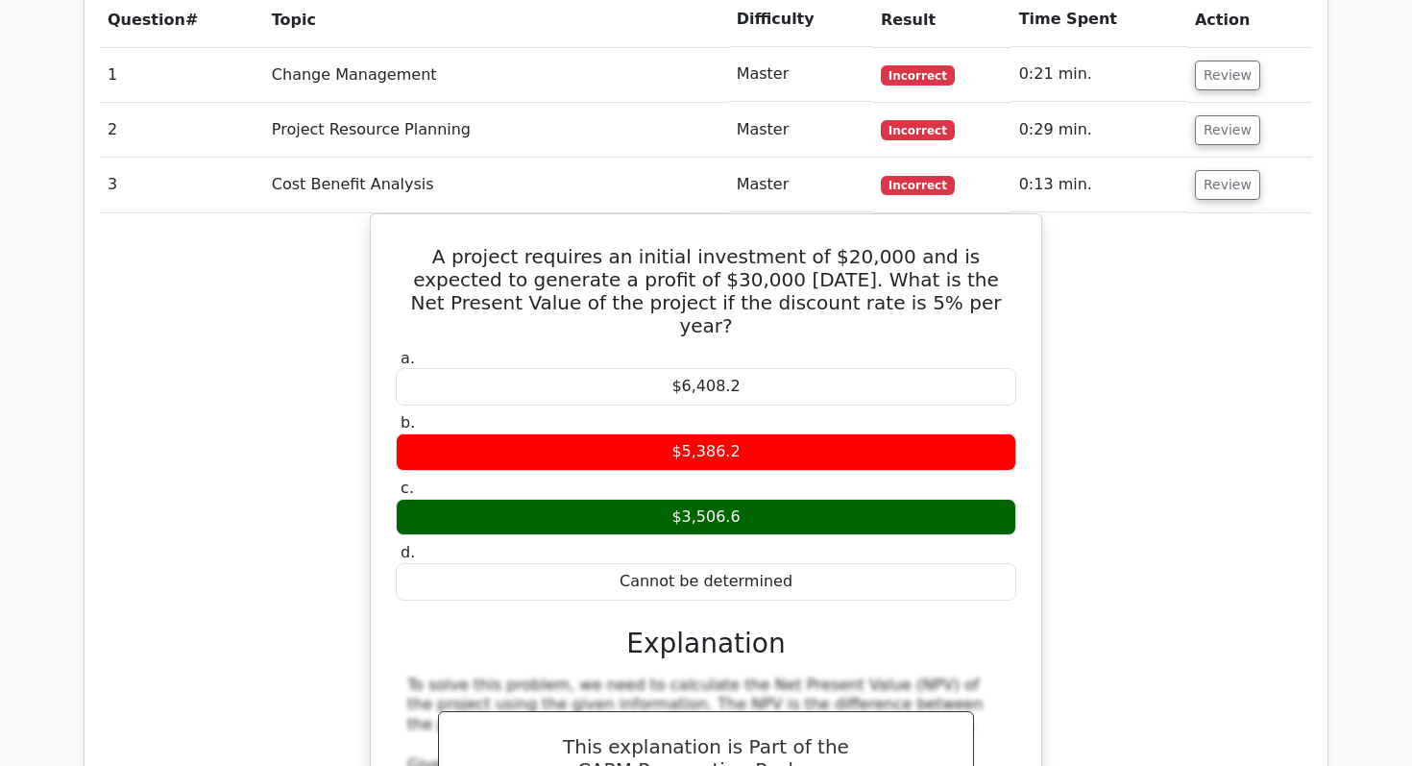
scroll to position [2081, 0]
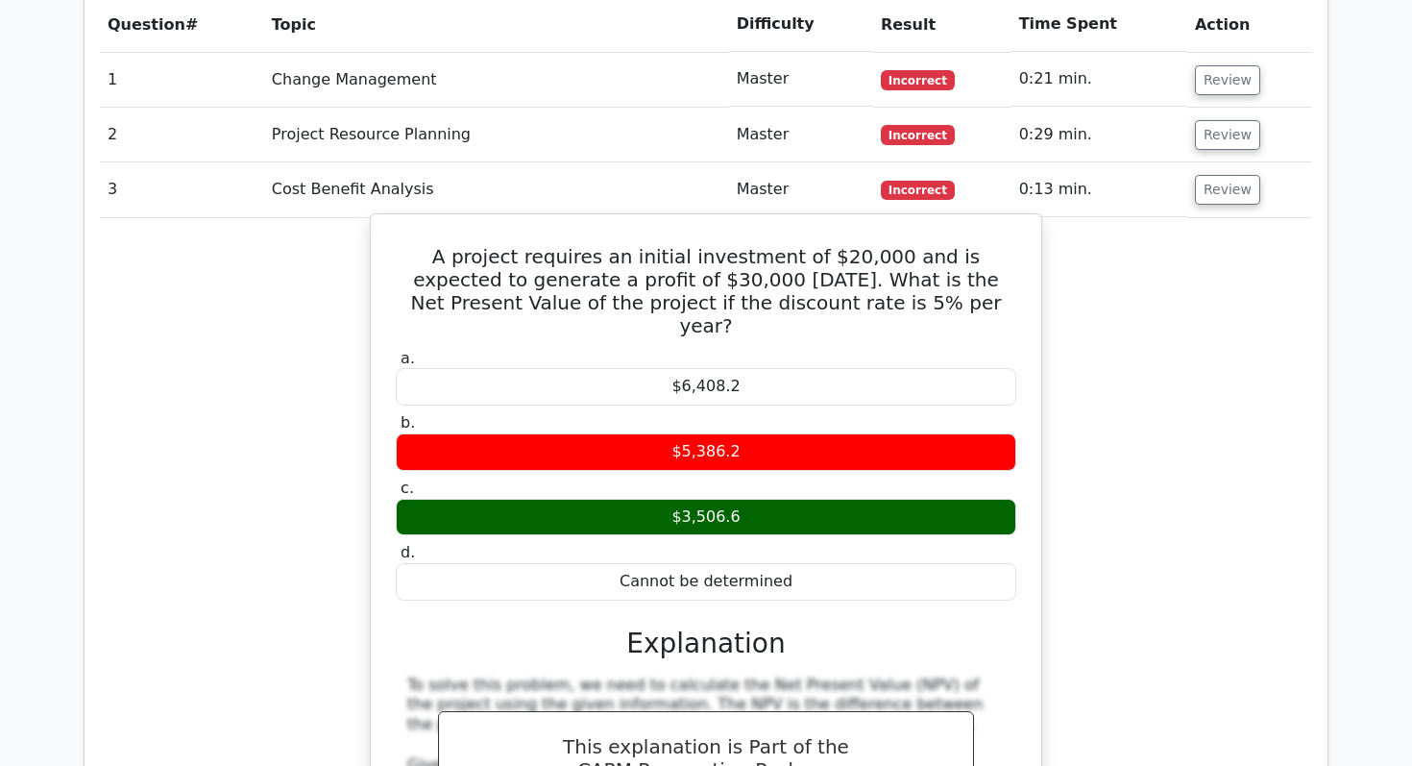
drag, startPoint x: 410, startPoint y: 205, endPoint x: 1017, endPoint y: 264, distance: 610.1
click at [1017, 264] on h5 "A project requires an initial investment of $20,000 and is expected to generate…" at bounding box center [706, 291] width 625 height 92
copy h5 "A project requires an initial investment of $20,000 and is expected to generate…"
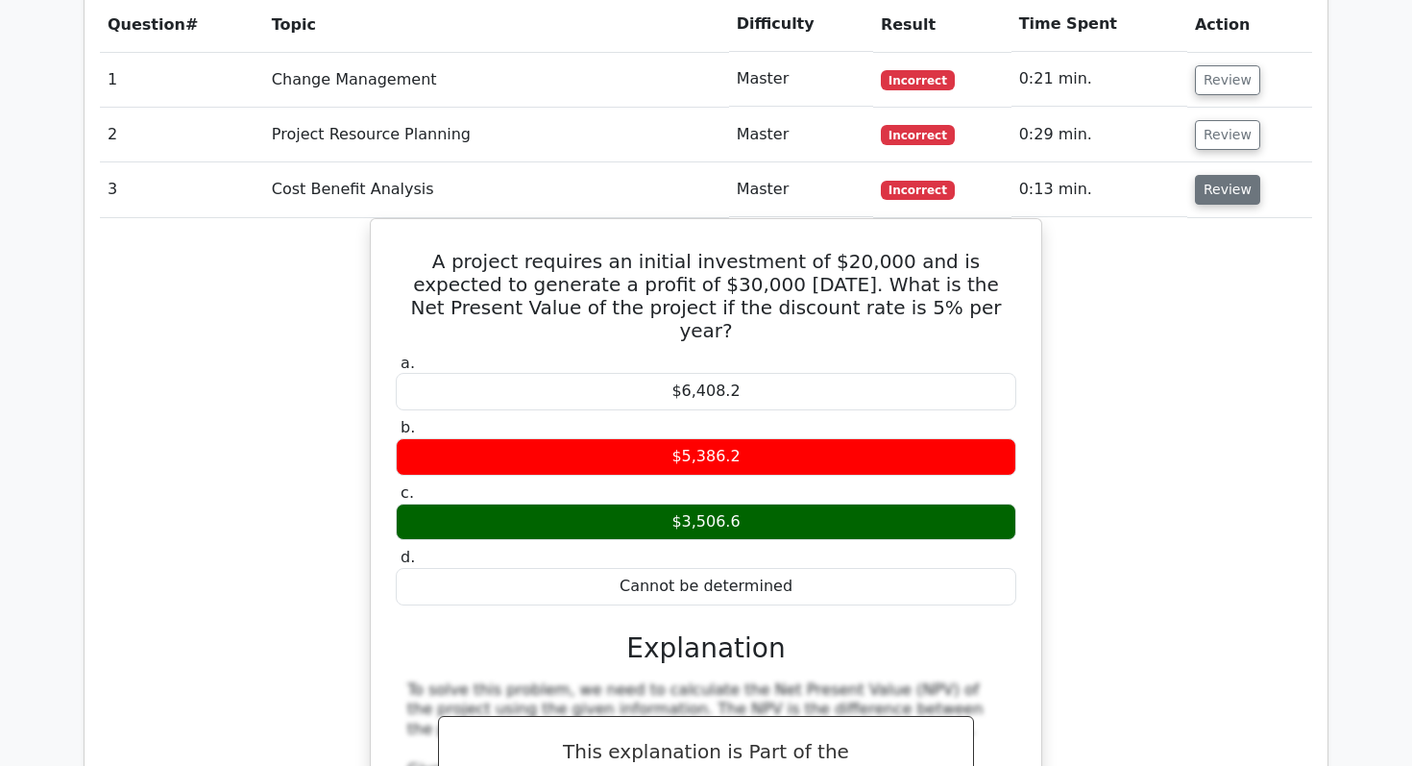
click at [1221, 175] on button "Review" at bounding box center [1227, 190] width 65 height 30
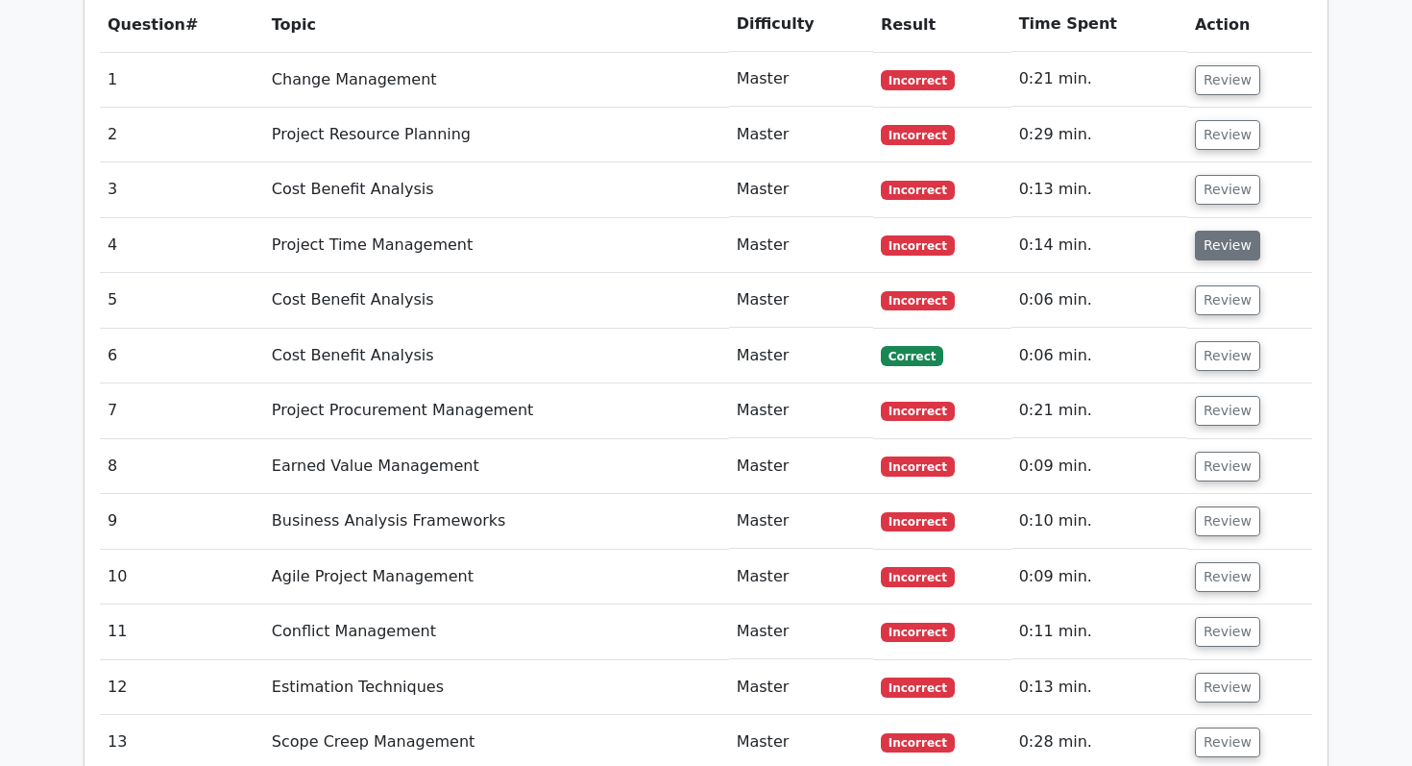
click at [1221, 231] on button "Review" at bounding box center [1227, 246] width 65 height 30
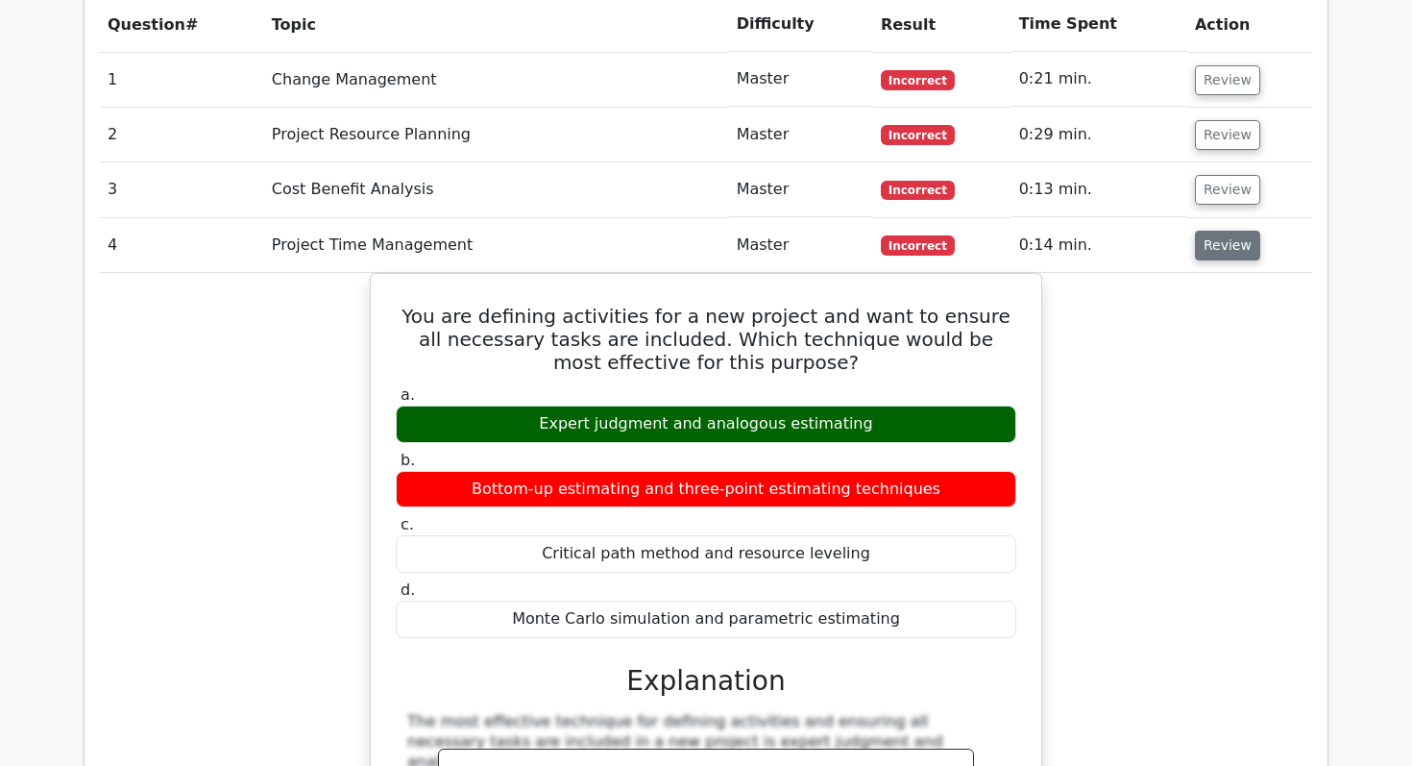
click at [1221, 231] on button "Review" at bounding box center [1227, 246] width 65 height 30
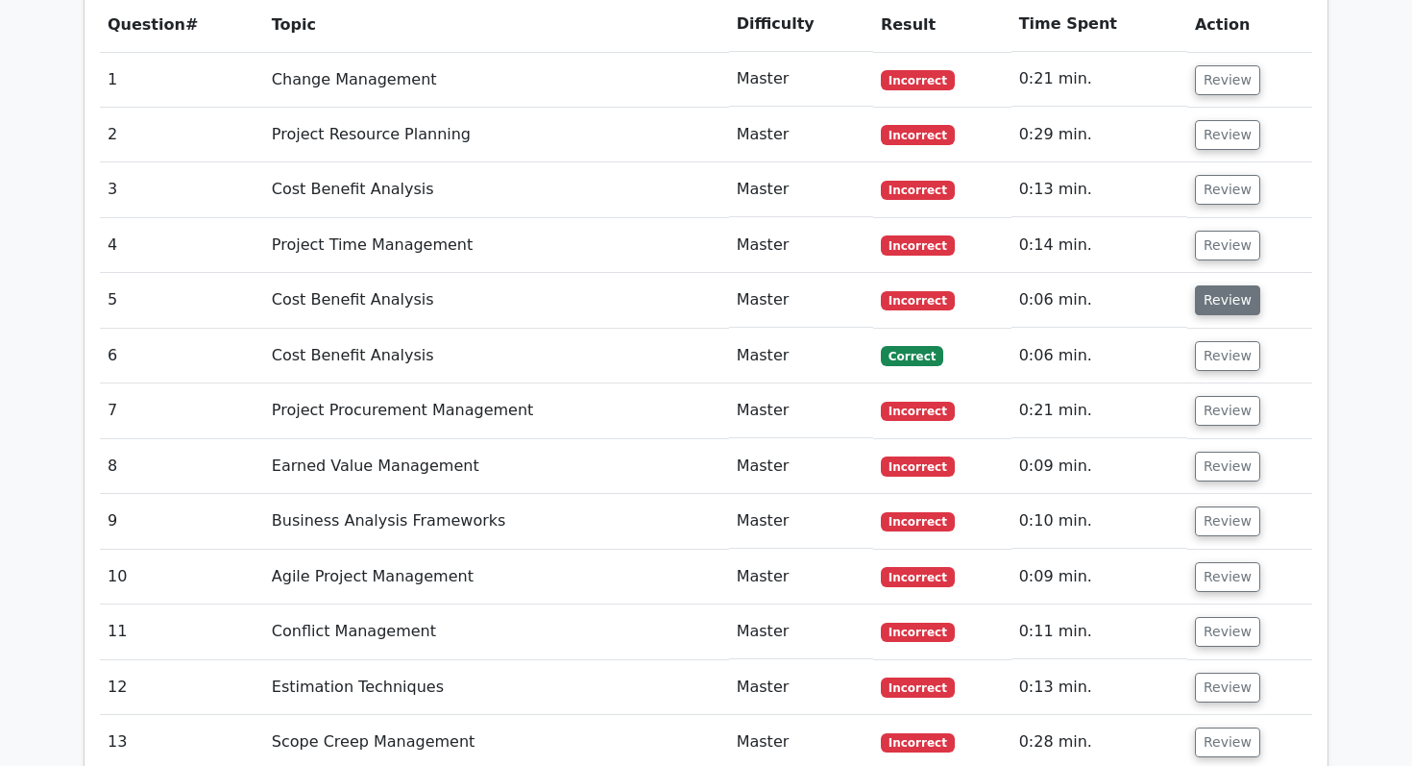
click at [1222, 285] on button "Review" at bounding box center [1227, 300] width 65 height 30
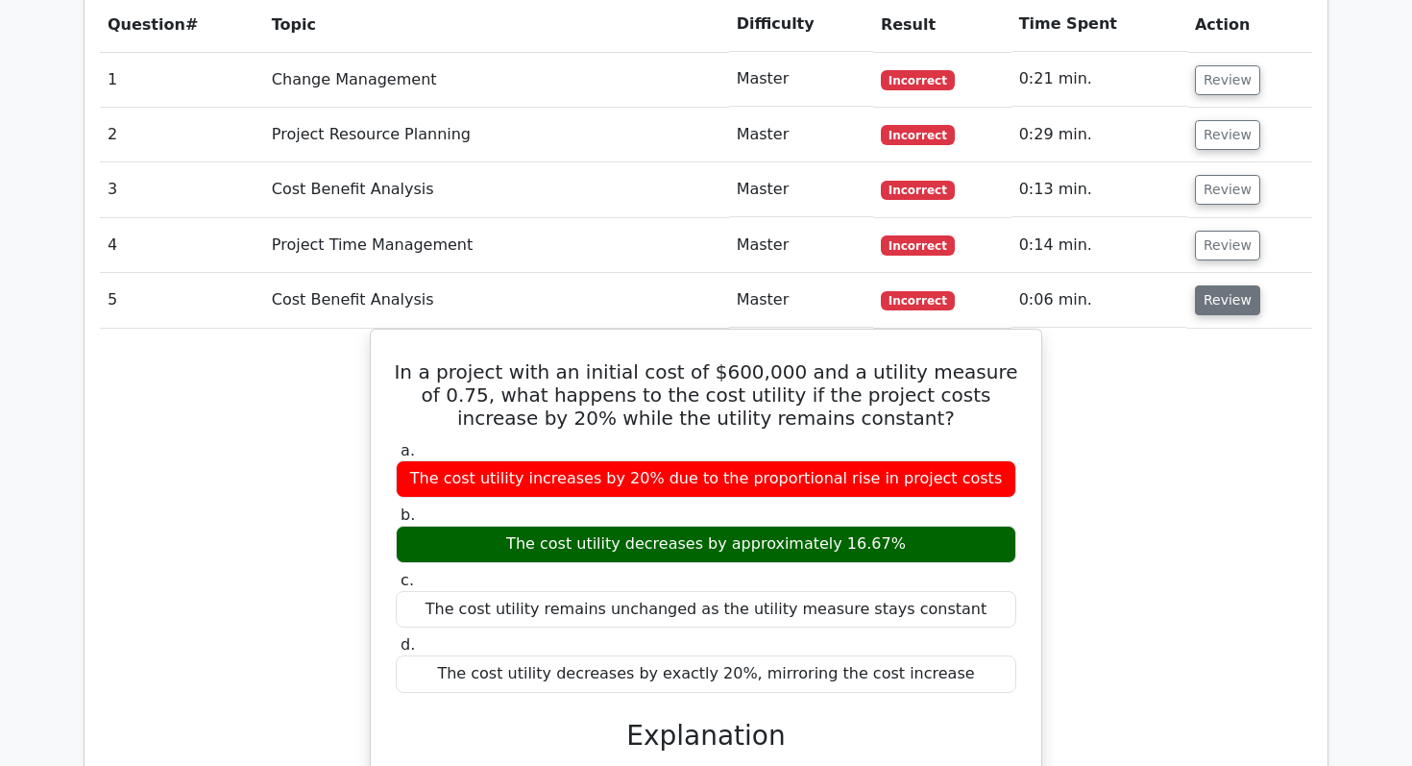
click at [1225, 285] on button "Review" at bounding box center [1227, 300] width 65 height 30
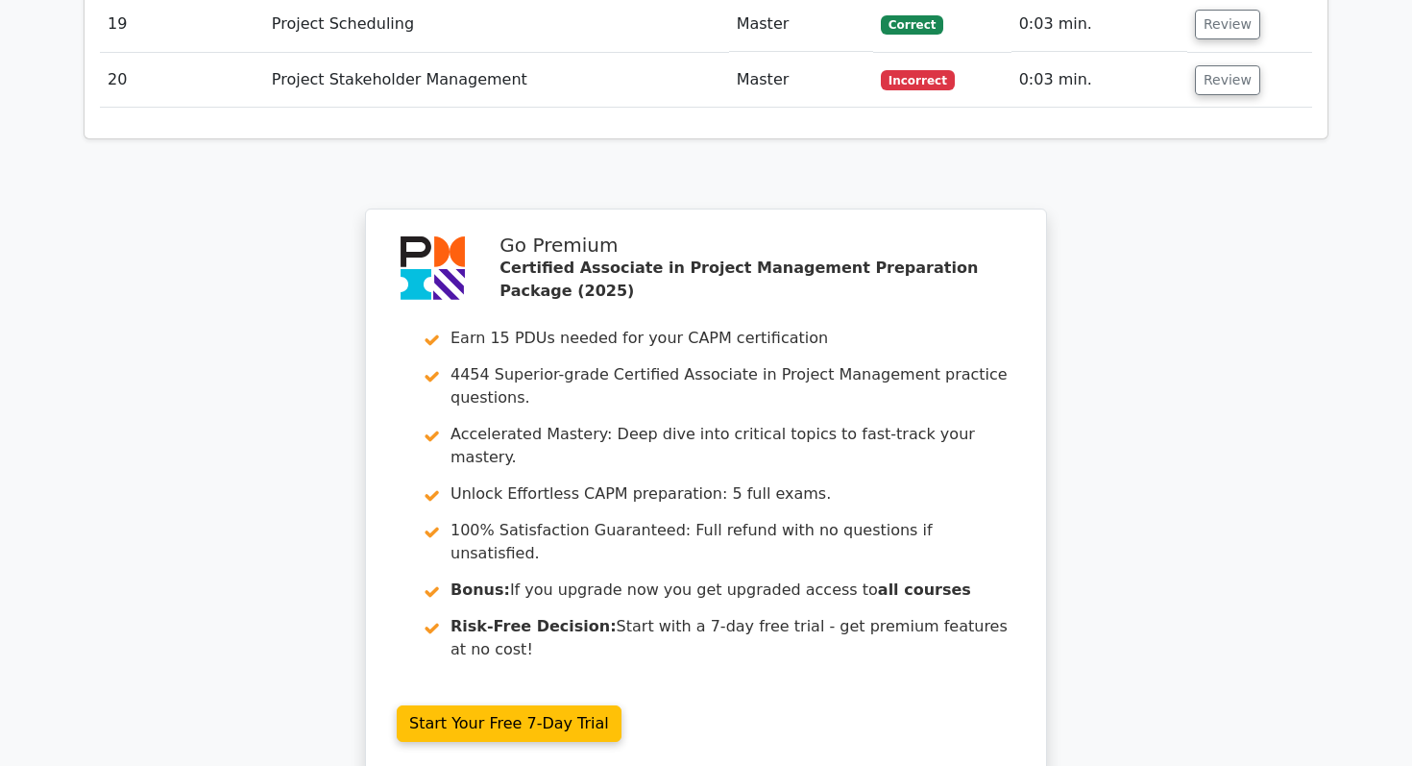
scroll to position [3430, 0]
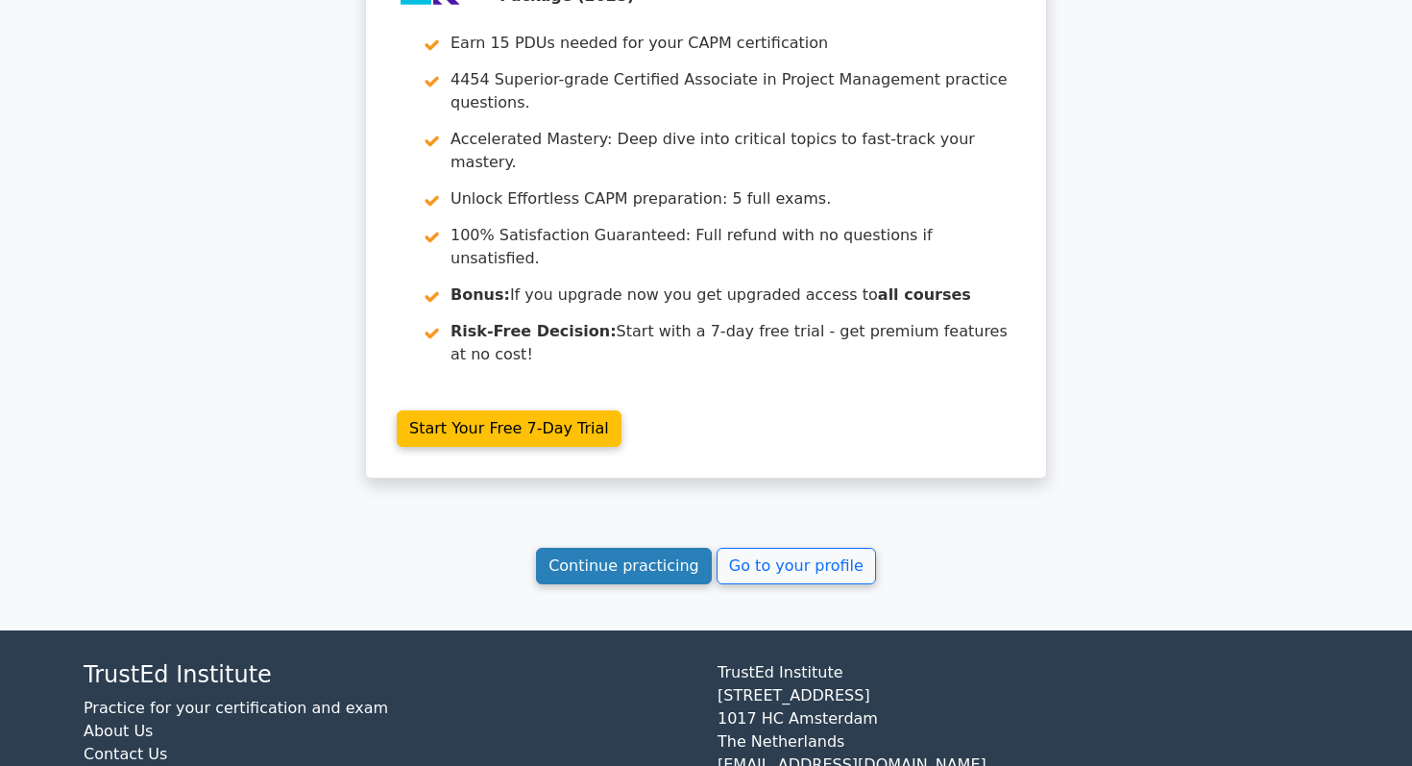
click at [607, 548] on link "Continue practicing" at bounding box center [624, 566] width 176 height 37
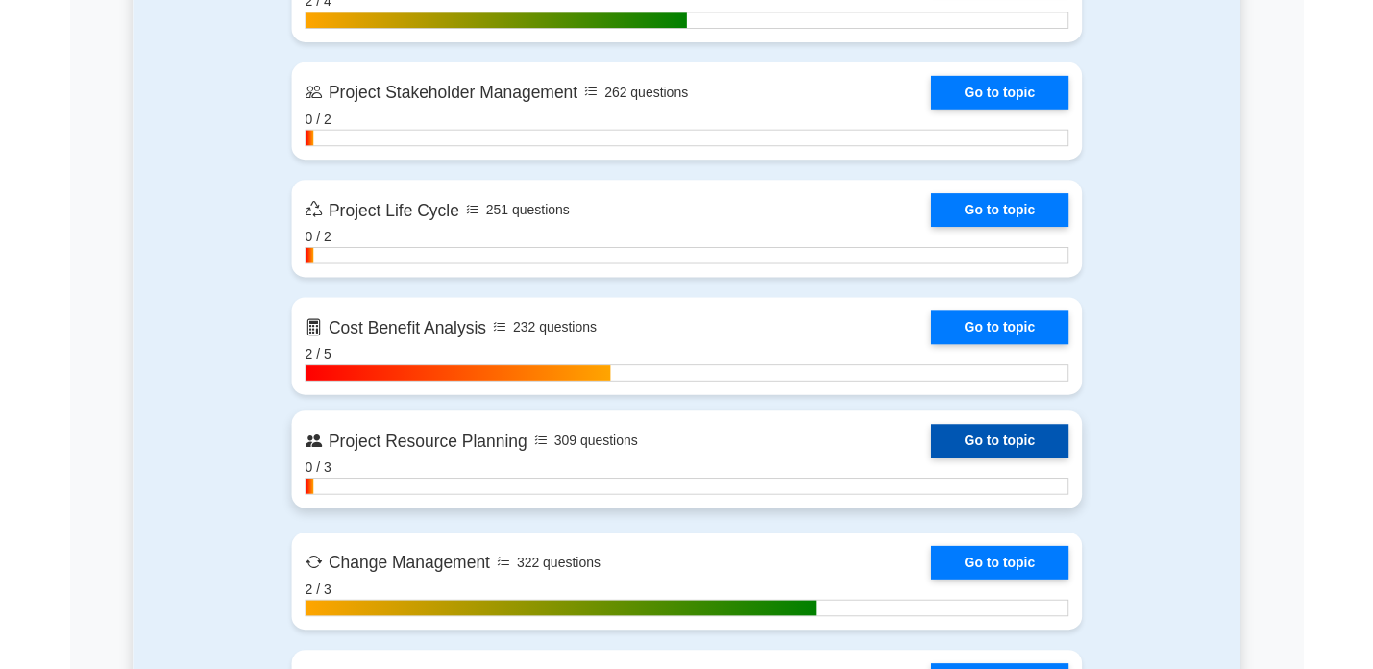
scroll to position [2585, 0]
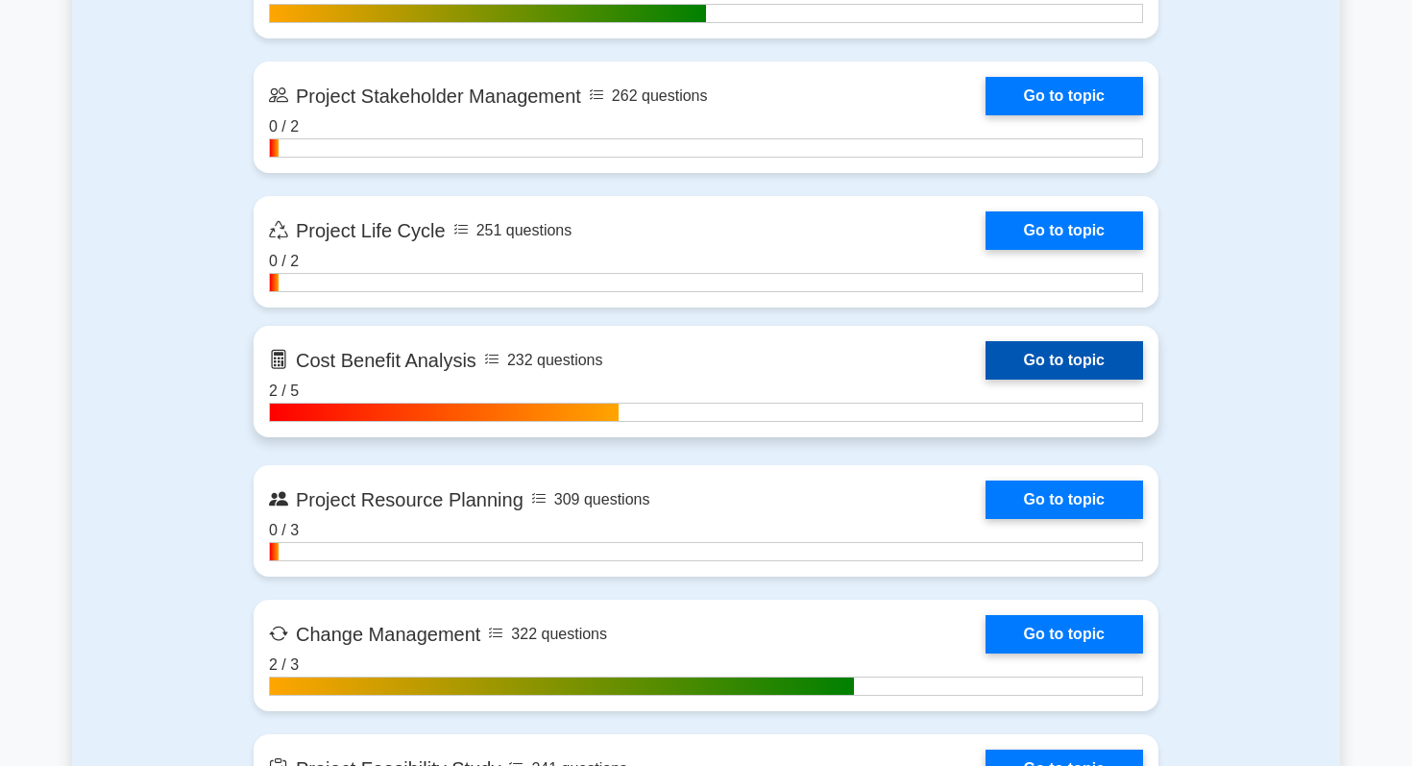
click at [1004, 369] on link "Go to topic" at bounding box center [1065, 360] width 158 height 38
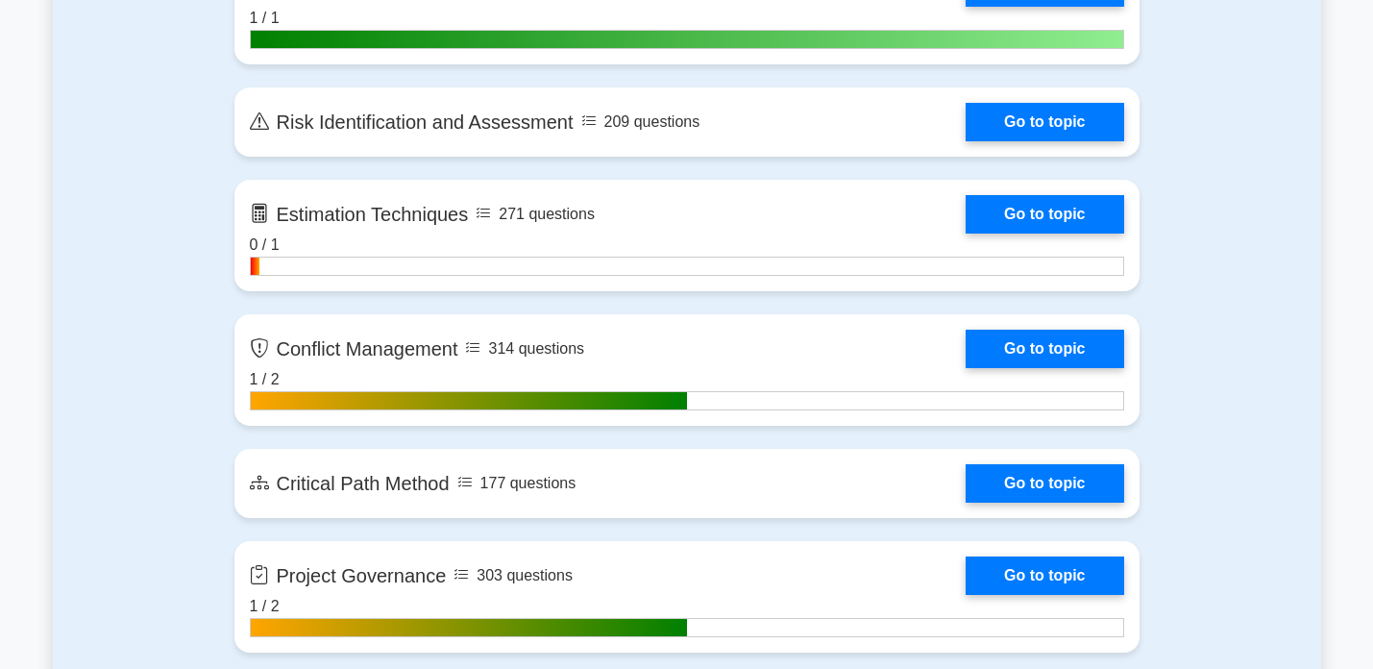
scroll to position [3715, 0]
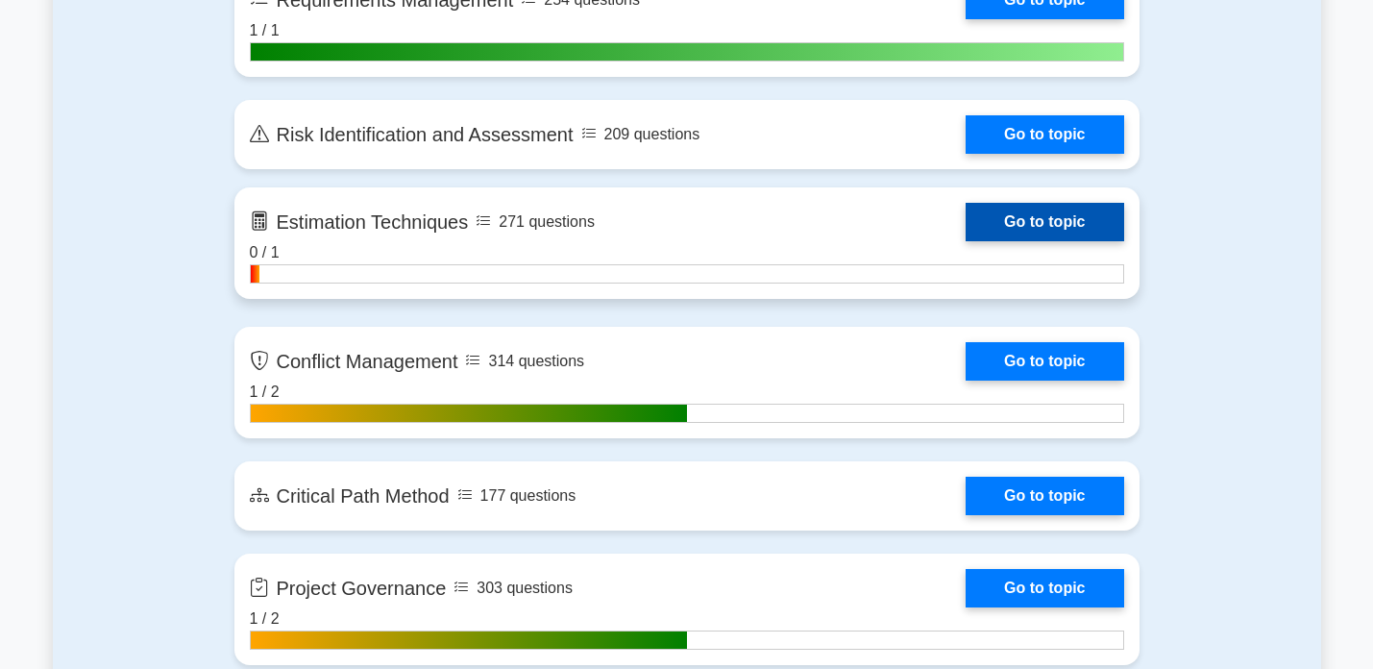
click at [992, 221] on link "Go to topic" at bounding box center [1045, 222] width 158 height 38
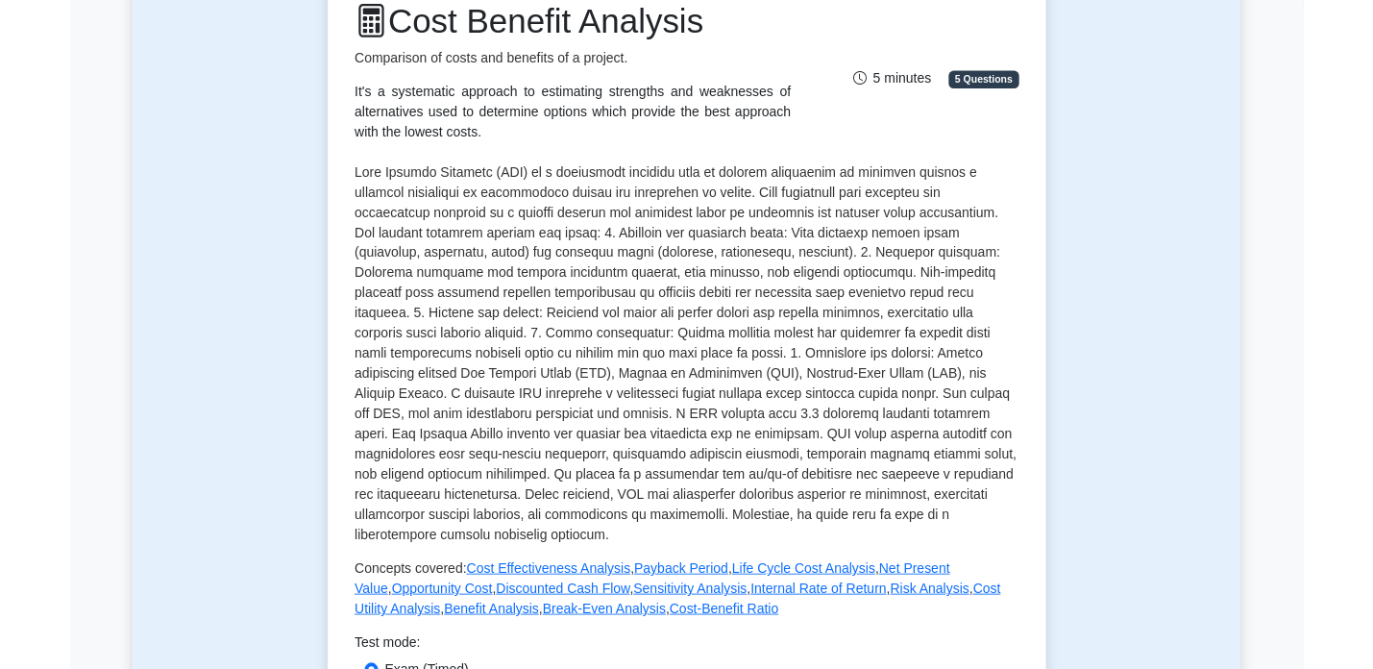
scroll to position [156, 0]
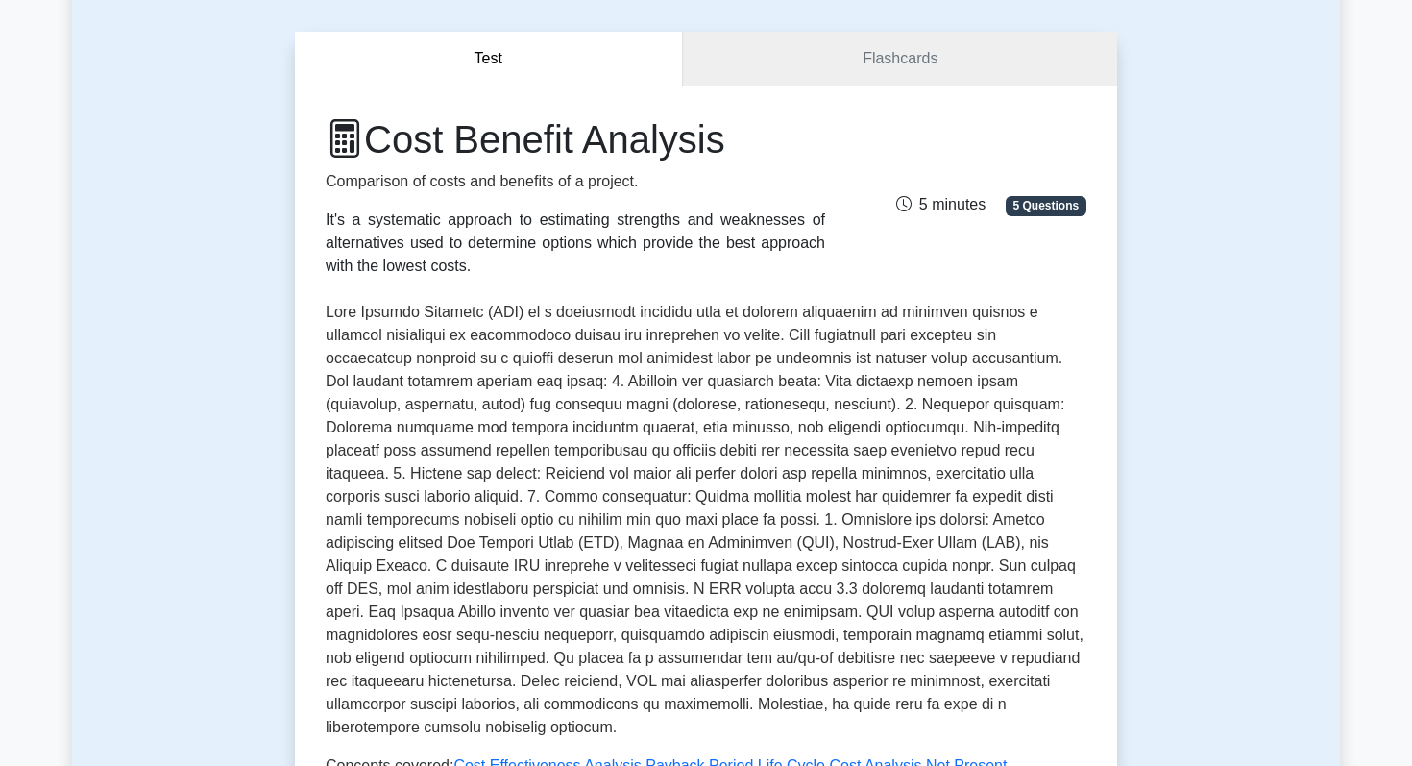
click at [887, 74] on link "Flashcards" at bounding box center [900, 59] width 434 height 55
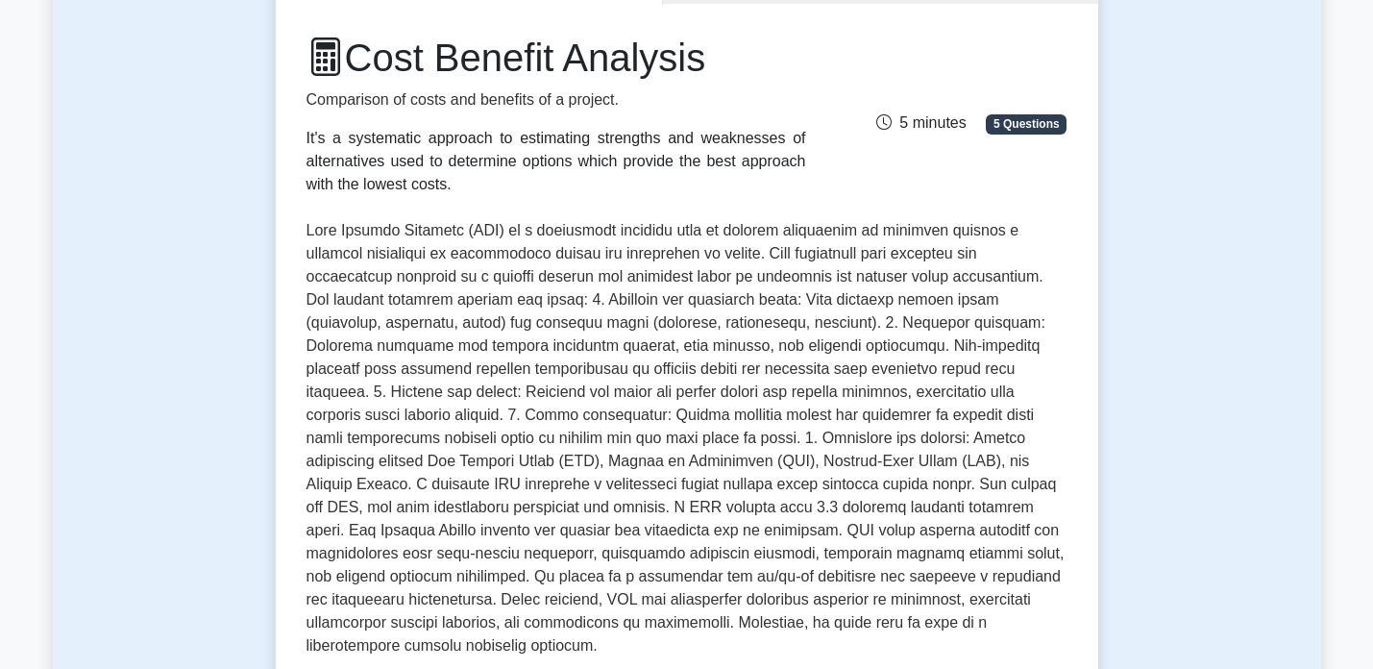
scroll to position [0, 0]
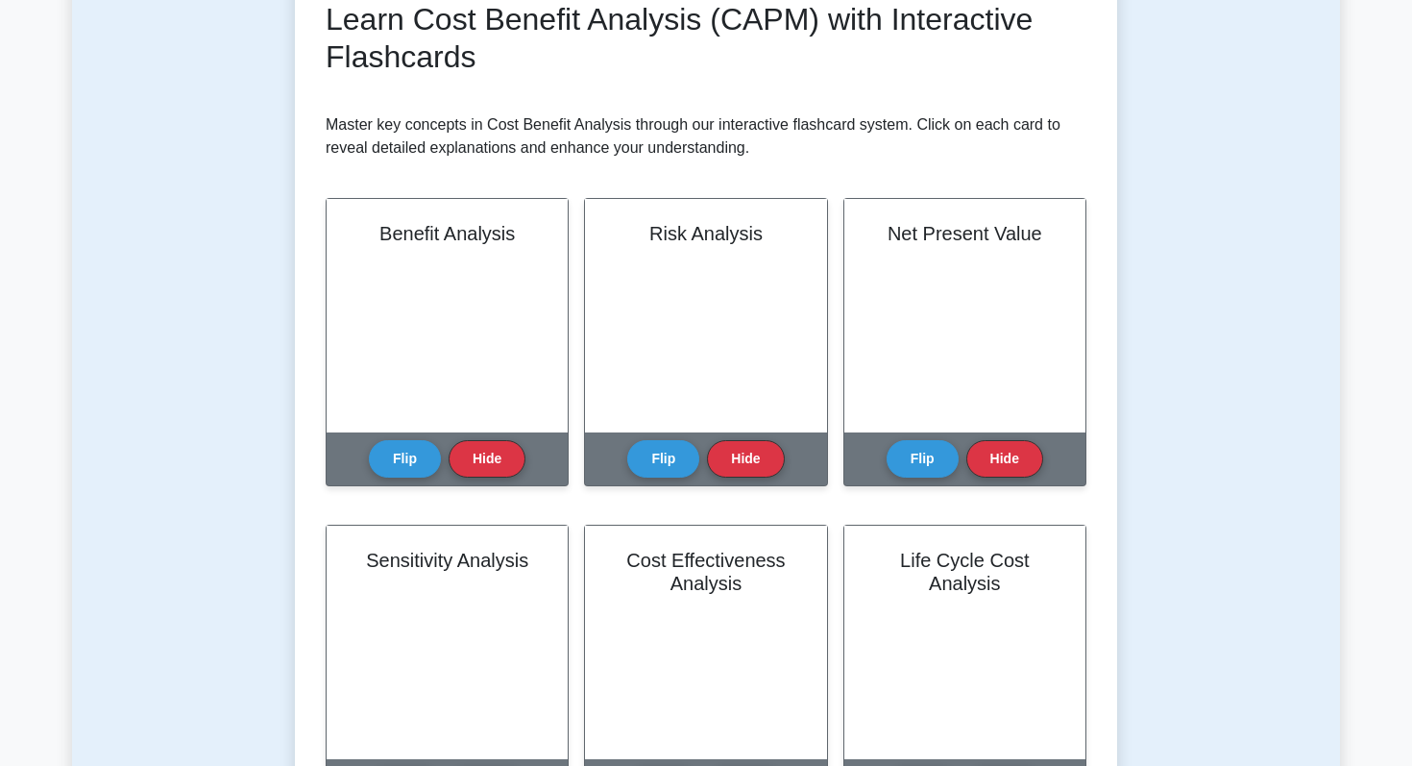
scroll to position [306, 0]
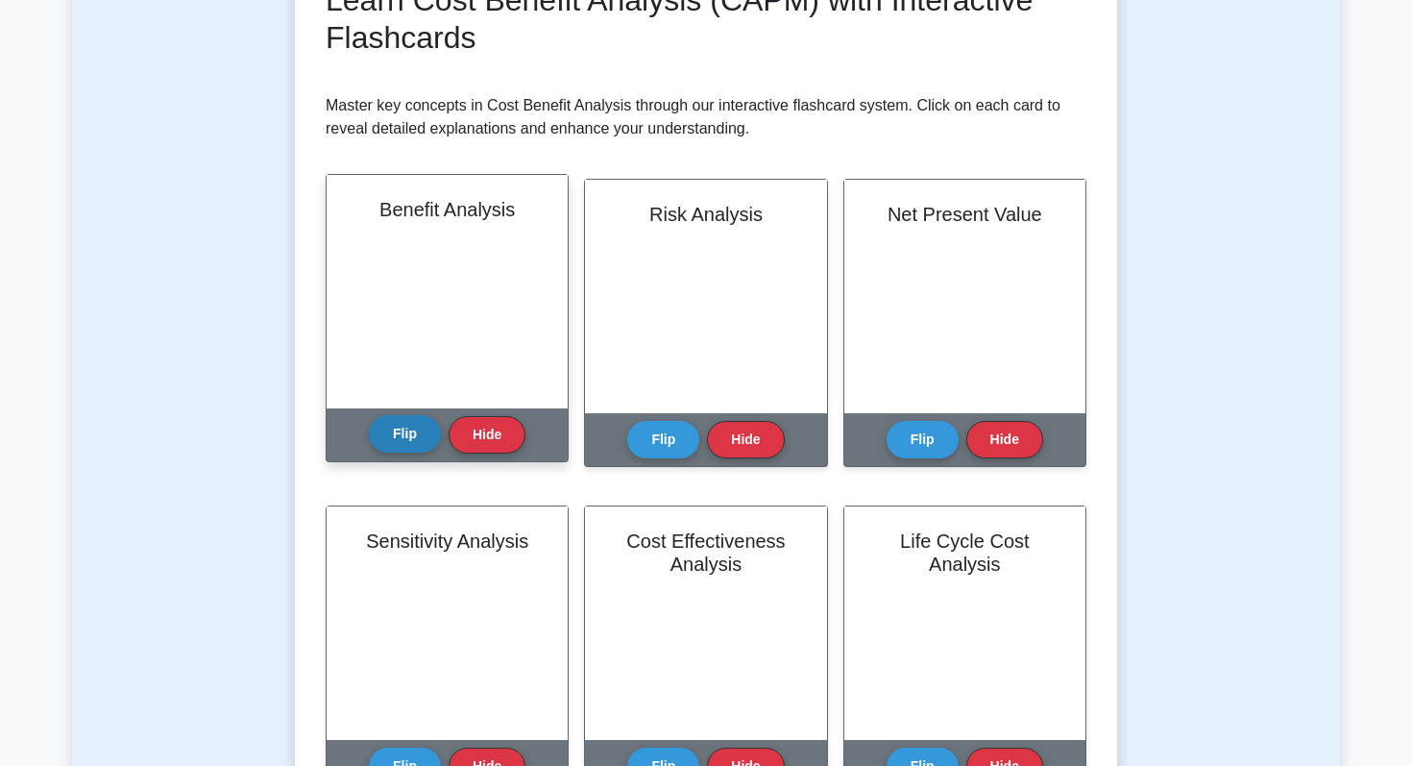
click at [416, 448] on button "Flip" at bounding box center [405, 433] width 72 height 37
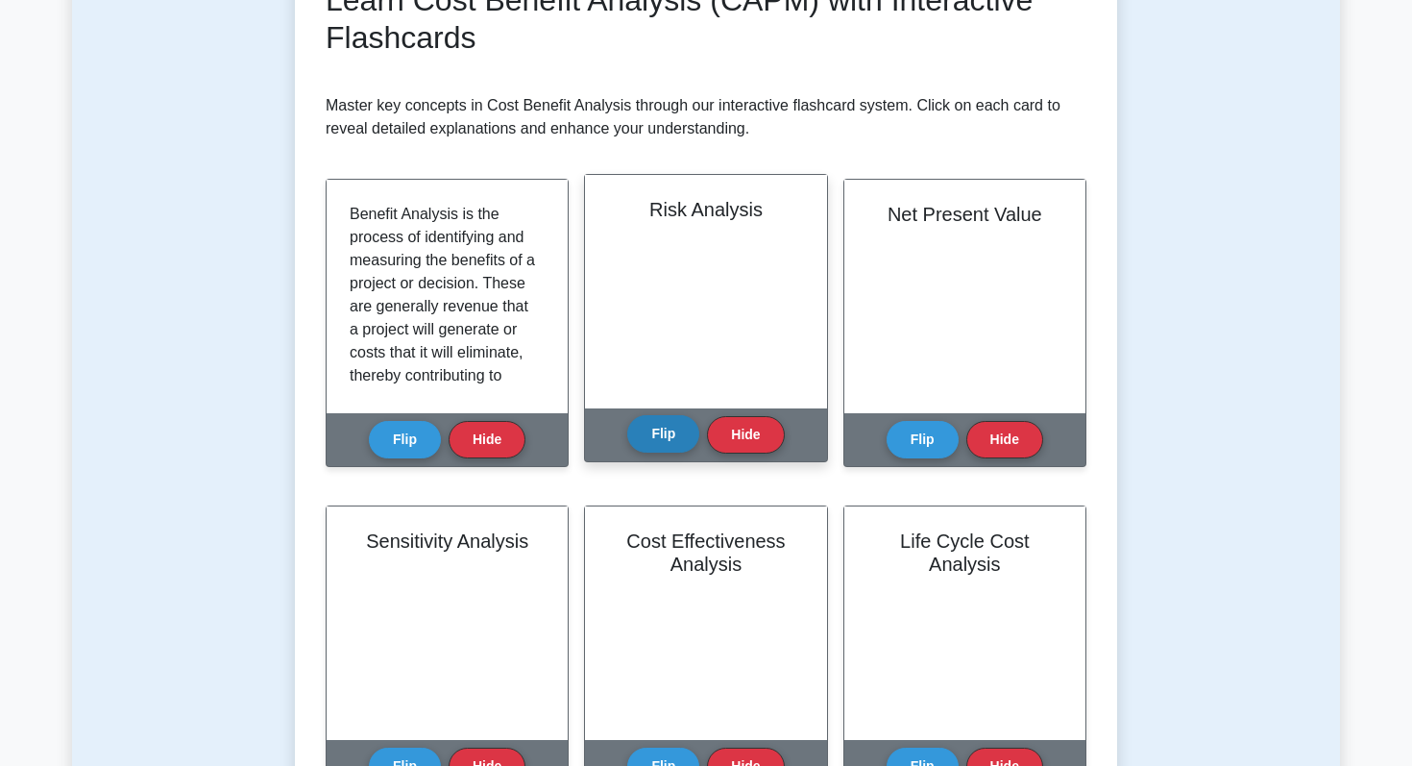
click at [649, 434] on button "Flip" at bounding box center [663, 433] width 72 height 37
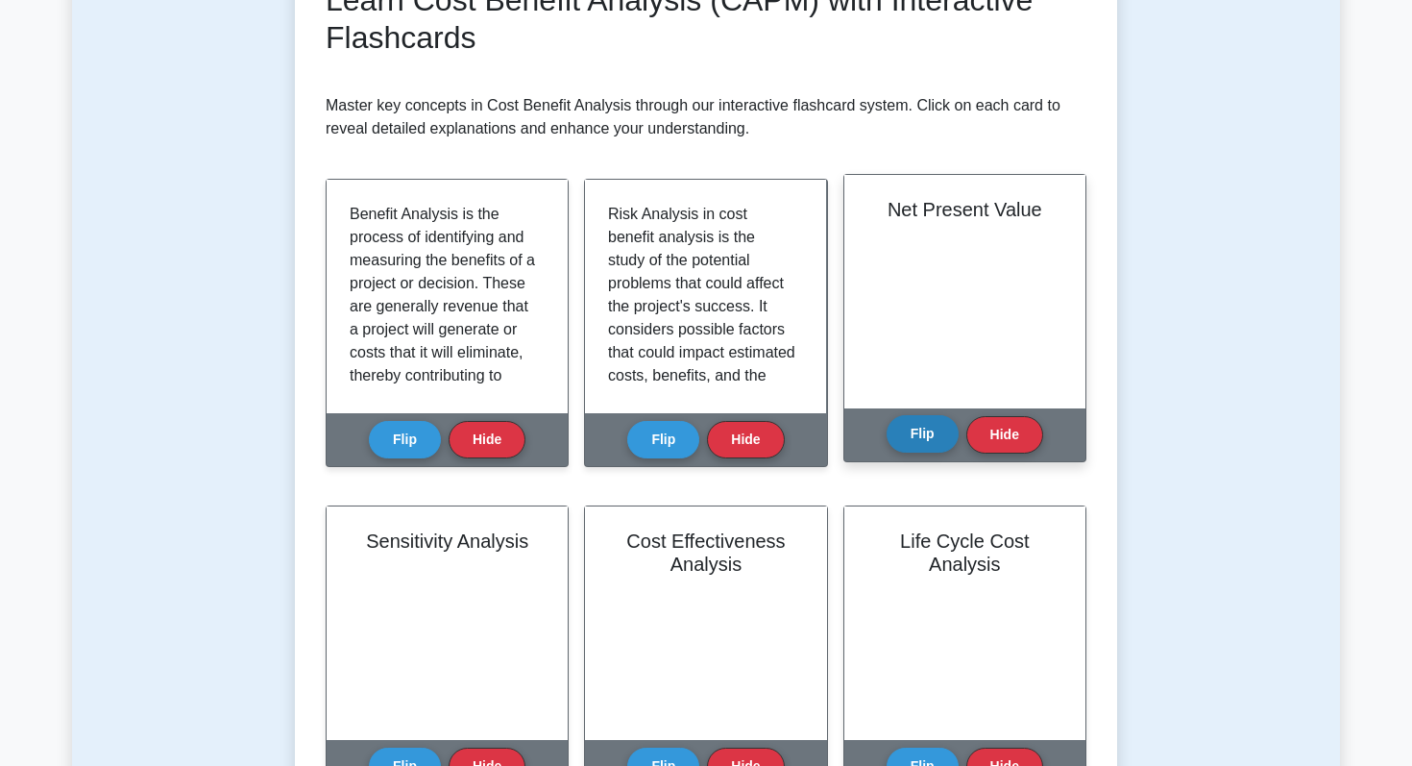
click at [907, 438] on button "Flip" at bounding box center [923, 433] width 72 height 37
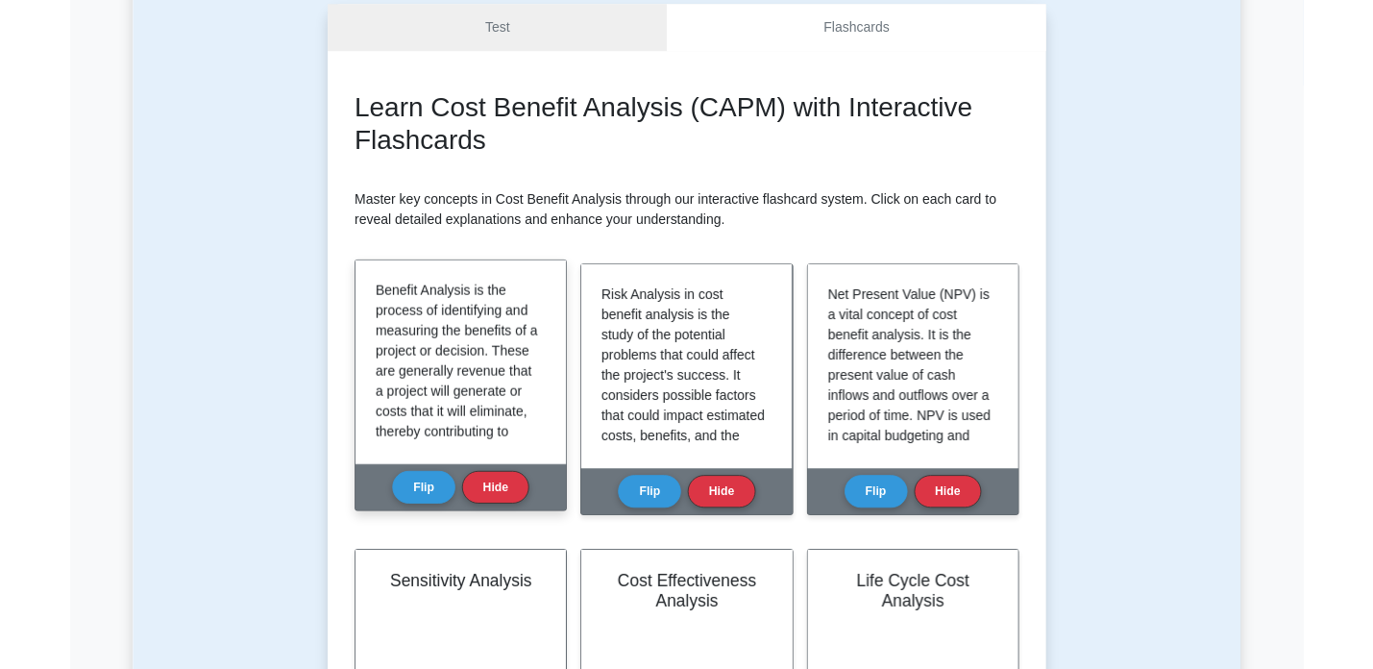
scroll to position [0, 0]
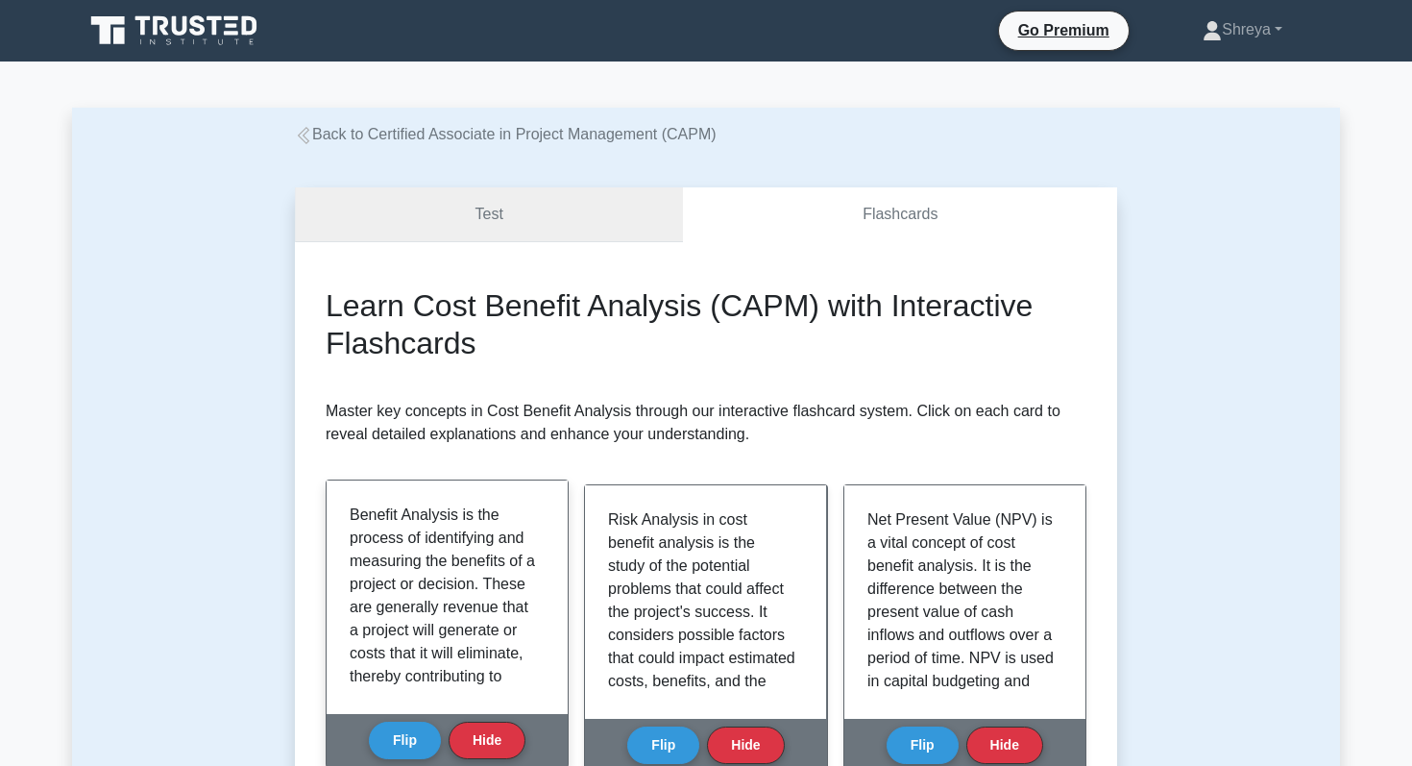
click at [442, 233] on link "Test" at bounding box center [489, 214] width 388 height 55
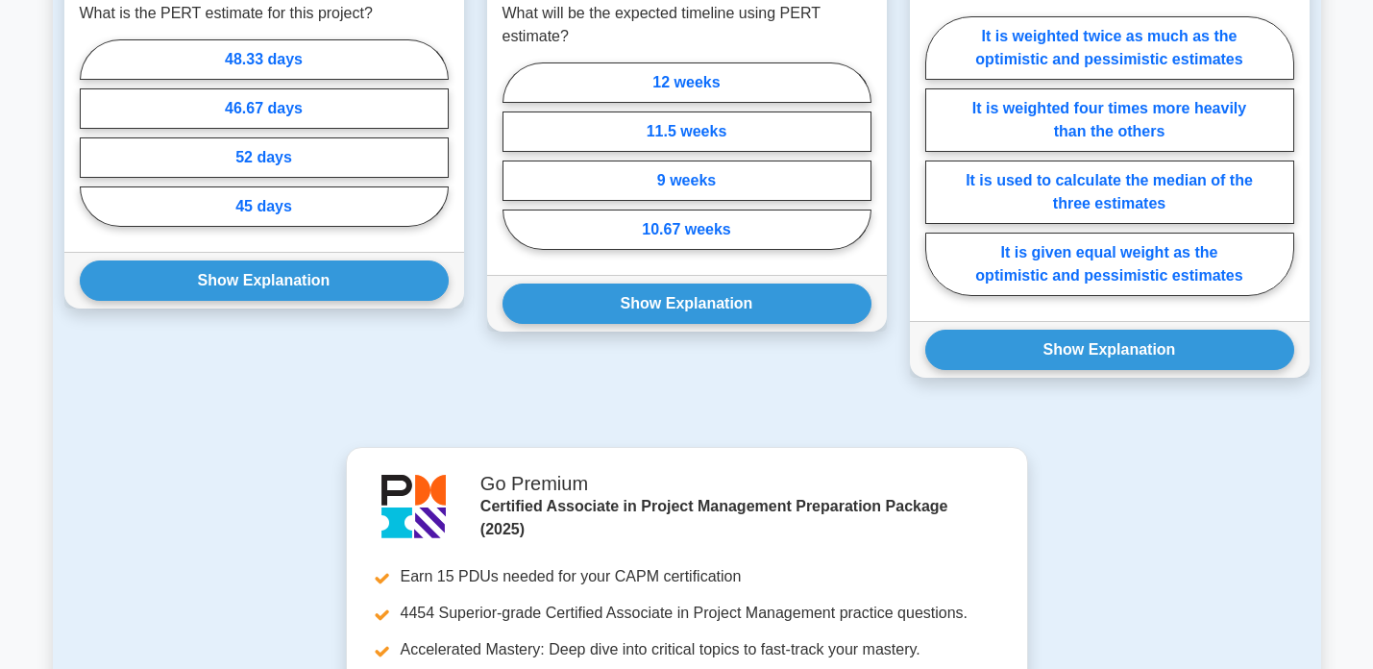
scroll to position [1513, 0]
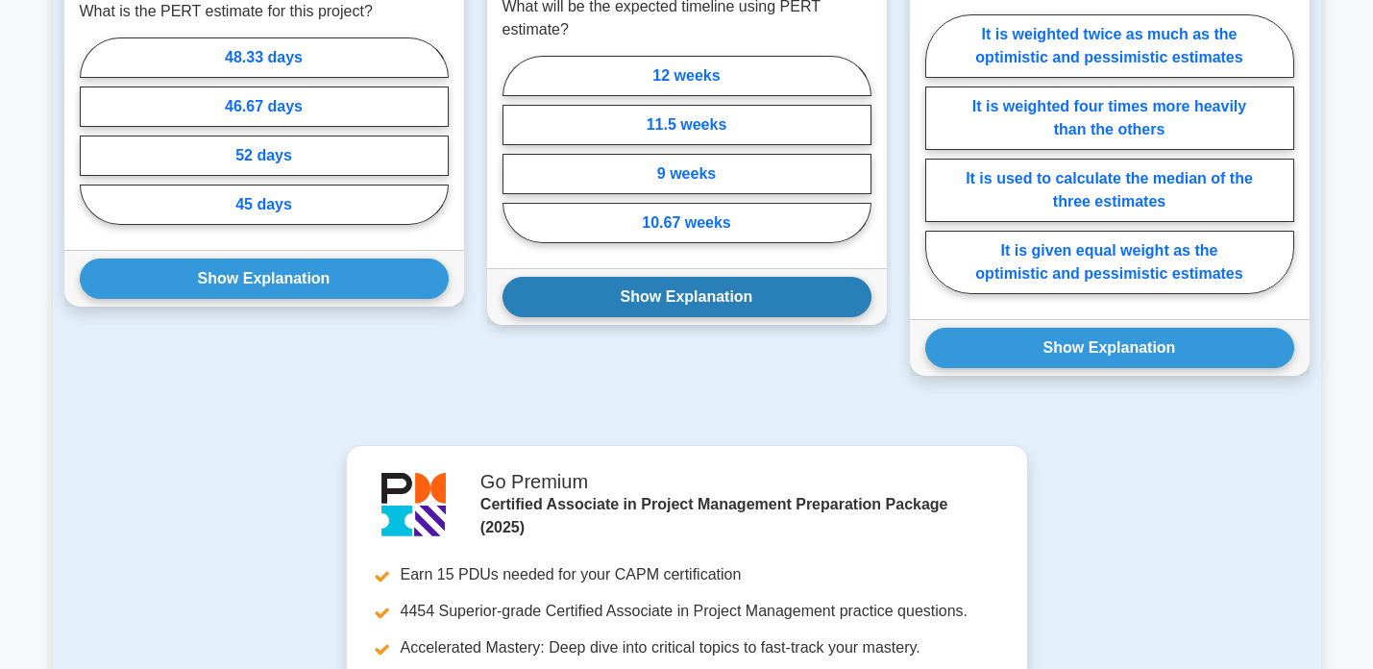
click at [761, 298] on button "Show Explanation" at bounding box center [686, 297] width 369 height 40
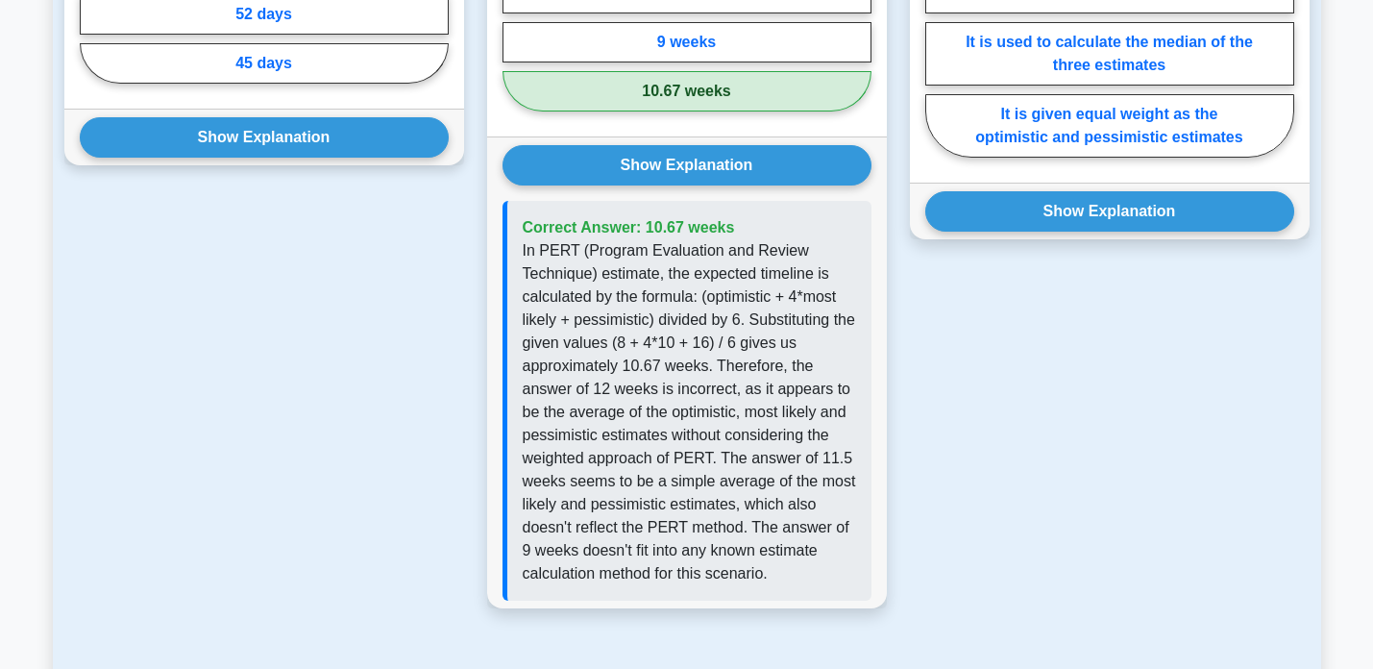
scroll to position [1633, 0]
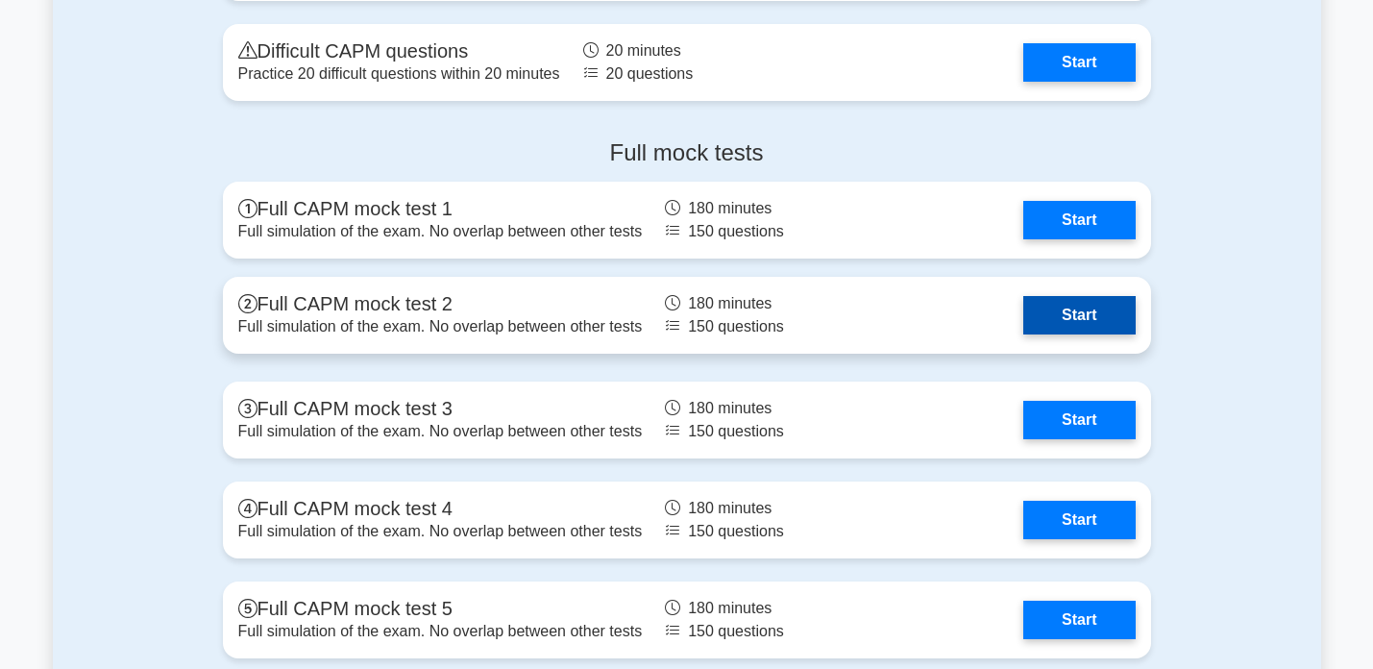
scroll to position [6532, 0]
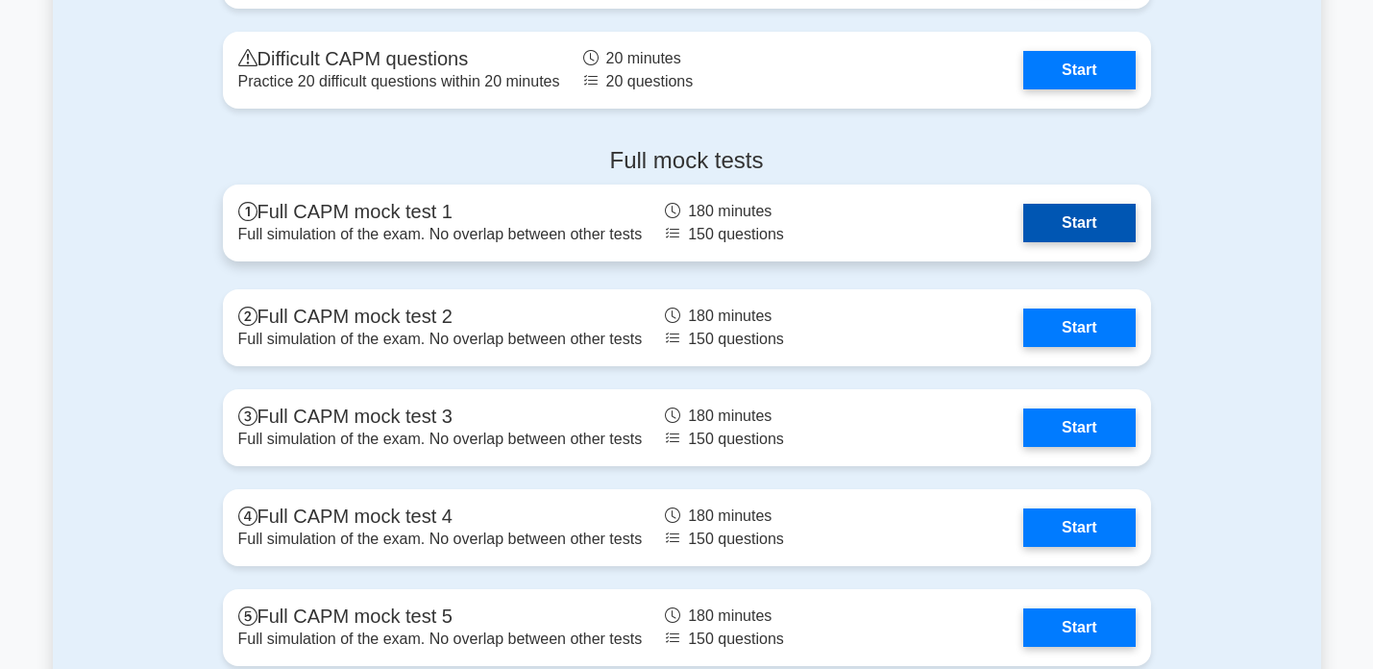
click at [1037, 222] on link "Start" at bounding box center [1078, 223] width 111 height 38
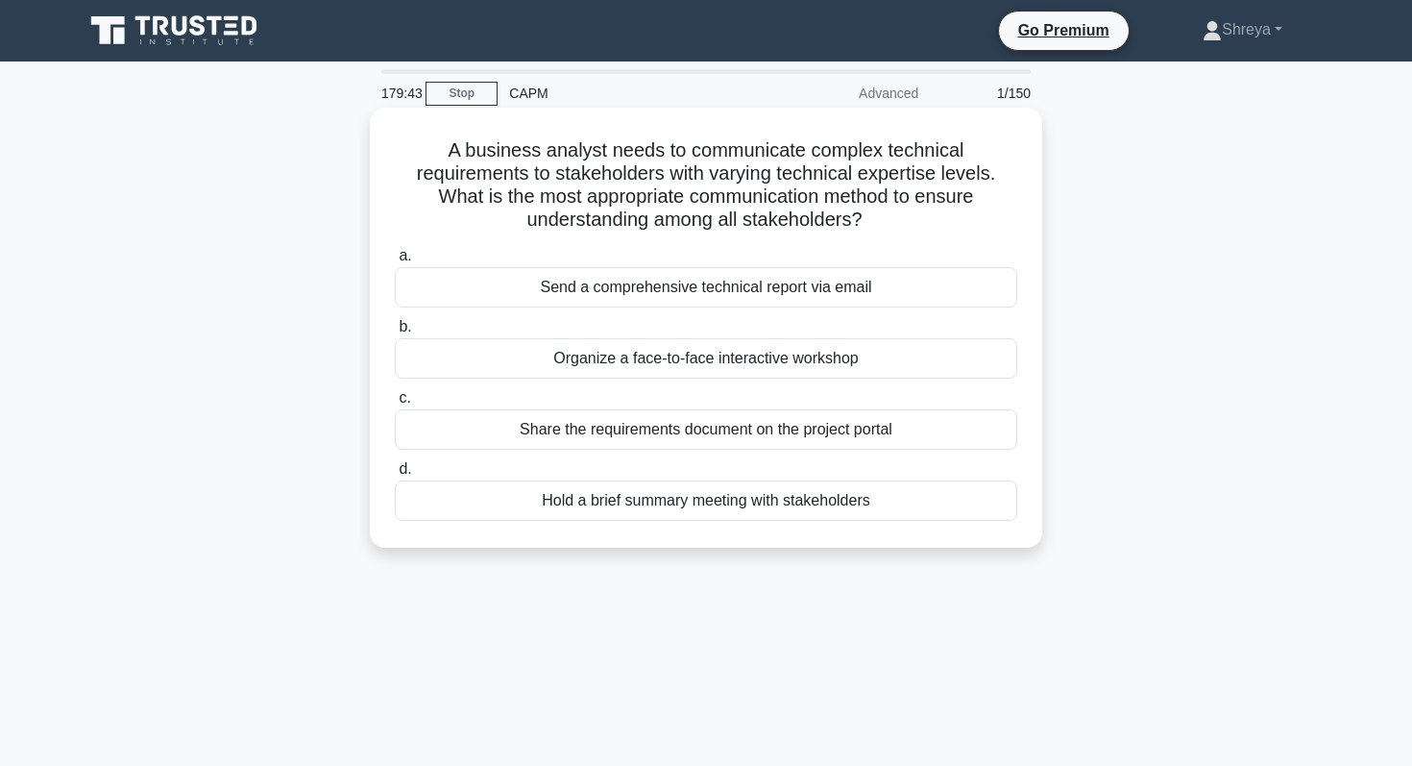
click at [685, 501] on div "Hold a brief summary meeting with stakeholders" at bounding box center [706, 500] width 623 height 40
click at [395, 476] on input "d. Hold a brief summary meeting with stakeholders" at bounding box center [395, 469] width 0 height 12
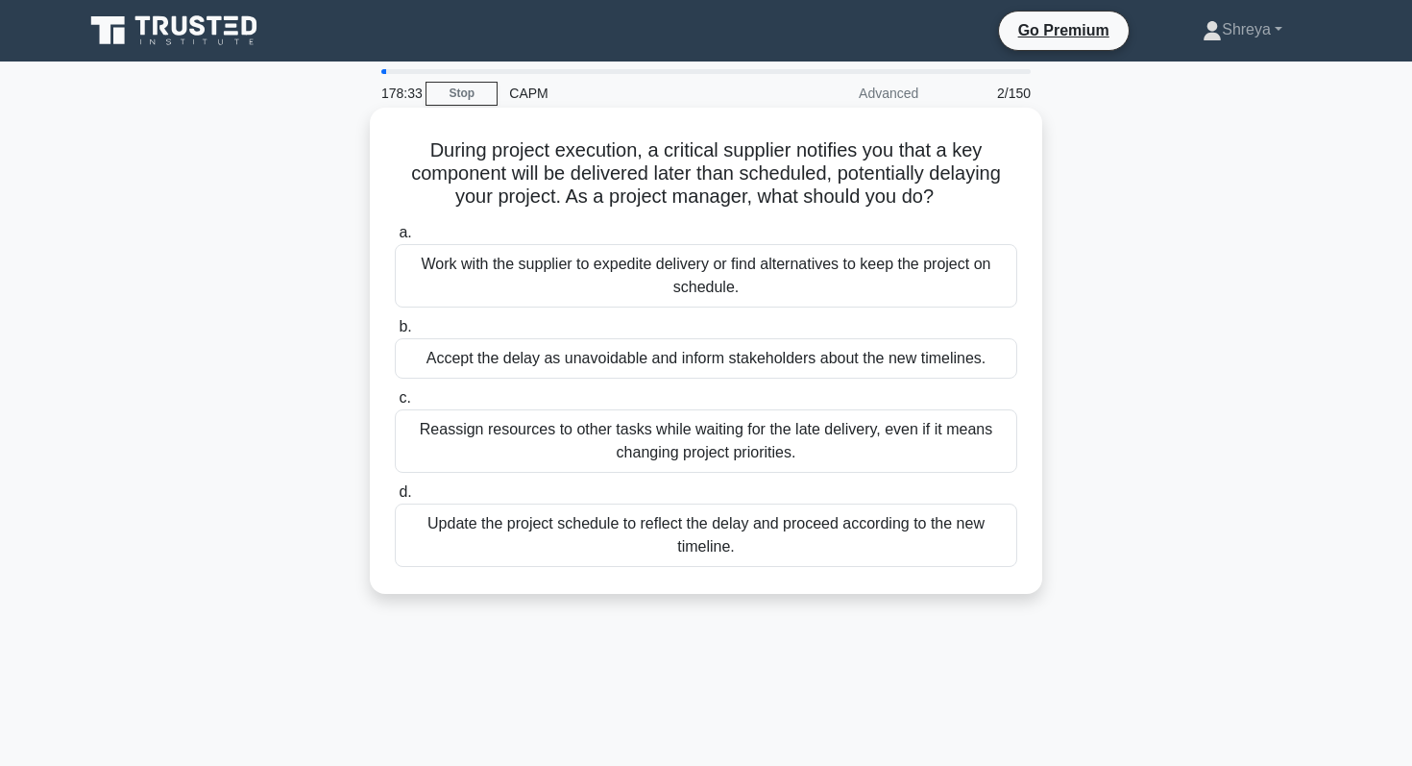
click at [661, 452] on div "Reassign resources to other tasks while waiting for the late delivery, even if …" at bounding box center [706, 440] width 623 height 63
click at [395, 404] on input "c. Reassign resources to other tasks while waiting for the late delivery, even …" at bounding box center [395, 398] width 0 height 12
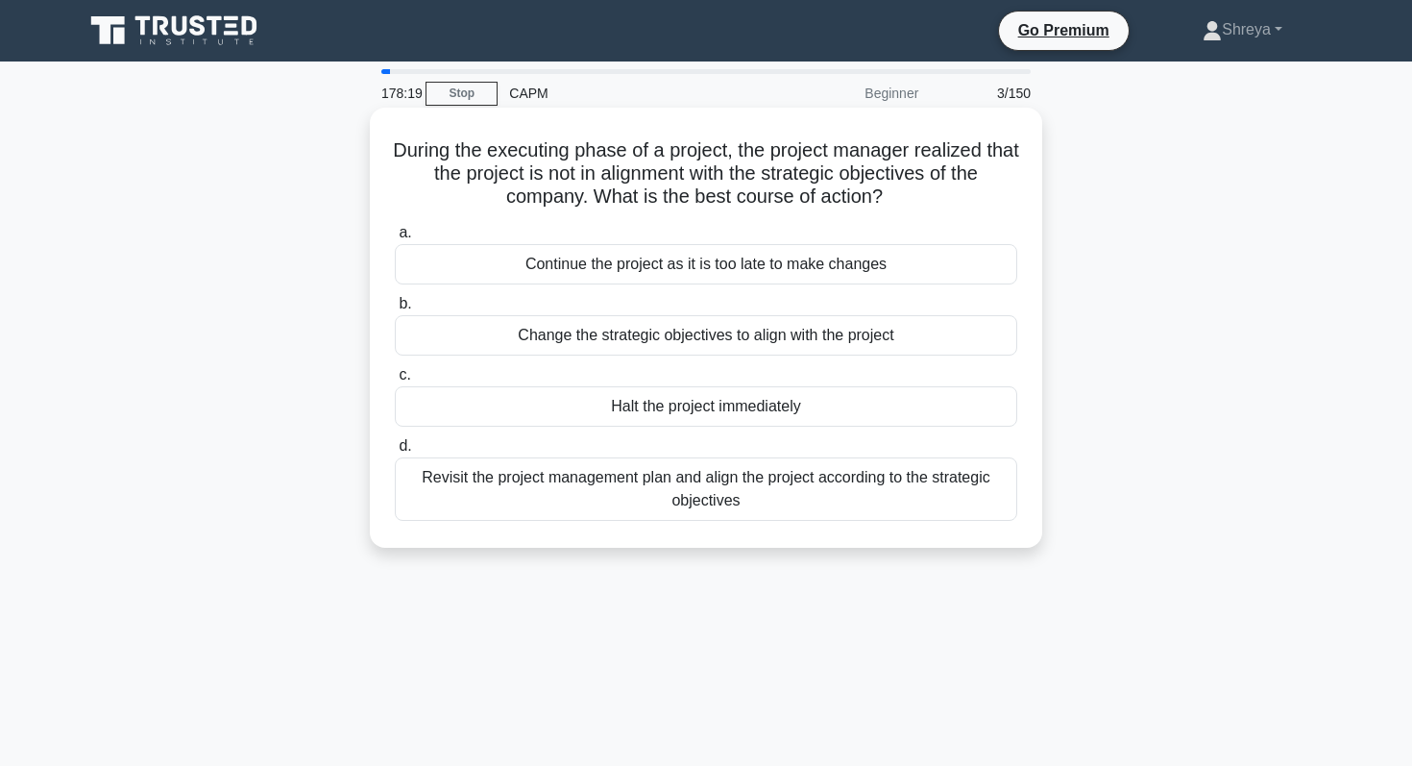
click at [713, 472] on div "Revisit the project management plan and align the project according to the stra…" at bounding box center [706, 488] width 623 height 63
click at [395, 453] on input "d. Revisit the project management plan and align the project according to the s…" at bounding box center [395, 446] width 0 height 12
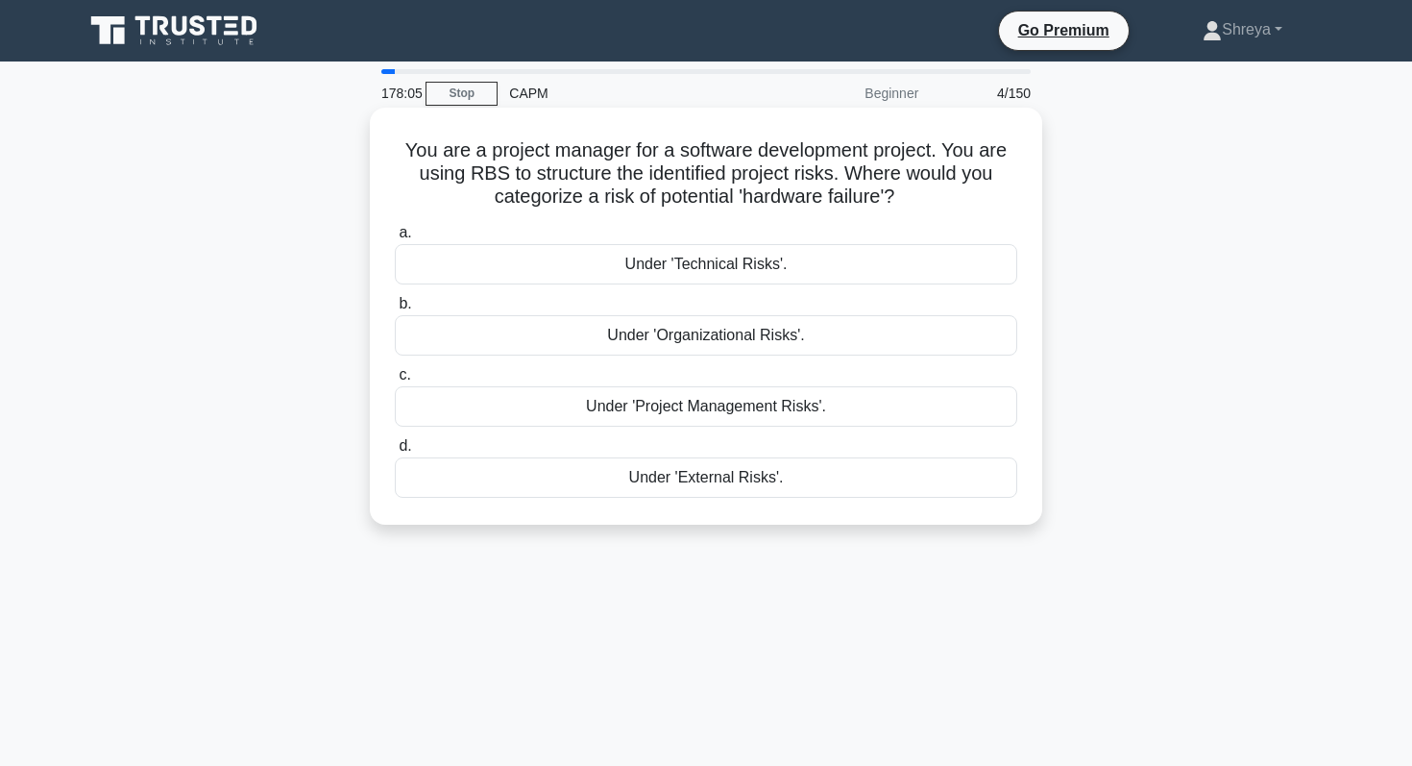
click at [803, 261] on div "Under 'Technical Risks'." at bounding box center [706, 264] width 623 height 40
click at [395, 239] on input "a. Under 'Technical Risks'." at bounding box center [395, 233] width 0 height 12
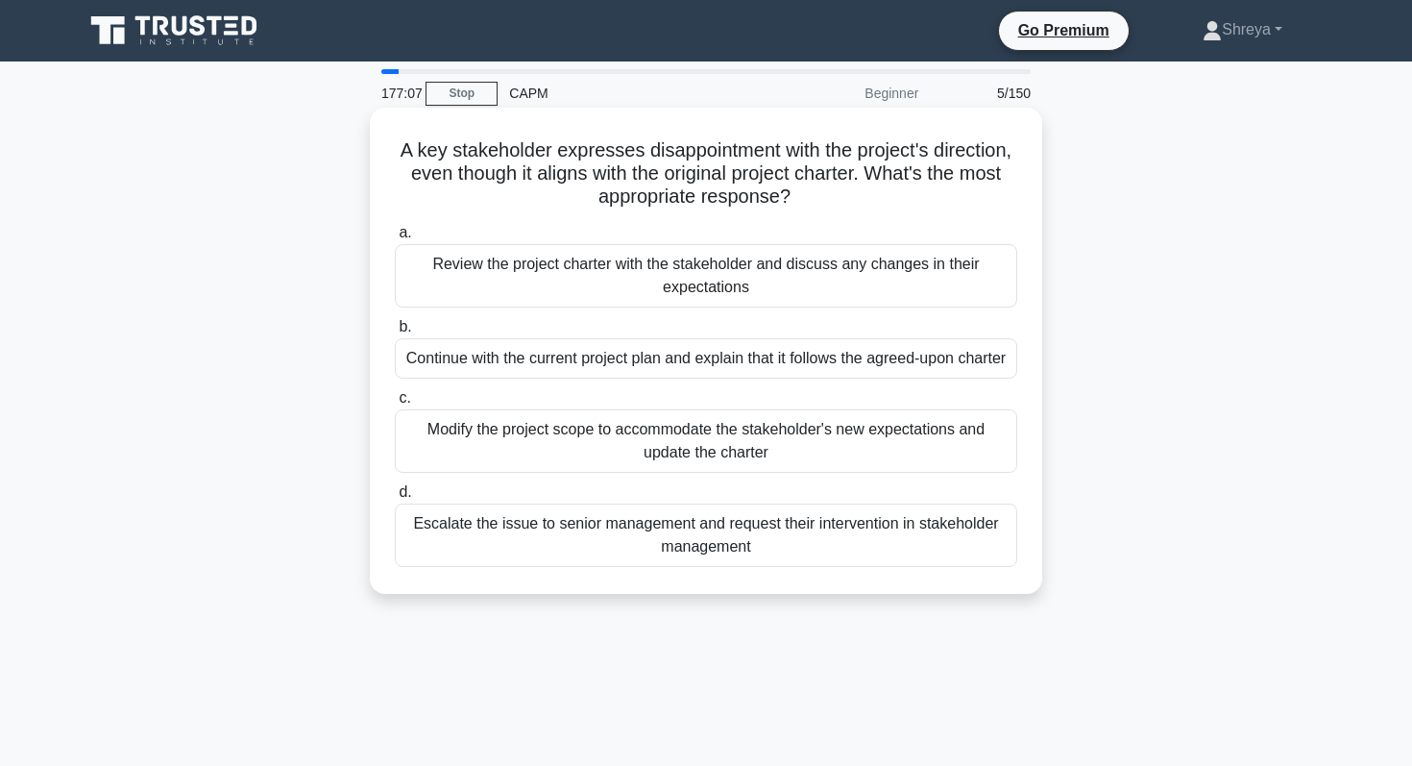
click at [774, 271] on div "Review the project charter with the stakeholder and discuss any changes in thei…" at bounding box center [706, 275] width 623 height 63
click at [395, 239] on input "a. Review the project charter with the stakeholder and discuss any changes in t…" at bounding box center [395, 233] width 0 height 12
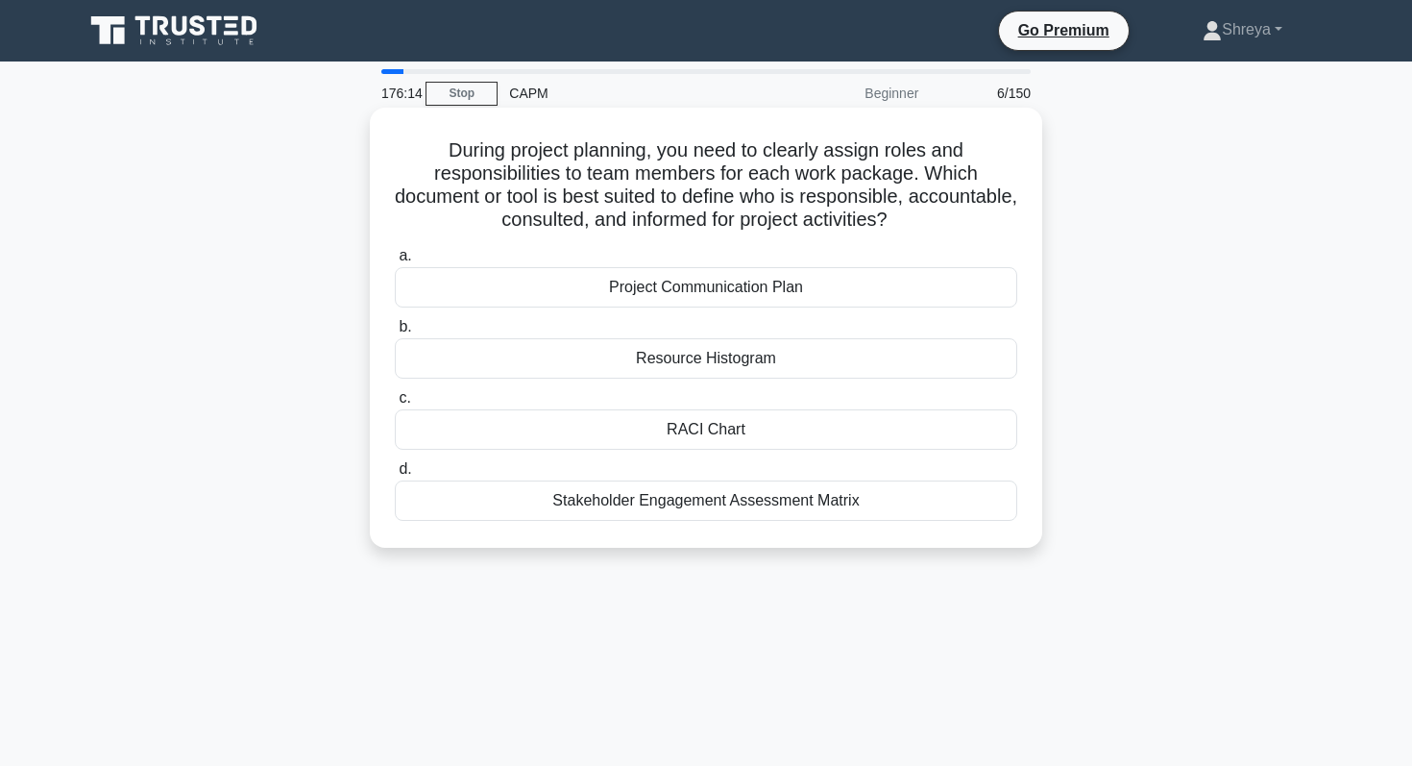
click at [722, 347] on div "Resource Histogram" at bounding box center [706, 358] width 623 height 40
click at [395, 333] on input "b. Resource Histogram" at bounding box center [395, 327] width 0 height 12
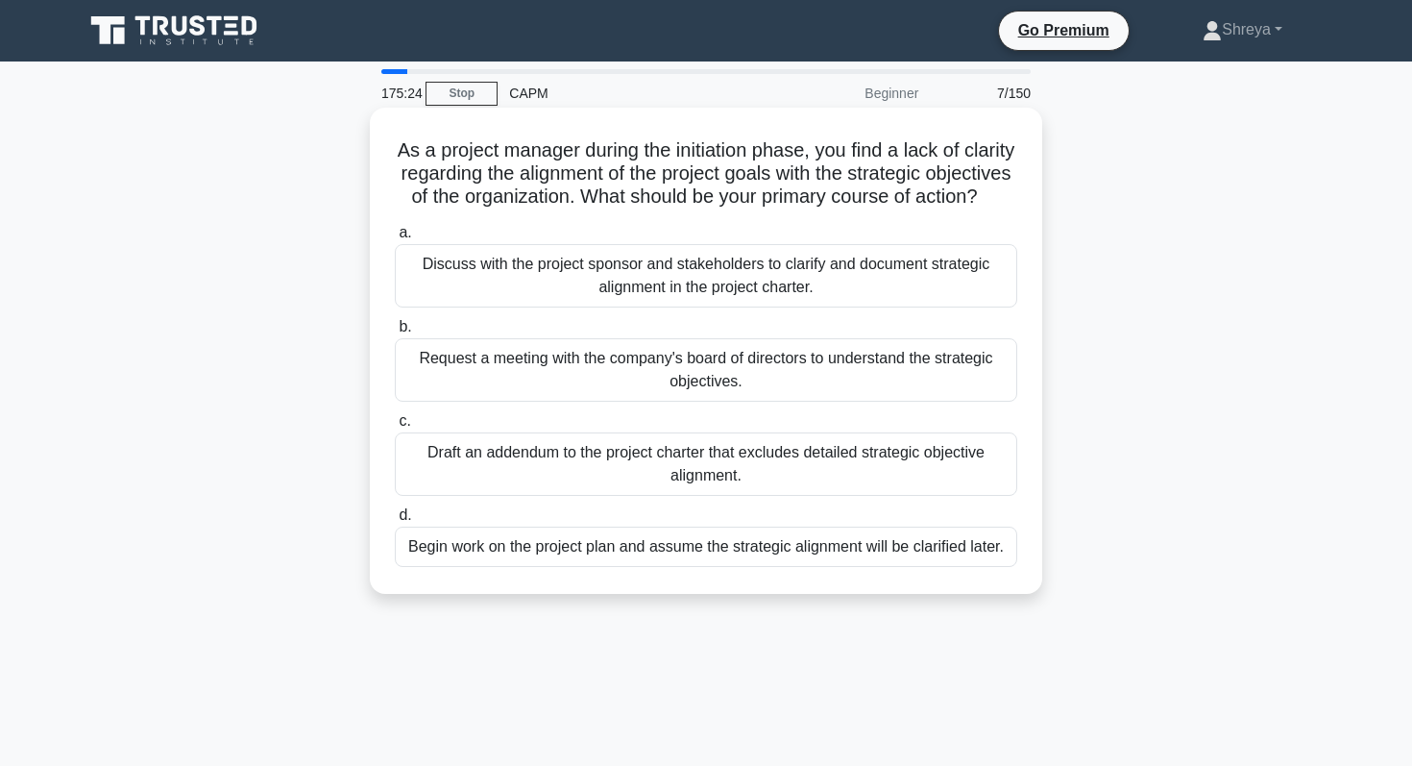
click at [625, 471] on div "Draft an addendum to the project charter that excludes detailed strategic objec…" at bounding box center [706, 463] width 623 height 63
click at [395, 428] on input "c. Draft an addendum to the project charter that excludes detailed strategic ob…" at bounding box center [395, 421] width 0 height 12
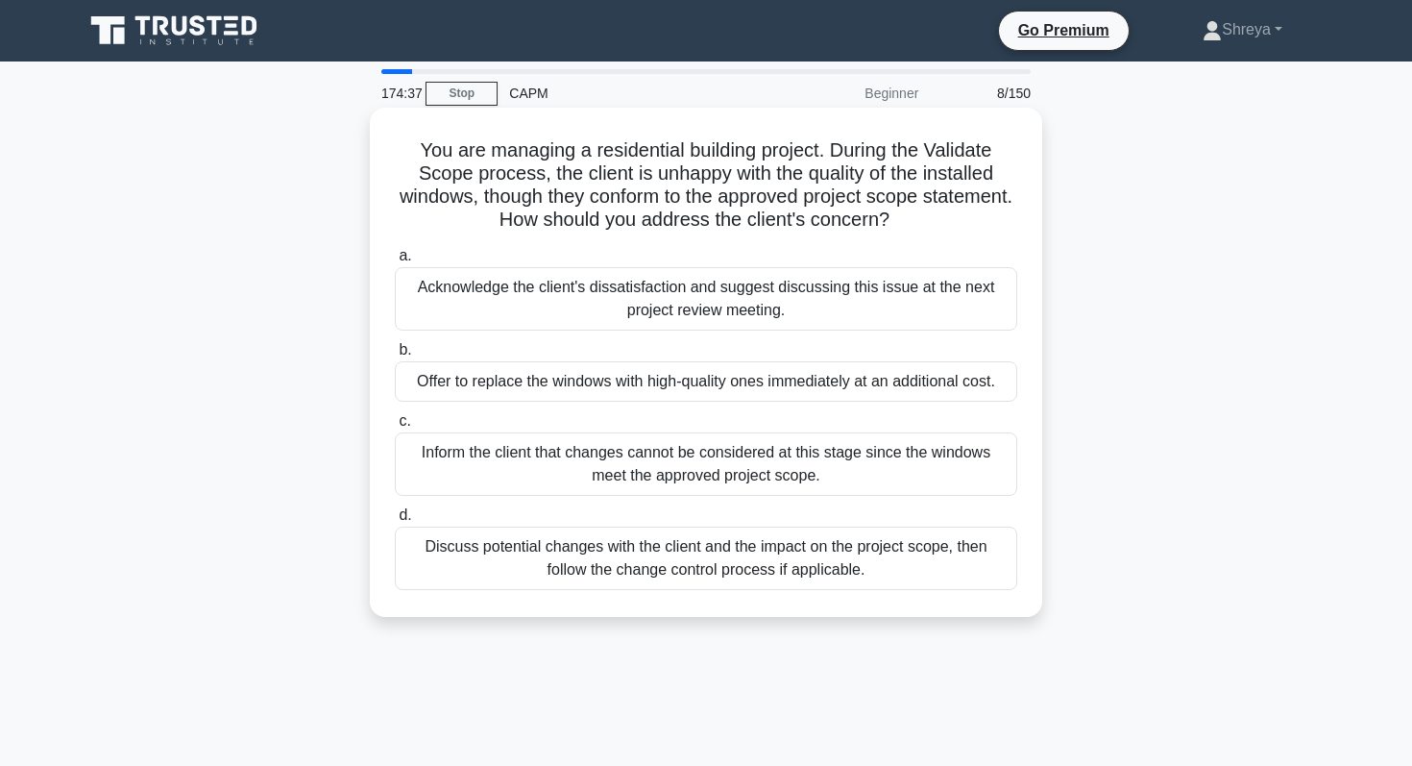
click at [751, 550] on div "Discuss potential changes with the client and the impact on the project scope, …" at bounding box center [706, 558] width 623 height 63
click at [395, 522] on input "d. Discuss potential changes with the client and the impact on the project scop…" at bounding box center [395, 515] width 0 height 12
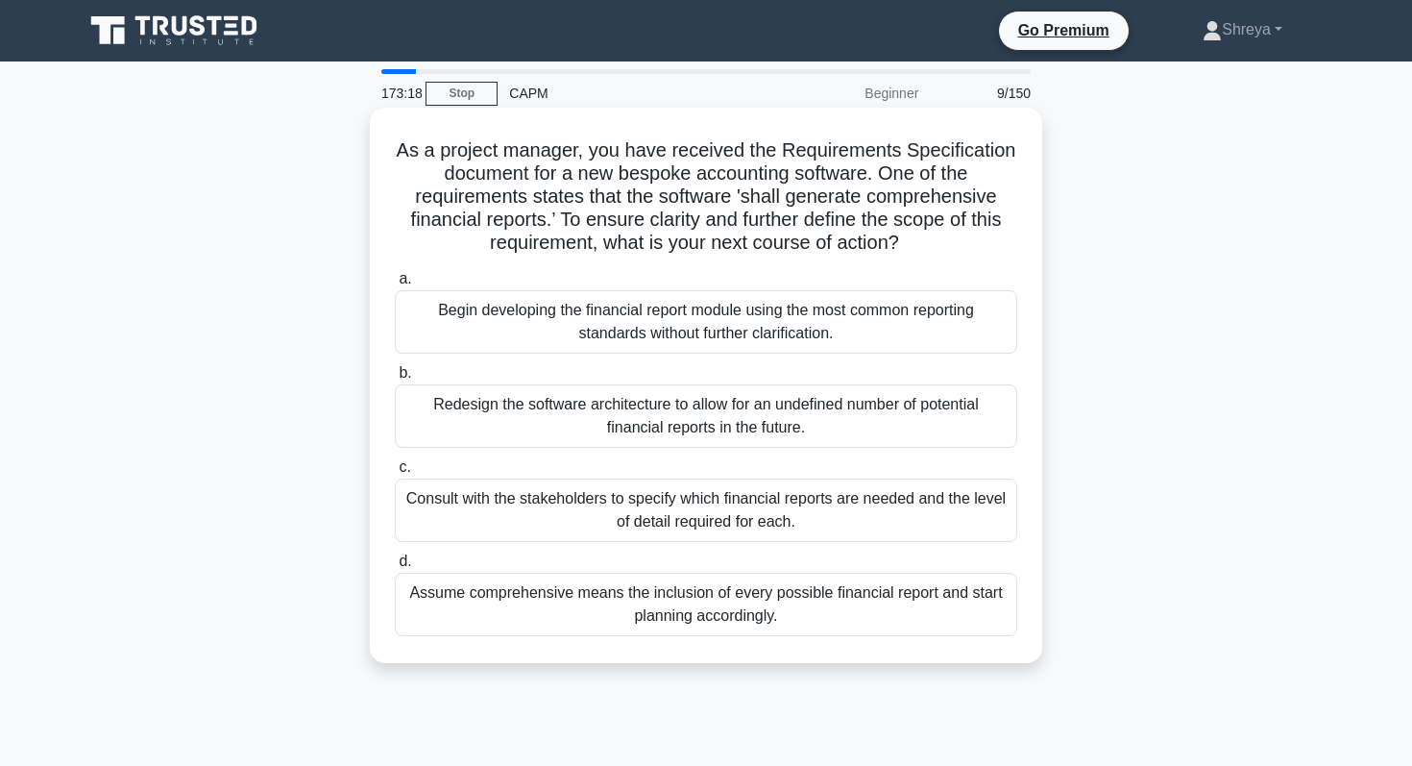
click at [616, 309] on div "Begin developing the financial report module using the most common reporting st…" at bounding box center [706, 321] width 623 height 63
click at [395, 285] on input "a. Begin developing the financial report module using the most common reporting…" at bounding box center [395, 279] width 0 height 12
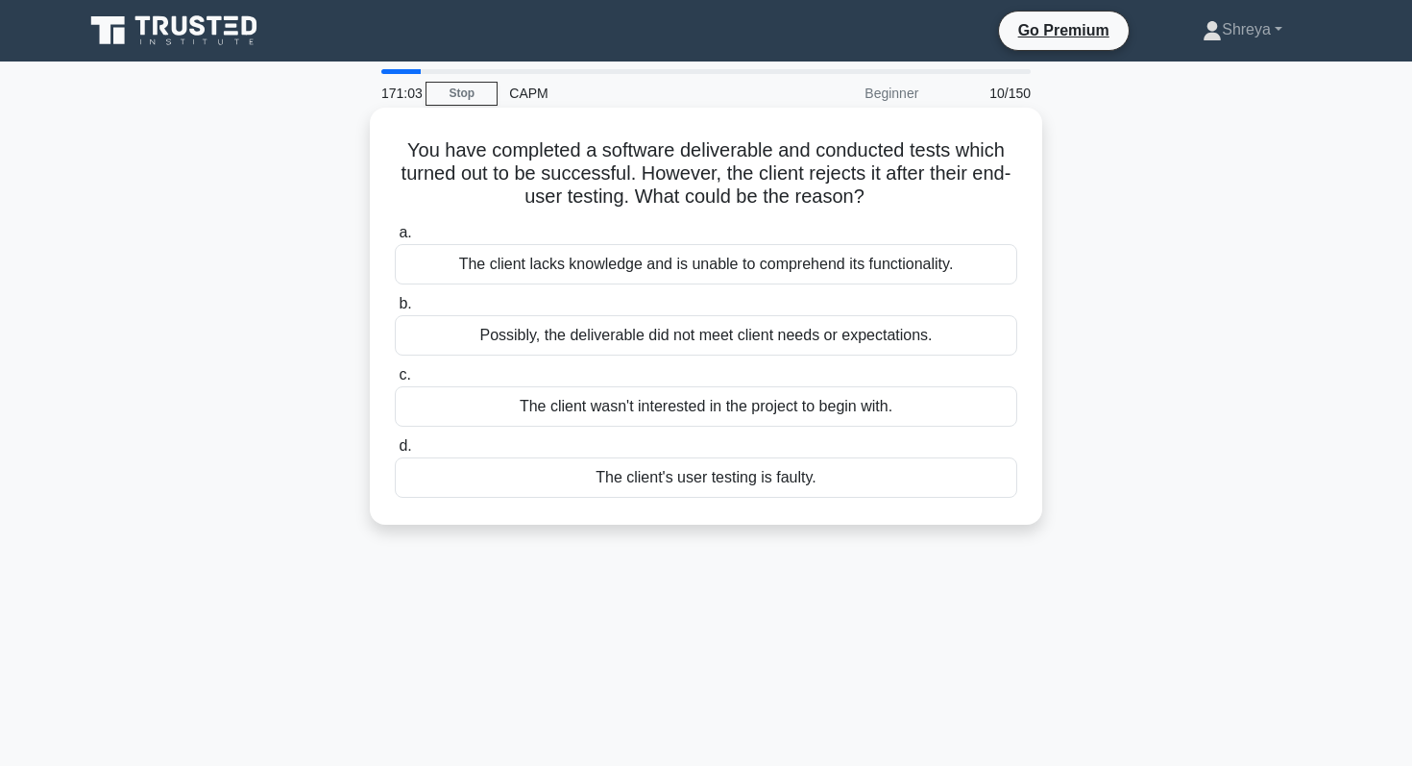
click at [614, 251] on div "The client lacks knowledge and is unable to comprehend its functionality." at bounding box center [706, 264] width 623 height 40
click at [395, 239] on input "a. The client lacks knowledge and is unable to comprehend its functionality." at bounding box center [395, 233] width 0 height 12
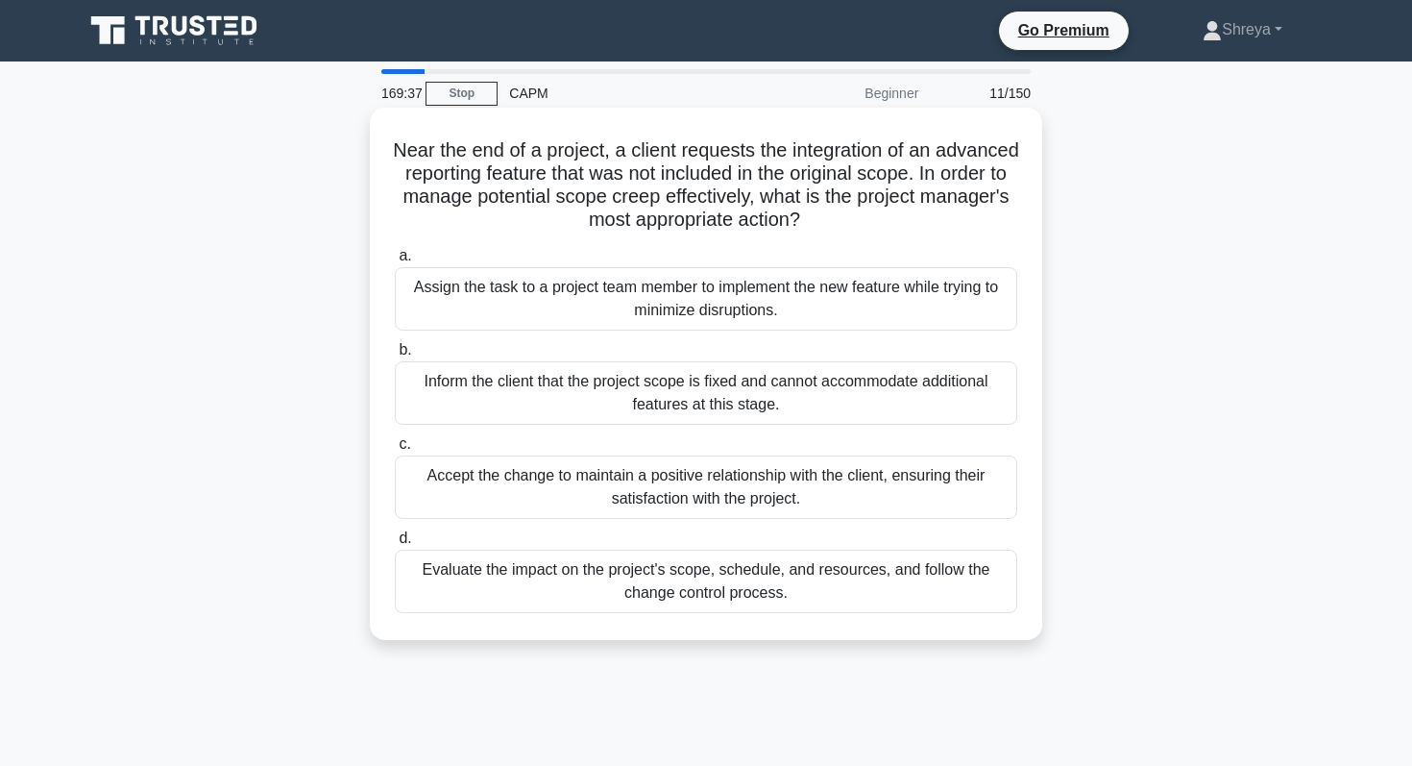
click at [743, 579] on div "Evaluate the impact on the project's scope, schedule, and resources, and follow…" at bounding box center [706, 581] width 623 height 63
click at [395, 545] on input "d. Evaluate the impact on the project's scope, schedule, and resources, and fol…" at bounding box center [395, 538] width 0 height 12
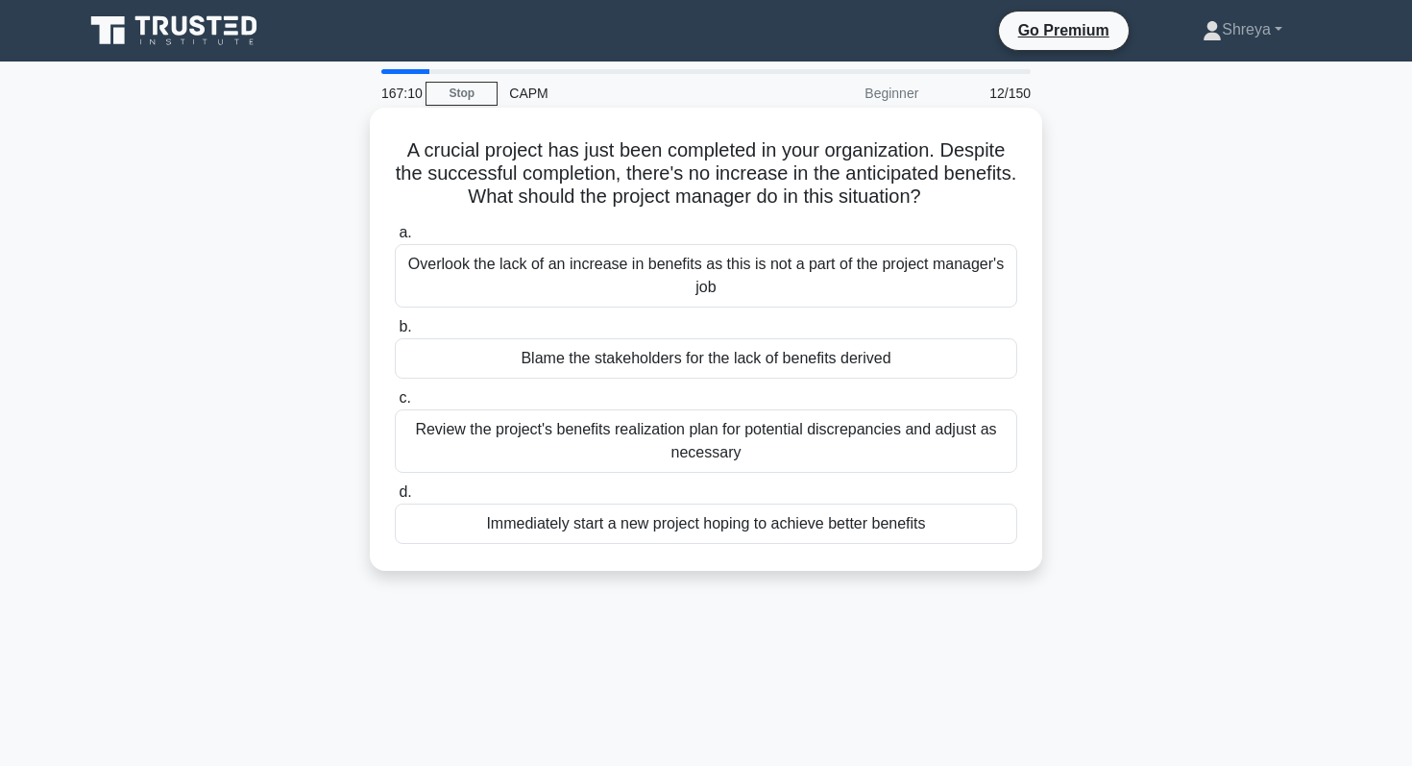
click at [640, 432] on div "Review the project's benefits realization plan for potential discrepancies and …" at bounding box center [706, 440] width 623 height 63
click at [395, 404] on input "c. Review the project's benefits realization plan for potential discrepancies a…" at bounding box center [395, 398] width 0 height 12
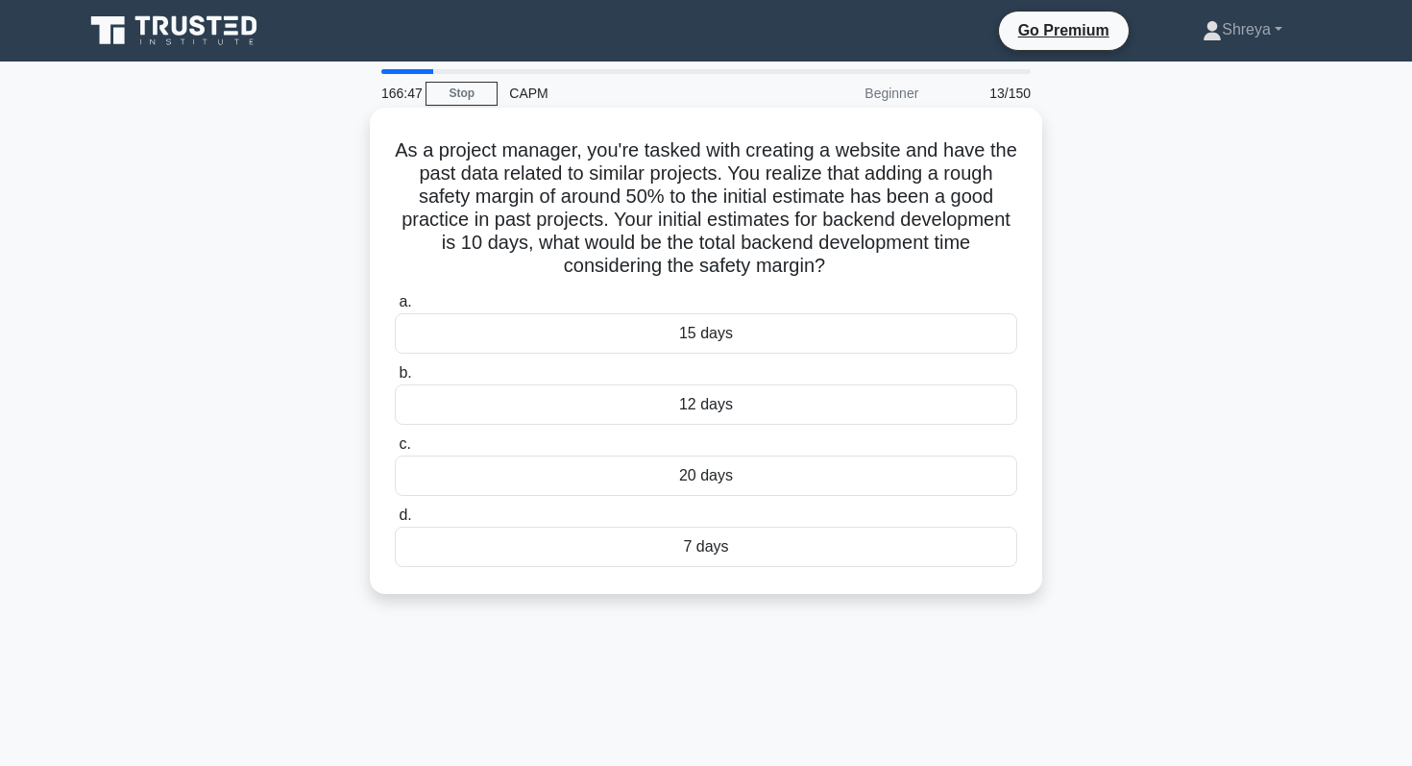
click at [672, 476] on div "20 days" at bounding box center [706, 475] width 623 height 40
click at [395, 451] on input "c. 20 days" at bounding box center [395, 444] width 0 height 12
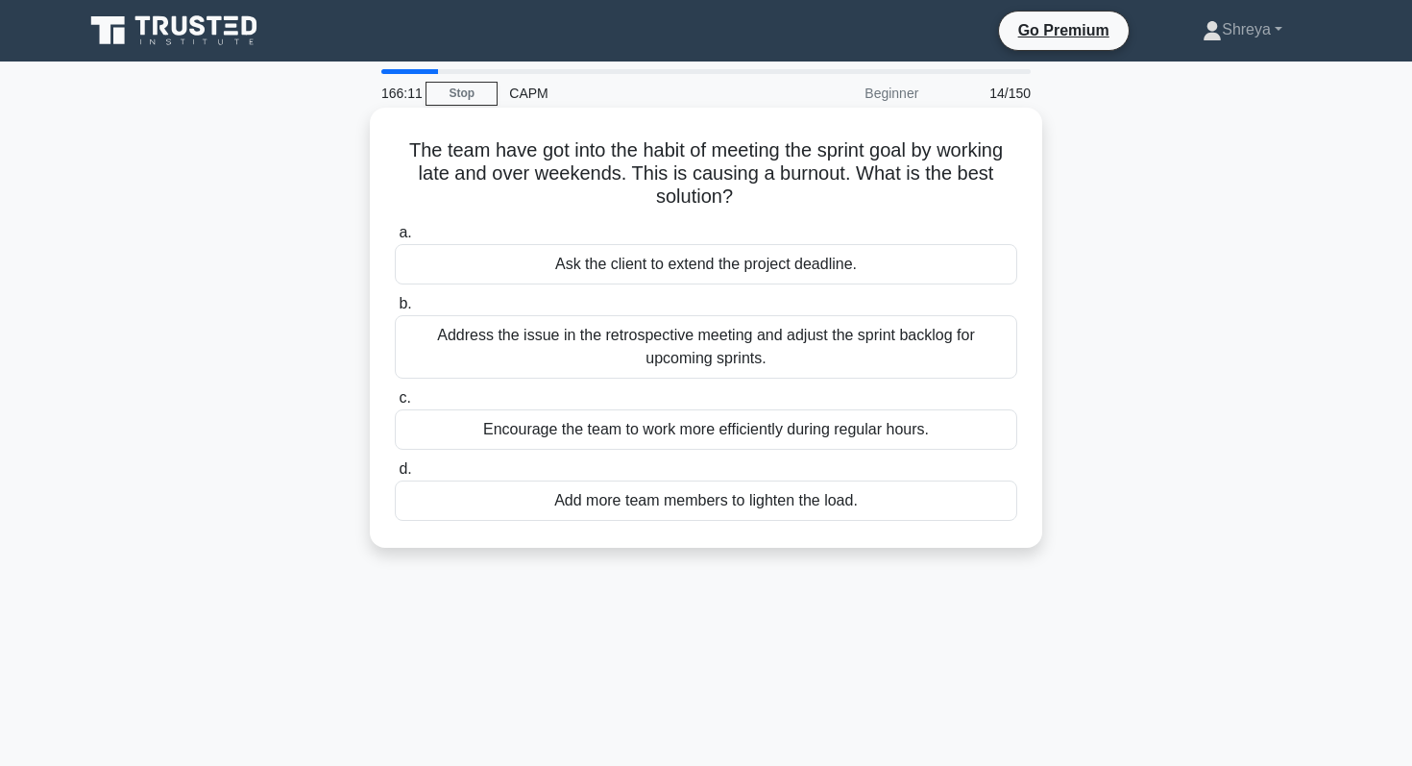
click at [580, 338] on div "Address the issue in the retrospective meeting and adjust the sprint backlog fo…" at bounding box center [706, 346] width 623 height 63
click at [395, 310] on input "b. Address the issue in the retrospective meeting and adjust the sprint backlog…" at bounding box center [395, 304] width 0 height 12
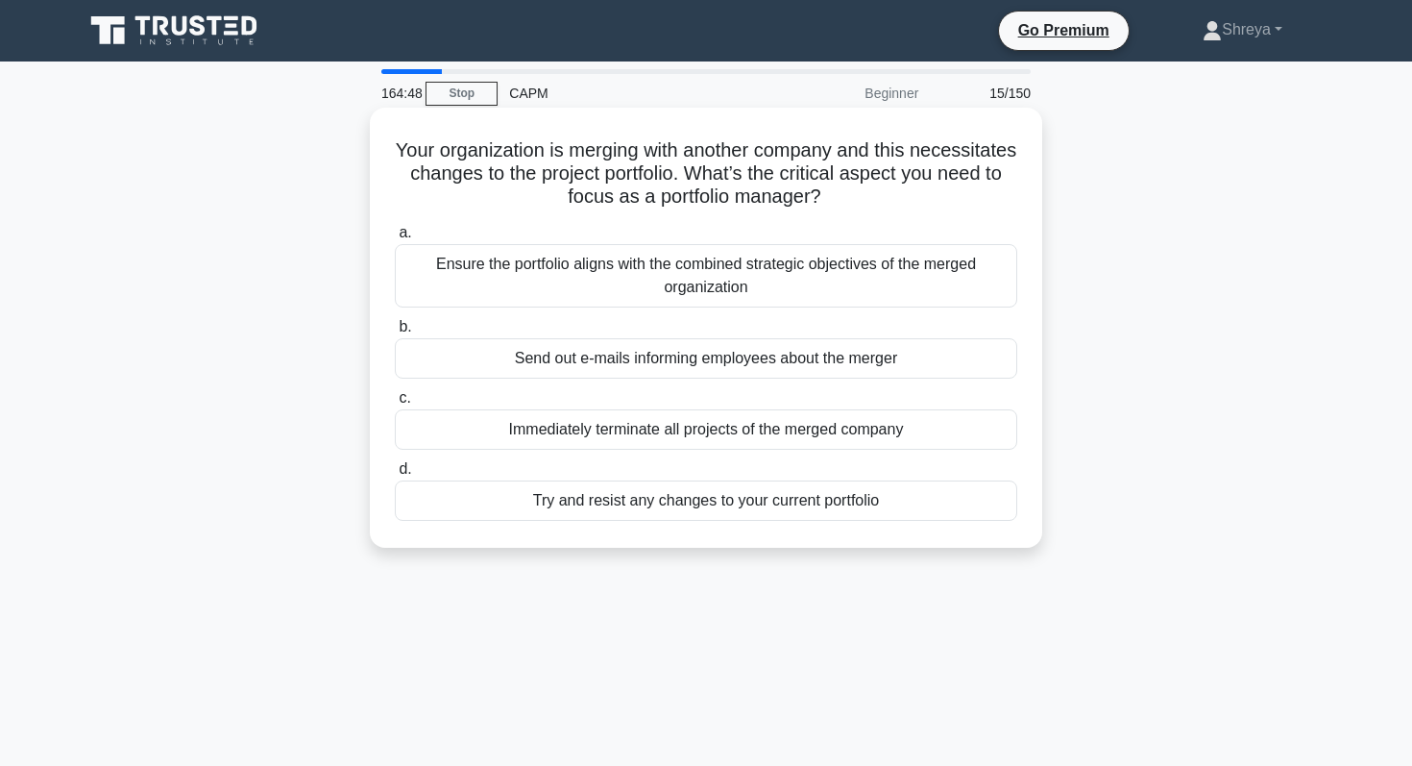
click at [537, 274] on div "Ensure the portfolio aligns with the combined strategic objectives of the merge…" at bounding box center [706, 275] width 623 height 63
click at [395, 239] on input "a. Ensure the portfolio aligns with the combined strategic objectives of the me…" at bounding box center [395, 233] width 0 height 12
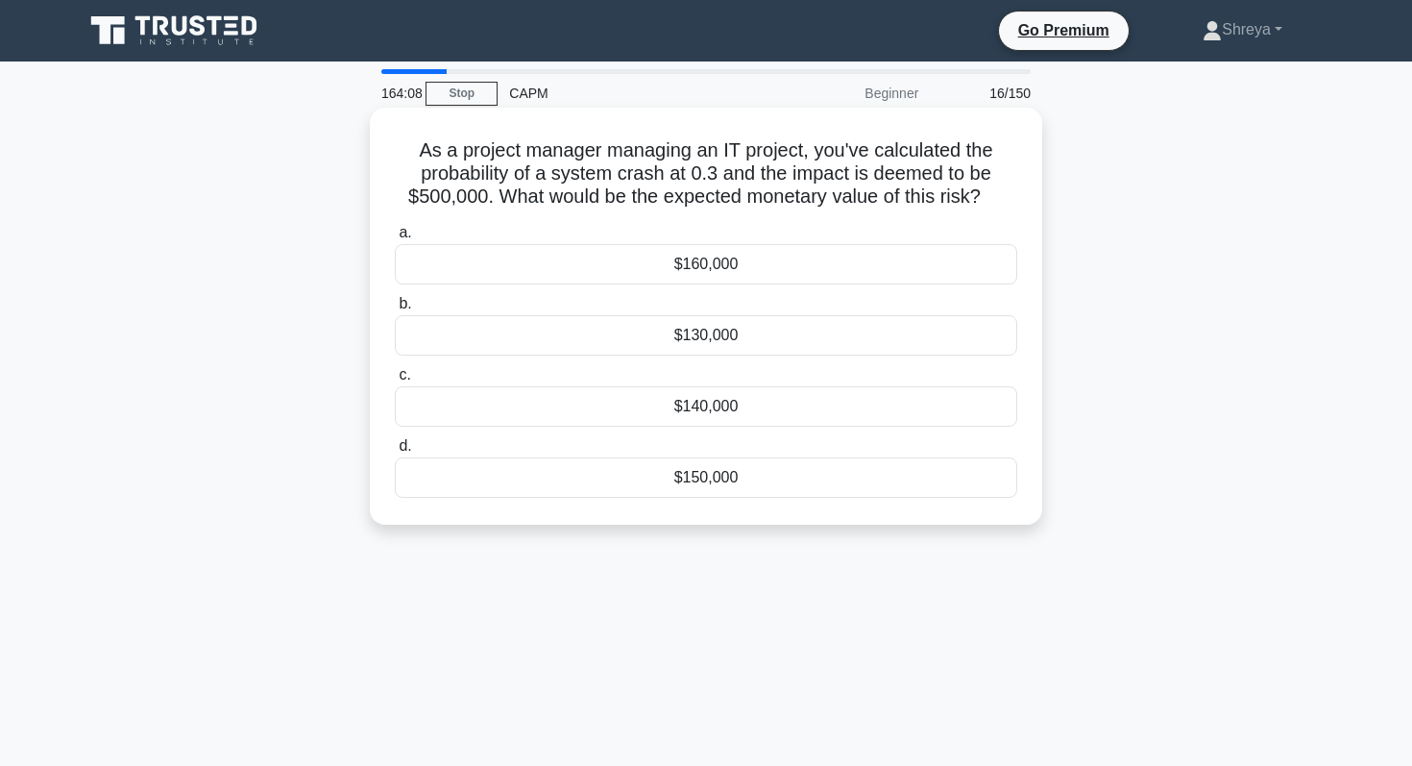
click at [653, 474] on div "$150,000" at bounding box center [706, 477] width 623 height 40
click at [395, 453] on input "d. $150,000" at bounding box center [395, 446] width 0 height 12
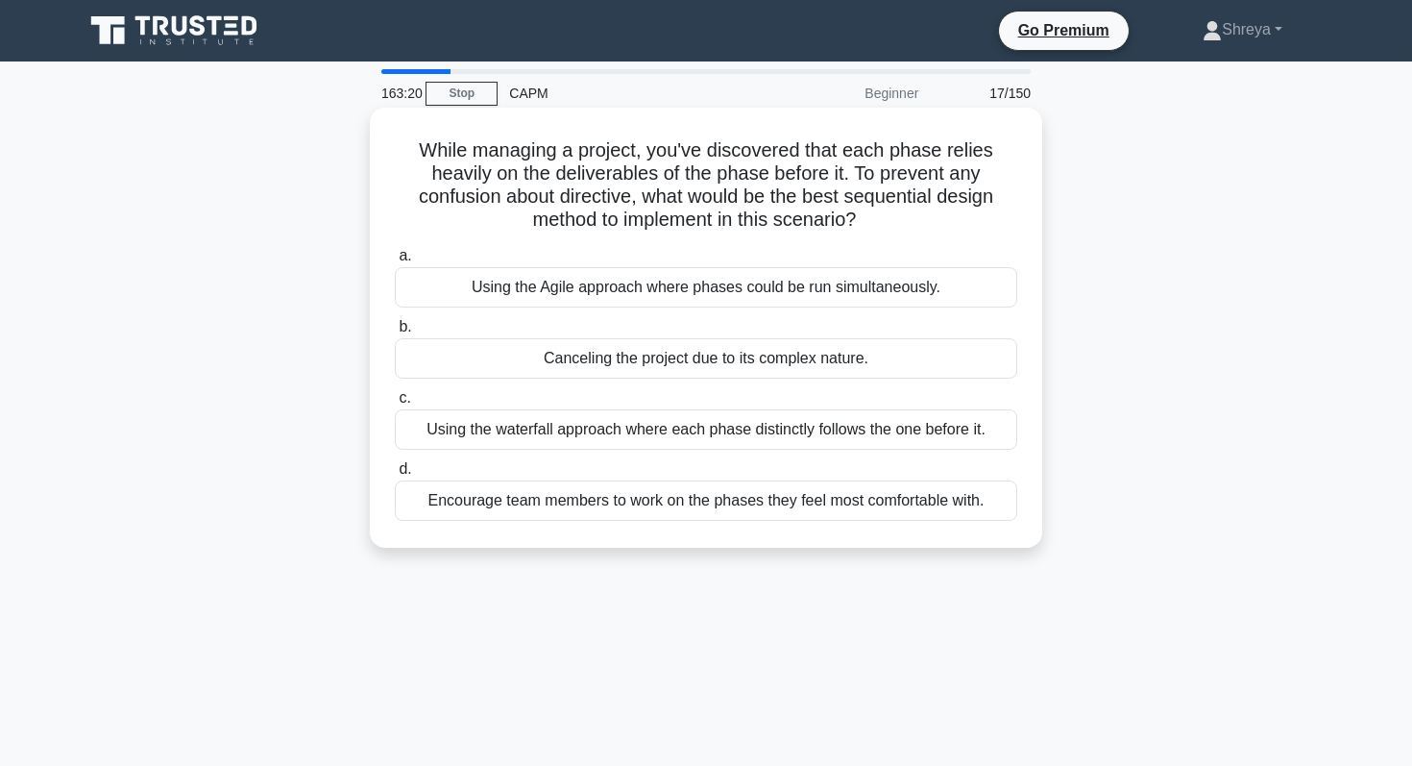
click at [631, 429] on div "Using the waterfall approach where each phase distinctly follows the one before…" at bounding box center [706, 429] width 623 height 40
click at [395, 404] on input "c. Using the waterfall approach where each phase distinctly follows the one bef…" at bounding box center [395, 398] width 0 height 12
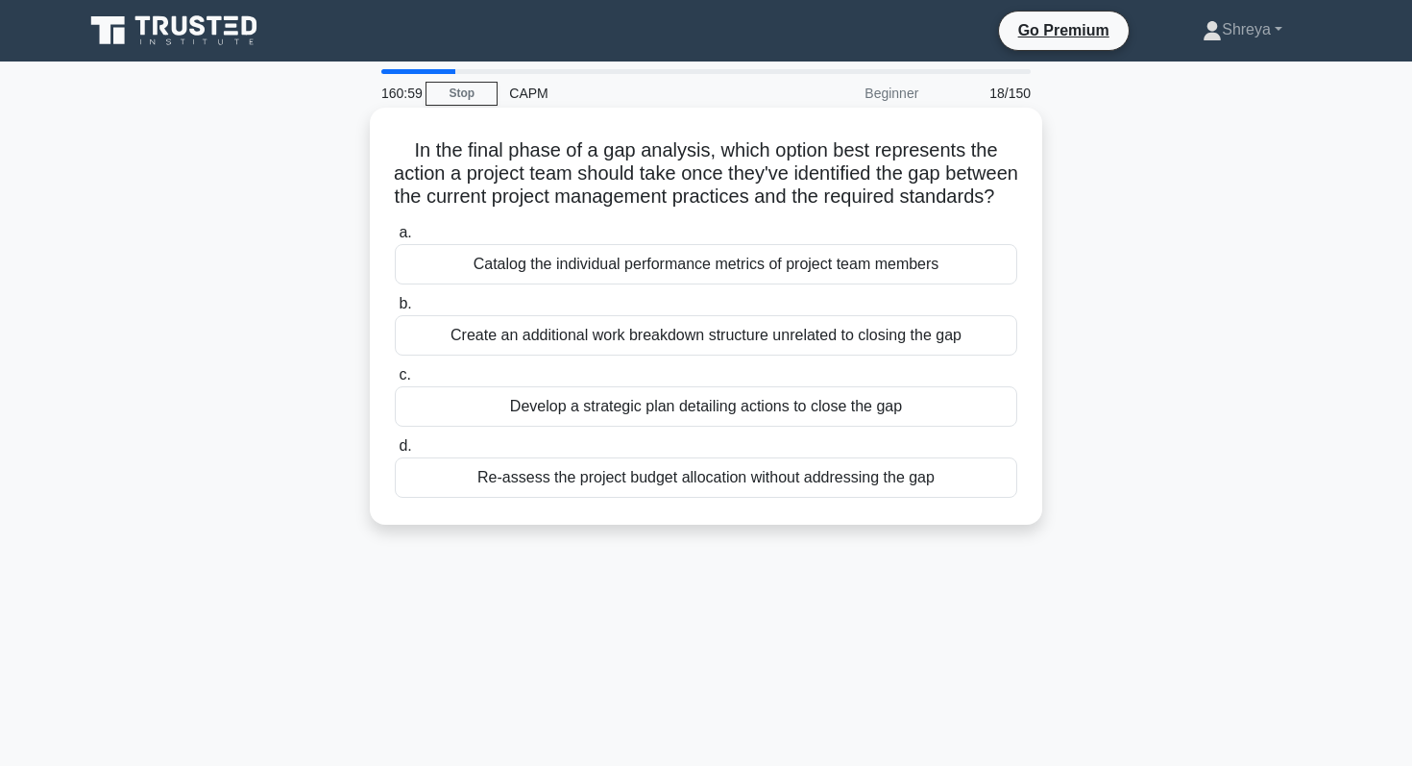
click at [563, 355] on div "Create an additional work breakdown structure unrelated to closing the gap" at bounding box center [706, 335] width 623 height 40
click at [395, 310] on input "b. Create an additional work breakdown structure unrelated to closing the gap" at bounding box center [395, 304] width 0 height 12
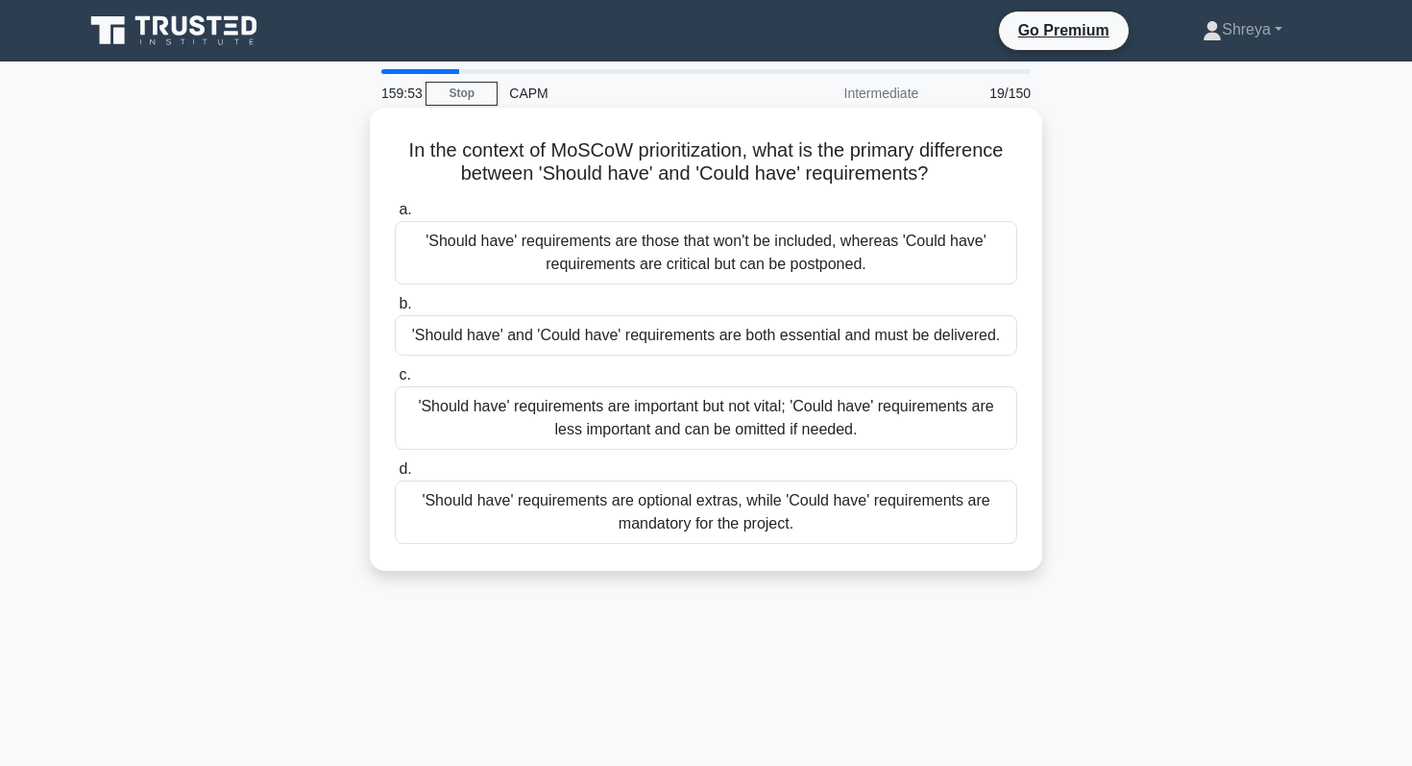
click at [577, 411] on div "'Should have' requirements are important but not vital; 'Could have' requiremen…" at bounding box center [706, 417] width 623 height 63
click at [395, 381] on input "c. 'Should have' requirements are important but not vital; 'Could have' require…" at bounding box center [395, 375] width 0 height 12
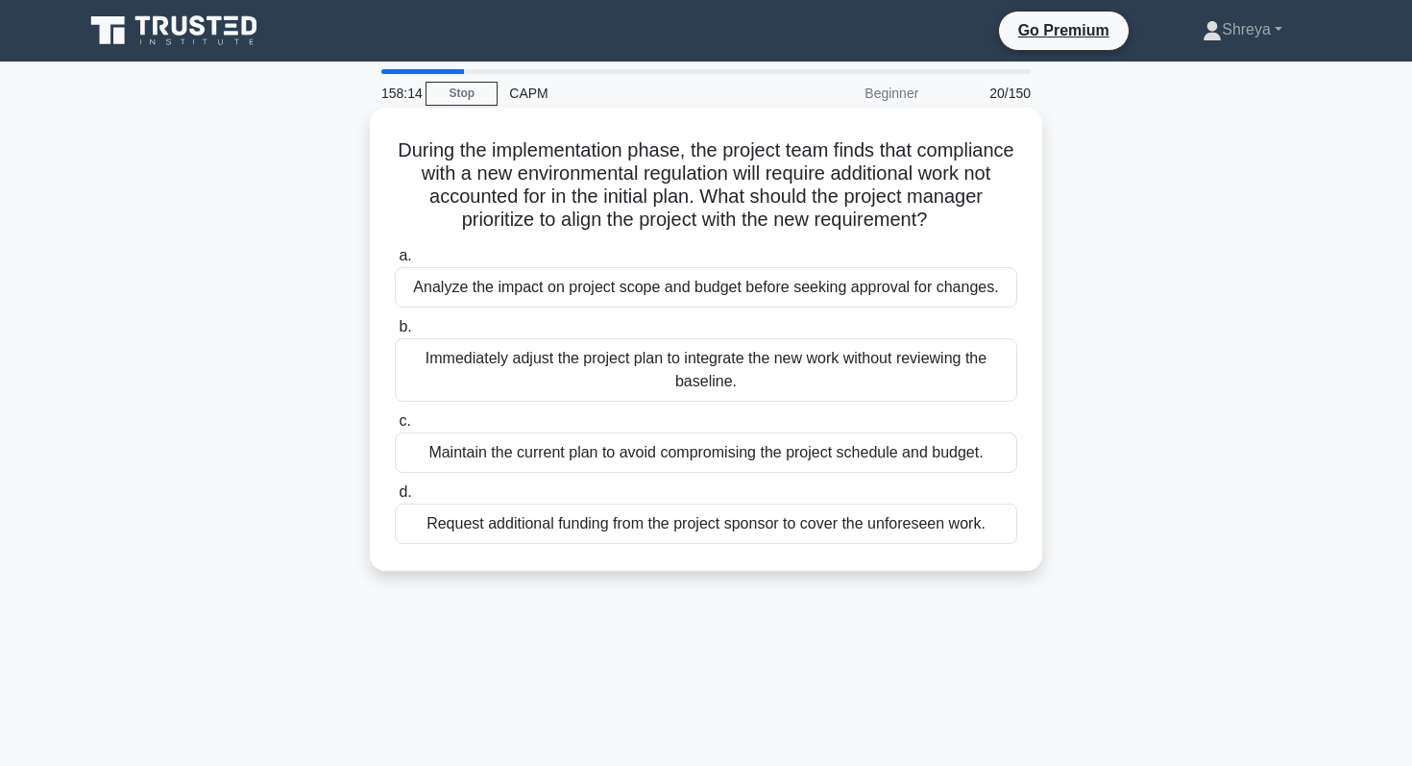
click at [587, 362] on div "Immediately adjust the project plan to integrate the new work without reviewing…" at bounding box center [706, 369] width 623 height 63
click at [395, 333] on input "b. Immediately adjust the project plan to integrate the new work without review…" at bounding box center [395, 327] width 0 height 12
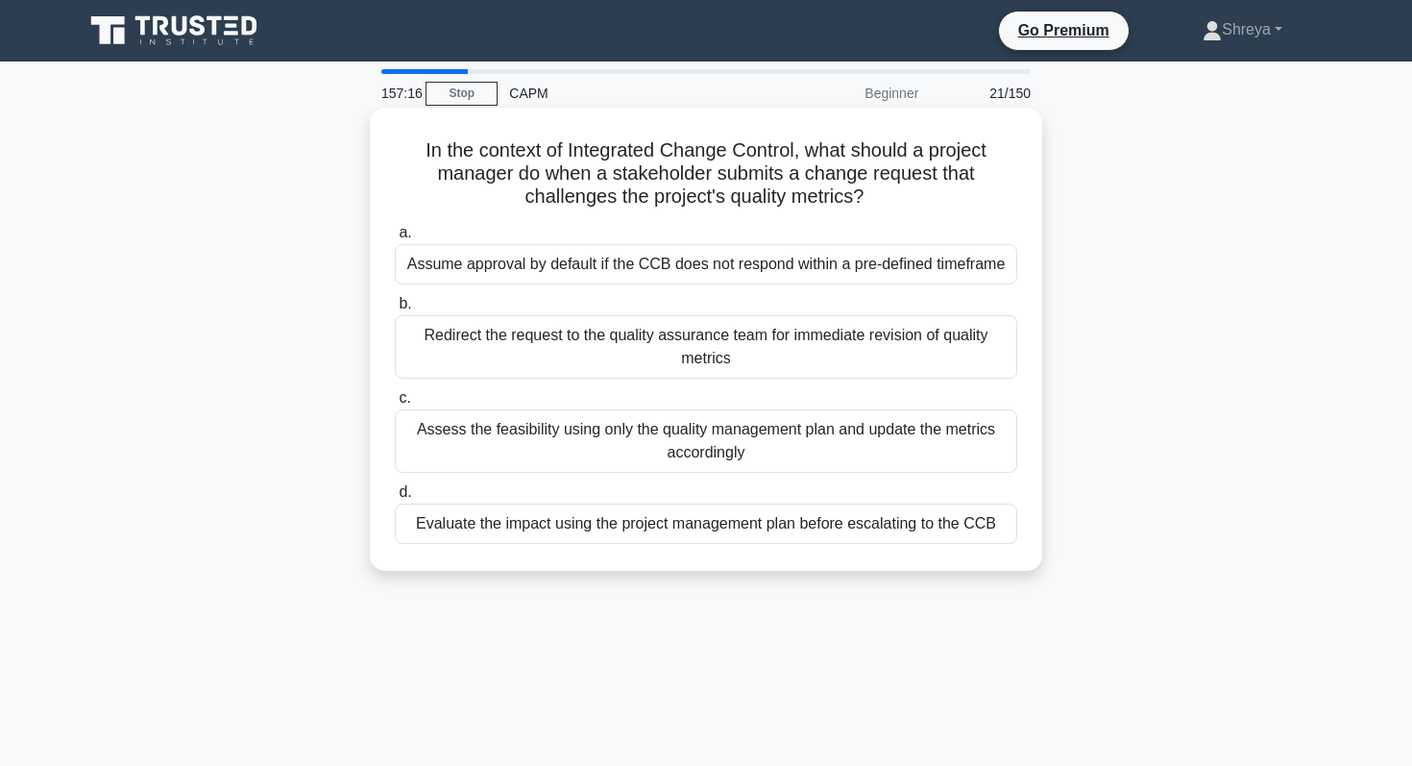
click at [747, 349] on div "Redirect the request to the quality assurance team for immediate revision of qu…" at bounding box center [706, 346] width 623 height 63
click at [395, 310] on input "b. Redirect the request to the quality assurance team for immediate revision of…" at bounding box center [395, 304] width 0 height 12
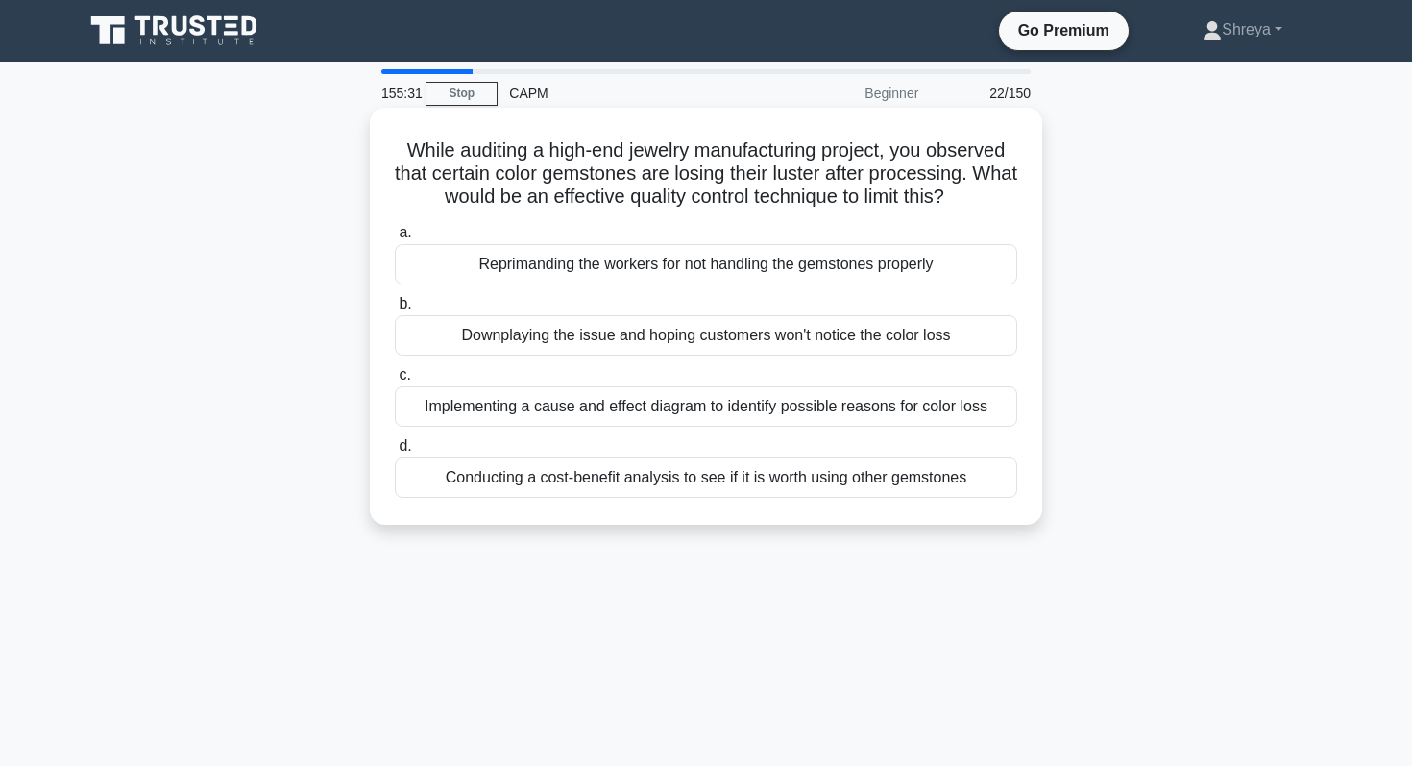
click at [608, 487] on div "Conducting a cost-benefit analysis to see if it is worth using other gemstones" at bounding box center [706, 477] width 623 height 40
click at [395, 453] on input "d. Conducting a cost-benefit analysis to see if it is worth using other gemston…" at bounding box center [395, 446] width 0 height 12
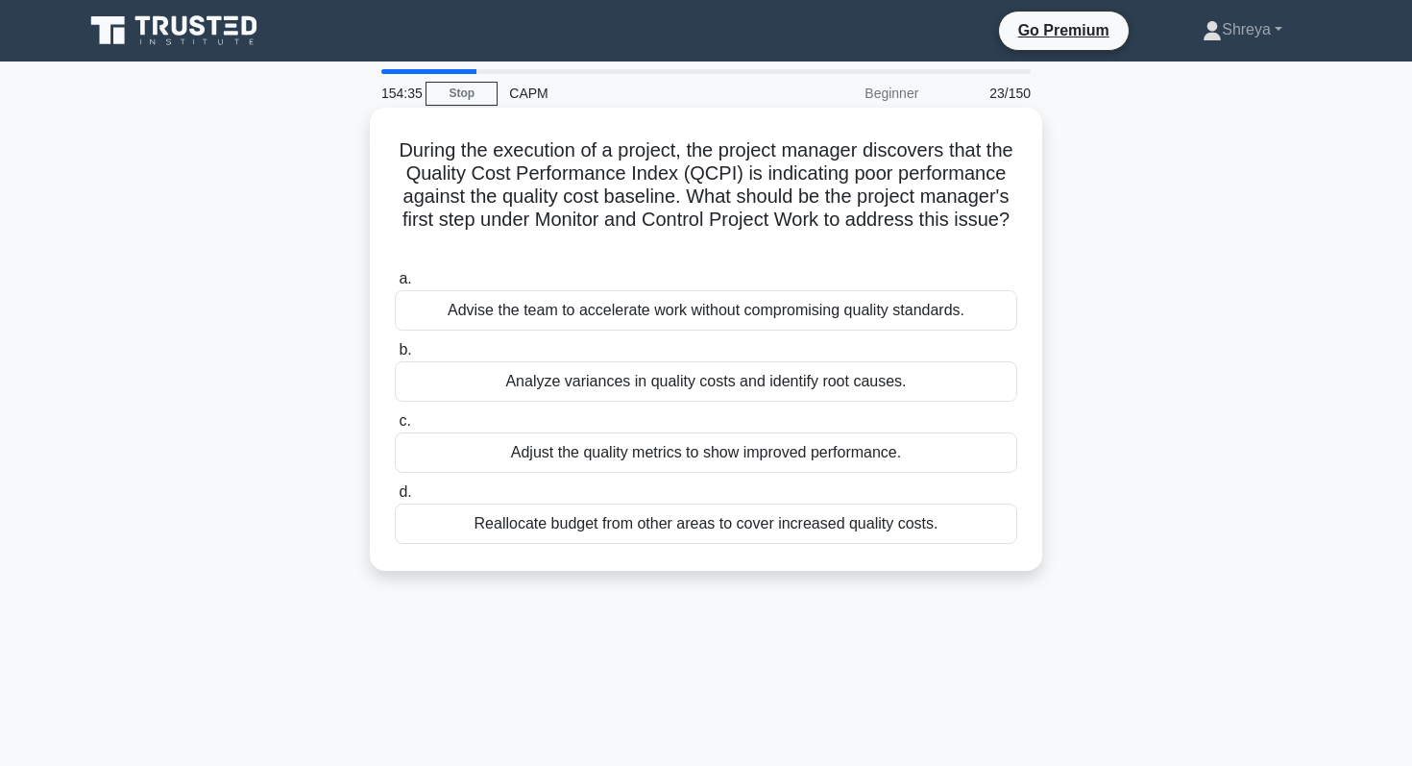
click at [548, 307] on div "Advise the team to accelerate work without compromising quality standards." at bounding box center [706, 310] width 623 height 40
click at [395, 285] on input "a. Advise the team to accelerate work without compromising quality standards." at bounding box center [395, 279] width 0 height 12
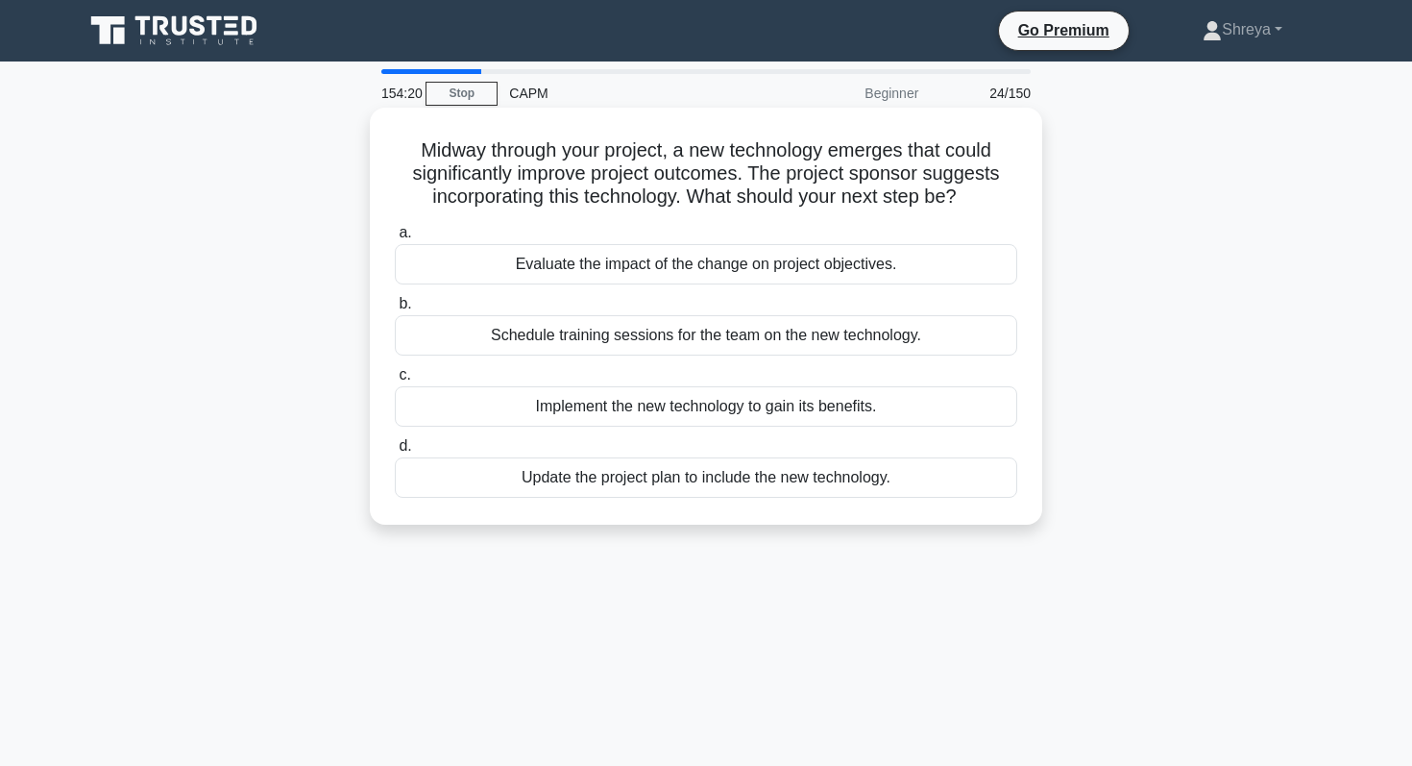
click at [534, 263] on div "Evaluate the impact of the change on project objectives." at bounding box center [706, 264] width 623 height 40
click at [395, 239] on input "a. Evaluate the impact of the change on project objectives." at bounding box center [395, 233] width 0 height 12
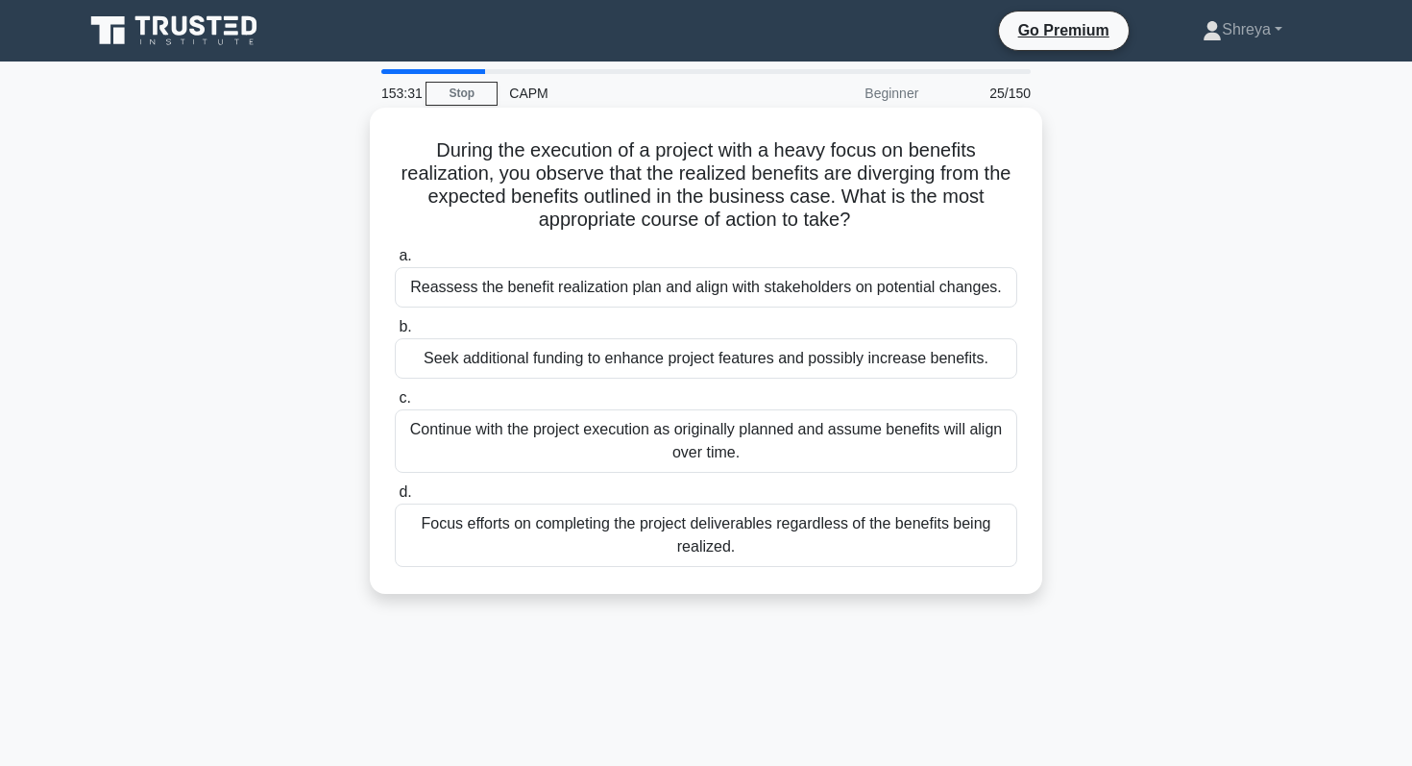
click at [588, 286] on div "Reassess the benefit realization plan and align with stakeholders on potential …" at bounding box center [706, 287] width 623 height 40
click at [395, 262] on input "a. Reassess the benefit realization plan and align with stakeholders on potenti…" at bounding box center [395, 256] width 0 height 12
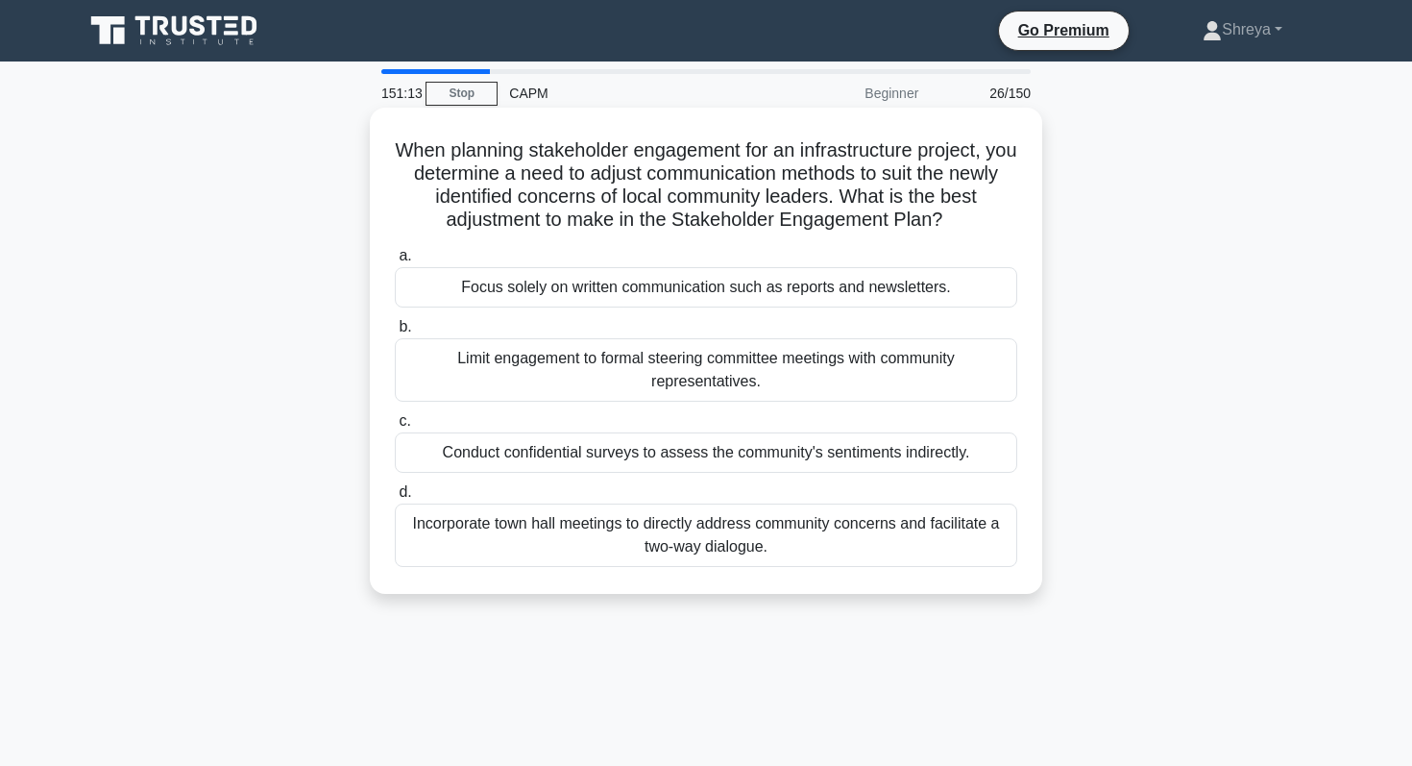
click at [543, 372] on div "Limit engagement to formal steering committee meetings with community represent…" at bounding box center [706, 369] width 623 height 63
click at [395, 333] on input "b. Limit engagement to formal steering committee meetings with community repres…" at bounding box center [395, 327] width 0 height 12
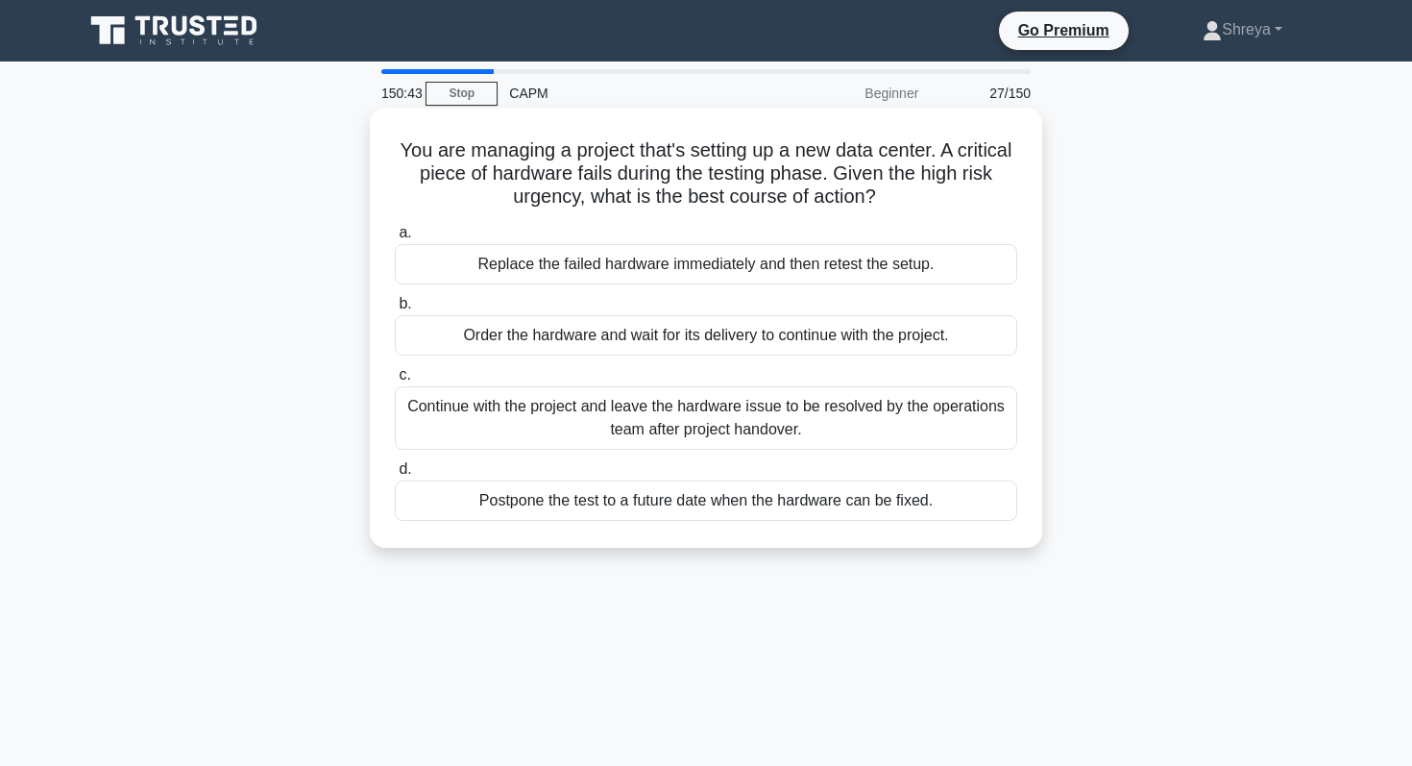
click at [645, 278] on div "Replace the failed hardware immediately and then retest the setup." at bounding box center [706, 264] width 623 height 40
click at [395, 239] on input "a. Replace the failed hardware immediately and then retest the setup." at bounding box center [395, 233] width 0 height 12
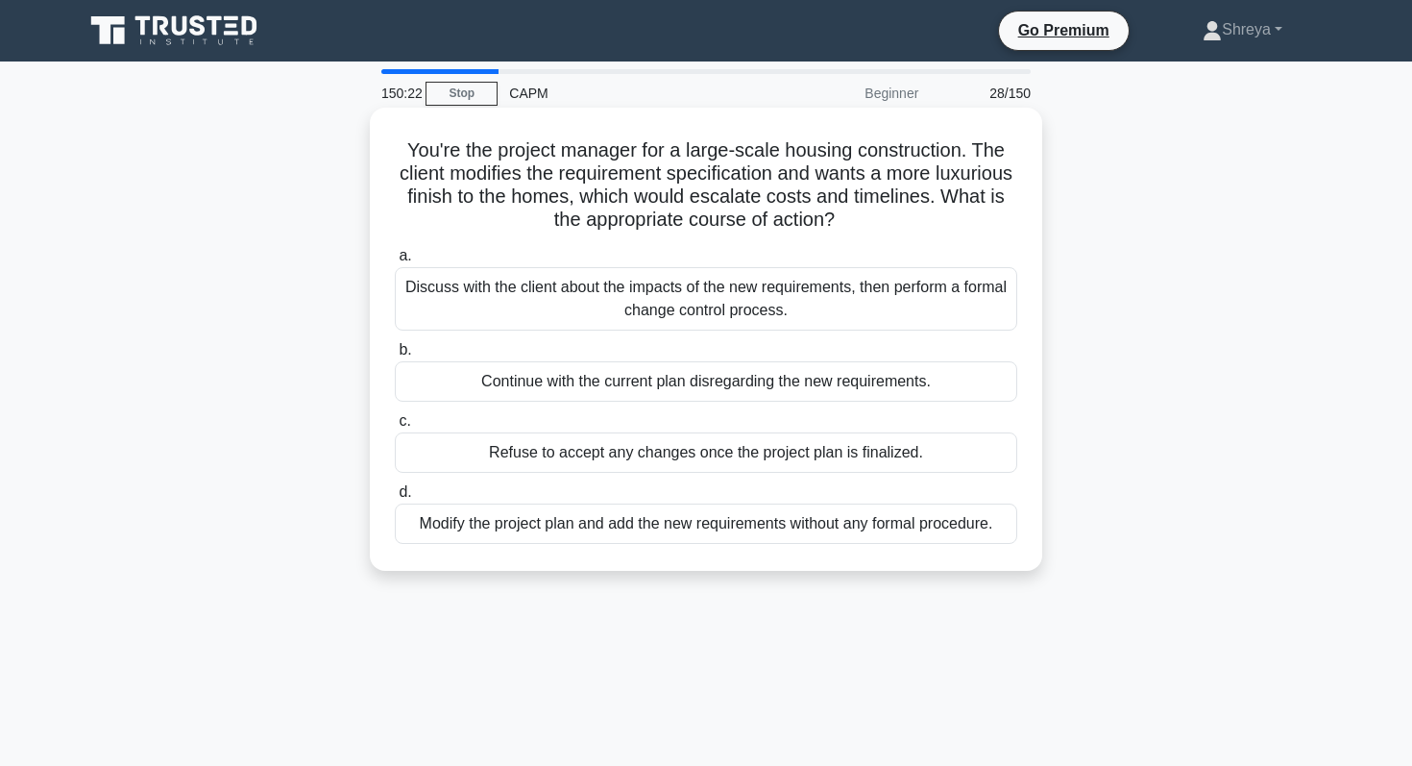
click at [659, 527] on div "Modify the project plan and add the new requirements without any formal procedu…" at bounding box center [706, 523] width 623 height 40
click at [395, 499] on input "d. Modify the project plan and add the new requirements without any formal proc…" at bounding box center [395, 492] width 0 height 12
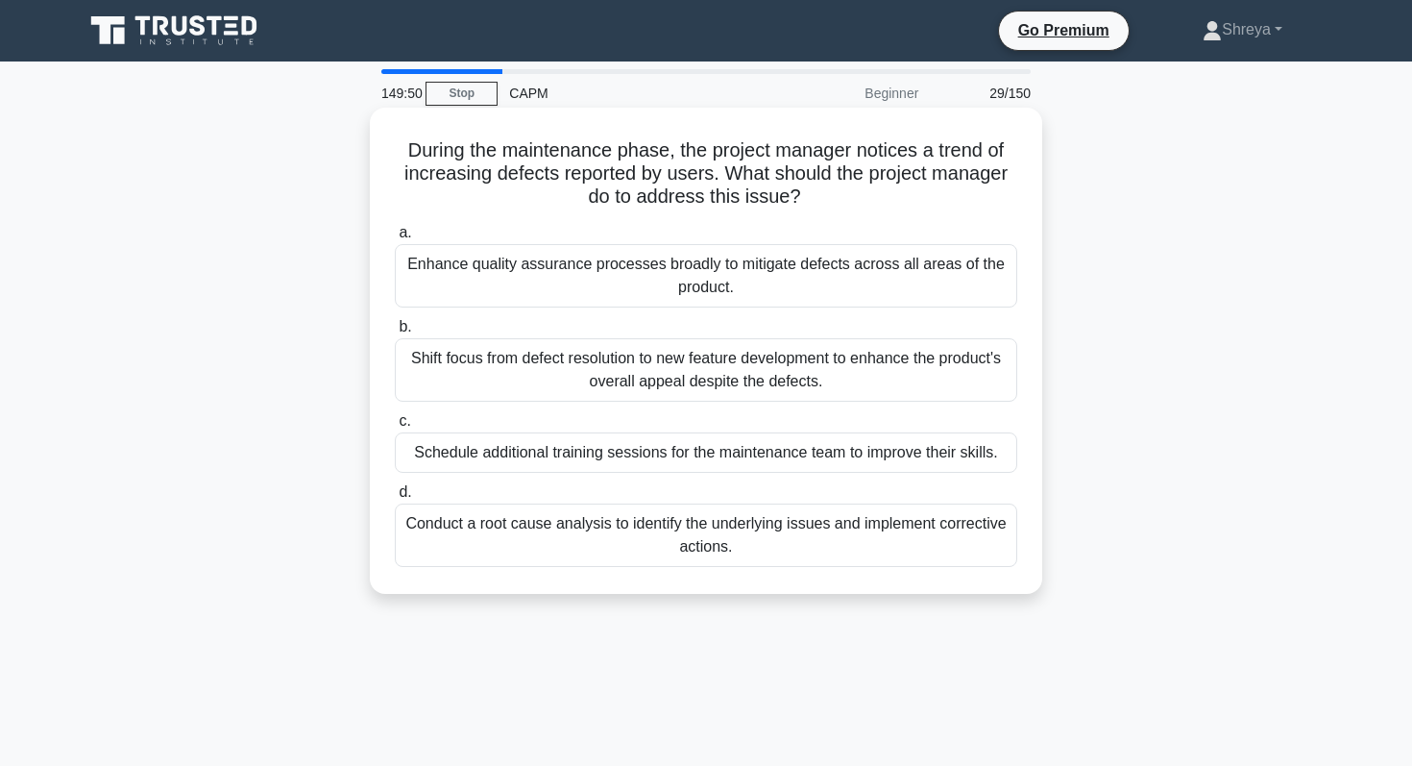
click at [613, 542] on div "Conduct a root cause analysis to identify the underlying issues and implement c…" at bounding box center [706, 534] width 623 height 63
click at [395, 499] on input "d. Conduct a root cause analysis to identify the underlying issues and implemen…" at bounding box center [395, 492] width 0 height 12
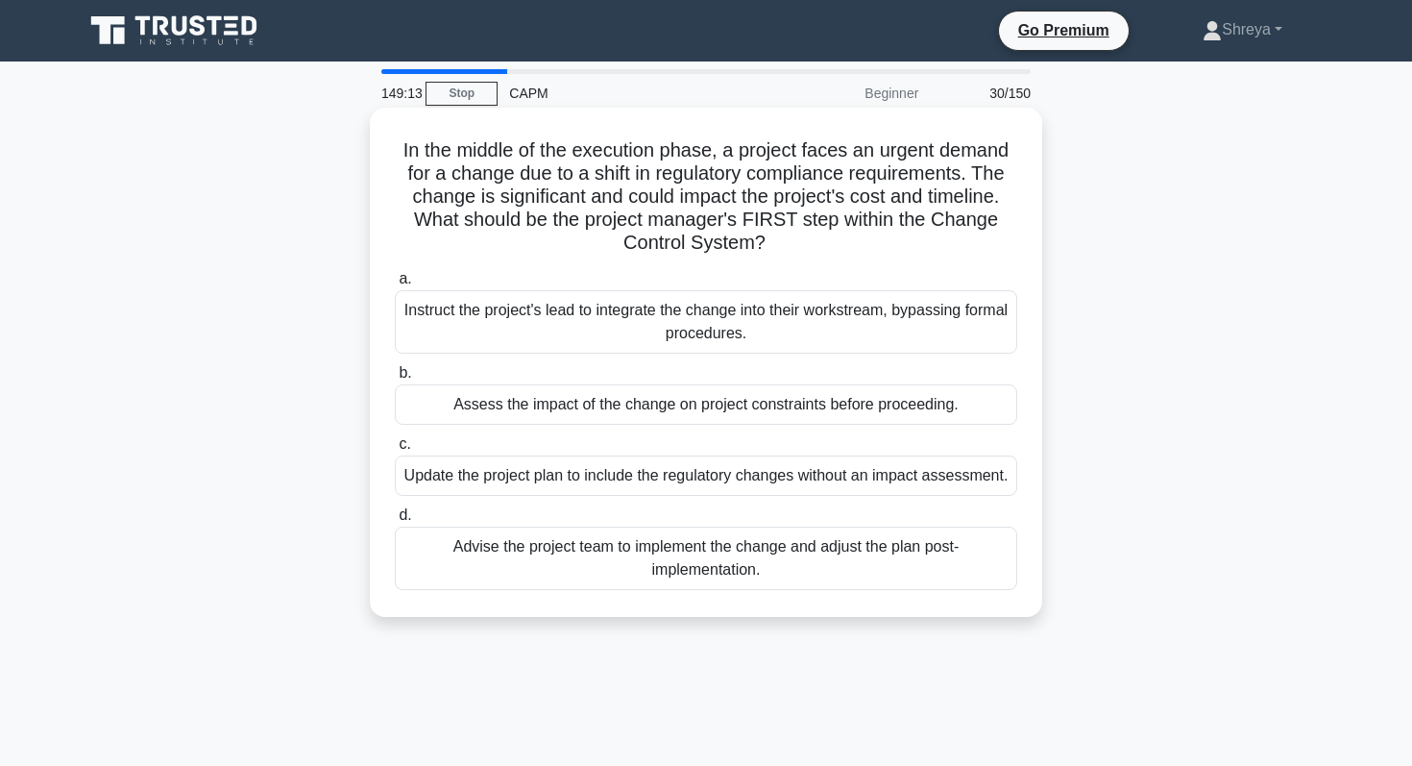
click at [595, 464] on div "Update the project plan to include the regulatory changes without an impact ass…" at bounding box center [706, 475] width 623 height 40
click at [395, 451] on input "c. Update the project plan to include the regulatory changes without an impact …" at bounding box center [395, 444] width 0 height 12
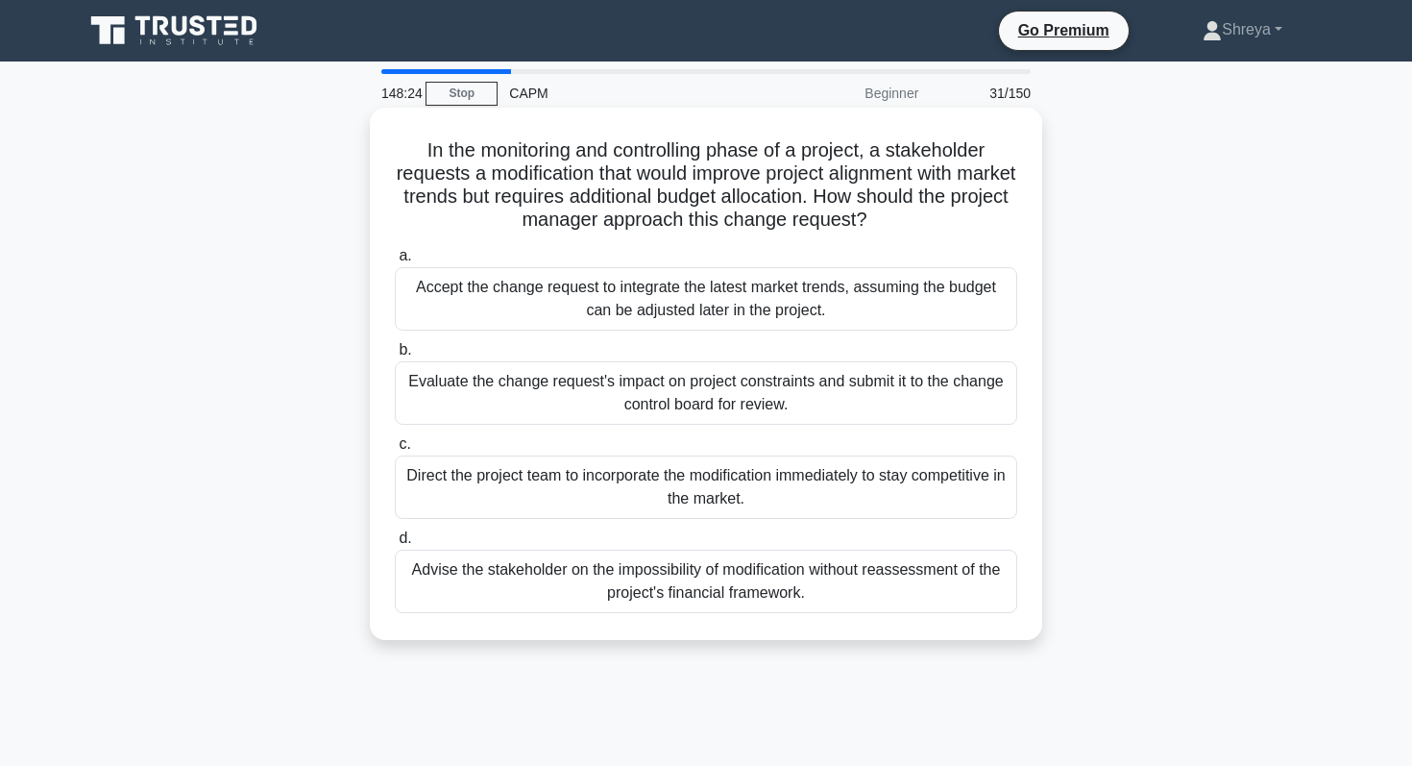
click at [626, 406] on div "Evaluate the change request's impact on project constraints and submit it to th…" at bounding box center [706, 392] width 623 height 63
click at [395, 356] on input "b. Evaluate the change request's impact on project constraints and submit it to…" at bounding box center [395, 350] width 0 height 12
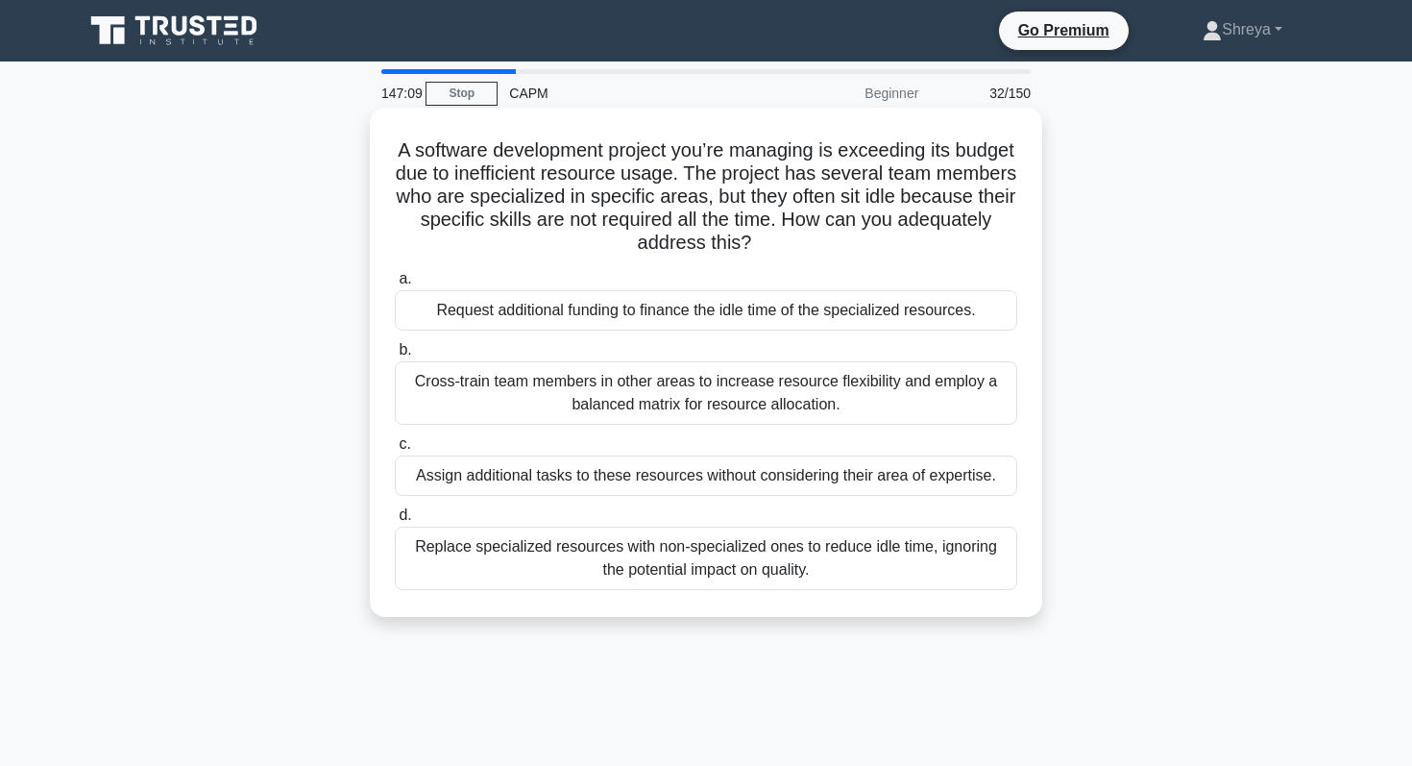
click at [638, 551] on div "Replace specialized resources with non-specialized ones to reduce idle time, ig…" at bounding box center [706, 558] width 623 height 63
click at [395, 522] on input "d. Replace specialized resources with non-specialized ones to reduce idle time,…" at bounding box center [395, 515] width 0 height 12
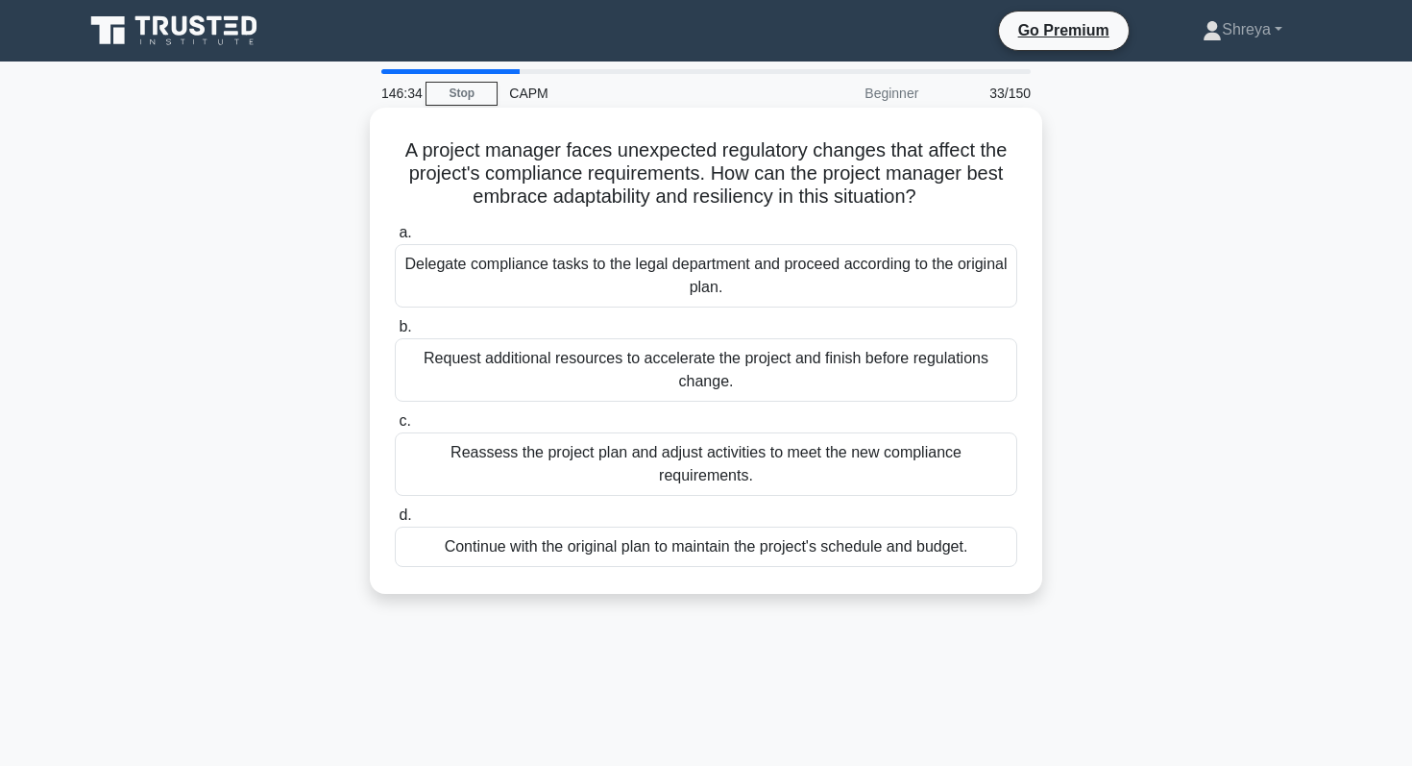
click at [632, 437] on div "Reassess the project plan and adjust activities to meet the new compliance requ…" at bounding box center [706, 463] width 623 height 63
click at [395, 428] on input "c. Reassess the project plan and adjust activities to meet the new compliance r…" at bounding box center [395, 421] width 0 height 12
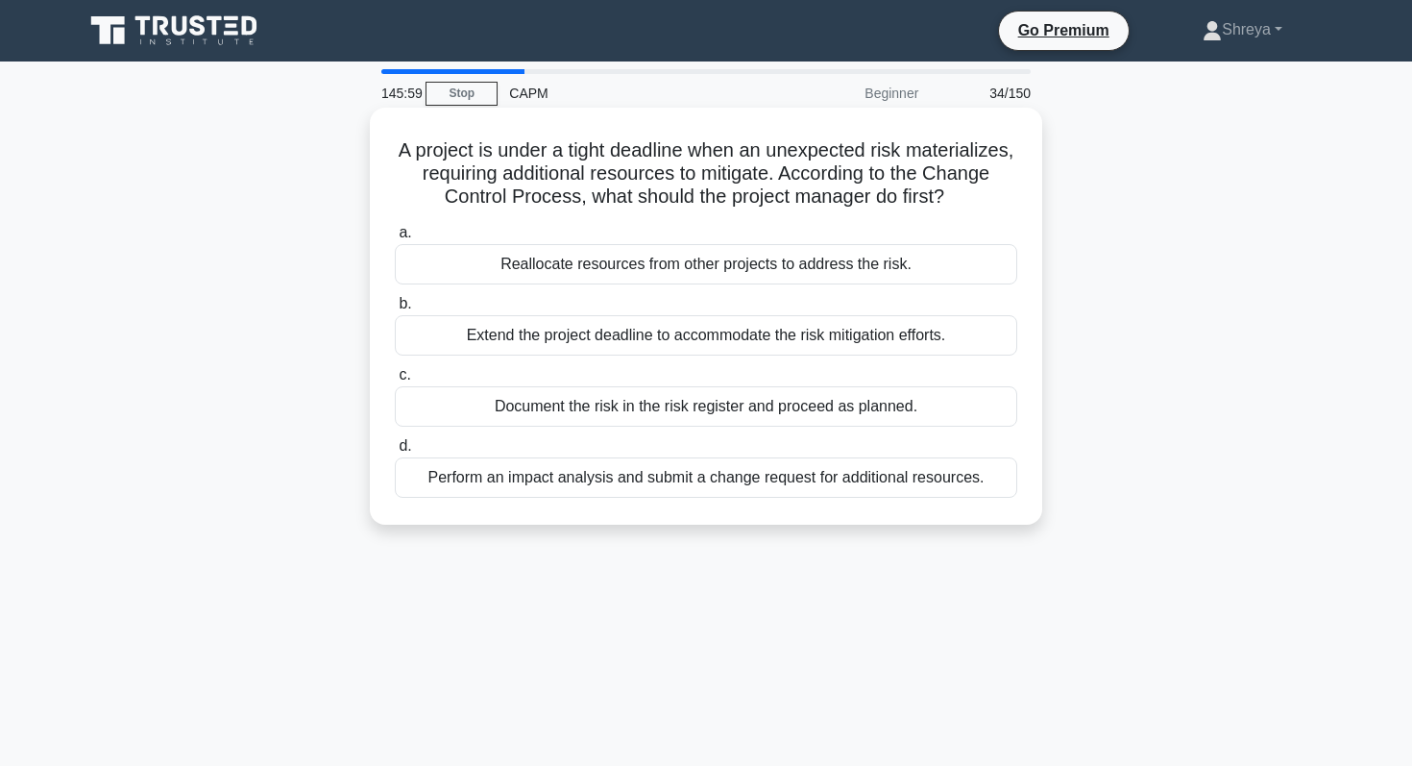
click at [664, 467] on div "Perform an impact analysis and submit a change request for additional resources." at bounding box center [706, 477] width 623 height 40
click at [698, 470] on div "Perform an impact analysis and submit a change request for additional resources." at bounding box center [706, 477] width 623 height 40
click at [395, 453] on input "d. Perform an impact analysis and submit a change request for additional resour…" at bounding box center [395, 446] width 0 height 12
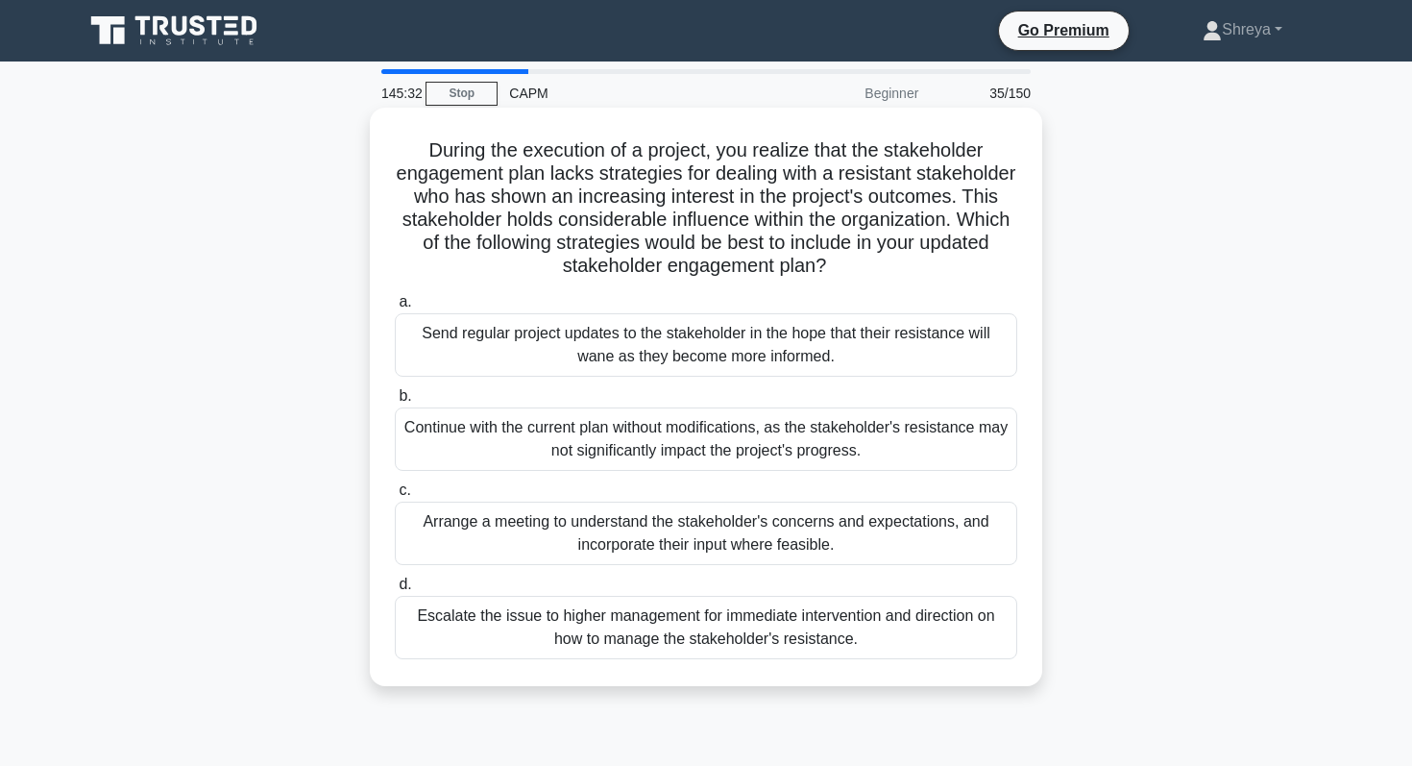
click at [544, 344] on div "Send regular project updates to the stakeholder in the hope that their resistan…" at bounding box center [706, 344] width 623 height 63
click at [395, 308] on input "a. Send regular project updates to the stakeholder in the hope that their resis…" at bounding box center [395, 302] width 0 height 12
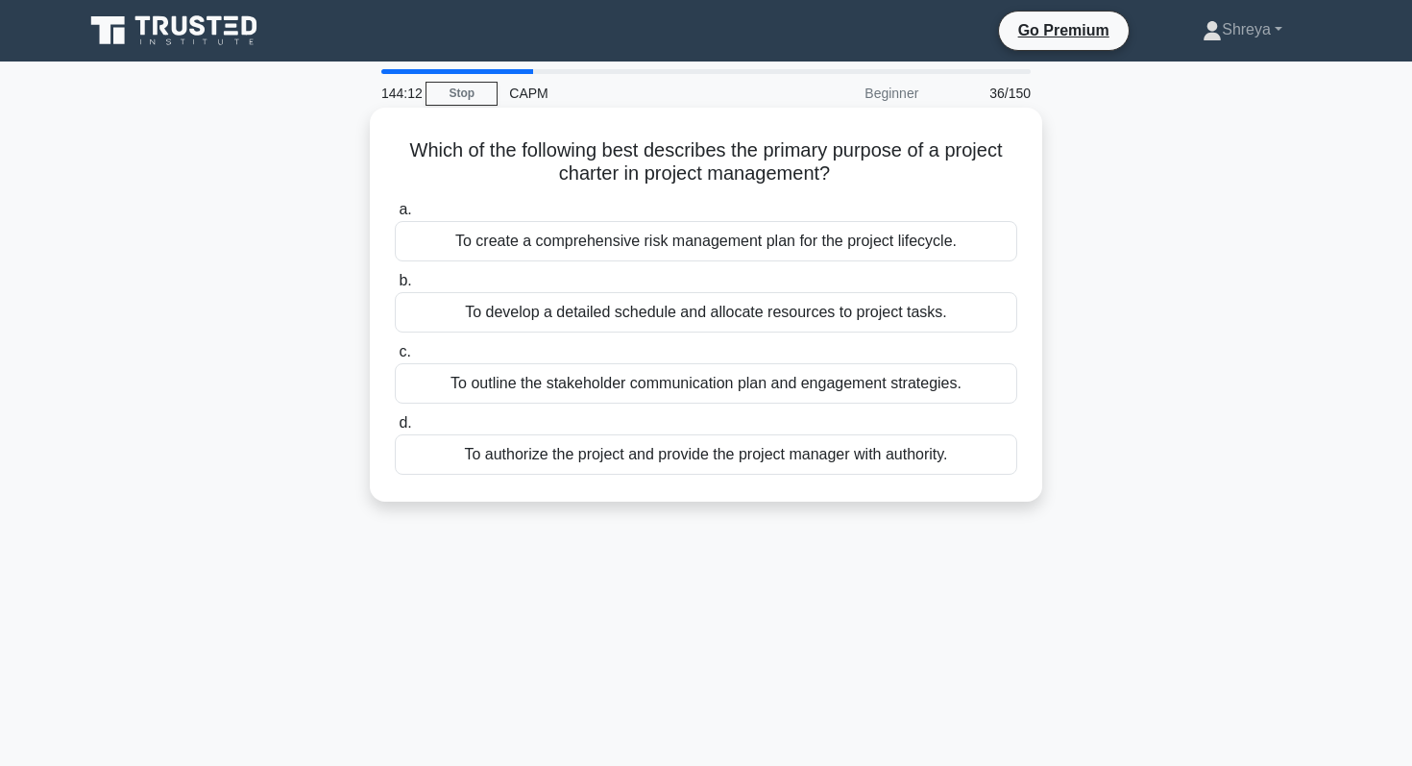
click at [737, 251] on div "To create a comprehensive risk management plan for the project lifecycle." at bounding box center [706, 241] width 623 height 40
click at [395, 216] on input "a. To create a comprehensive risk management plan for the project lifecycle." at bounding box center [395, 210] width 0 height 12
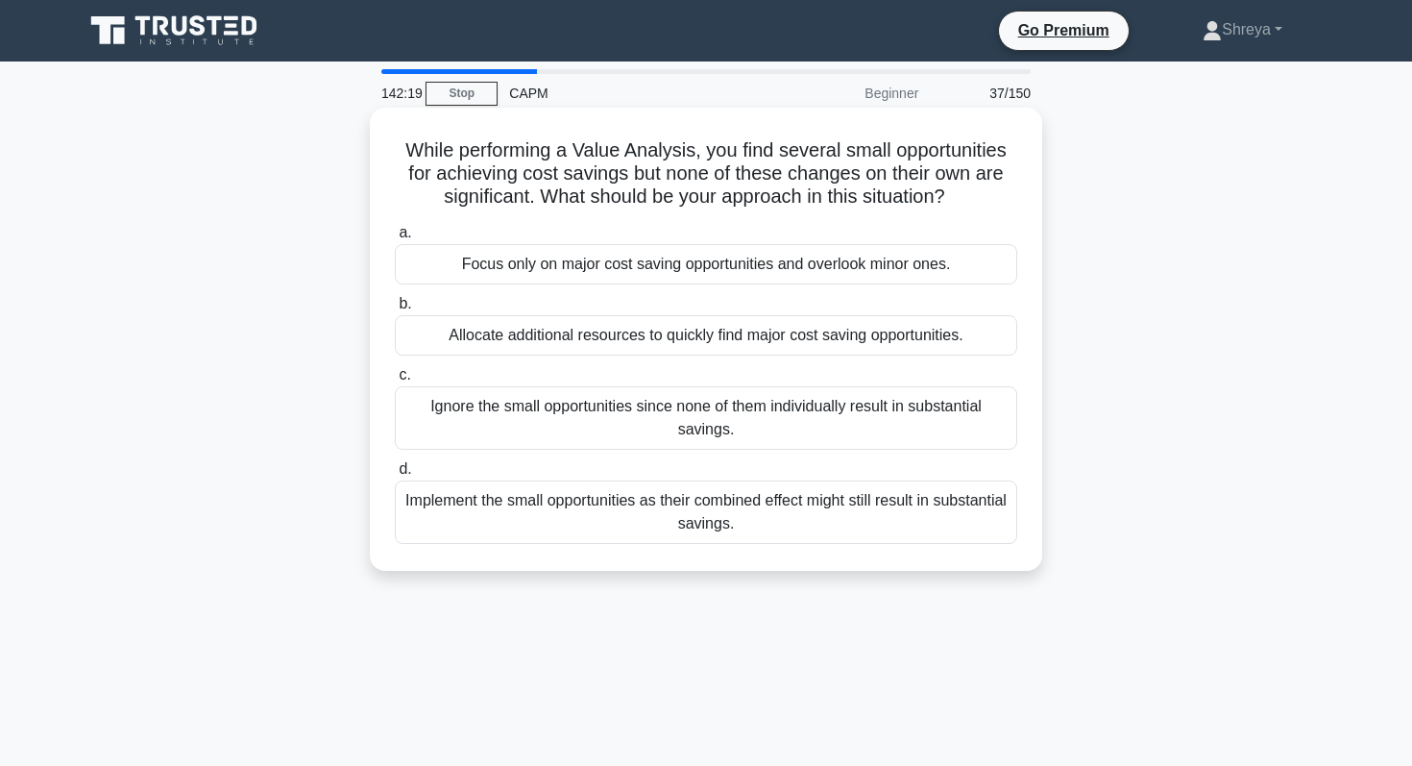
click at [680, 518] on div "Implement the small opportunities as their combined effect might still result i…" at bounding box center [706, 511] width 623 height 63
click at [395, 476] on input "d. Implement the small opportunities as their combined effect might still resul…" at bounding box center [395, 469] width 0 height 12
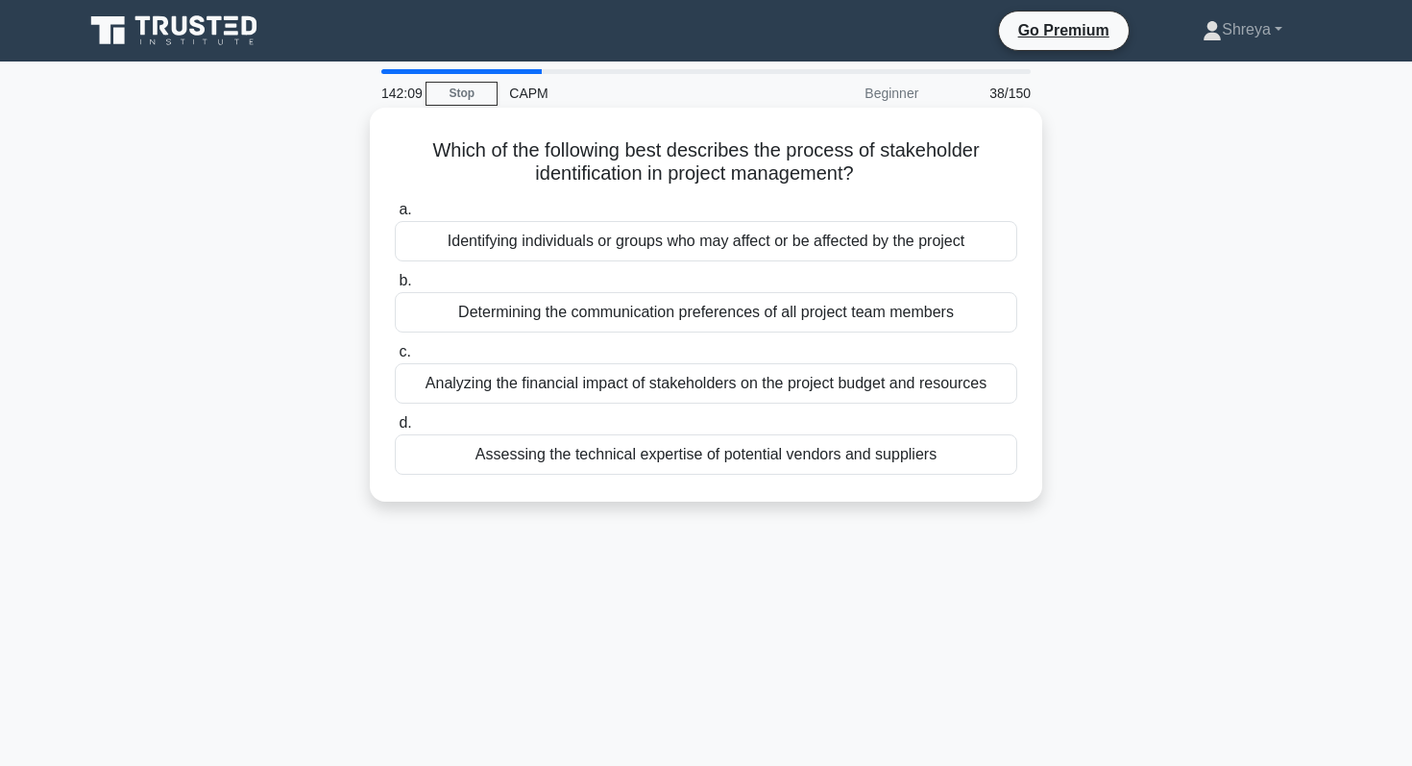
click at [682, 245] on div "Identifying individuals or groups who may affect or be affected by the project" at bounding box center [706, 241] width 623 height 40
click at [395, 216] on input "a. Identifying individuals or groups who may affect or be affected by the proje…" at bounding box center [395, 210] width 0 height 12
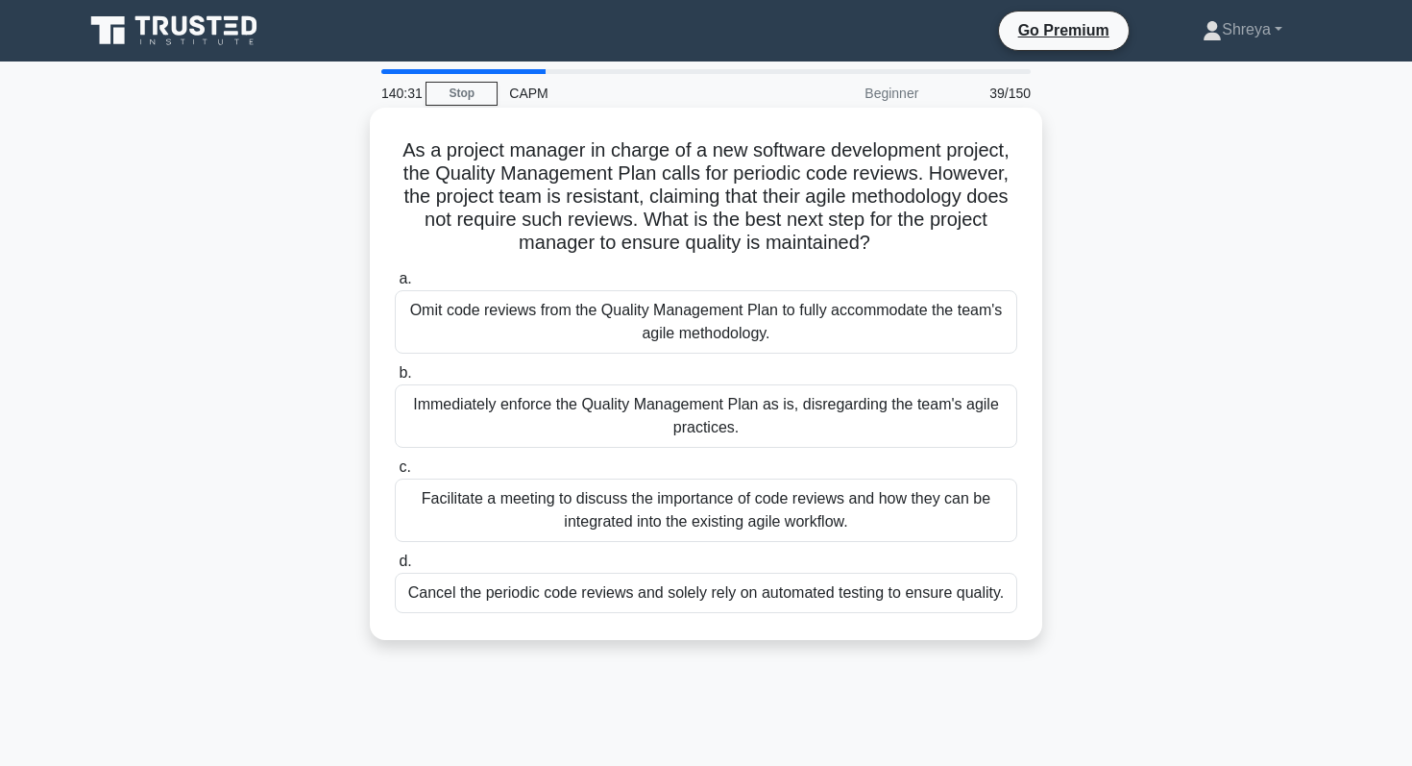
click at [449, 497] on div "Facilitate a meeting to discuss the importance of code reviews and how they can…" at bounding box center [706, 509] width 623 height 63
click at [395, 474] on input "c. Facilitate a meeting to discuss the importance of code reviews and how they …" at bounding box center [395, 467] width 0 height 12
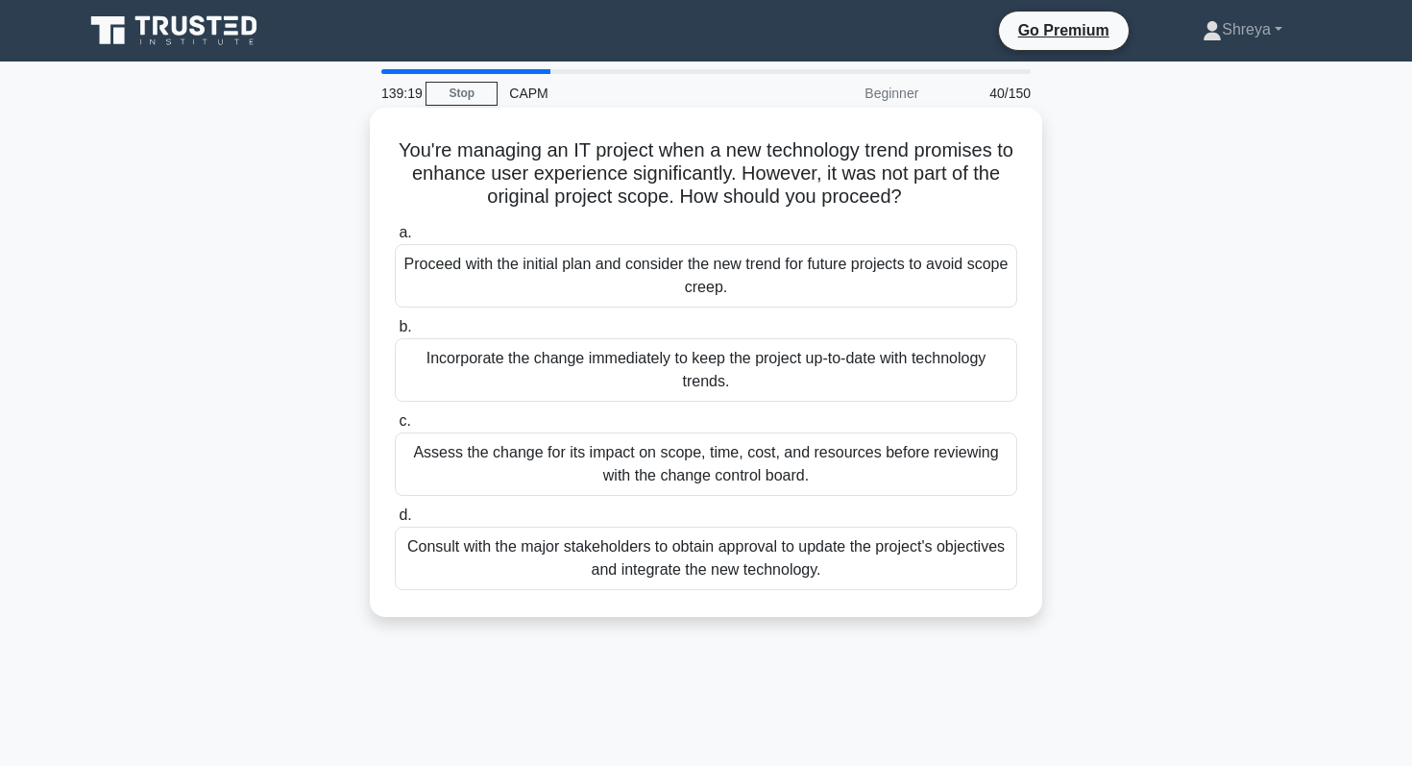
click at [753, 455] on div "Assess the change for its impact on scope, time, cost, and resources before rev…" at bounding box center [706, 463] width 623 height 63
click at [395, 428] on input "c. Assess the change for its impact on scope, time, cost, and resources before …" at bounding box center [395, 421] width 0 height 12
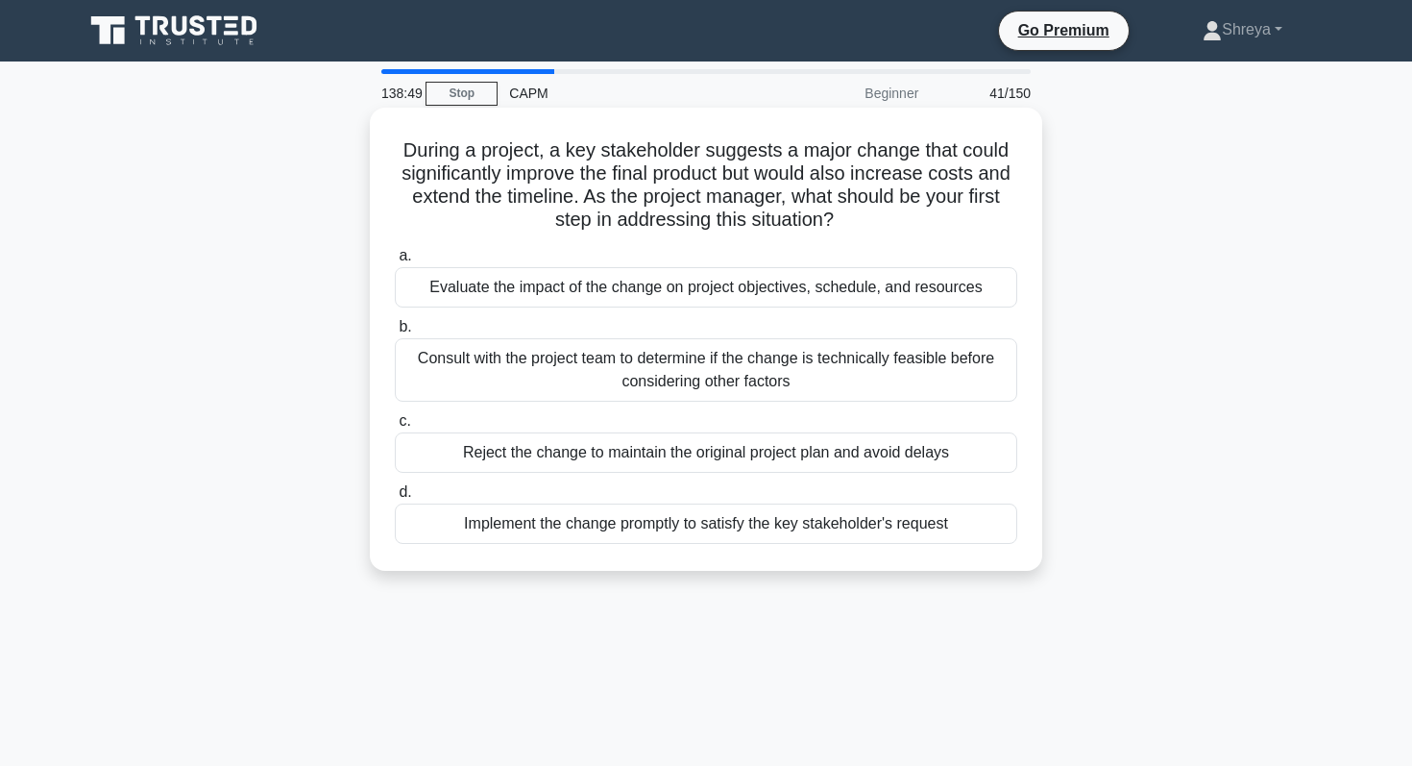
click at [560, 293] on div "Evaluate the impact of the change on project objectives, schedule, and resources" at bounding box center [706, 287] width 623 height 40
click at [395, 262] on input "a. Evaluate the impact of the change on project objectives, schedule, and resou…" at bounding box center [395, 256] width 0 height 12
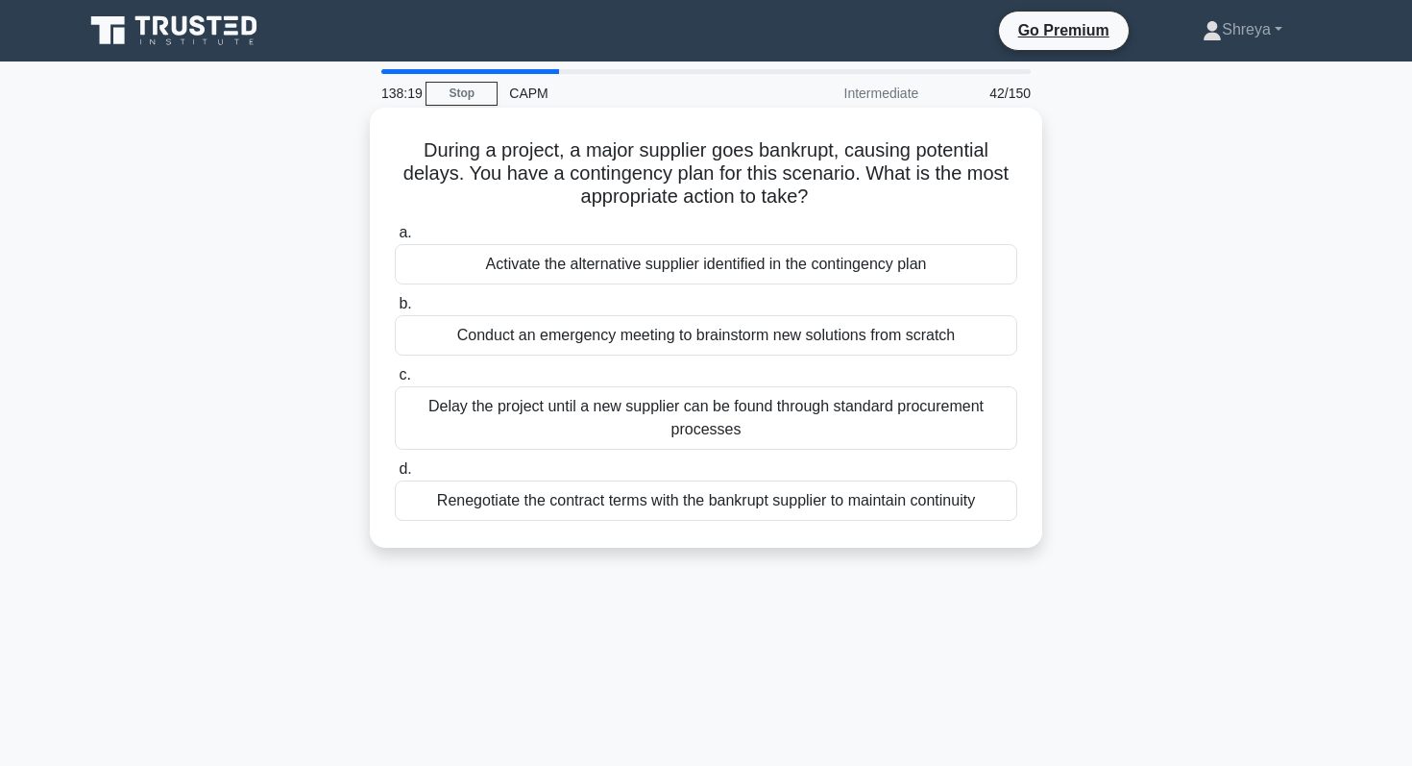
click at [576, 260] on div "Activate the alternative supplier identified in the contingency plan" at bounding box center [706, 264] width 623 height 40
click at [395, 239] on input "a. Activate the alternative supplier identified in the contingency plan" at bounding box center [395, 233] width 0 height 12
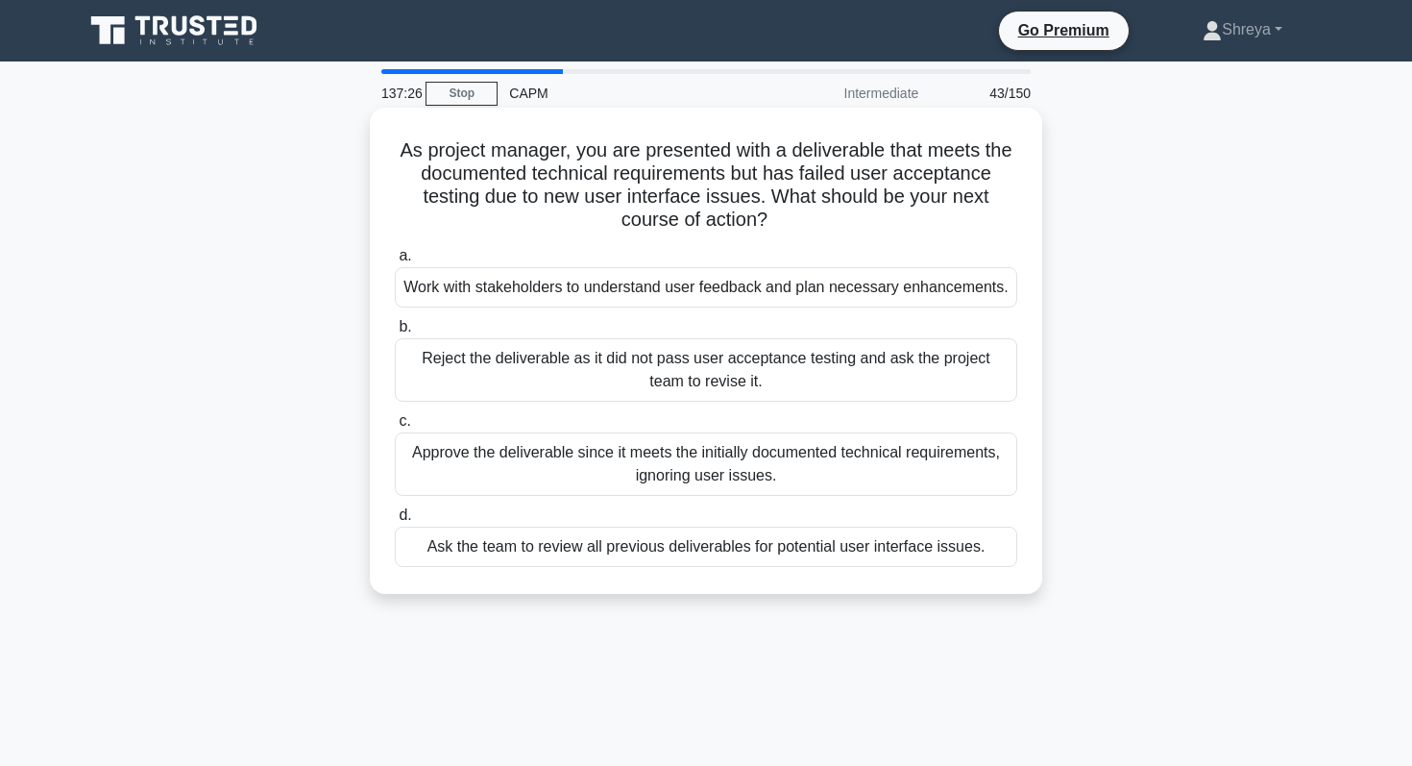
click at [764, 366] on div "Reject the deliverable as it did not pass user acceptance testing and ask the p…" at bounding box center [706, 369] width 623 height 63
click at [395, 333] on input "b. Reject the deliverable as it did not pass user acceptance testing and ask th…" at bounding box center [395, 327] width 0 height 12
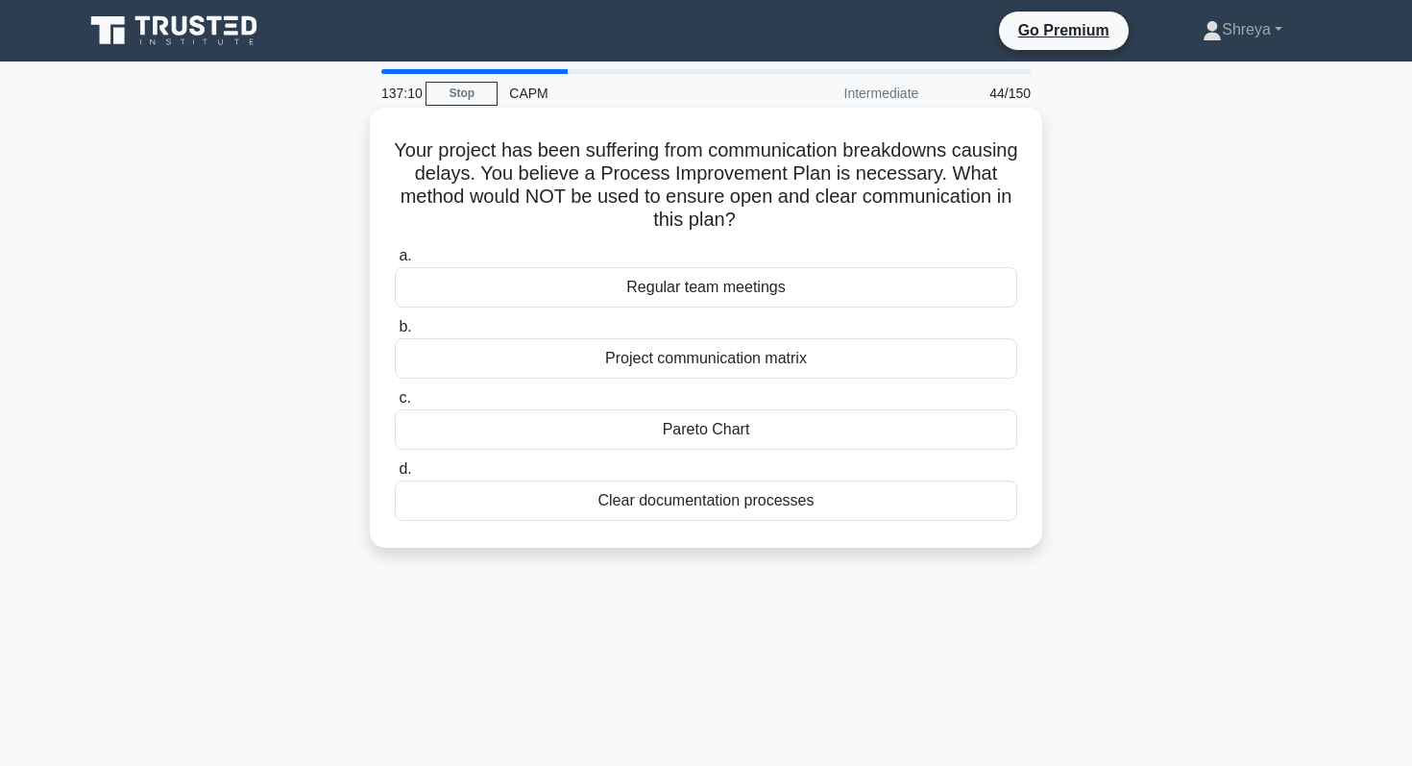
click at [737, 437] on div "Pareto Chart" at bounding box center [706, 429] width 623 height 40
click at [395, 404] on input "c. Pareto Chart" at bounding box center [395, 398] width 0 height 12
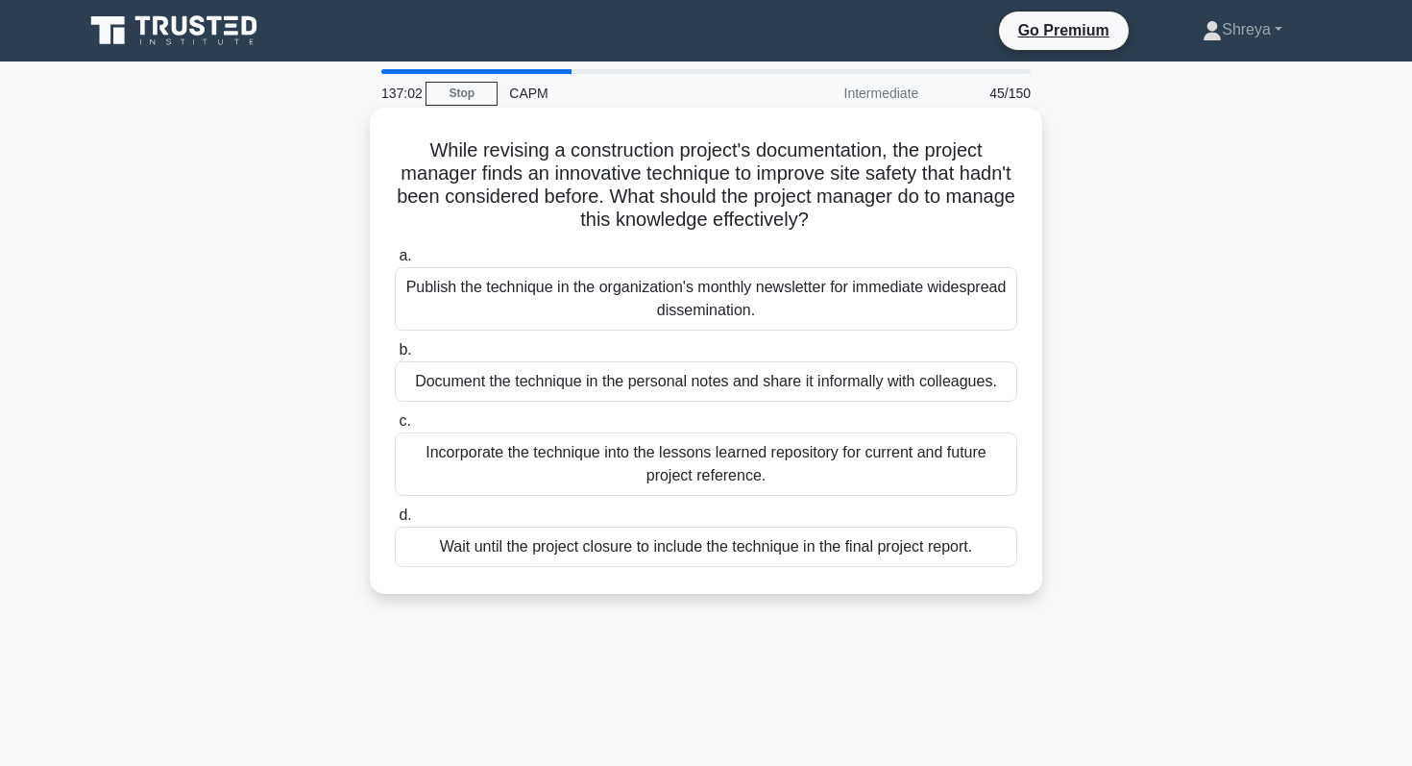
click at [735, 459] on div "Incorporate the technique into the lessons learned repository for current and f…" at bounding box center [706, 463] width 623 height 63
click at [395, 428] on input "c. Incorporate the technique into the lessons learned repository for current an…" at bounding box center [395, 421] width 0 height 12
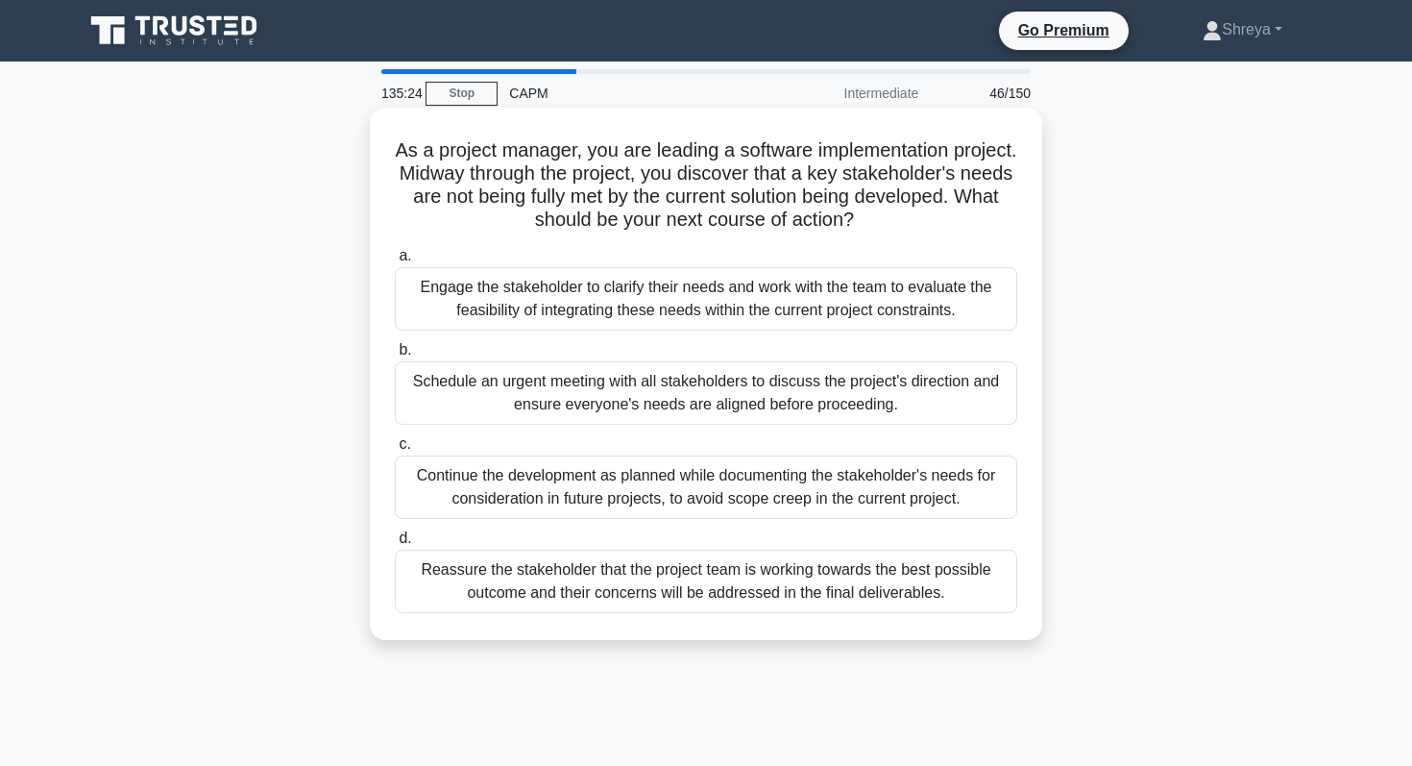
click at [600, 314] on div "Engage the stakeholder to clarify their needs and work with the team to evaluat…" at bounding box center [706, 298] width 623 height 63
click at [395, 262] on input "a. Engage the stakeholder to clarify their needs and work with the team to eval…" at bounding box center [395, 256] width 0 height 12
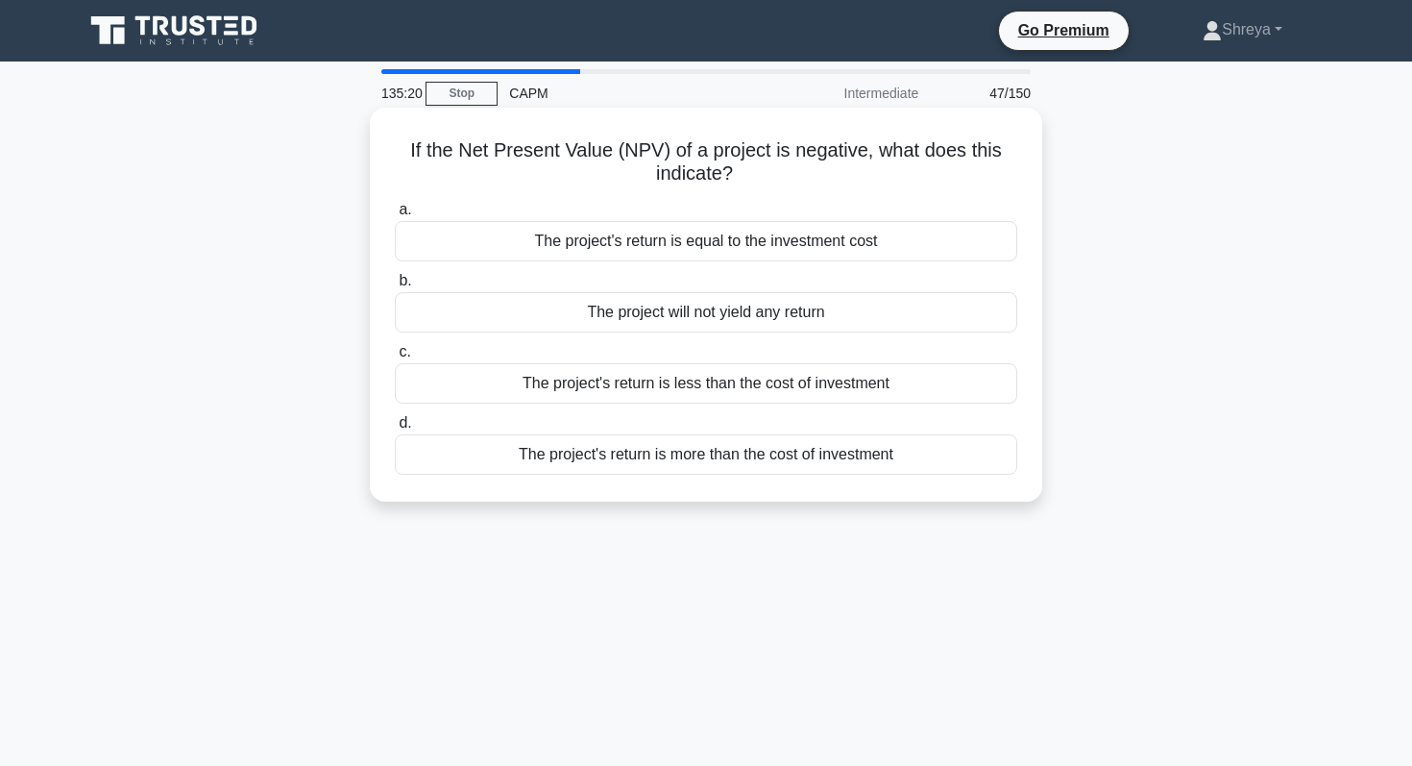
click at [620, 389] on div "The project's return is less than the cost of investment" at bounding box center [706, 383] width 623 height 40
click at [395, 358] on input "c. The project's return is less than the cost of investment" at bounding box center [395, 352] width 0 height 12
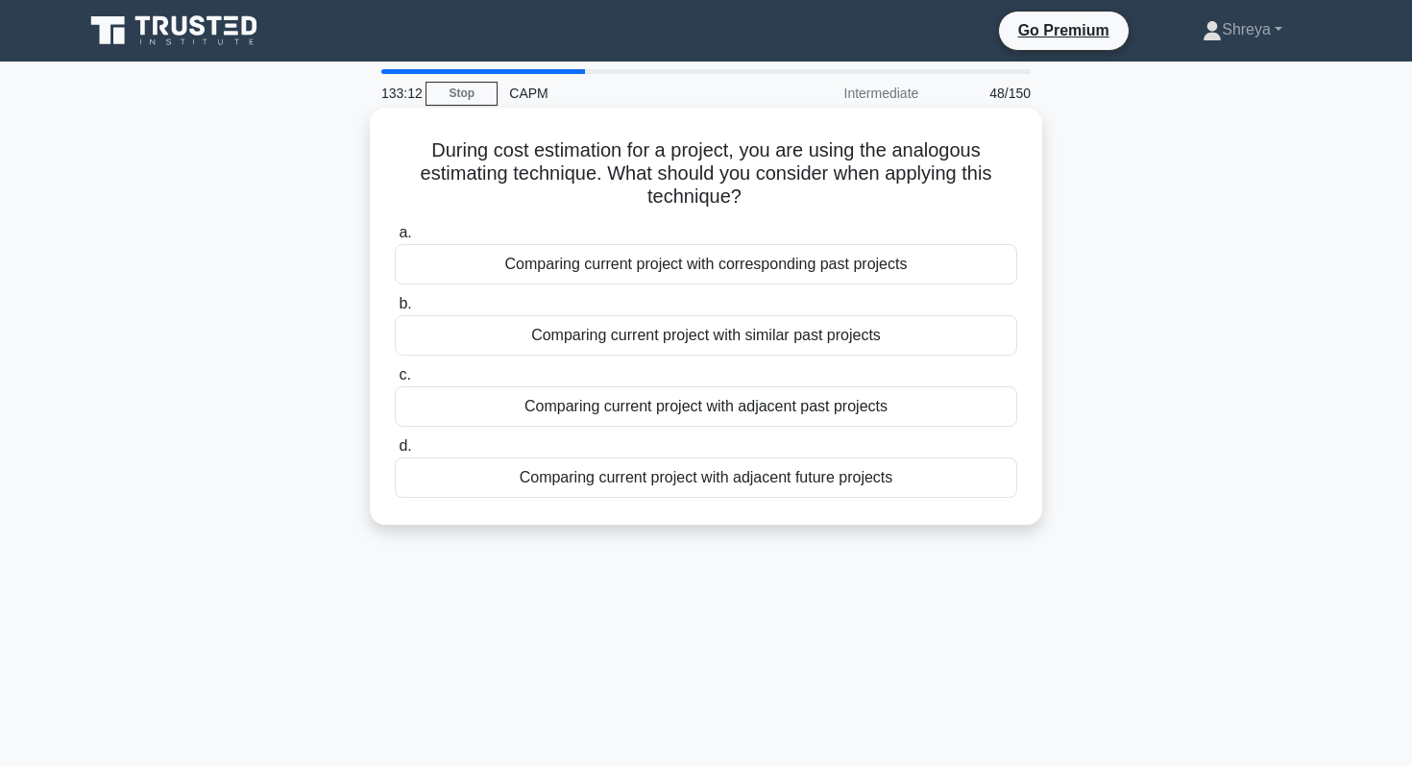
click at [628, 412] on div "Comparing current project with adjacent past projects" at bounding box center [706, 406] width 623 height 40
click at [395, 381] on input "c. Comparing current project with adjacent past projects" at bounding box center [395, 375] width 0 height 12
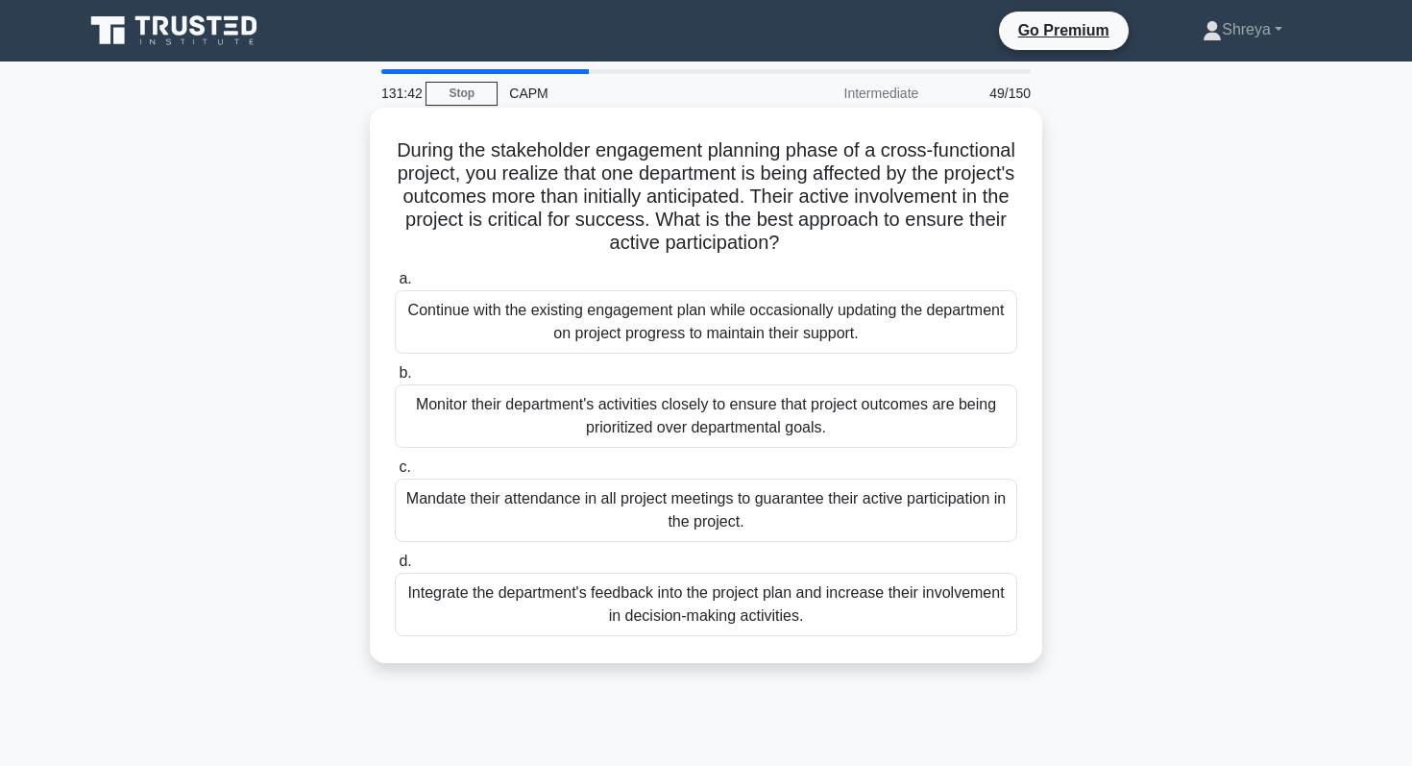
click at [629, 325] on div "Continue with the existing engagement plan while occasionally updating the depa…" at bounding box center [706, 321] width 623 height 63
click at [395, 285] on input "a. Continue with the existing engagement plan while occasionally updating the d…" at bounding box center [395, 279] width 0 height 12
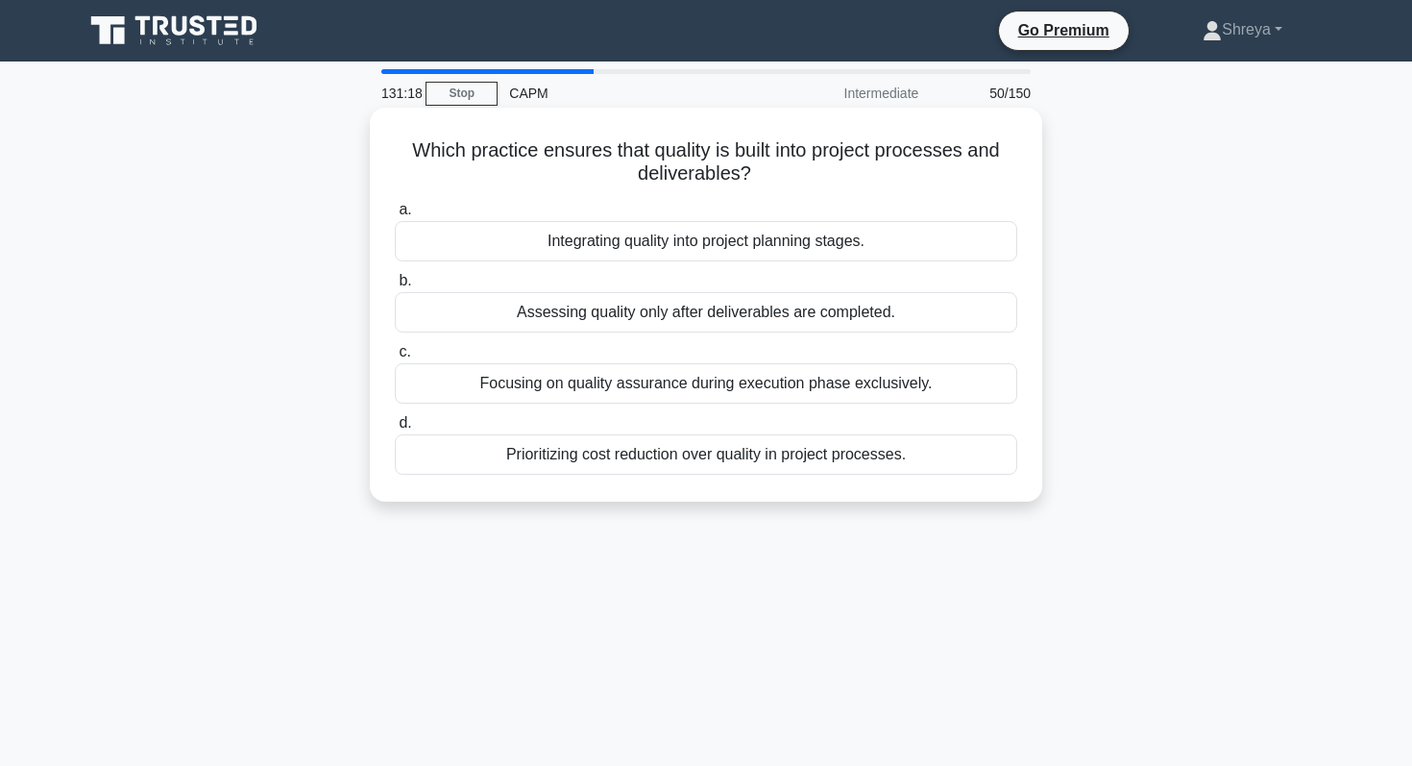
click at [605, 310] on div "Assessing quality only after deliverables are completed." at bounding box center [706, 312] width 623 height 40
click at [395, 287] on input "b. Assessing quality only after deliverables are completed." at bounding box center [395, 281] width 0 height 12
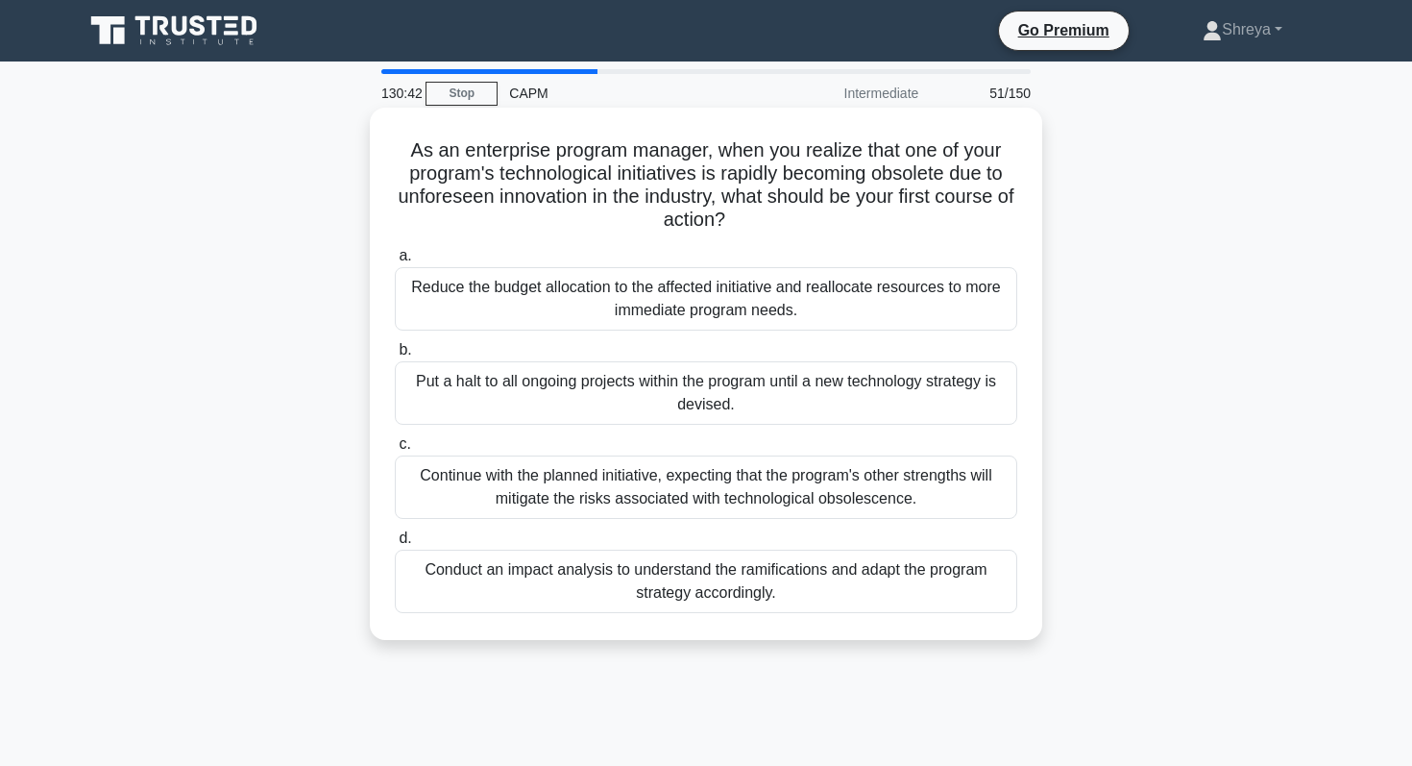
click at [652, 594] on div "Conduct an impact analysis to understand the ramifications and adapt the progra…" at bounding box center [706, 581] width 623 height 63
click at [395, 545] on input "d. Conduct an impact analysis to understand the ramifications and adapt the pro…" at bounding box center [395, 538] width 0 height 12
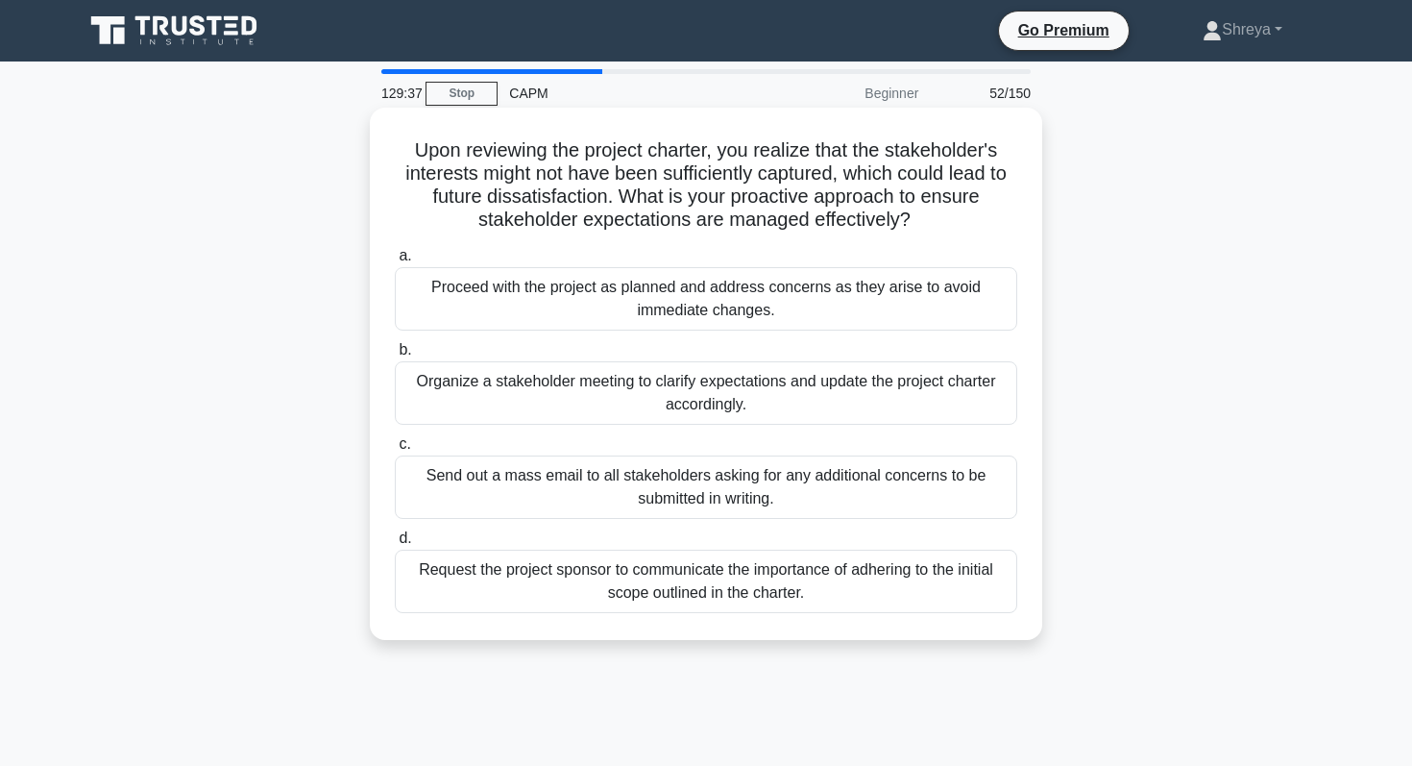
click at [528, 394] on div "Organize a stakeholder meeting to clarify expectations and update the project c…" at bounding box center [706, 392] width 623 height 63
click at [395, 356] on input "b. Organize a stakeholder meeting to clarify expectations and update the projec…" at bounding box center [395, 350] width 0 height 12
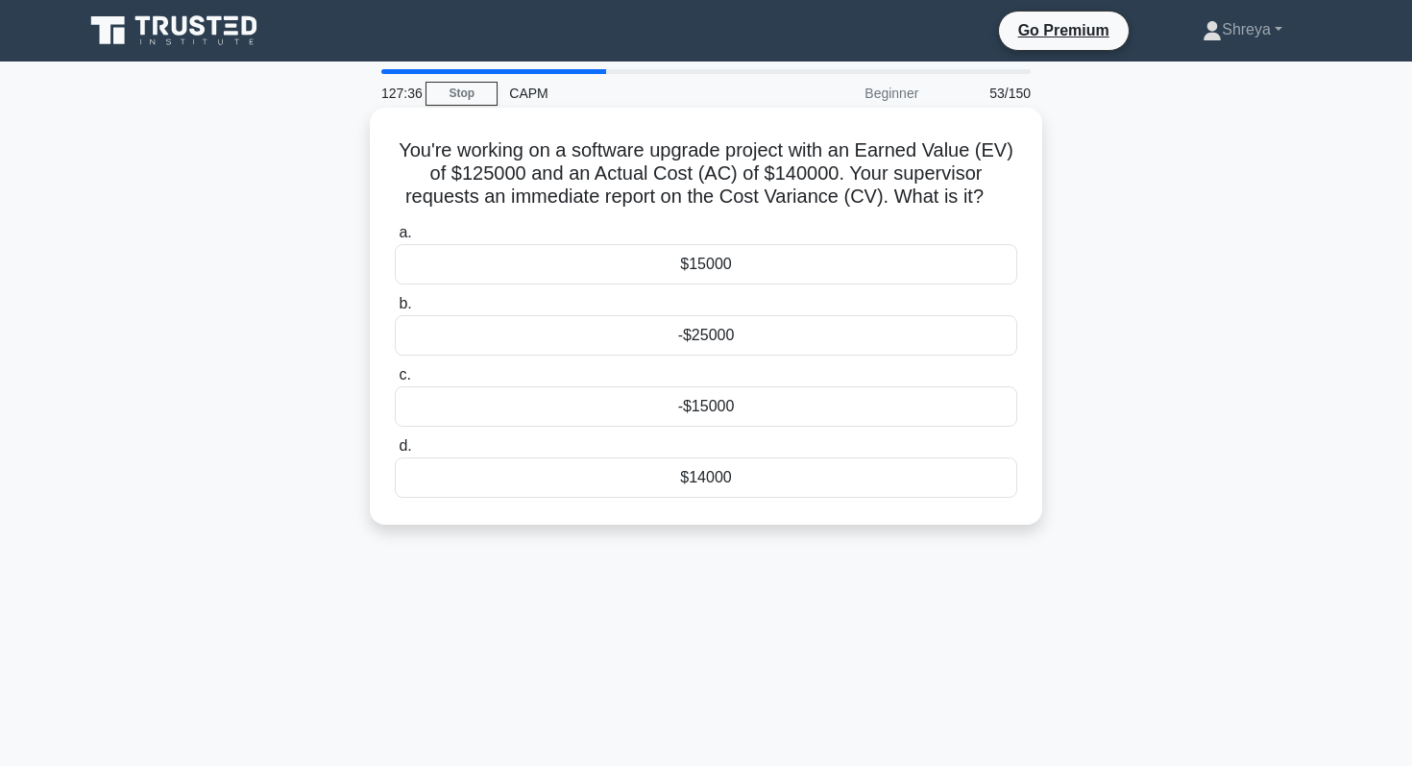
click at [635, 258] on div "$15000" at bounding box center [706, 264] width 623 height 40
click at [395, 239] on input "a. $15000" at bounding box center [395, 233] width 0 height 12
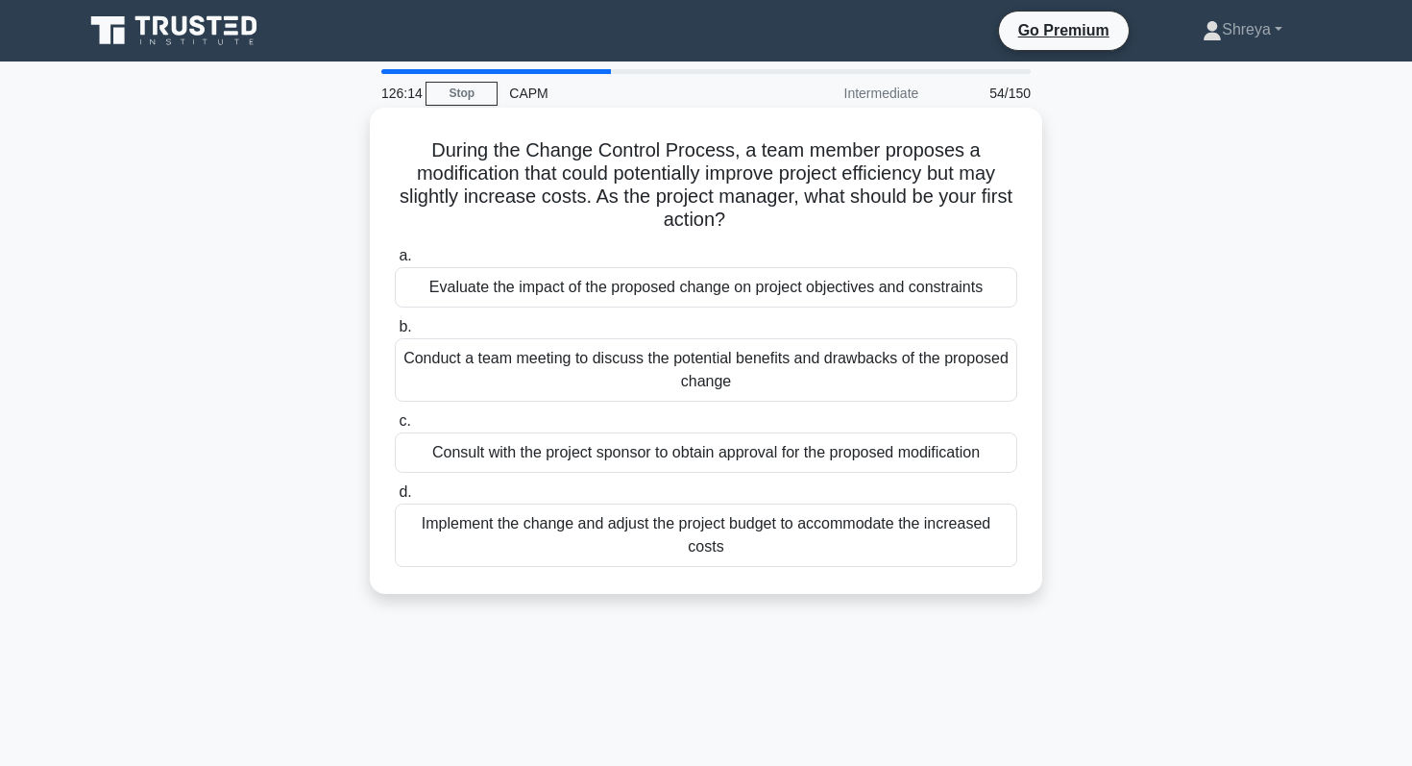
click at [539, 375] on div "Conduct a team meeting to discuss the potential benefits and drawbacks of the p…" at bounding box center [706, 369] width 623 height 63
click at [395, 333] on input "b. Conduct a team meeting to discuss the potential benefits and drawbacks of th…" at bounding box center [395, 327] width 0 height 12
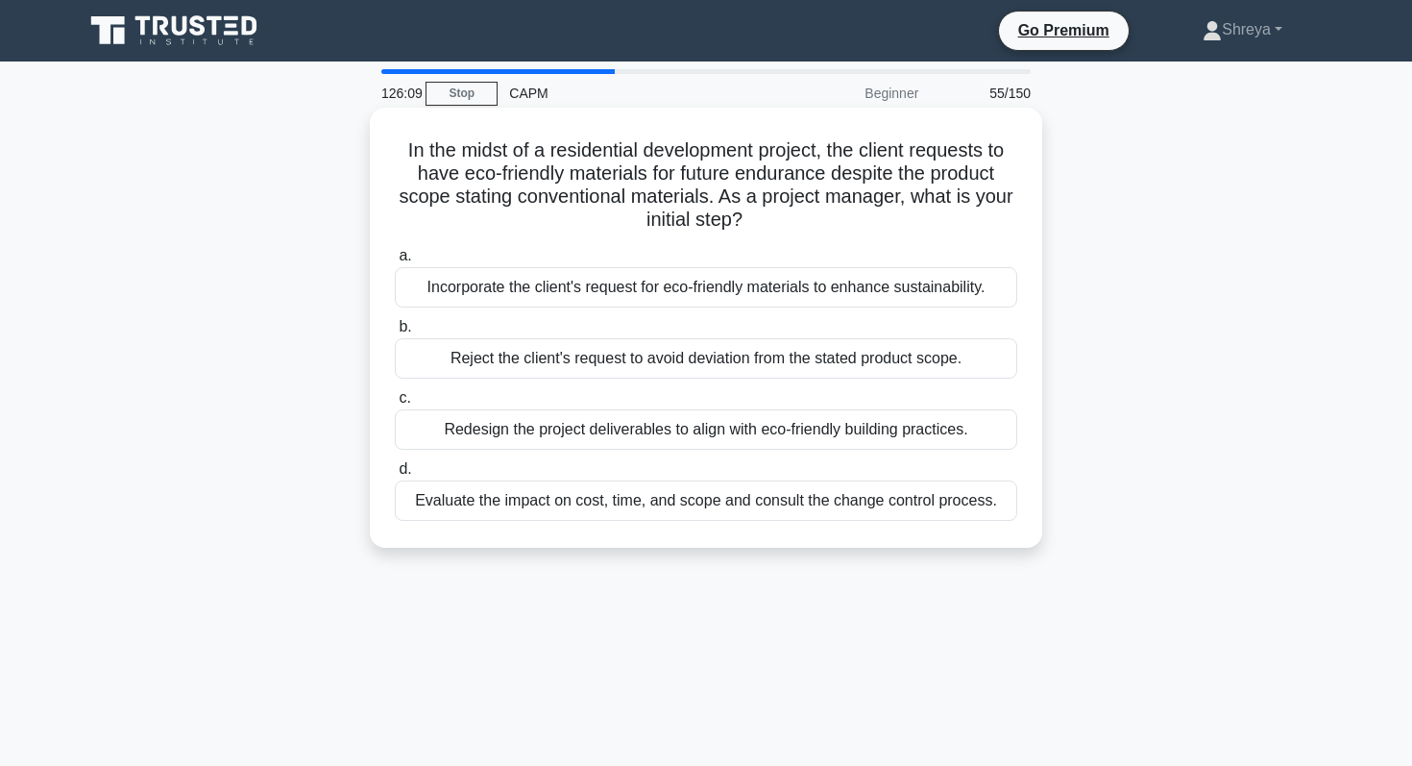
click at [611, 507] on div "Evaluate the impact on cost, time, and scope and consult the change control pro…" at bounding box center [706, 500] width 623 height 40
click at [395, 476] on input "d. Evaluate the impact on cost, time, and scope and consult the change control …" at bounding box center [395, 469] width 0 height 12
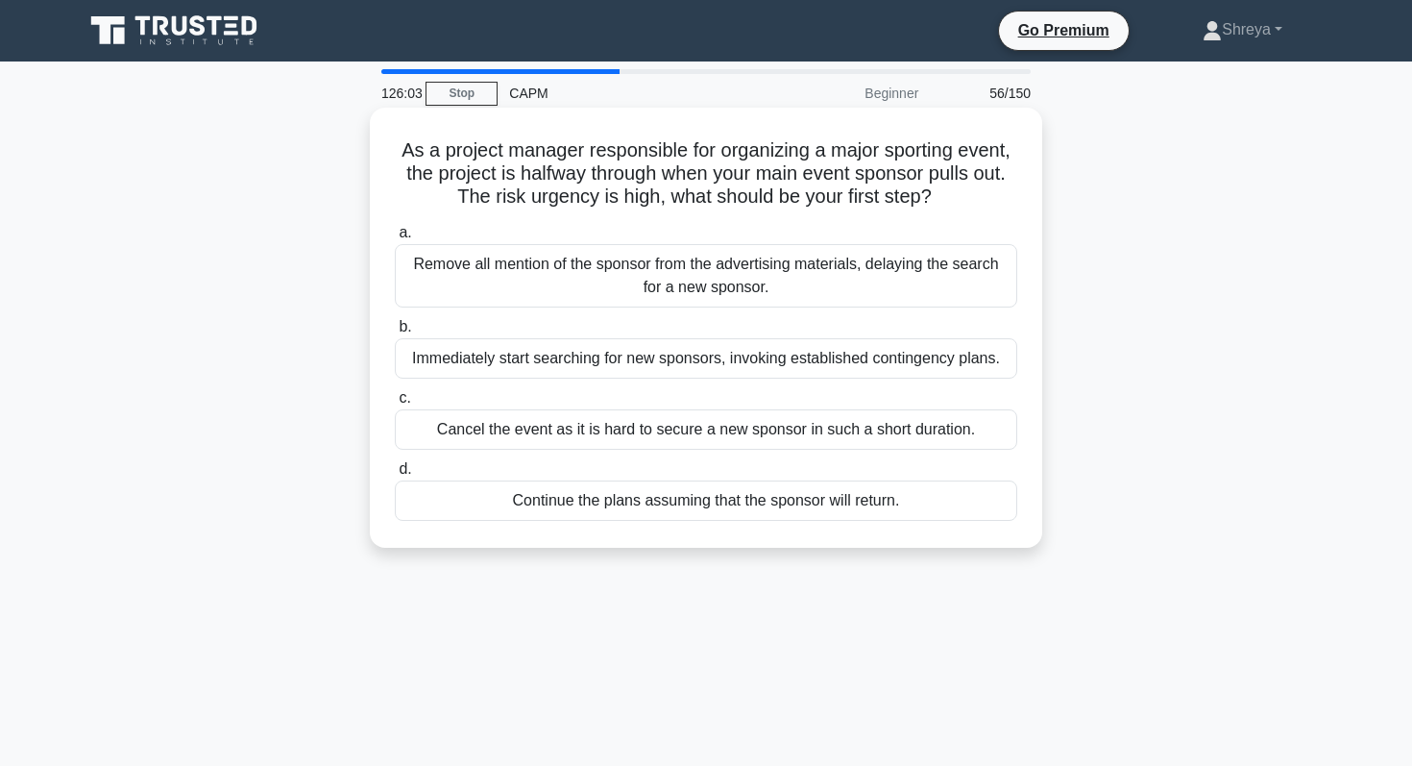
click at [588, 357] on div "Immediately start searching for new sponsors, invoking established contingency …" at bounding box center [706, 358] width 623 height 40
click at [395, 333] on input "b. Immediately start searching for new sponsors, invoking established contingen…" at bounding box center [395, 327] width 0 height 12
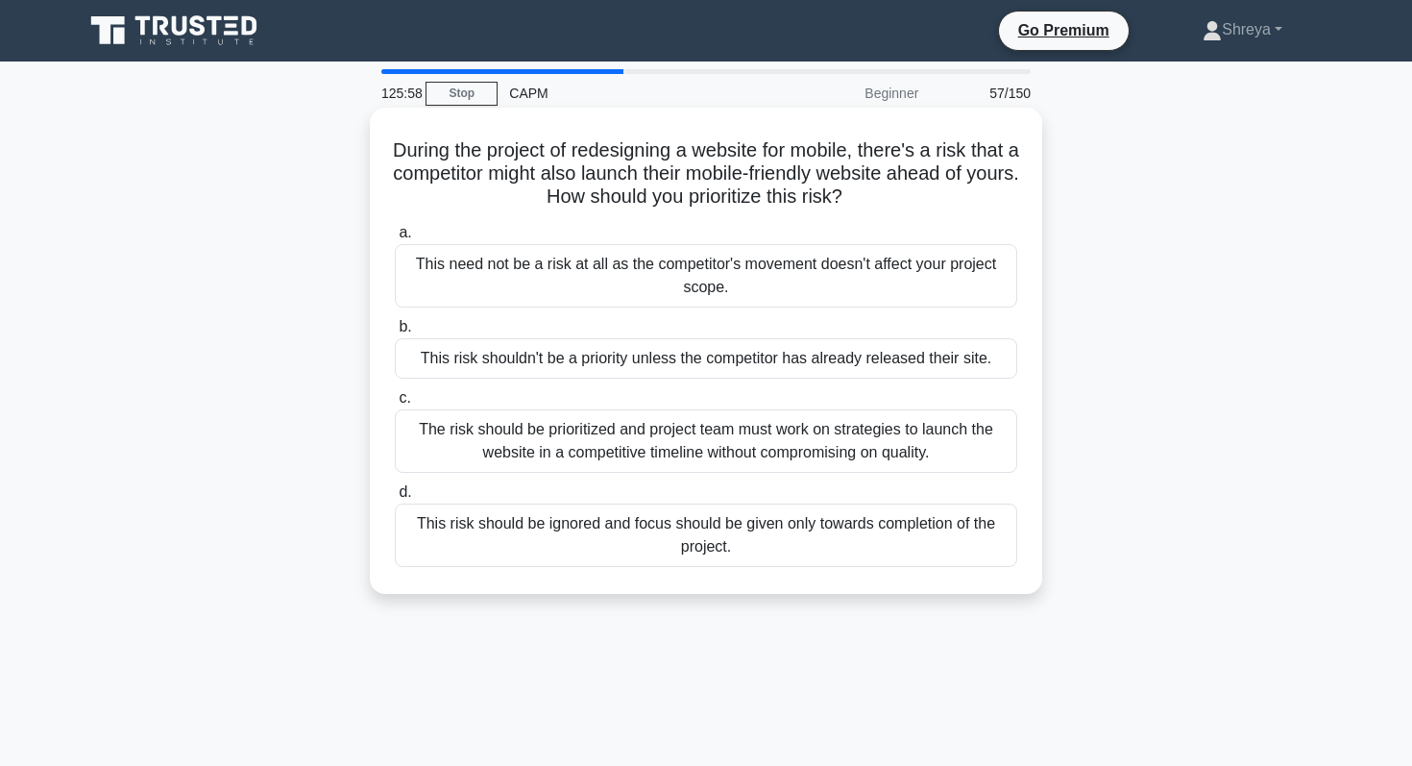
click at [563, 446] on div "The risk should be prioritized and project team must work on strategies to laun…" at bounding box center [706, 440] width 623 height 63
click at [395, 404] on input "c. The risk should be prioritized and project team must work on strategies to l…" at bounding box center [395, 398] width 0 height 12
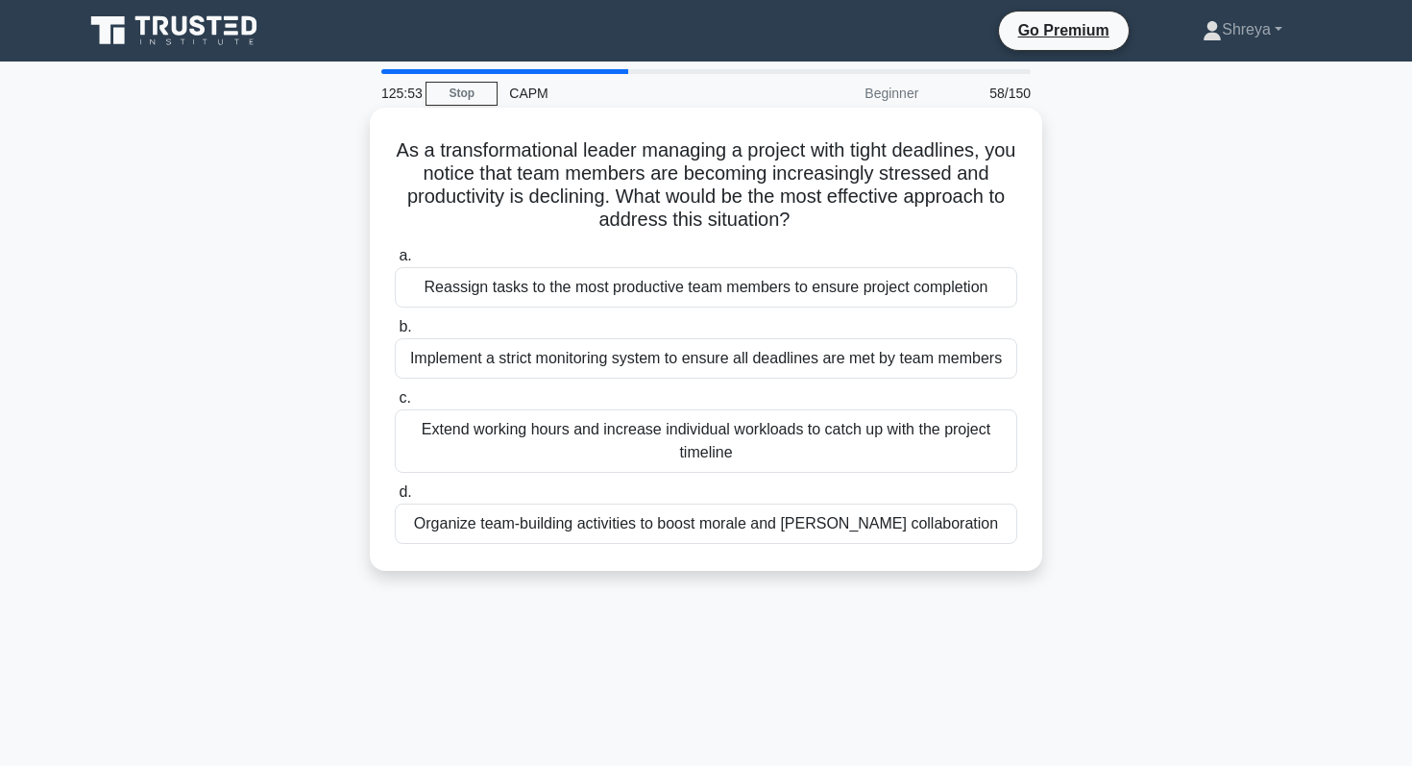
click at [542, 287] on div "Reassign tasks to the most productive team members to ensure project completion" at bounding box center [706, 287] width 623 height 40
click at [395, 262] on input "a. Reassign tasks to the most productive team members to ensure project complet…" at bounding box center [395, 256] width 0 height 12
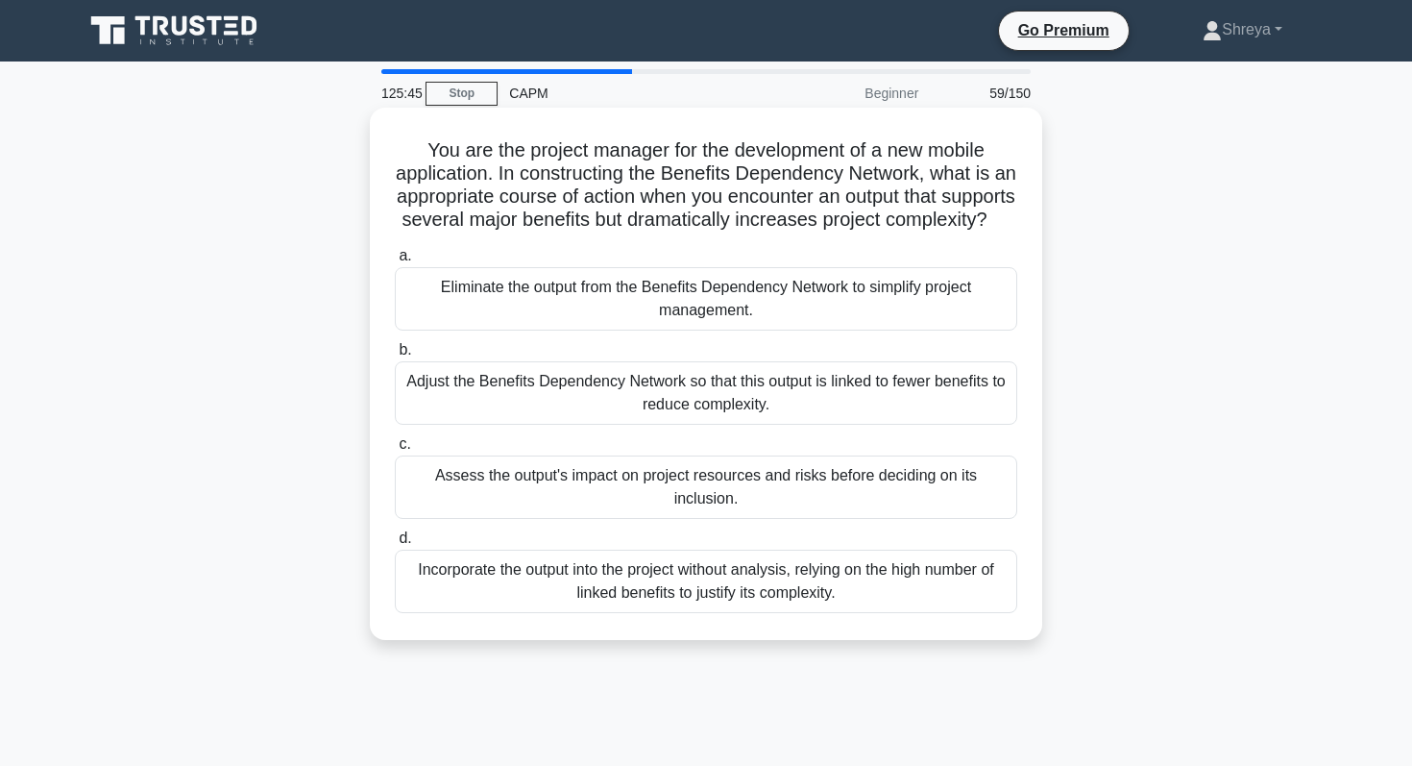
click at [525, 582] on div "Incorporate the output into the project without analysis, relying on the high n…" at bounding box center [706, 581] width 623 height 63
click at [395, 545] on input "d. Incorporate the output into the project without analysis, relying on the hig…" at bounding box center [395, 538] width 0 height 12
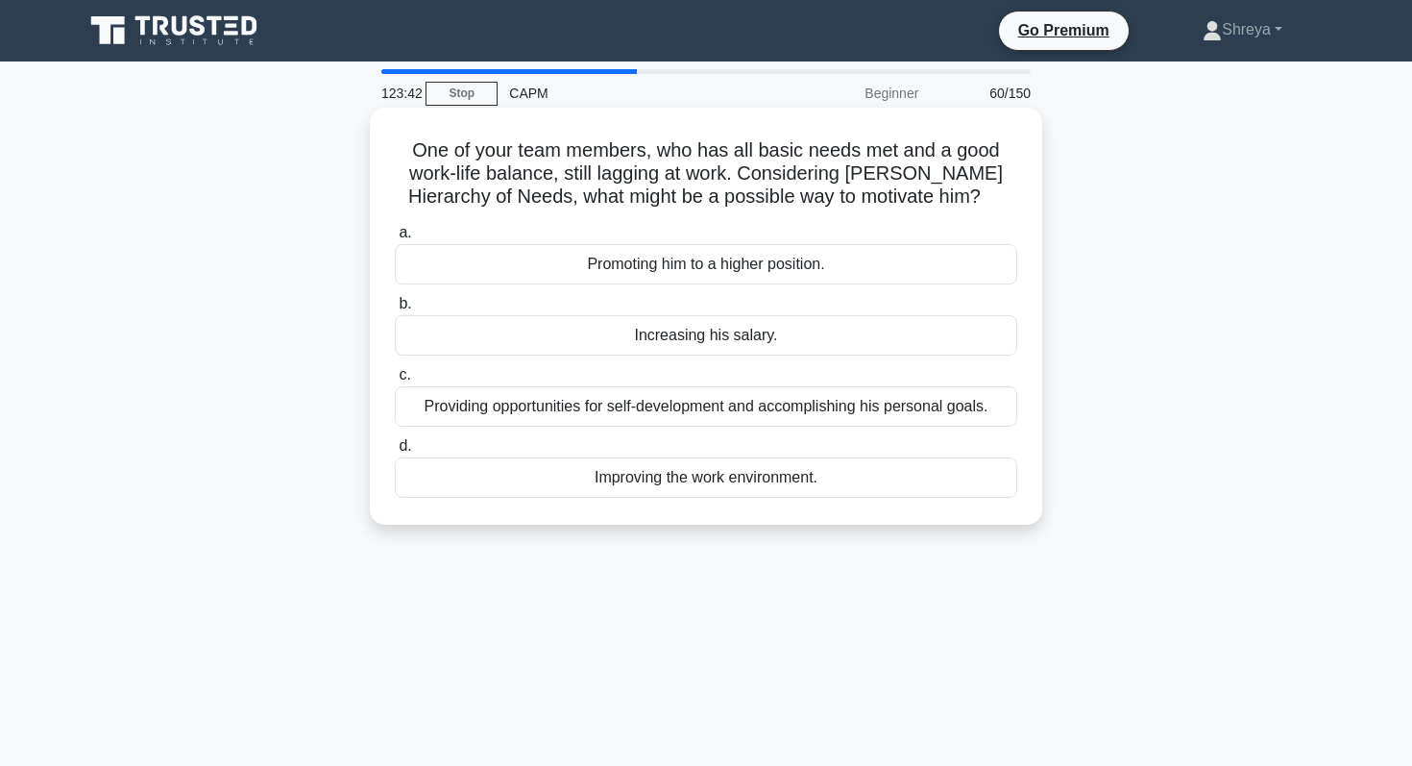
click at [621, 407] on div "Providing opportunities for self-development and accomplishing his personal goa…" at bounding box center [706, 406] width 623 height 40
click at [395, 381] on input "c. Providing opportunities for self-development and accomplishing his personal …" at bounding box center [395, 375] width 0 height 12
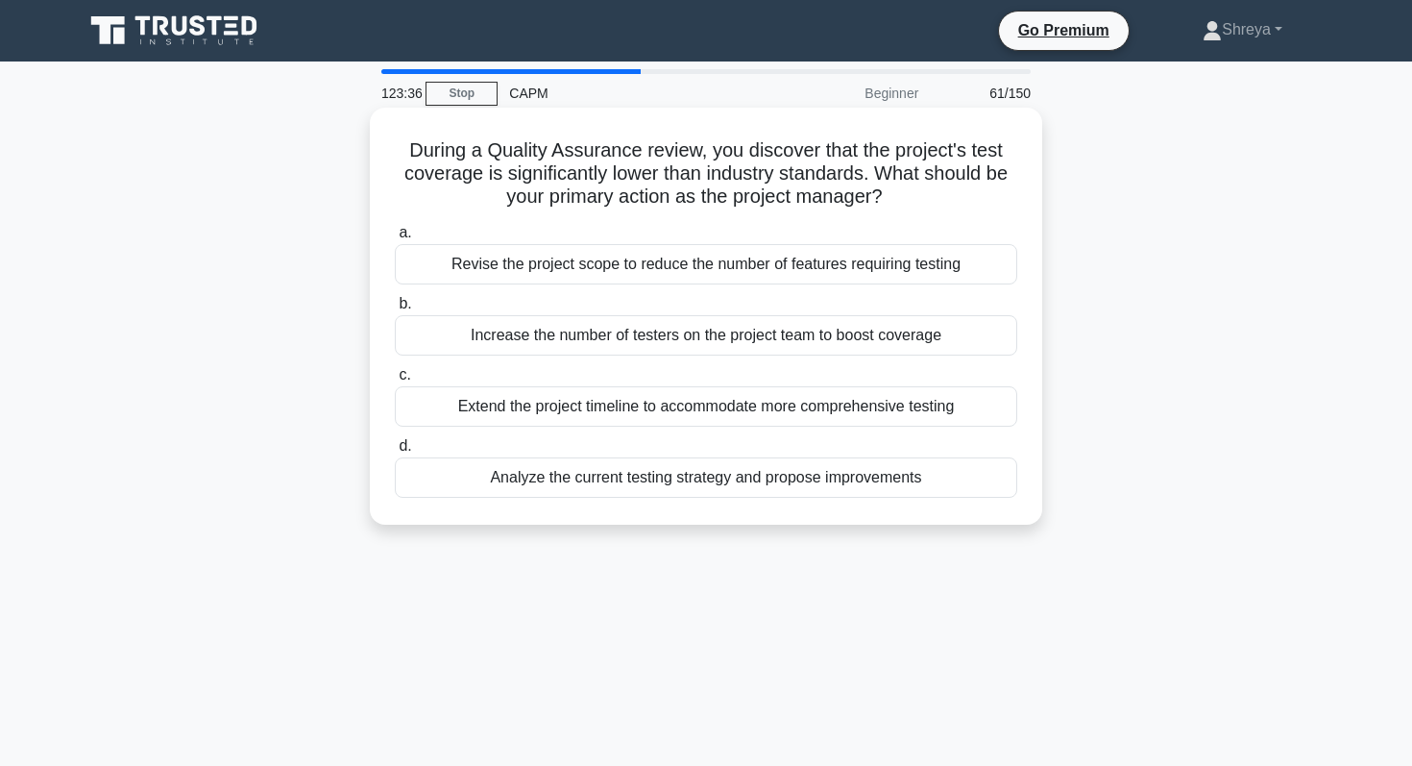
click at [619, 405] on div "Extend the project timeline to accommodate more comprehensive testing" at bounding box center [706, 406] width 623 height 40
click at [395, 381] on input "c. Extend the project timeline to accommodate more comprehensive testing" at bounding box center [395, 375] width 0 height 12
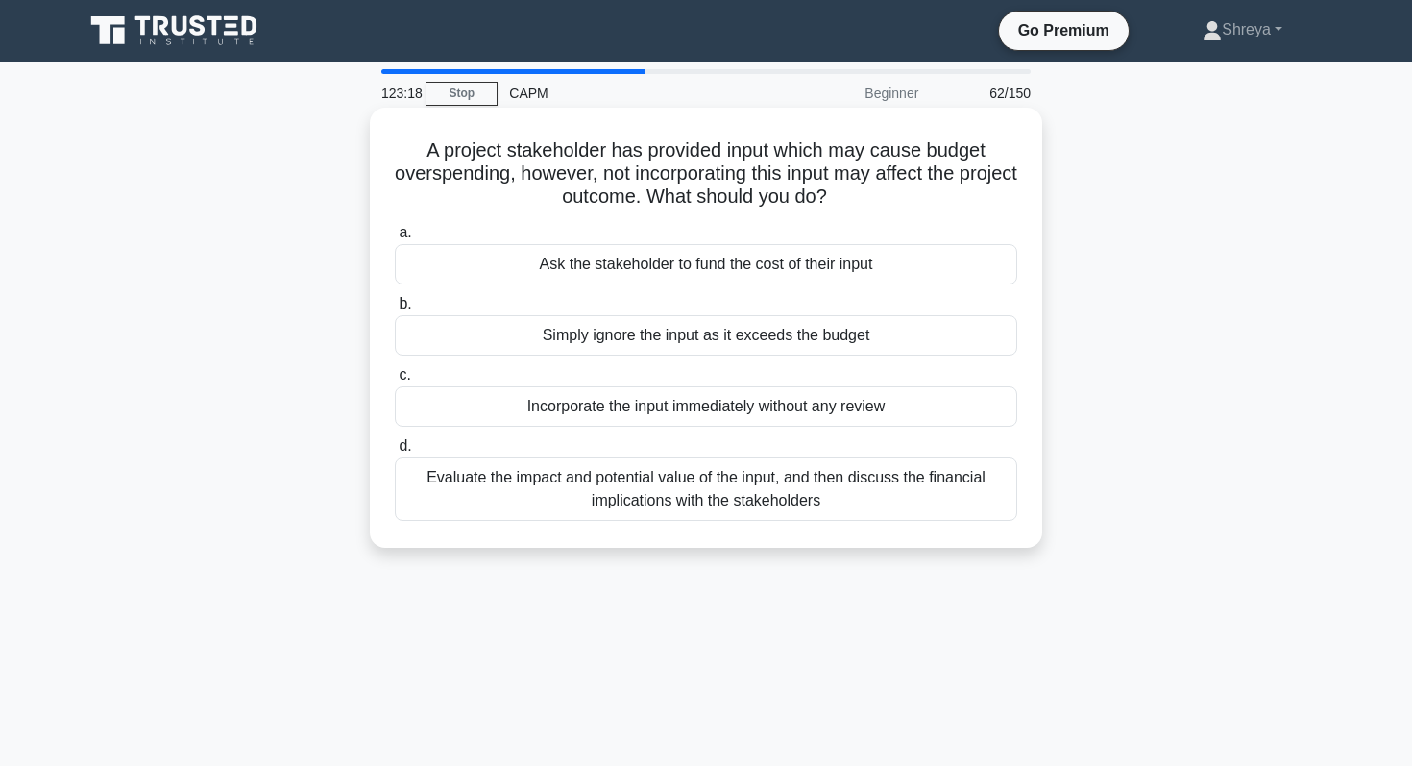
click at [603, 496] on div "Evaluate the impact and potential value of the input, and then discuss the fina…" at bounding box center [706, 488] width 623 height 63
click at [395, 453] on input "d. Evaluate the impact and potential value of the input, and then discuss the f…" at bounding box center [395, 446] width 0 height 12
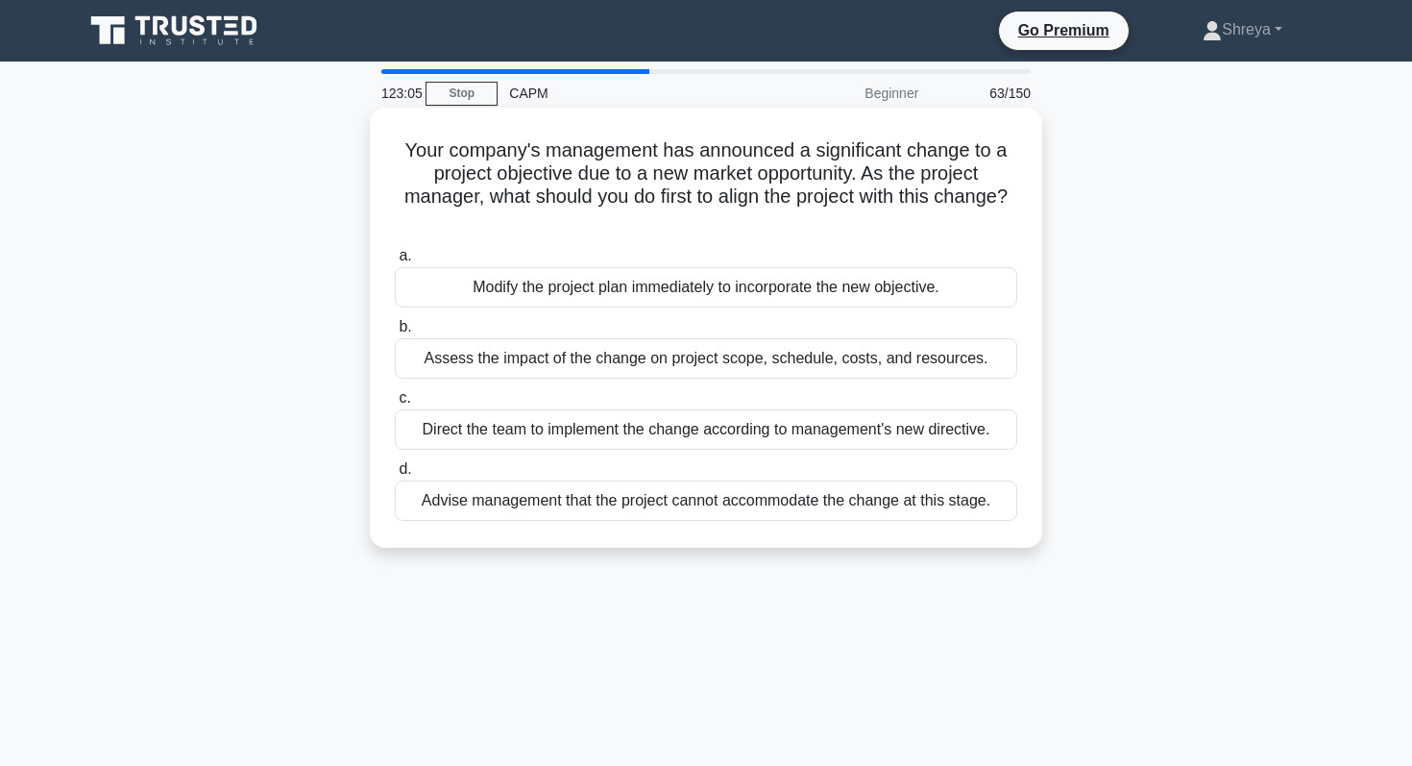
click at [567, 427] on div "Direct the team to implement the change according to management's new directive." at bounding box center [706, 429] width 623 height 40
click at [395, 404] on input "c. Direct the team to implement the change according to management's new direct…" at bounding box center [395, 398] width 0 height 12
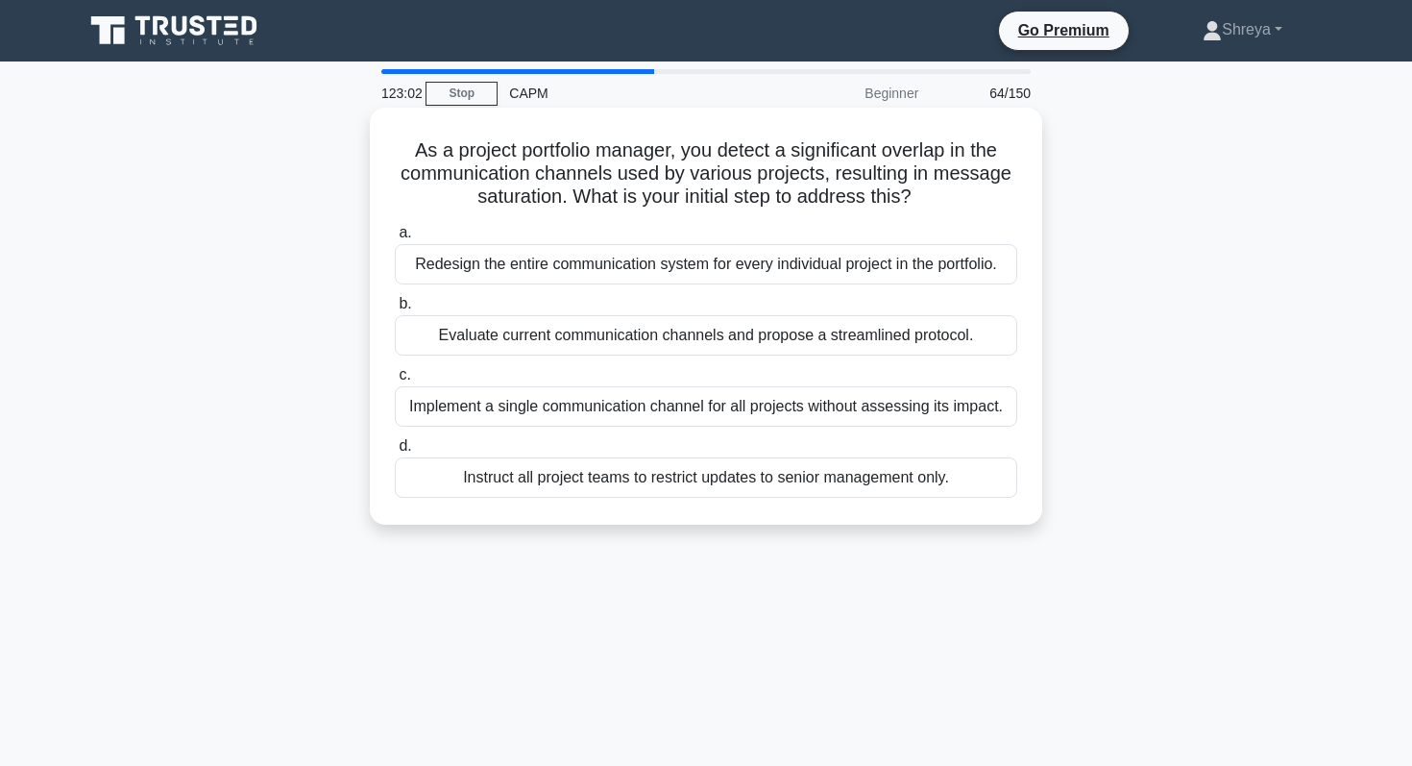
click at [544, 260] on div "Redesign the entire communication system for every individual project in the po…" at bounding box center [706, 264] width 623 height 40
click at [395, 239] on input "a. Redesign the entire communication system for every individual project in the…" at bounding box center [395, 233] width 0 height 12
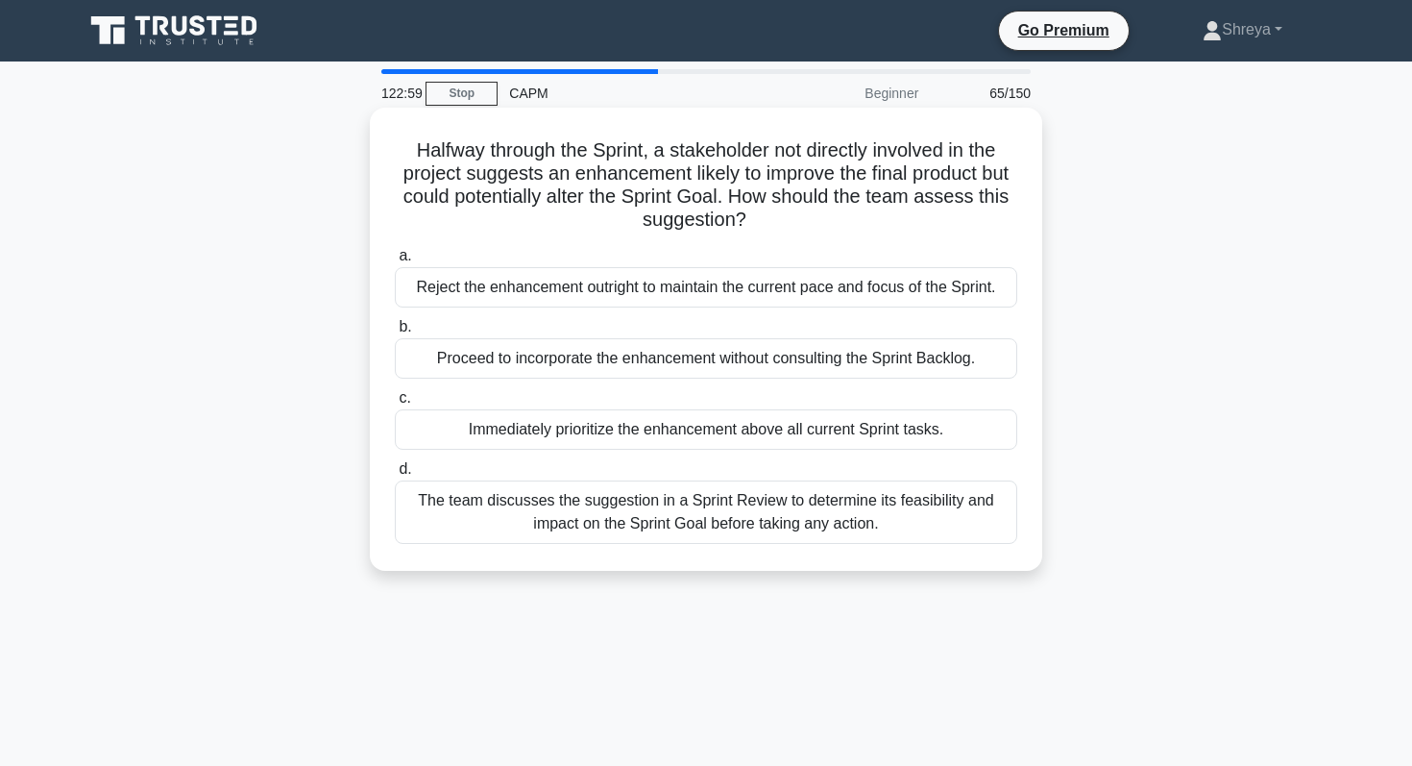
click at [551, 285] on div "Reject the enhancement outright to maintain the current pace and focus of the S…" at bounding box center [706, 287] width 623 height 40
click at [395, 262] on input "a. Reject the enhancement outright to maintain the current pace and focus of th…" at bounding box center [395, 256] width 0 height 12
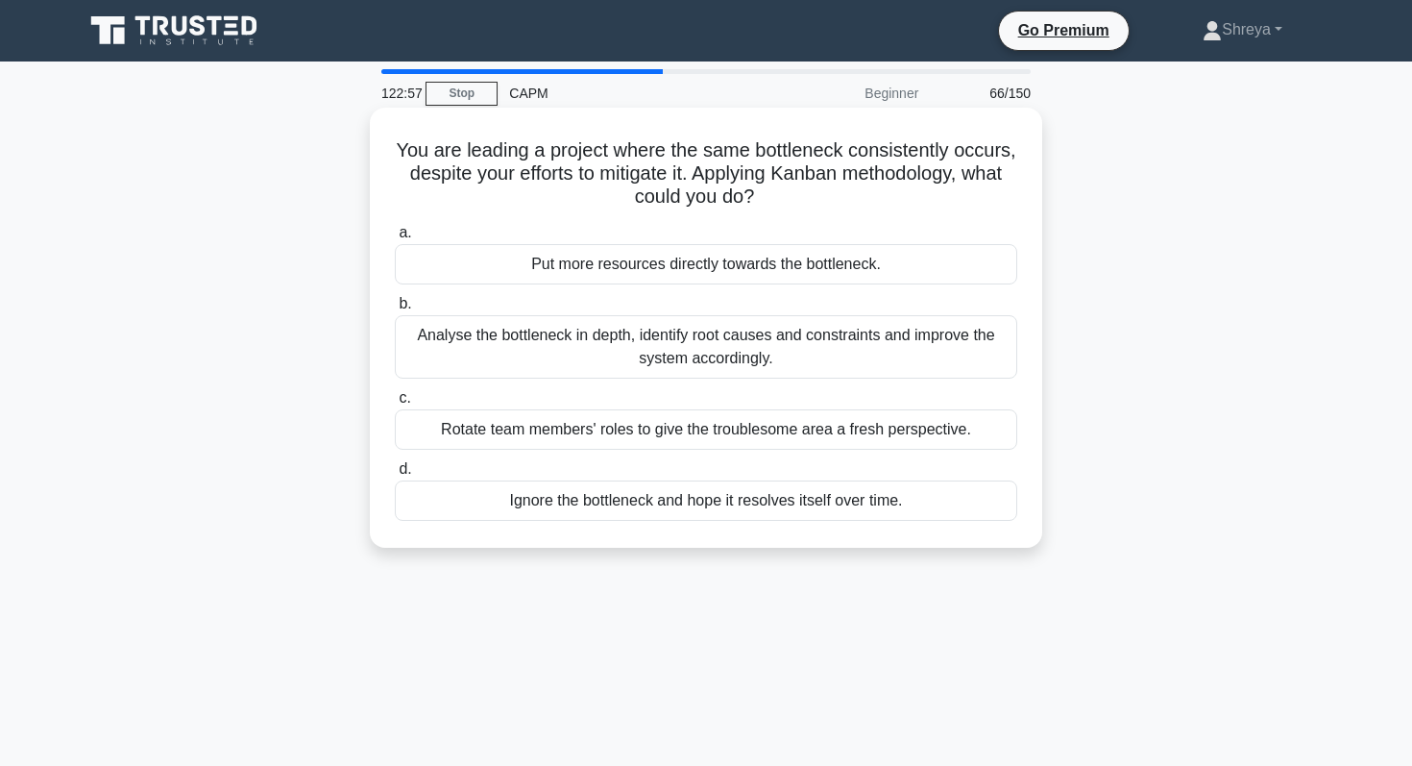
click at [567, 354] on div "Analyse the bottleneck in depth, identify root causes and constraints and impro…" at bounding box center [706, 346] width 623 height 63
click at [395, 310] on input "b. Analyse the bottleneck in depth, identify root causes and constraints and im…" at bounding box center [395, 304] width 0 height 12
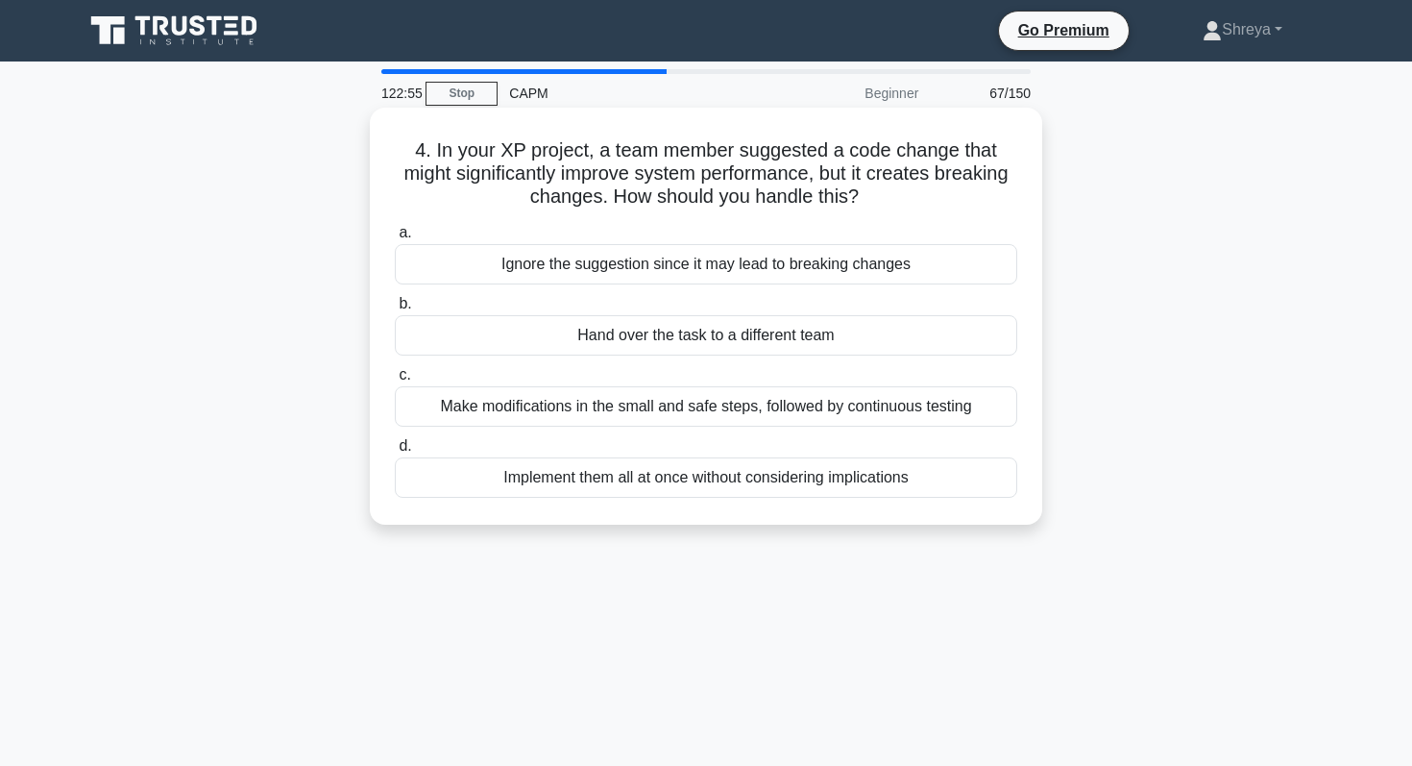
click at [584, 415] on div "Make modifications in the small and safe steps, followed by continuous testing" at bounding box center [706, 406] width 623 height 40
click at [395, 381] on input "c. Make modifications in the small and safe steps, followed by continuous testi…" at bounding box center [395, 375] width 0 height 12
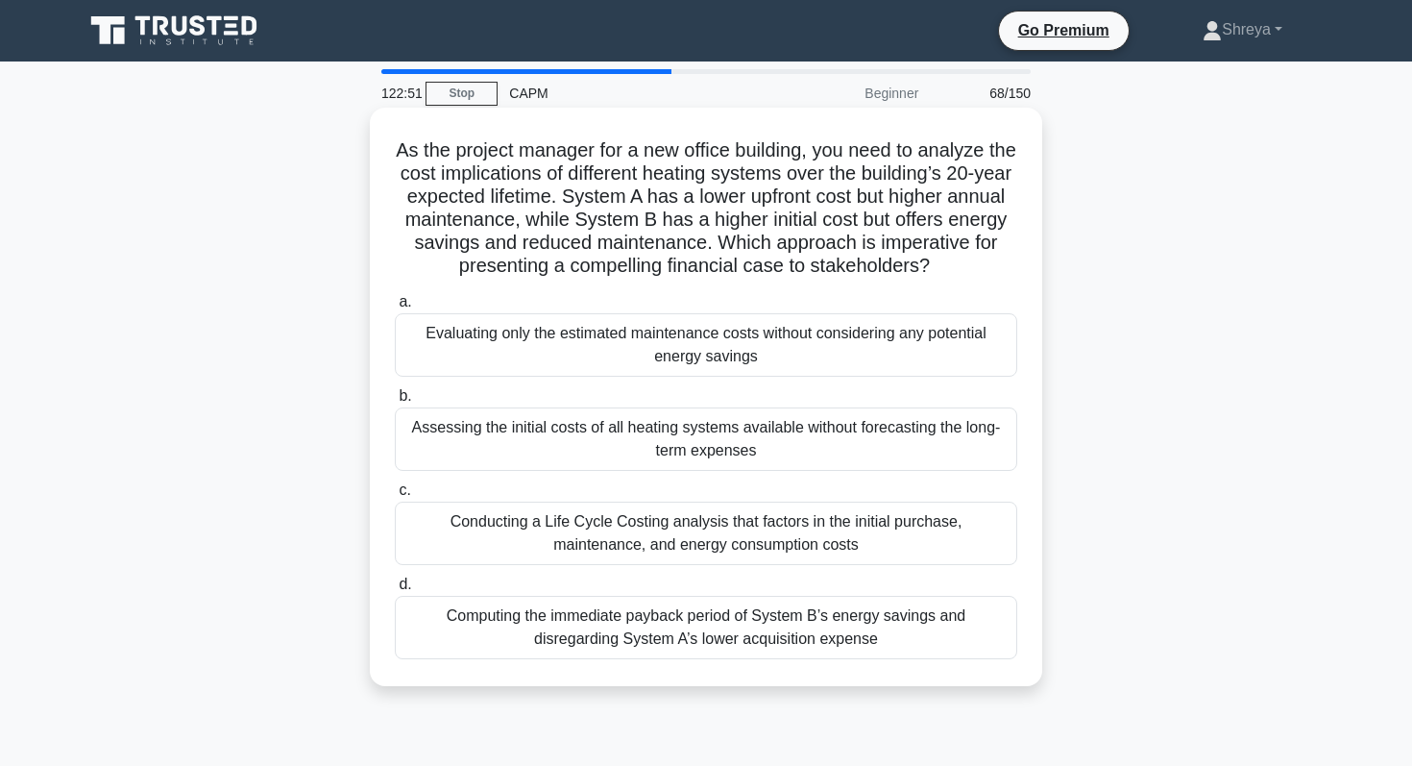
click at [576, 350] on div "Evaluating only the estimated maintenance costs without considering any potenti…" at bounding box center [706, 344] width 623 height 63
click at [395, 308] on input "a. Evaluating only the estimated maintenance costs without considering any pote…" at bounding box center [395, 302] width 0 height 12
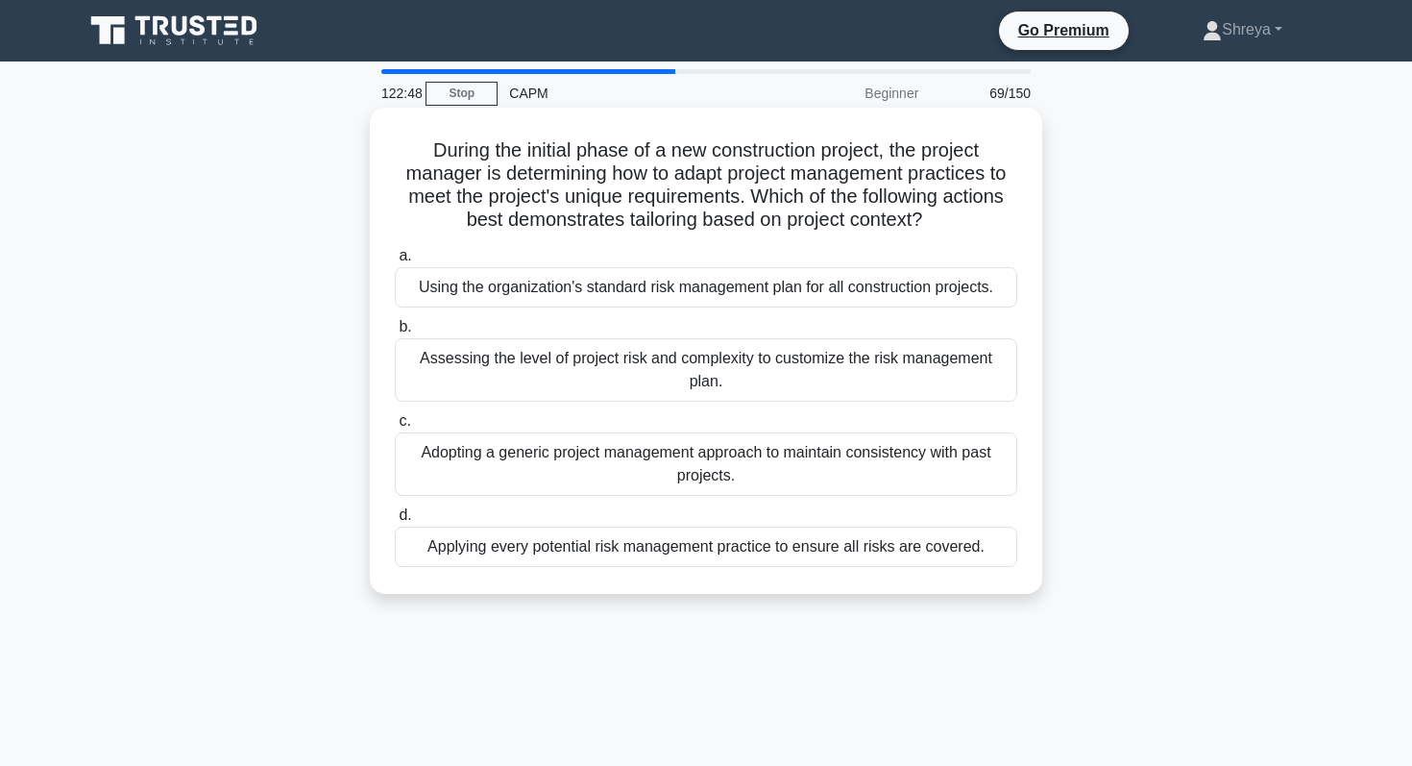
click at [577, 370] on div "Assessing the level of project risk and complexity to customize the risk manage…" at bounding box center [706, 369] width 623 height 63
click at [395, 333] on input "b. Assessing the level of project risk and complexity to customize the risk man…" at bounding box center [395, 327] width 0 height 12
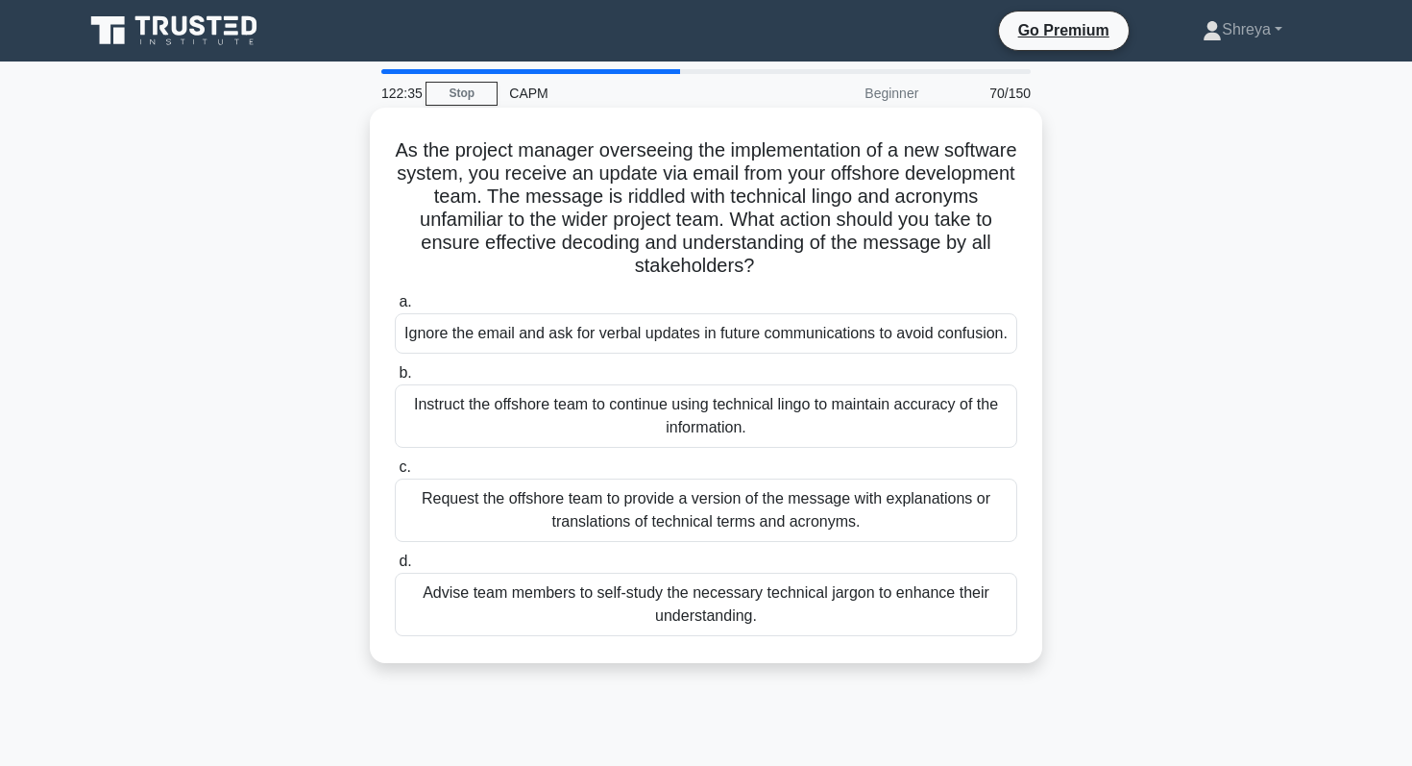
click at [576, 523] on div "Request the offshore team to provide a version of the message with explanations…" at bounding box center [706, 509] width 623 height 63
click at [395, 474] on input "c. Request the offshore team to provide a version of the message with explanati…" at bounding box center [395, 467] width 0 height 12
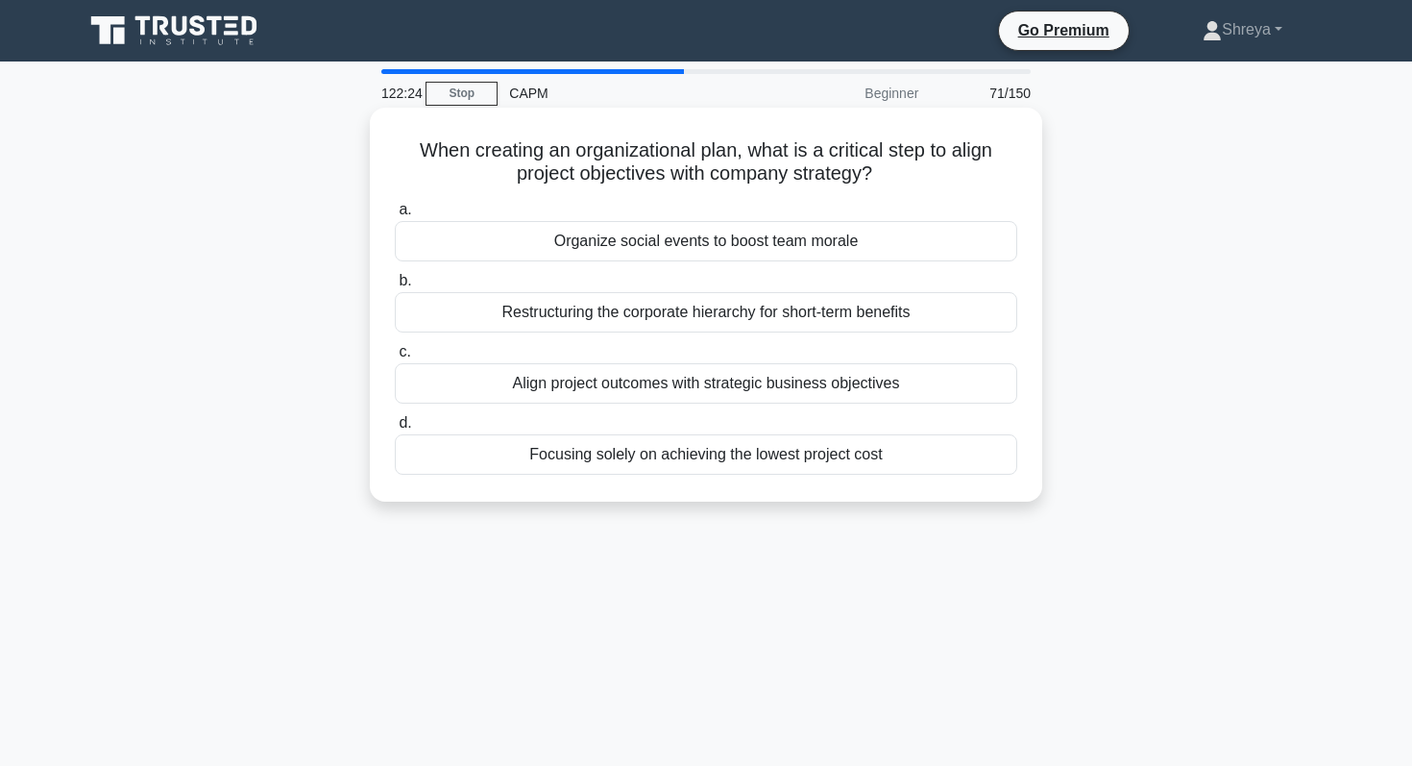
click at [537, 329] on div "Restructuring the corporate hierarchy for short-term benefits" at bounding box center [706, 312] width 623 height 40
click at [395, 287] on input "b. Restructuring the corporate hierarchy for short-term benefits" at bounding box center [395, 281] width 0 height 12
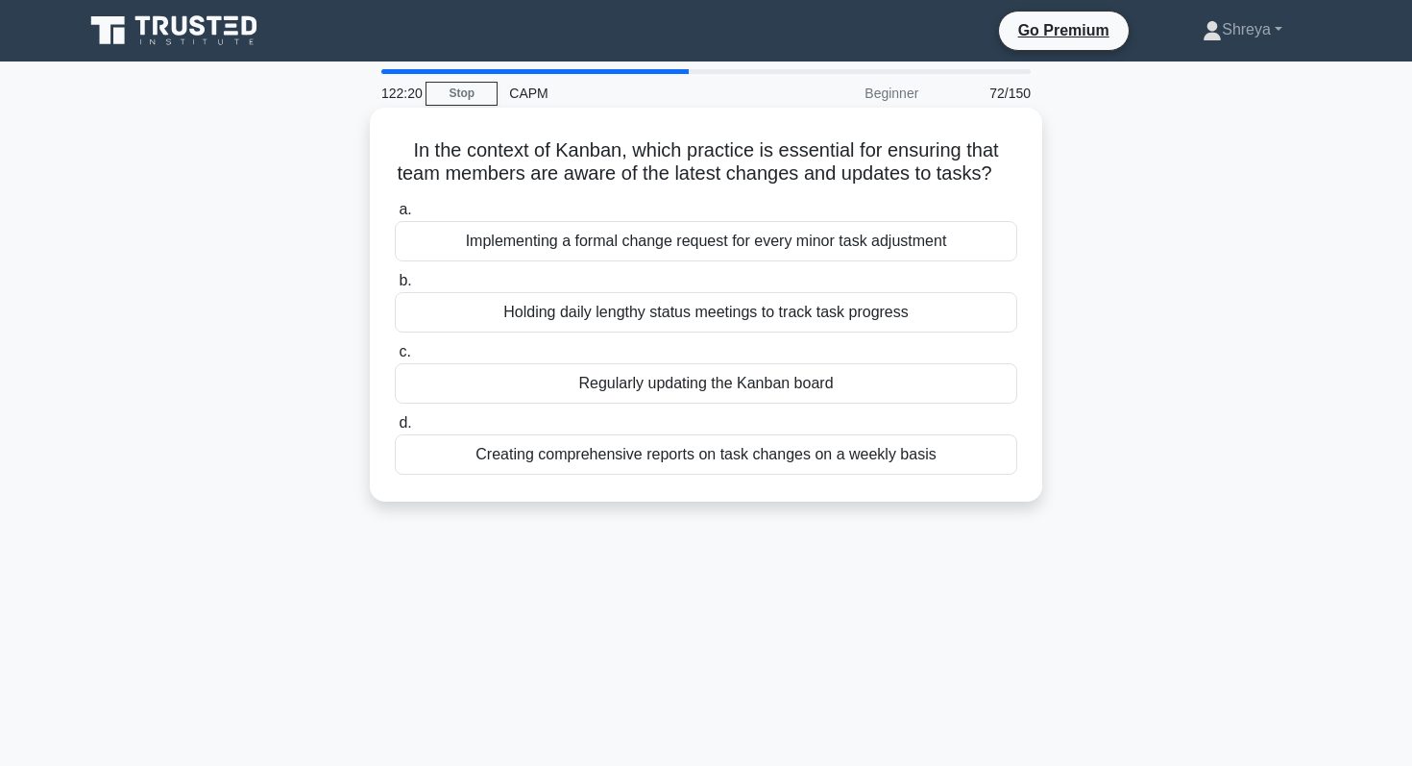
click at [563, 455] on div "Creating comprehensive reports on task changes on a weekly basis" at bounding box center [706, 454] width 623 height 40
click at [395, 429] on input "d. Creating comprehensive reports on task changes on a weekly basis" at bounding box center [395, 423] width 0 height 12
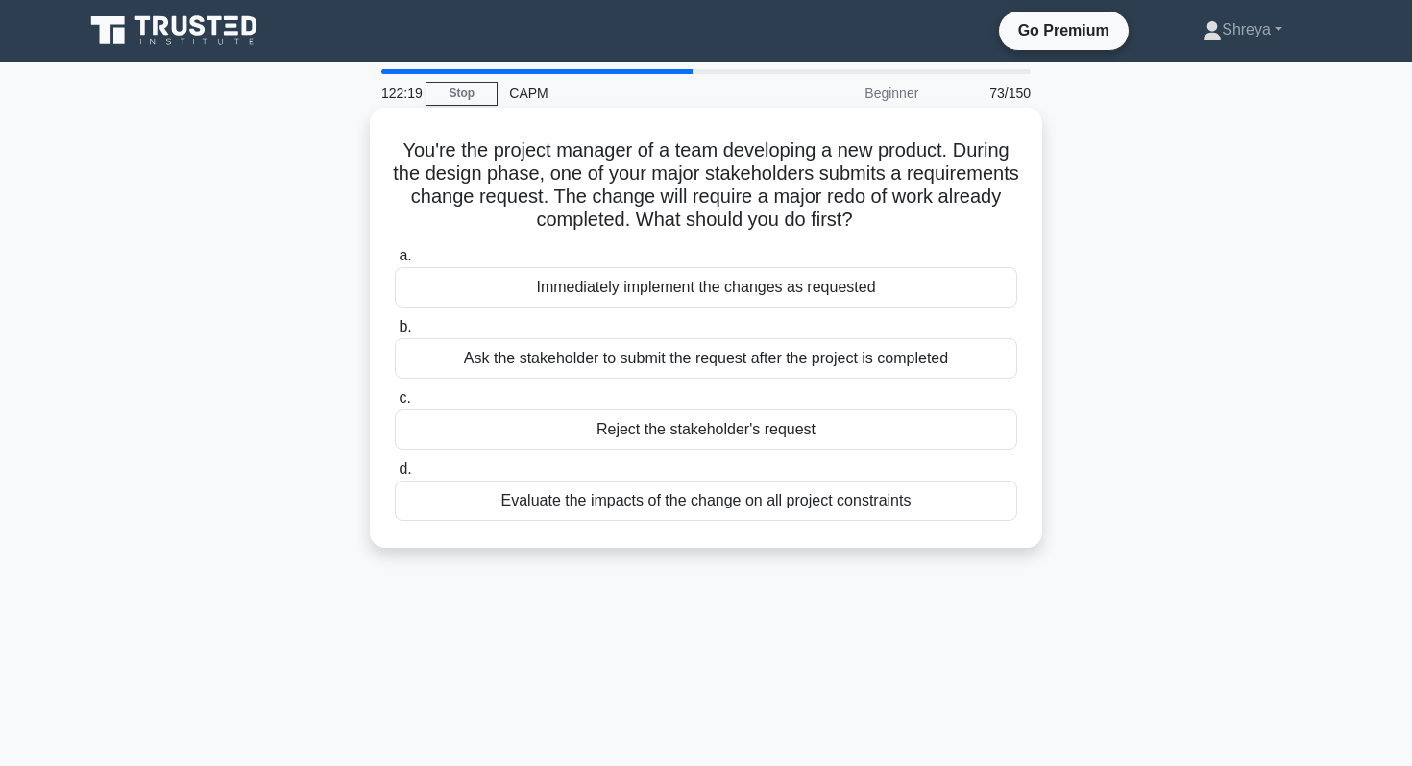
click at [545, 379] on div "Ask the stakeholder to submit the request after the project is completed" at bounding box center [706, 358] width 623 height 40
click at [395, 333] on input "b. Ask the stakeholder to submit the request after the project is completed" at bounding box center [395, 327] width 0 height 12
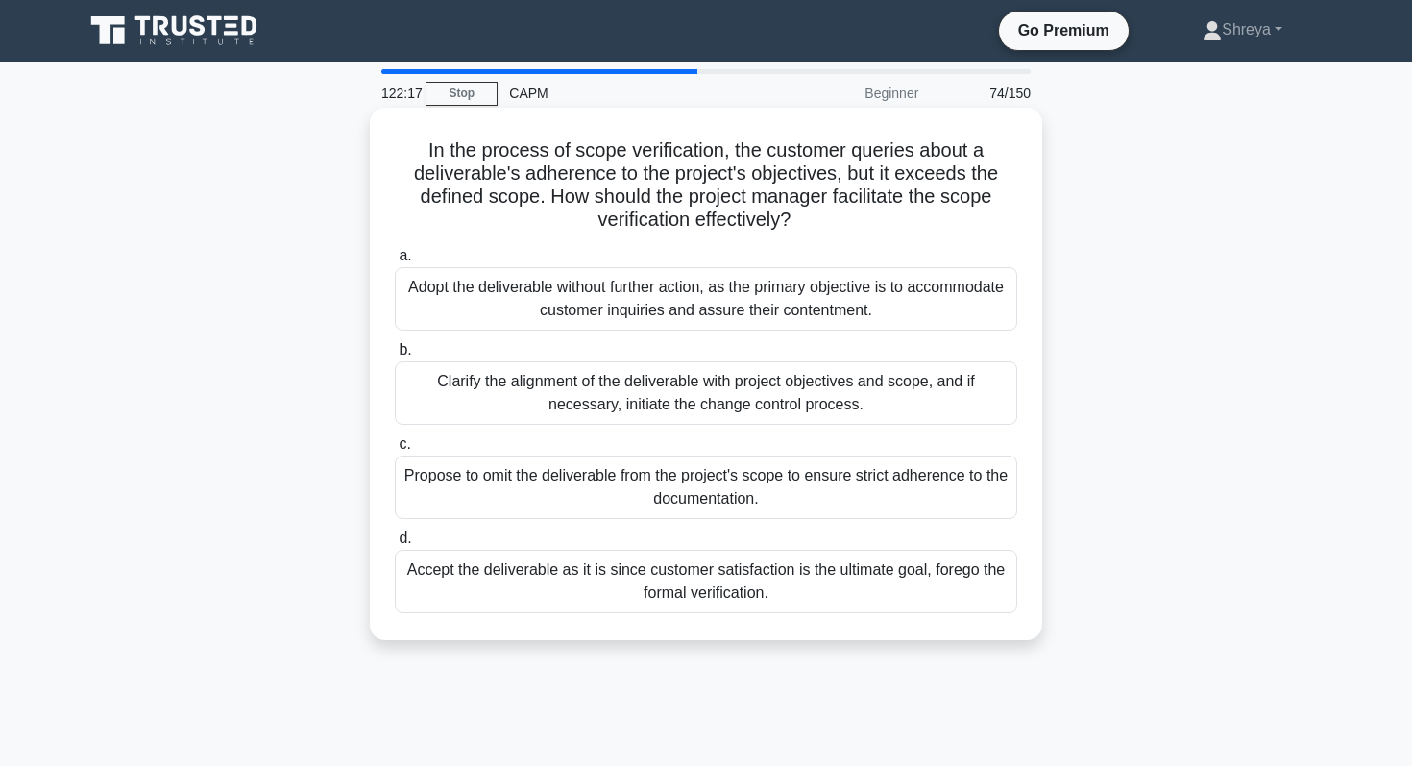
click at [539, 286] on div "Adopt the deliverable without further action, as the primary objective is to ac…" at bounding box center [706, 298] width 623 height 63
click at [395, 262] on input "a. Adopt the deliverable without further action, as the primary objective is to…" at bounding box center [395, 256] width 0 height 12
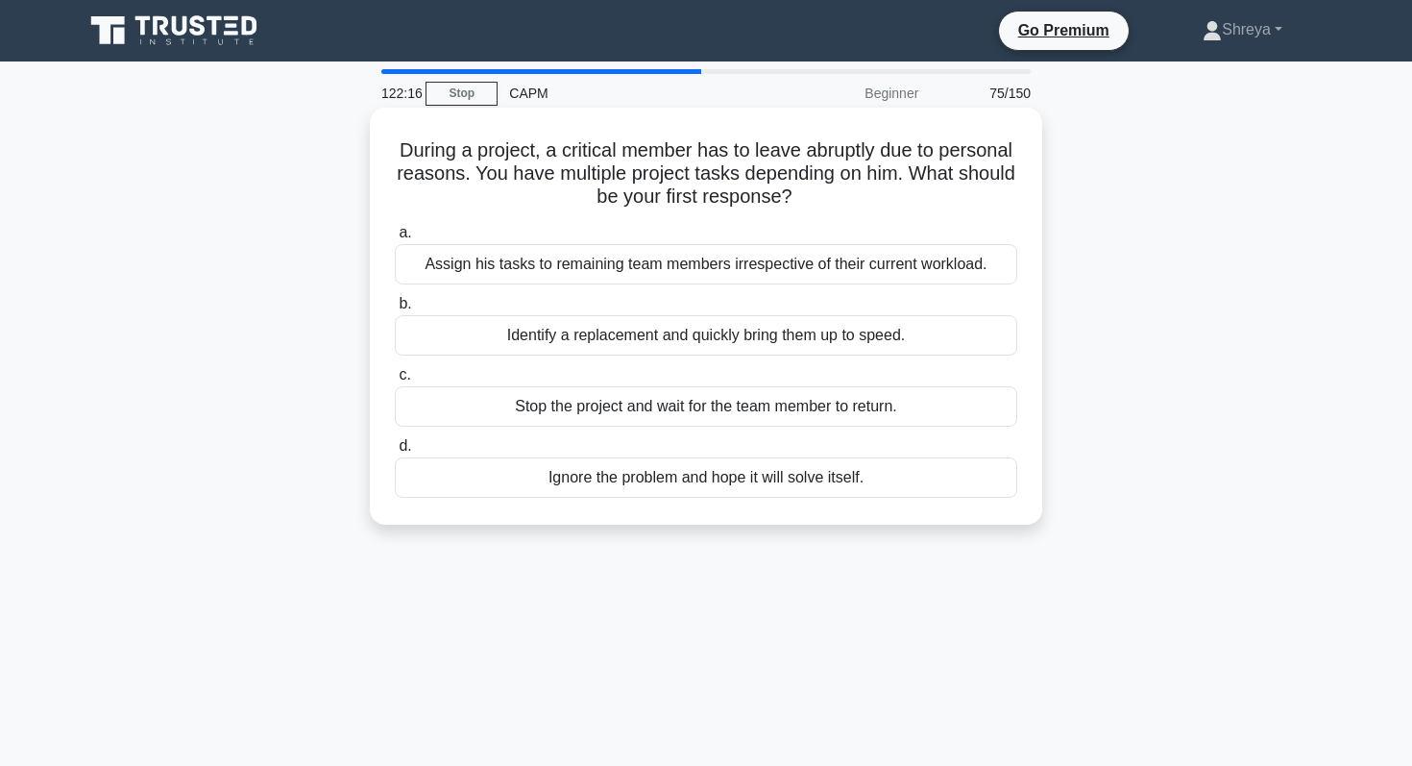
click at [559, 406] on div "Stop the project and wait for the team member to return." at bounding box center [706, 406] width 623 height 40
click at [395, 381] on input "c. Stop the project and wait for the team member to return." at bounding box center [395, 375] width 0 height 12
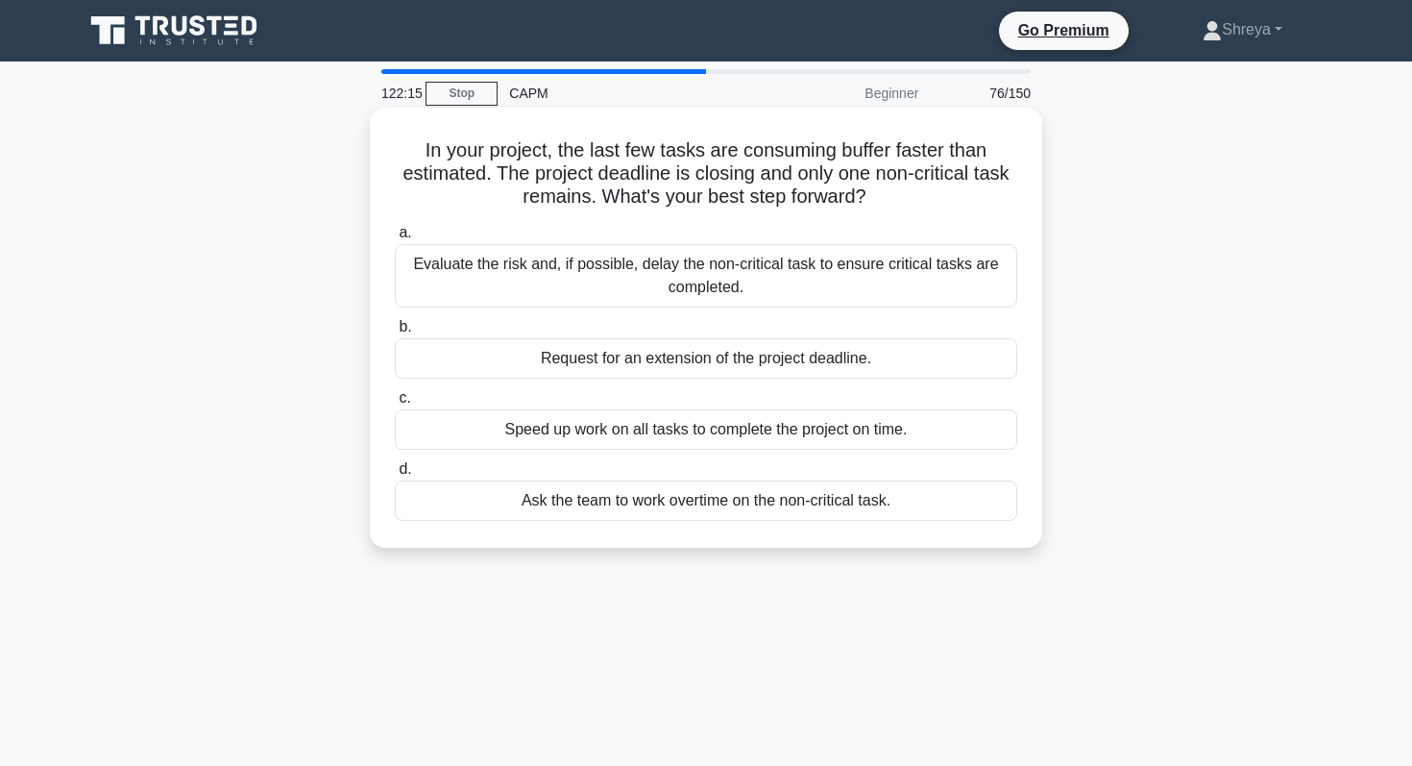
click at [545, 266] on div "Evaluate the risk and, if possible, delay the non-critical task to ensure criti…" at bounding box center [706, 275] width 623 height 63
click at [395, 239] on input "a. Evaluate the risk and, if possible, delay the non-critical task to ensure cr…" at bounding box center [395, 233] width 0 height 12
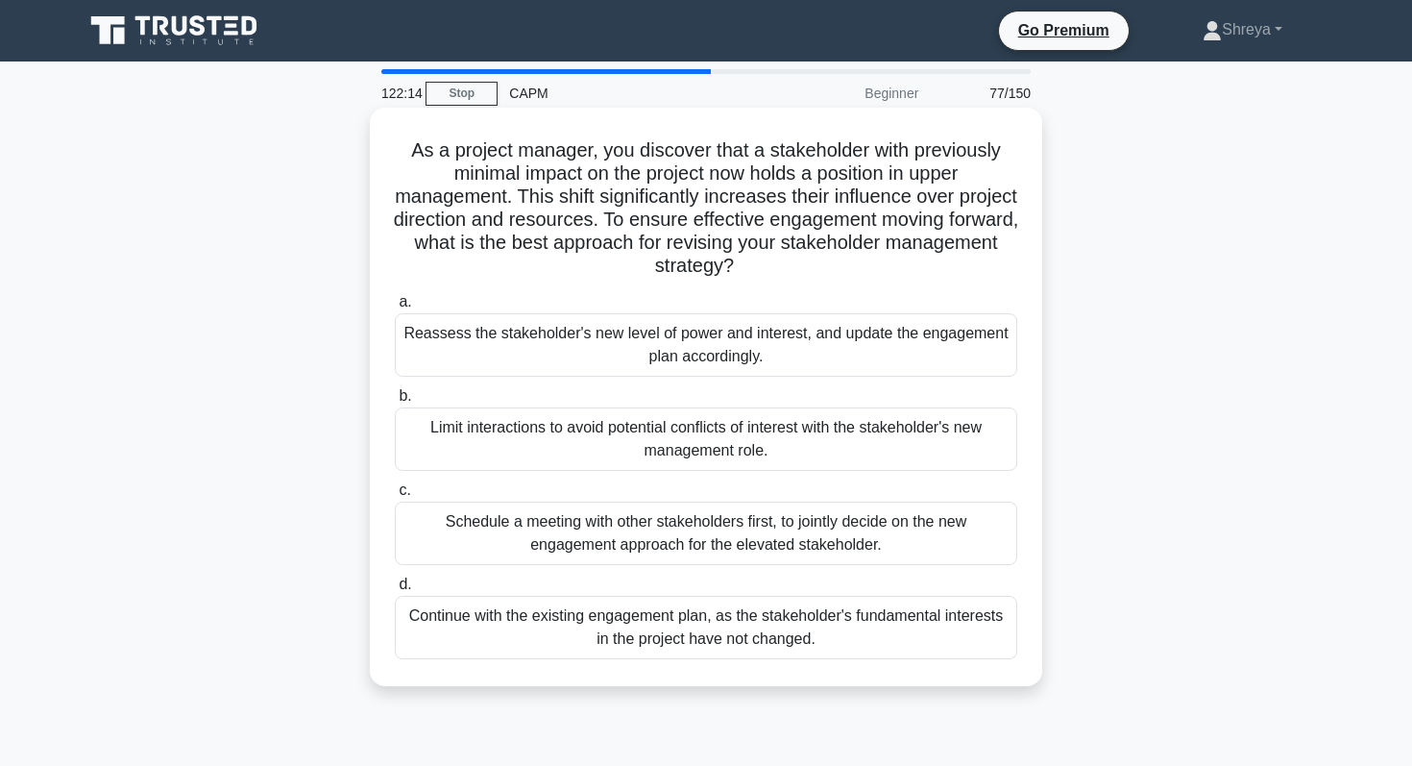
click at [545, 351] on div "Reassess the stakeholder's new level of power and interest, and update the enga…" at bounding box center [706, 344] width 623 height 63
click at [395, 308] on input "a. Reassess the stakeholder's new level of power and interest, and update the e…" at bounding box center [395, 302] width 0 height 12
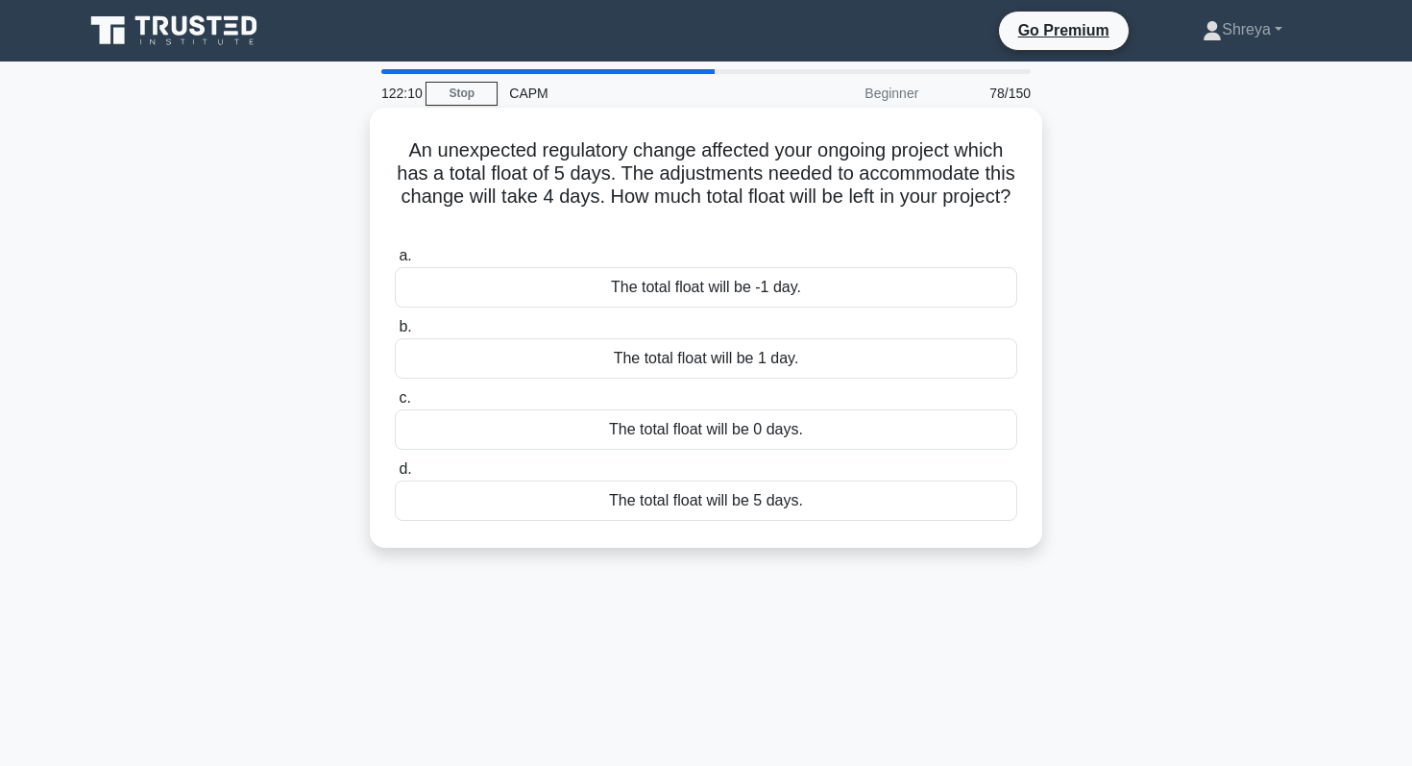
click at [565, 355] on div "The total float will be 1 day." at bounding box center [706, 358] width 623 height 40
click at [395, 333] on input "b. The total float will be 1 day." at bounding box center [395, 327] width 0 height 12
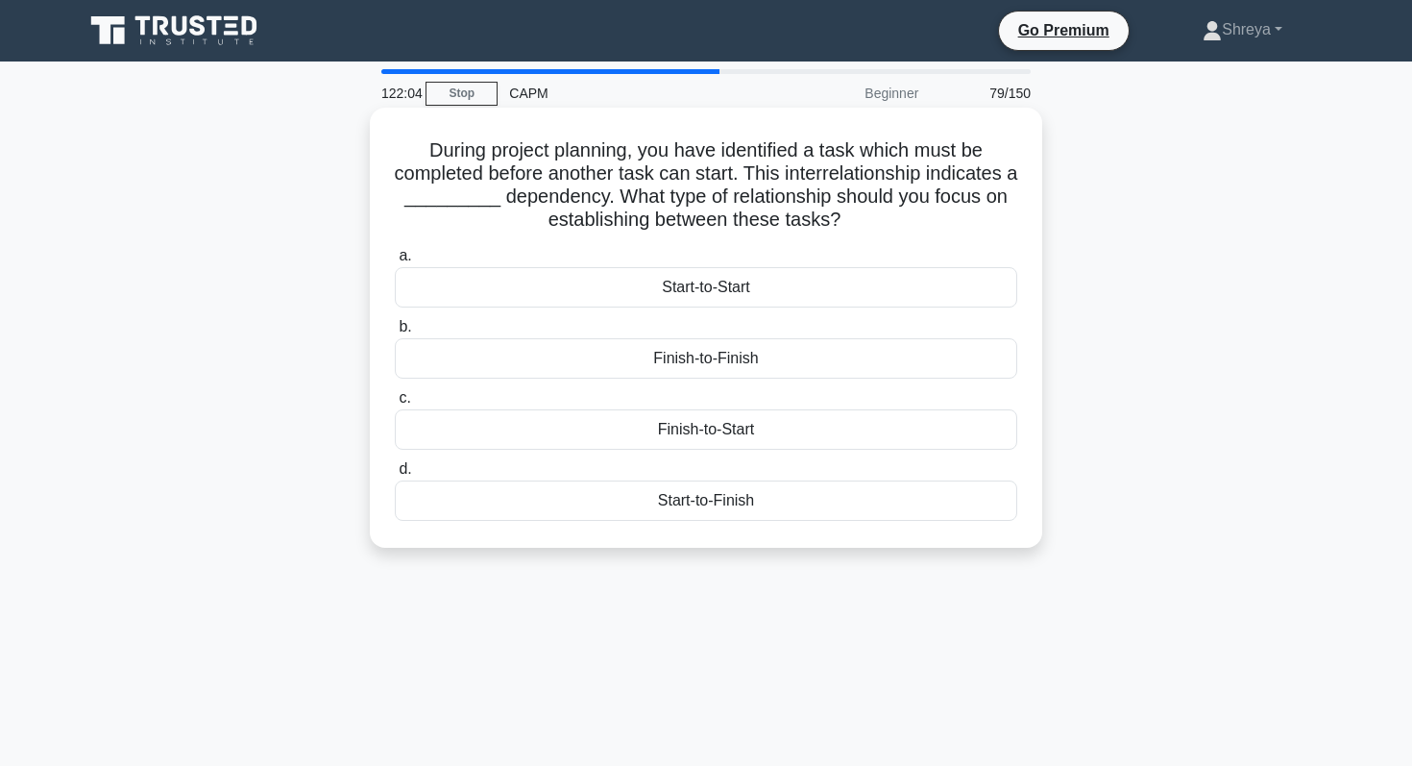
click at [593, 508] on div "Start-to-Finish" at bounding box center [706, 500] width 623 height 40
click at [395, 476] on input "d. Start-to-Finish" at bounding box center [395, 469] width 0 height 12
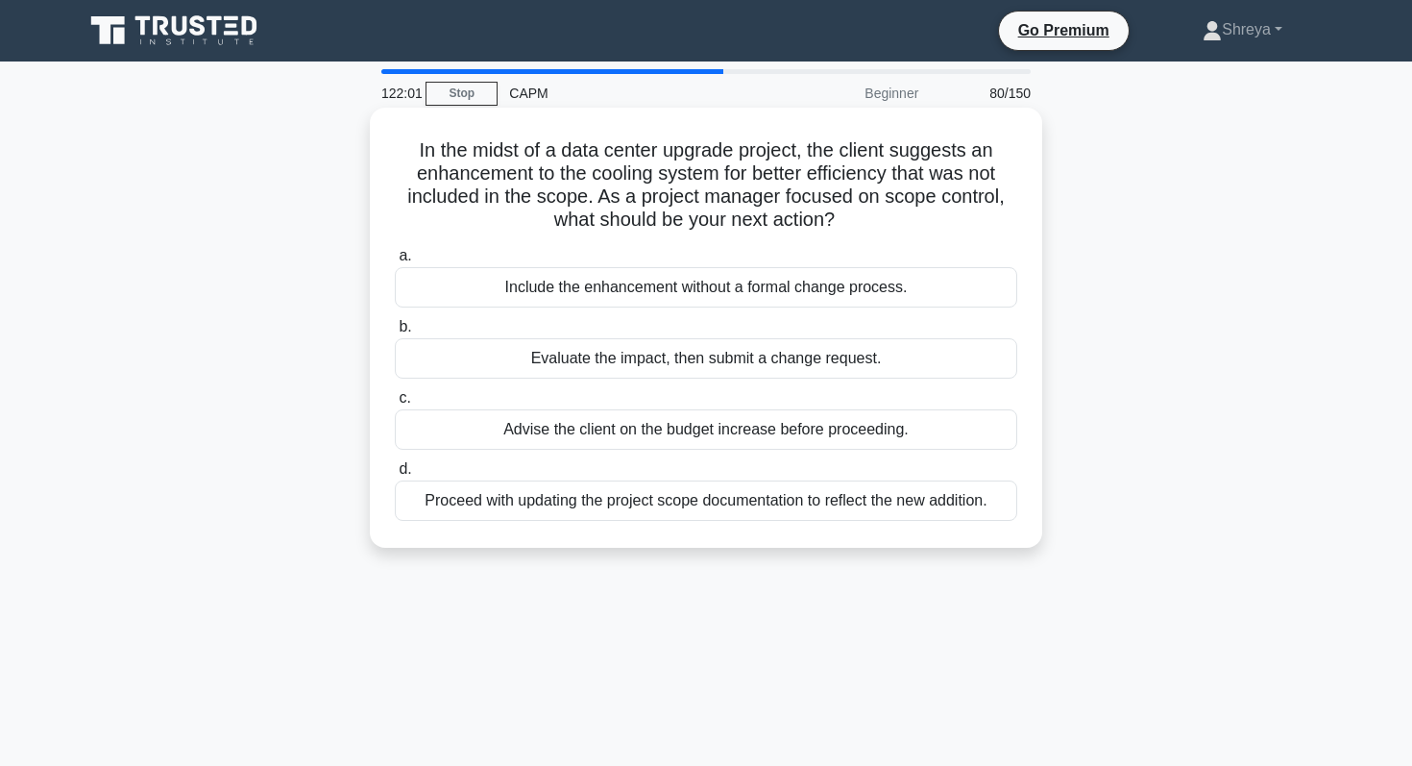
click at [582, 506] on div "Proceed with updating the project scope documentation to reflect the new additi…" at bounding box center [706, 500] width 623 height 40
click at [395, 476] on input "d. Proceed with updating the project scope documentation to reflect the new add…" at bounding box center [395, 469] width 0 height 12
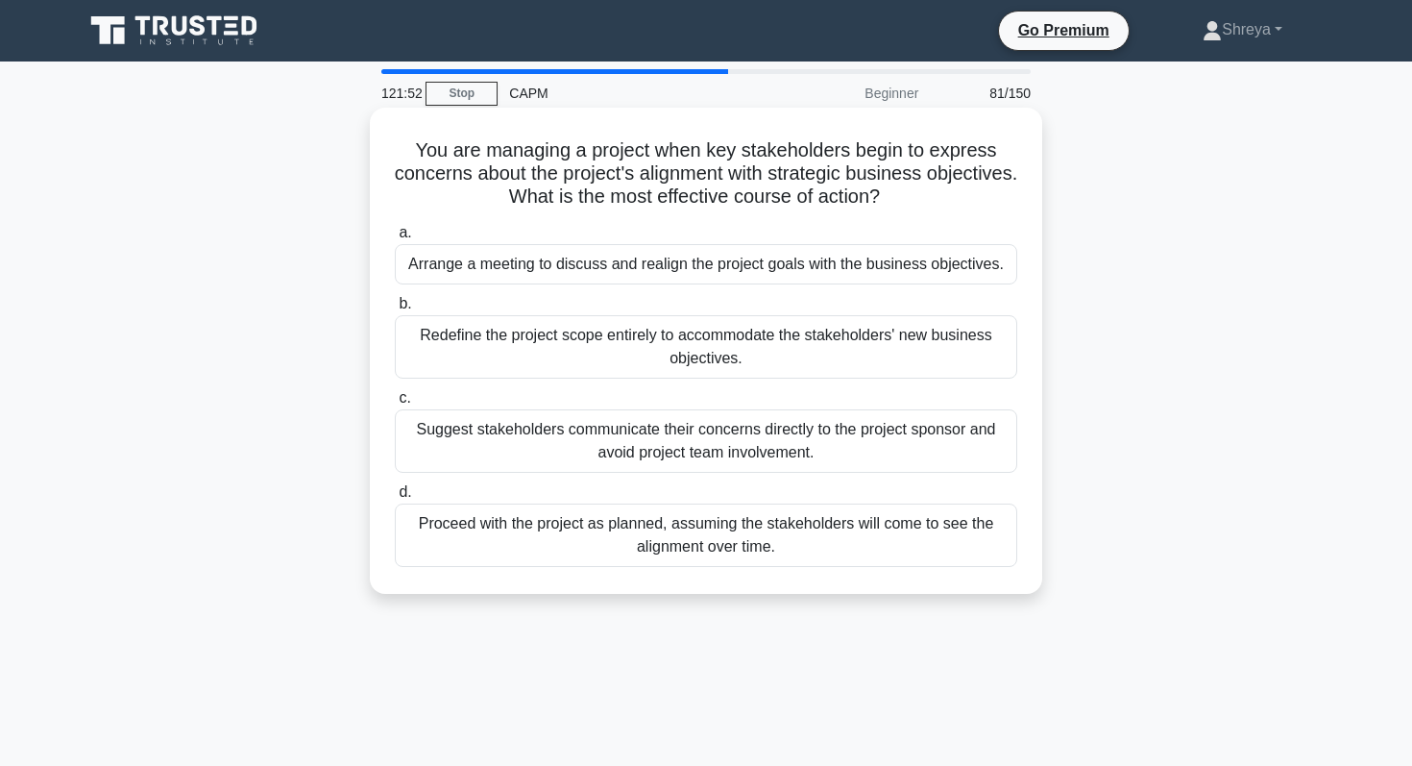
click at [579, 443] on div "Suggest stakeholders communicate their concerns directly to the project sponsor…" at bounding box center [706, 440] width 623 height 63
click at [395, 404] on input "c. Suggest stakeholders communicate their concerns directly to the project spon…" at bounding box center [395, 398] width 0 height 12
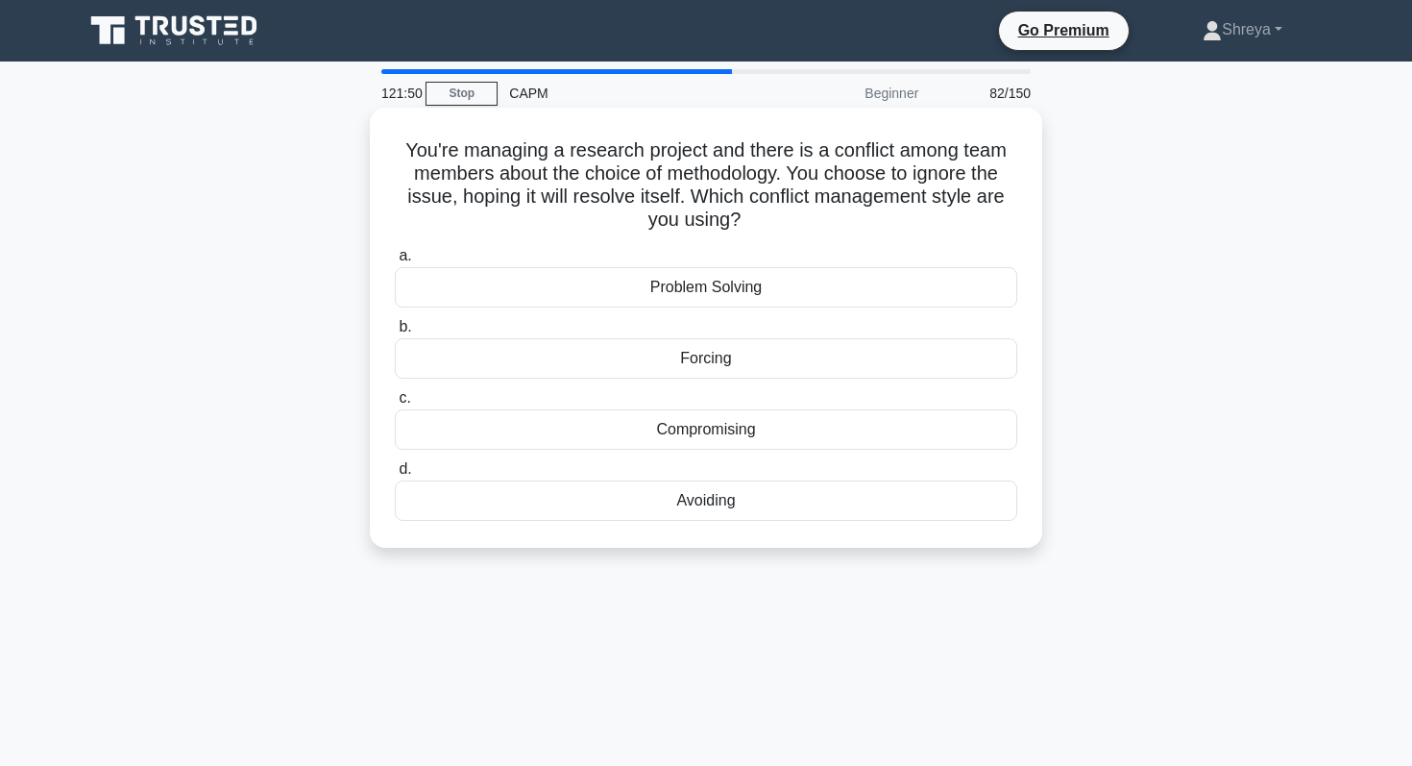
click at [540, 297] on div "Problem Solving" at bounding box center [706, 287] width 623 height 40
click at [395, 262] on input "a. Problem Solving" at bounding box center [395, 256] width 0 height 12
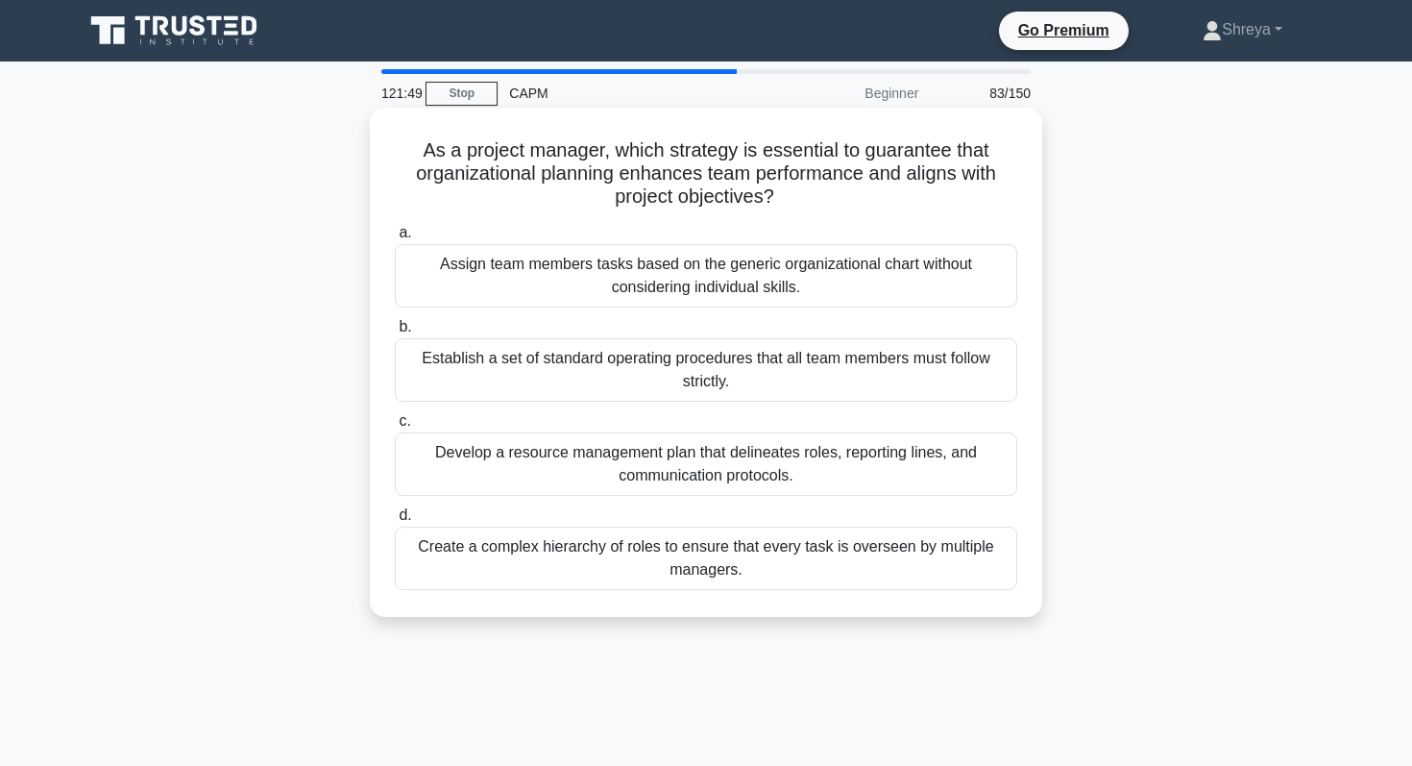
click at [529, 408] on div "a. Assign team members tasks based on the generic organizational chart without …" at bounding box center [706, 405] width 646 height 377
click at [529, 373] on div "Establish a set of standard operating procedures that all team members must fol…" at bounding box center [706, 369] width 623 height 63
click at [395, 333] on input "b. Establish a set of standard operating procedures that all team members must …" at bounding box center [395, 327] width 0 height 12
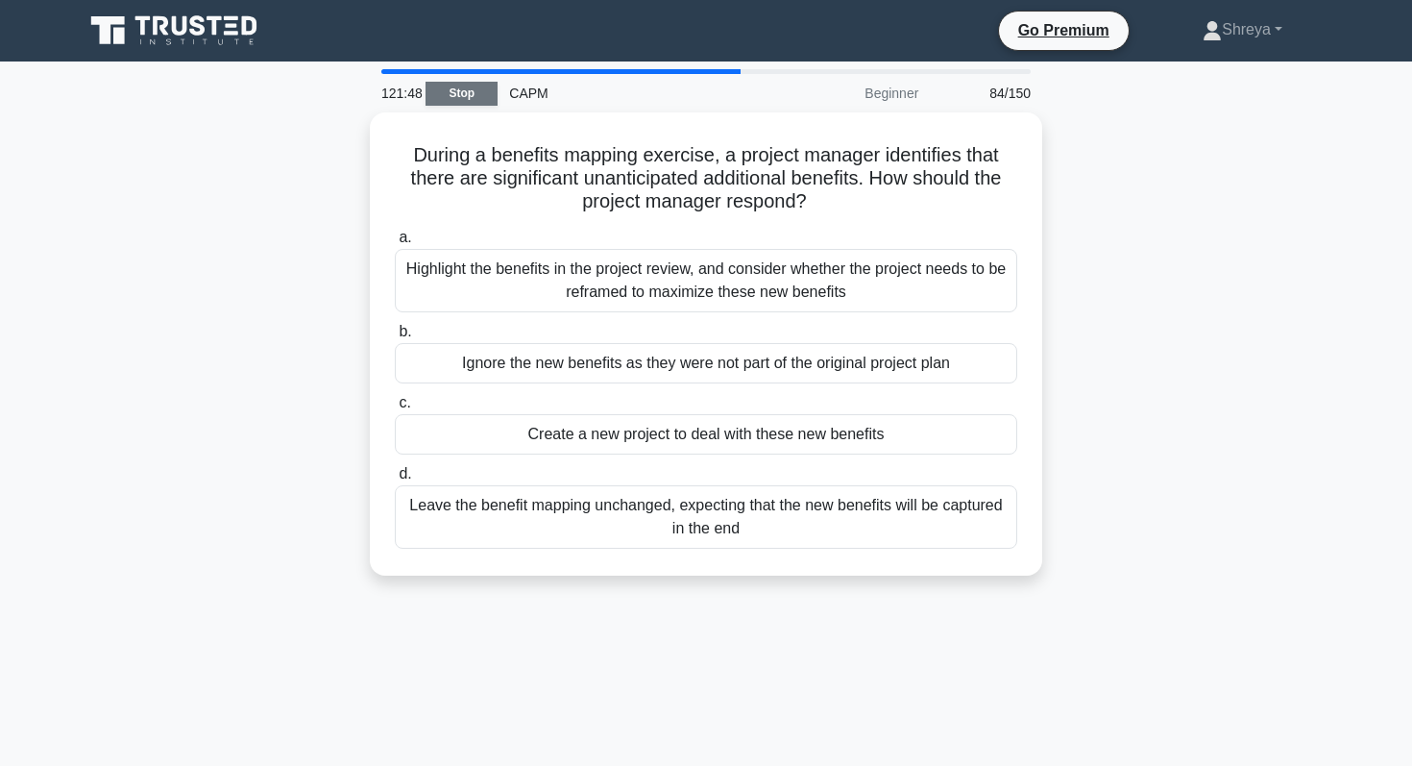
click at [470, 89] on link "Stop" at bounding box center [462, 94] width 72 height 24
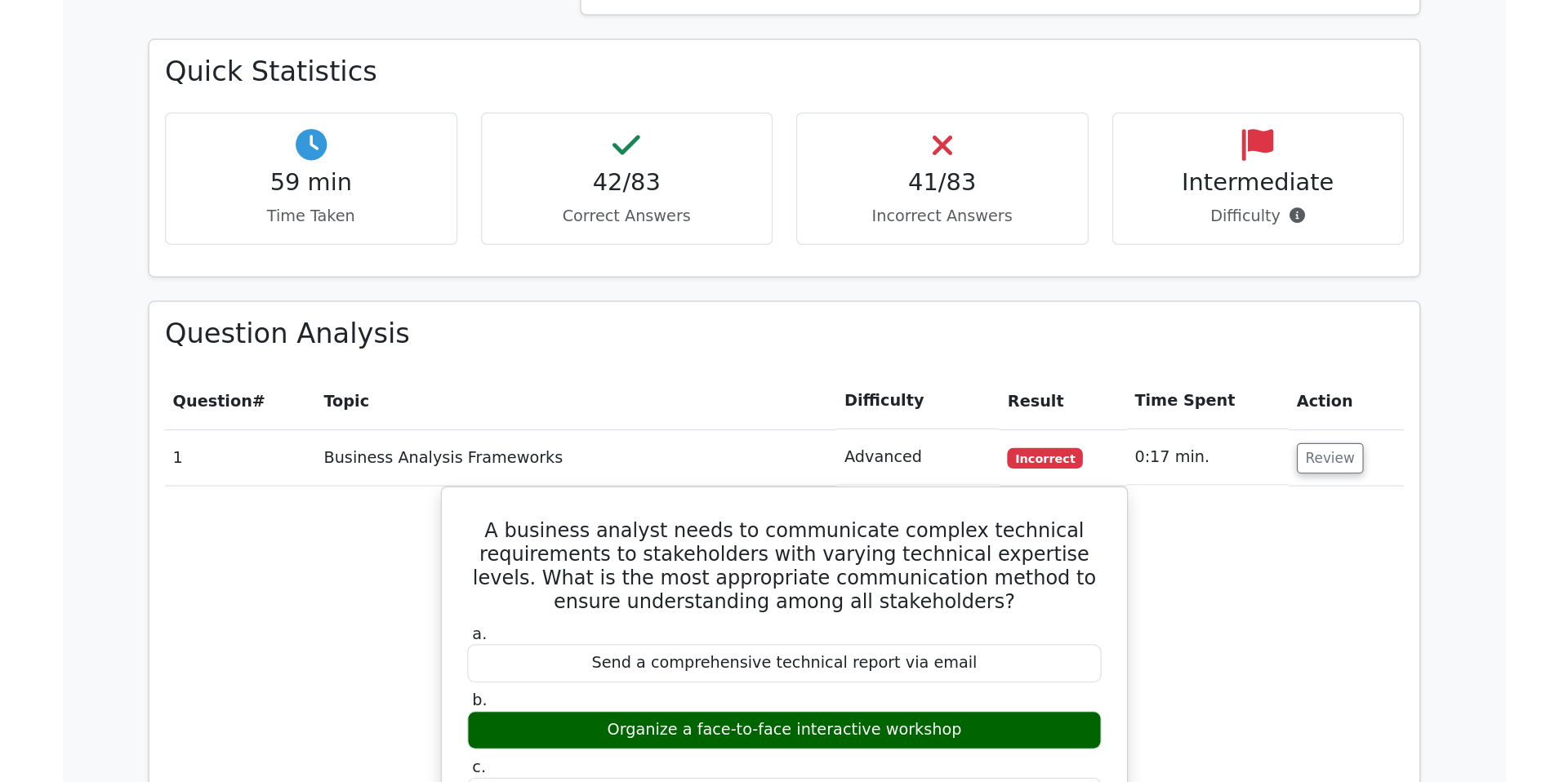
scroll to position [2120, 0]
